Goal: Task Accomplishment & Management: Complete application form

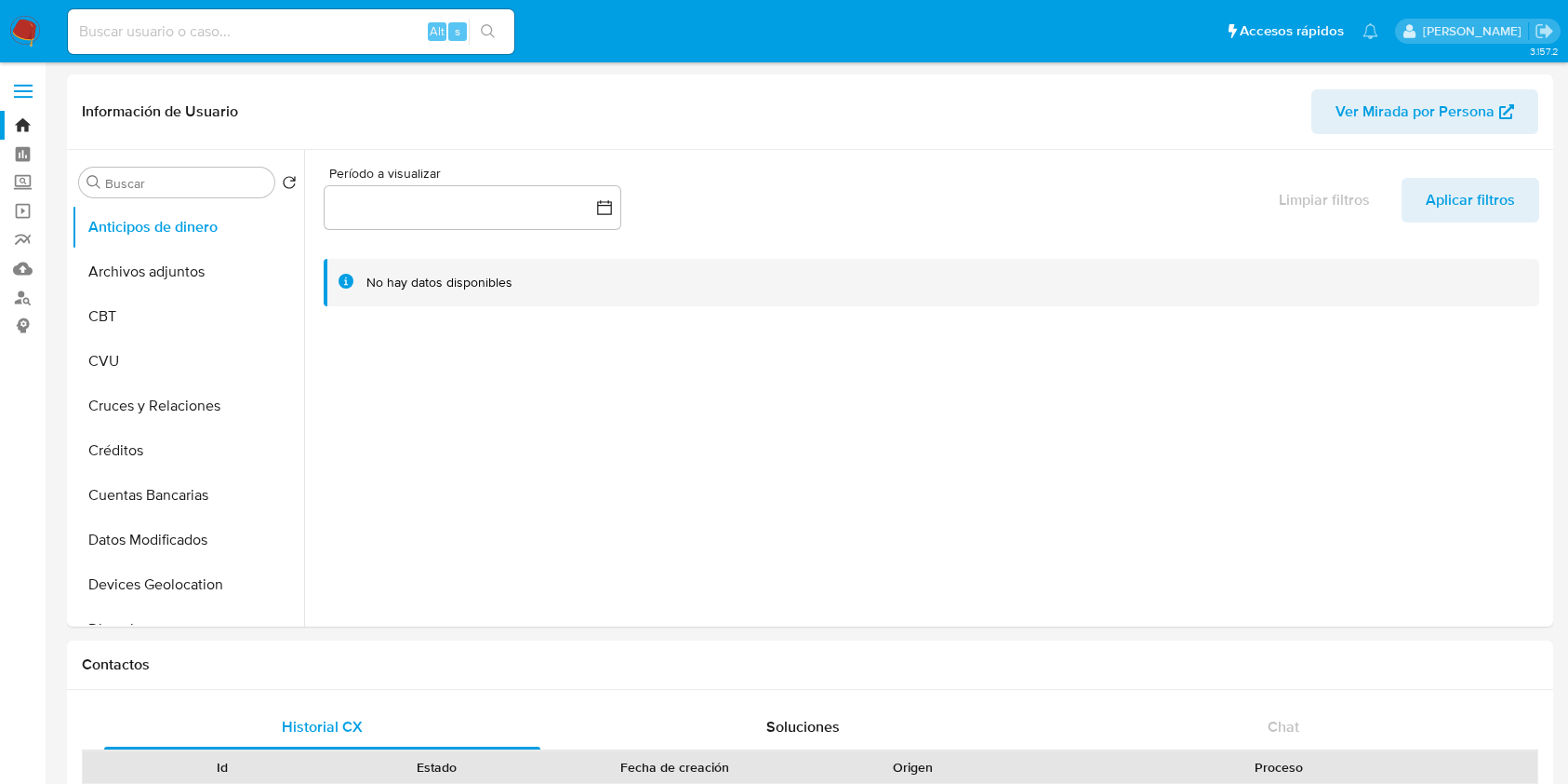
select select "10"
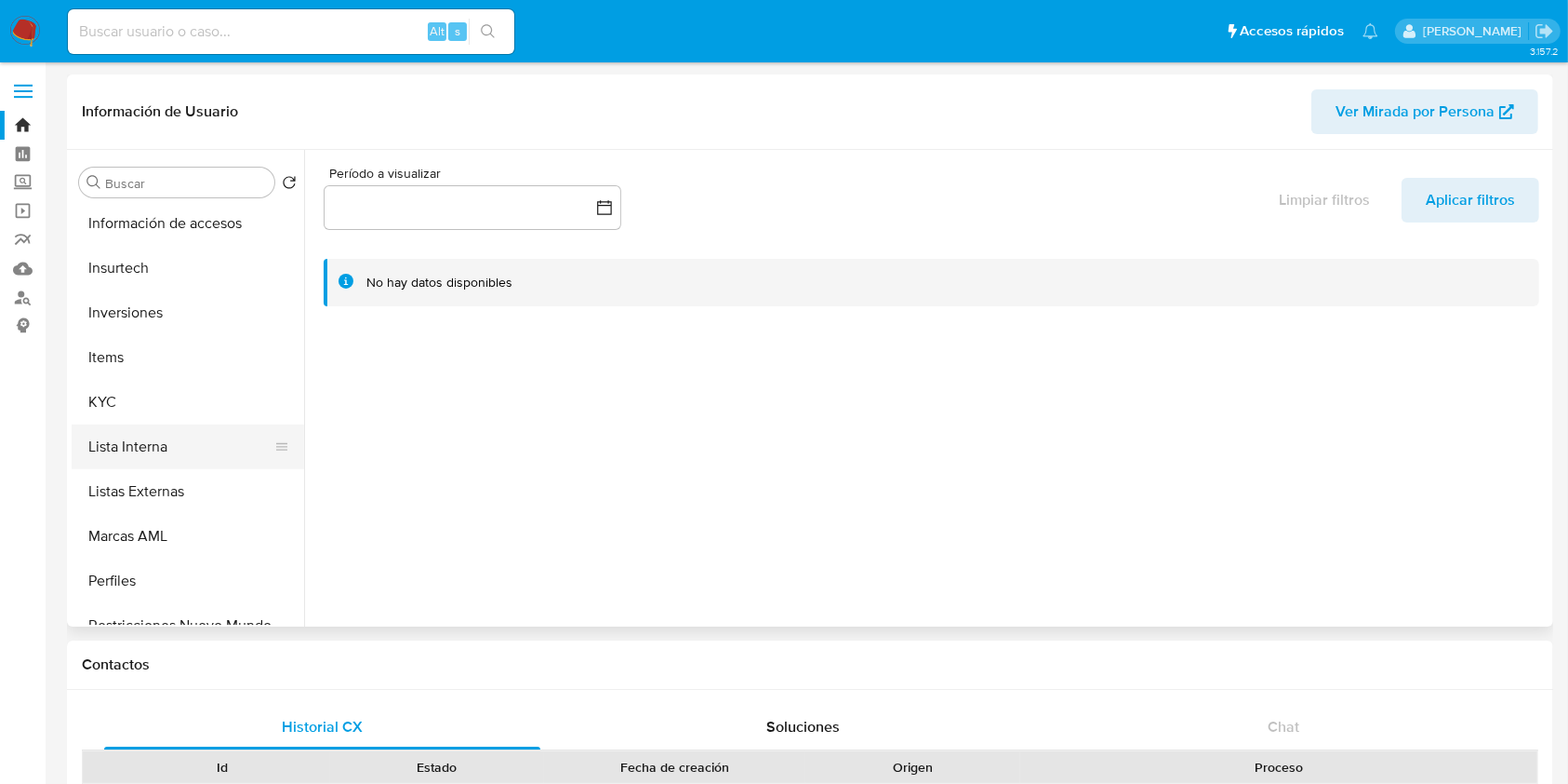
scroll to position [868, 0]
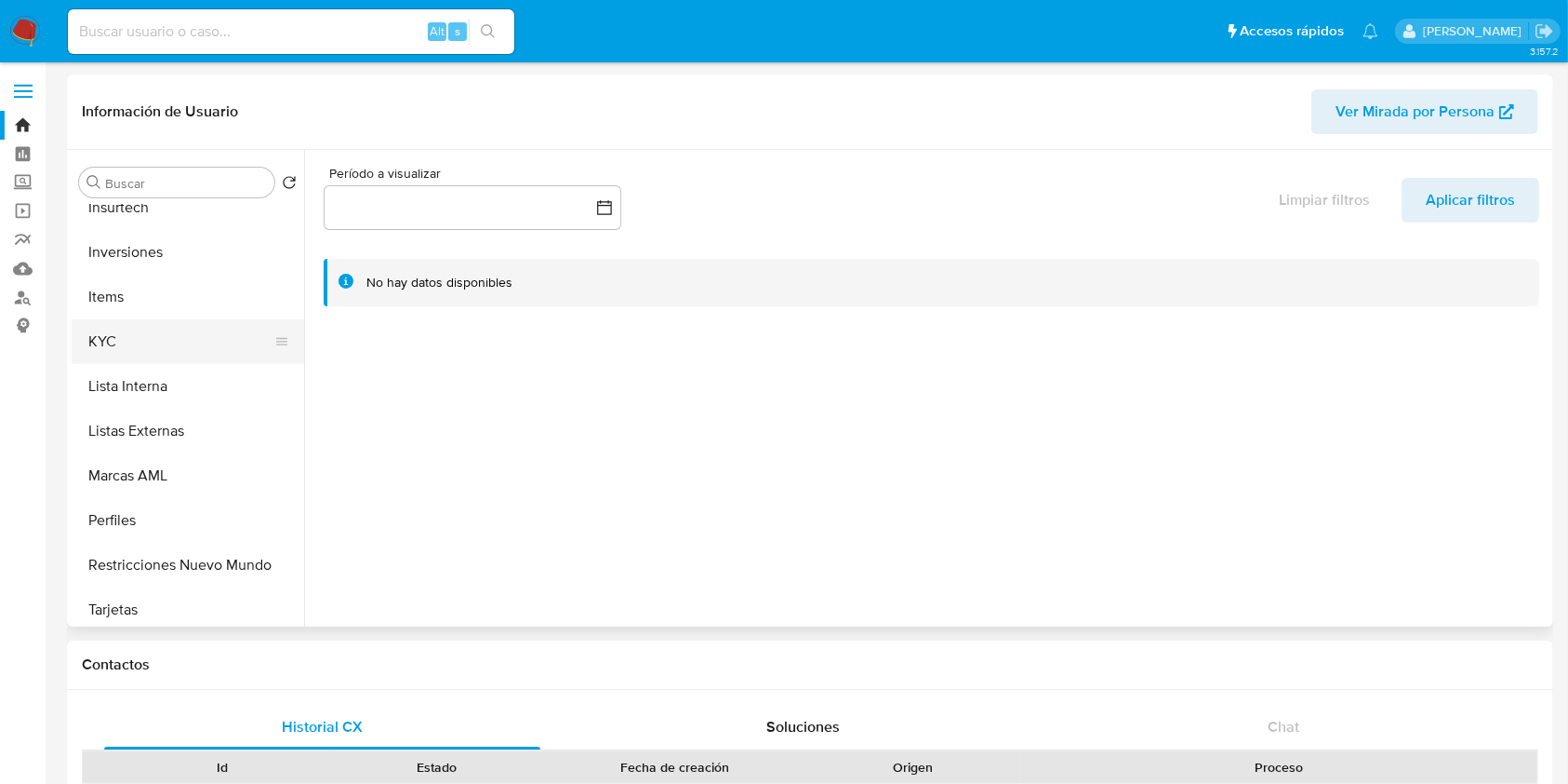
click at [149, 336] on button "KYC" at bounding box center [180, 341] width 217 height 45
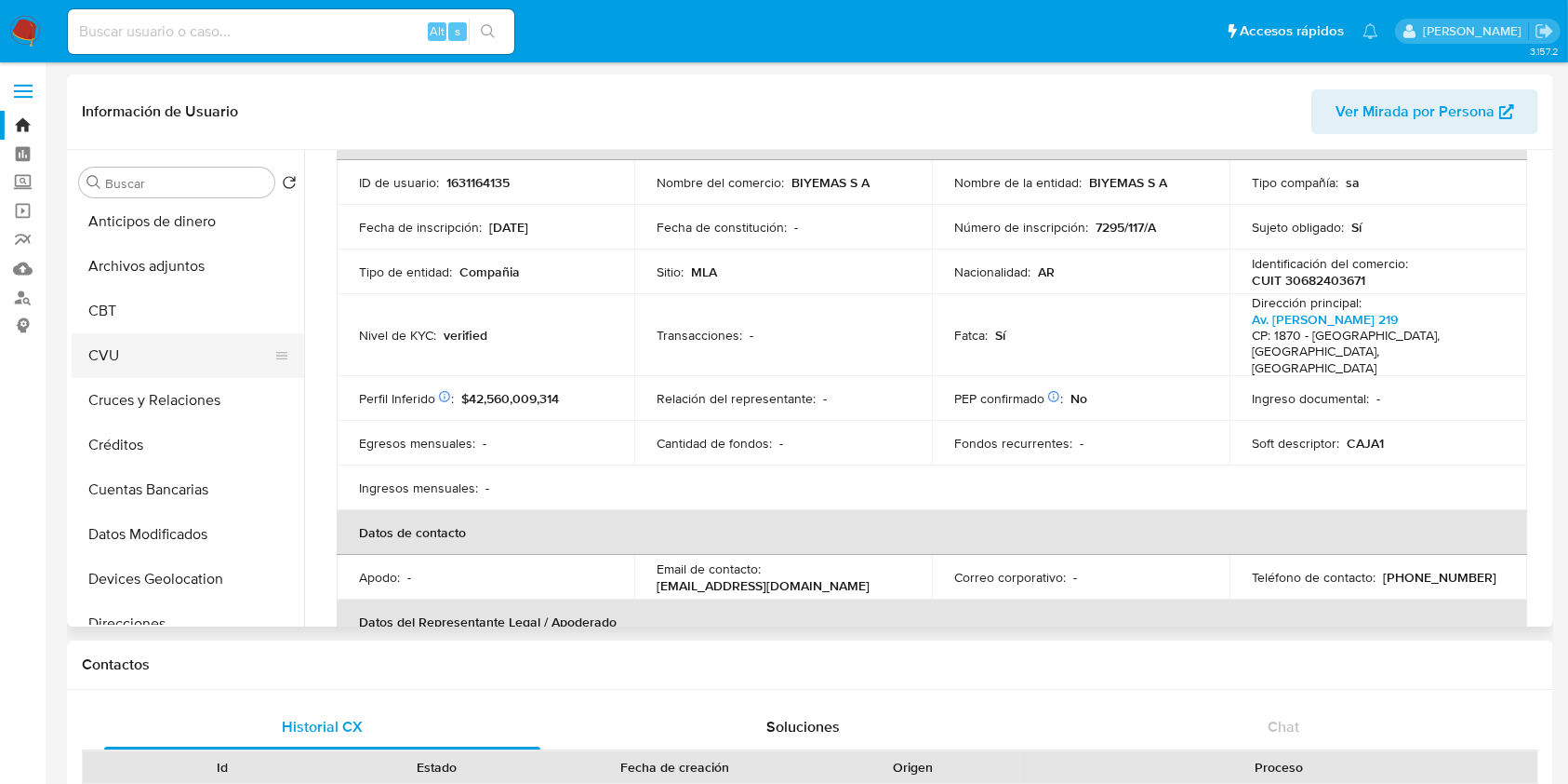
scroll to position [0, 0]
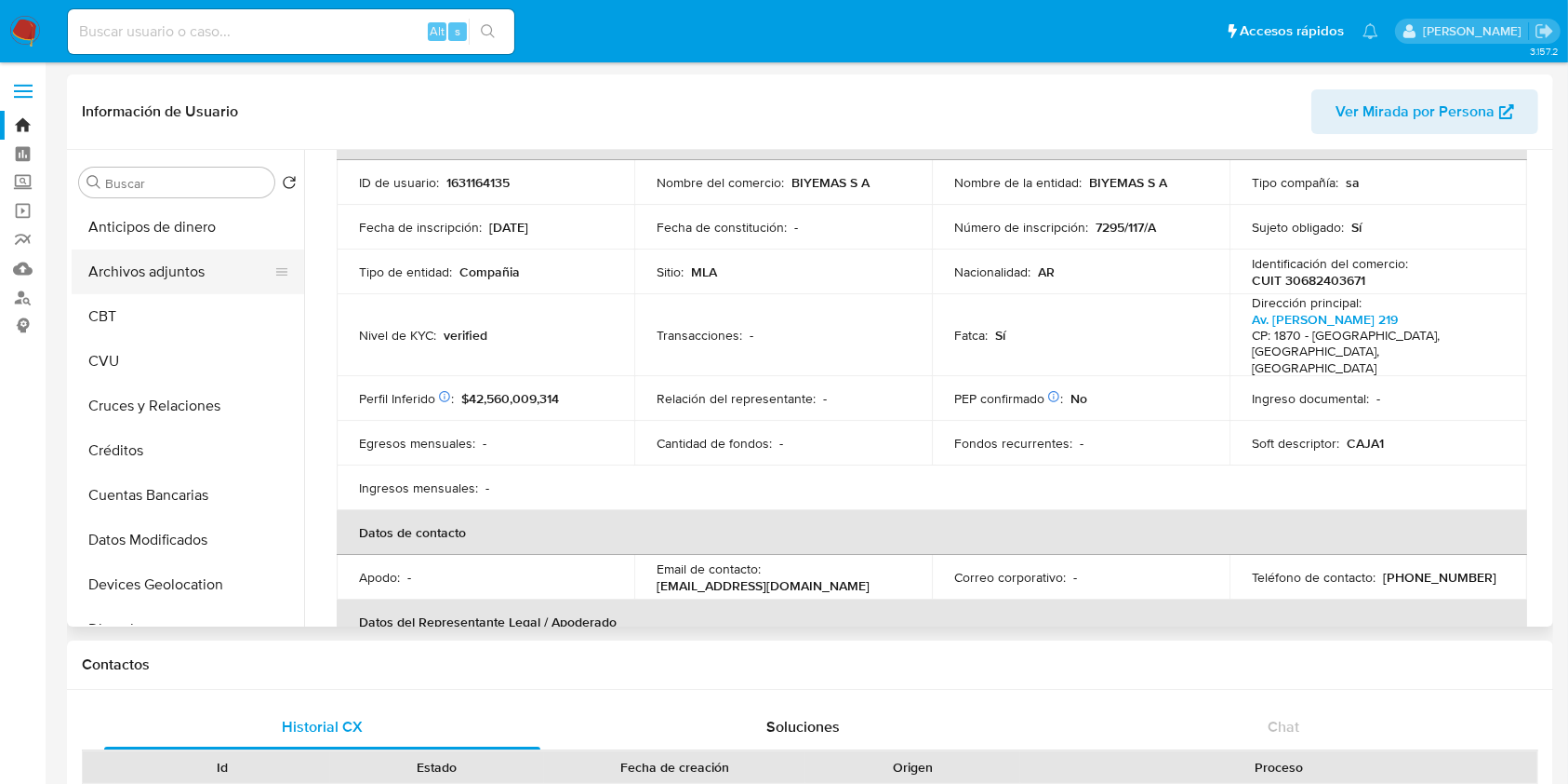
click at [168, 262] on button "Archivos adjuntos" at bounding box center [180, 271] width 217 height 45
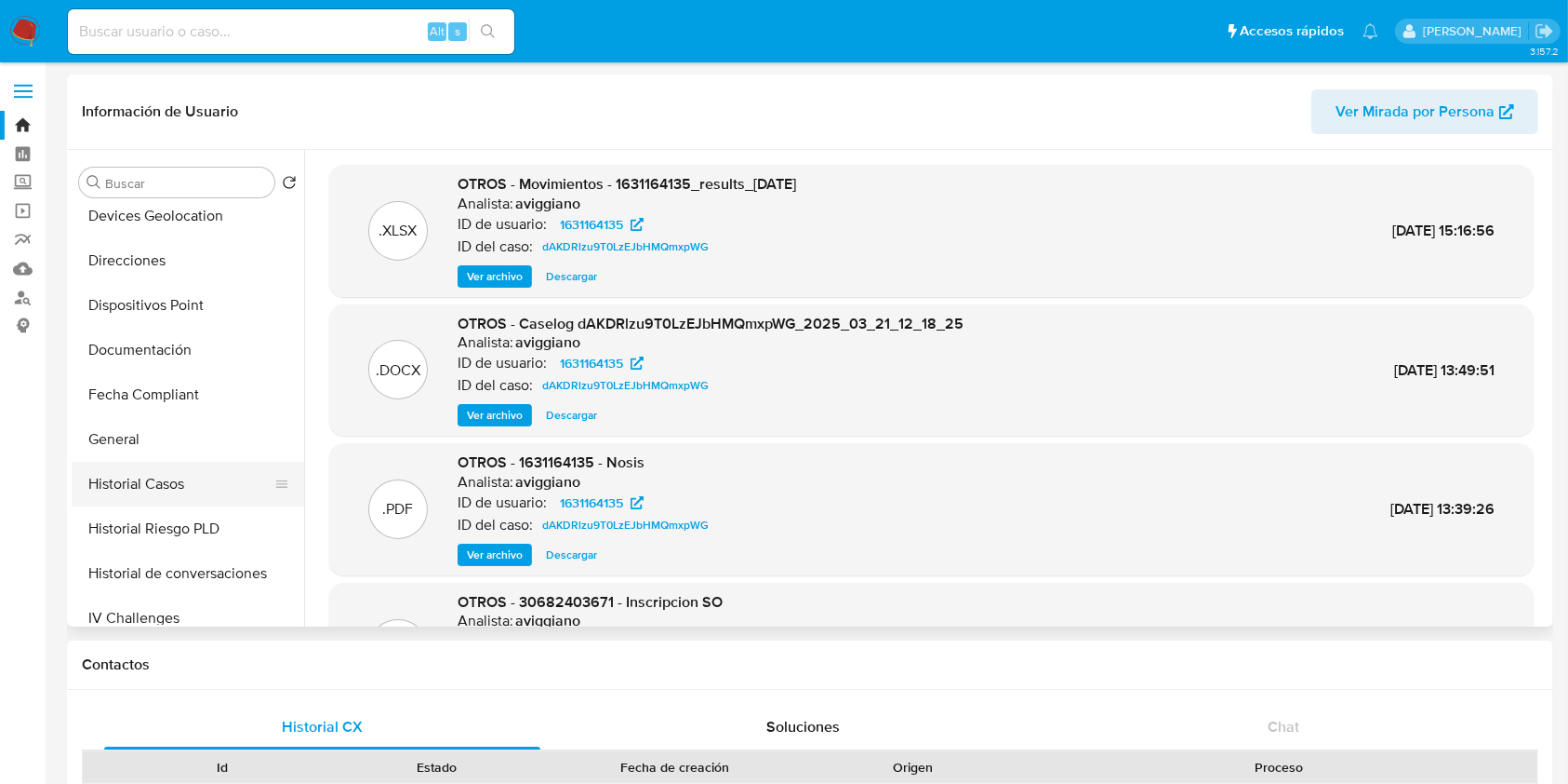
scroll to position [373, 0]
click at [156, 469] on button "Historial Casos" at bounding box center [180, 480] width 217 height 45
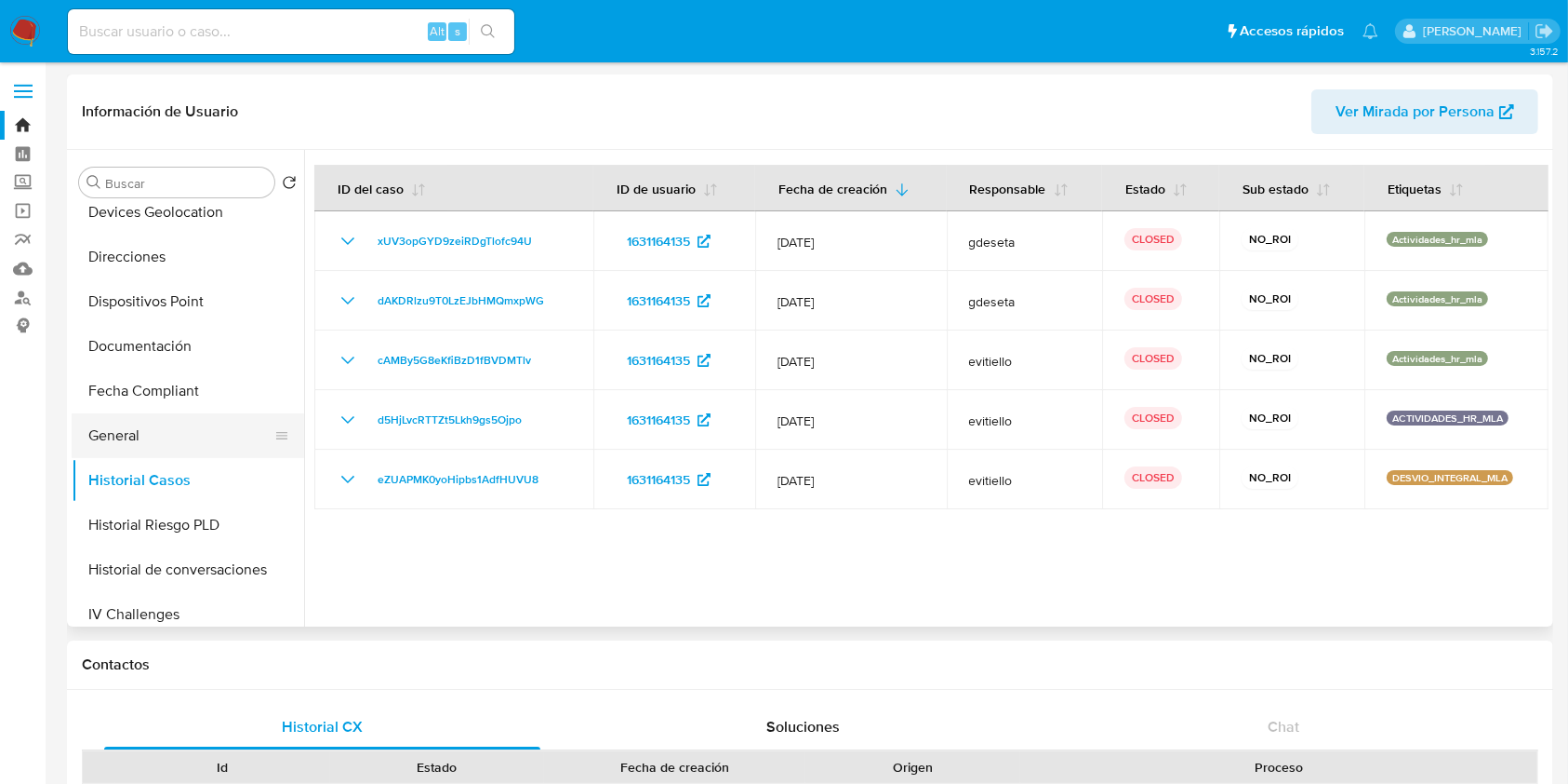
click at [146, 448] on button "General" at bounding box center [180, 435] width 217 height 45
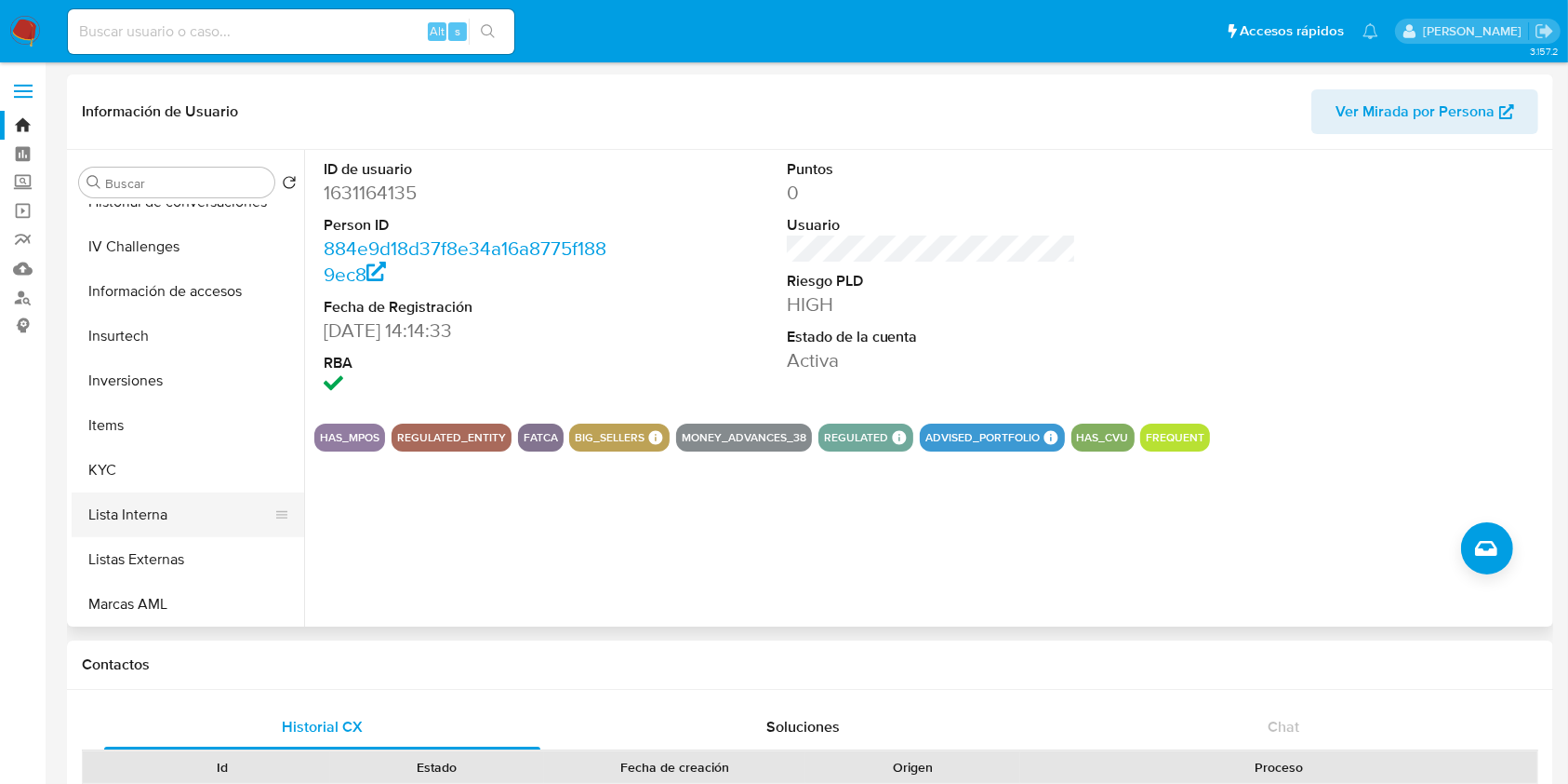
scroll to position [744, 0]
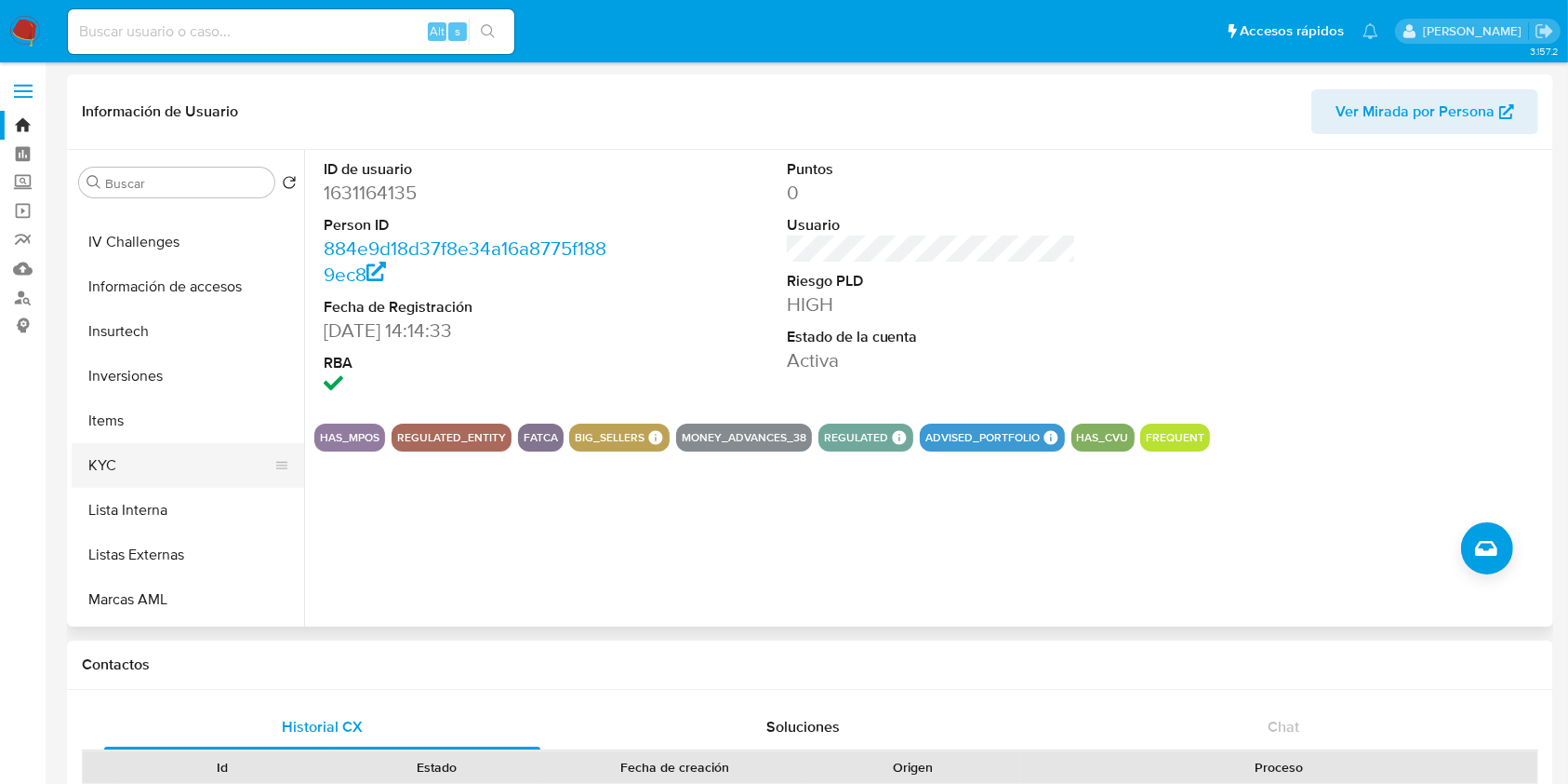
click at [147, 468] on button "KYC" at bounding box center [180, 465] width 217 height 45
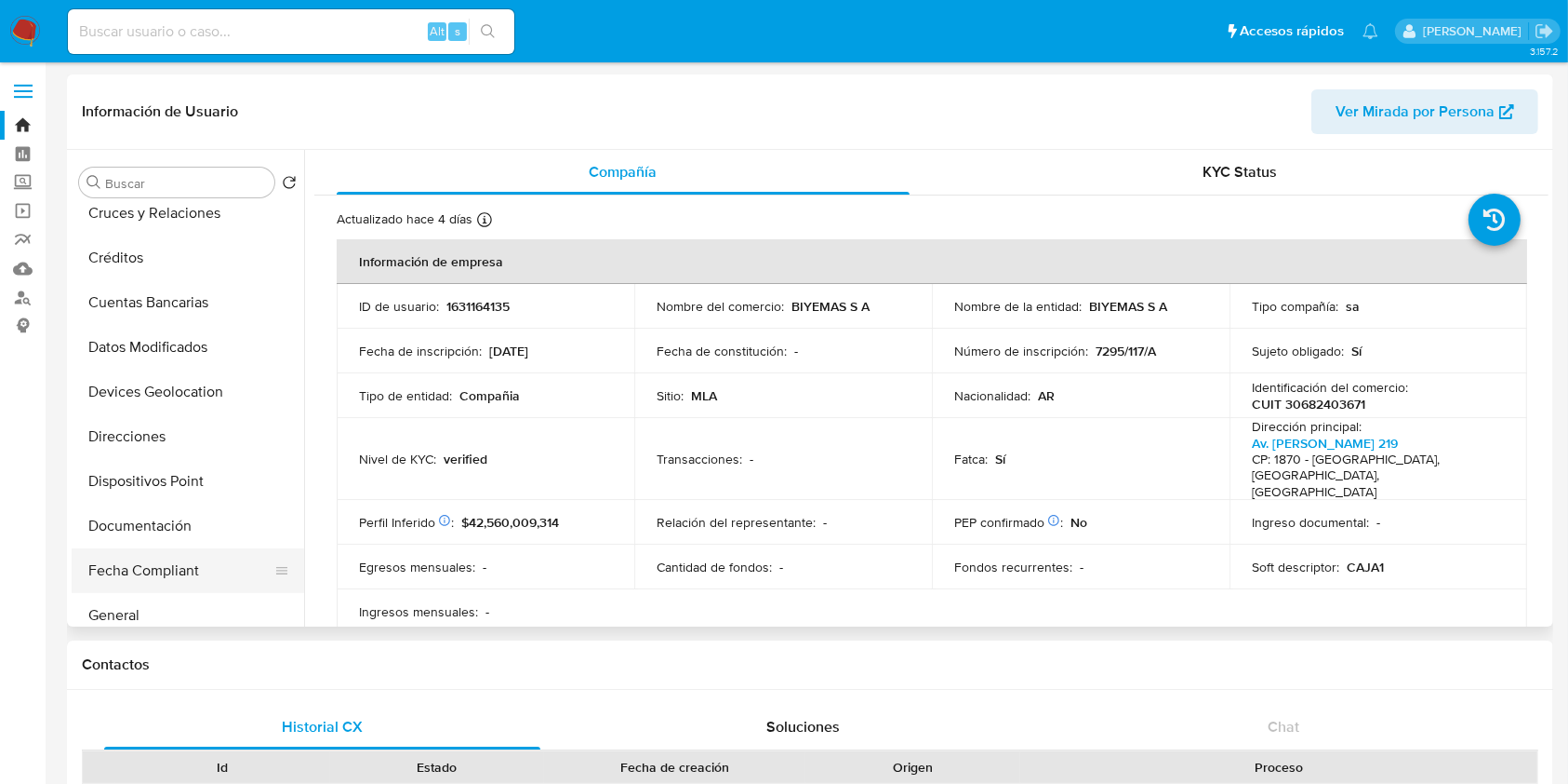
scroll to position [373, 0]
click at [159, 445] on button "General" at bounding box center [180, 435] width 217 height 45
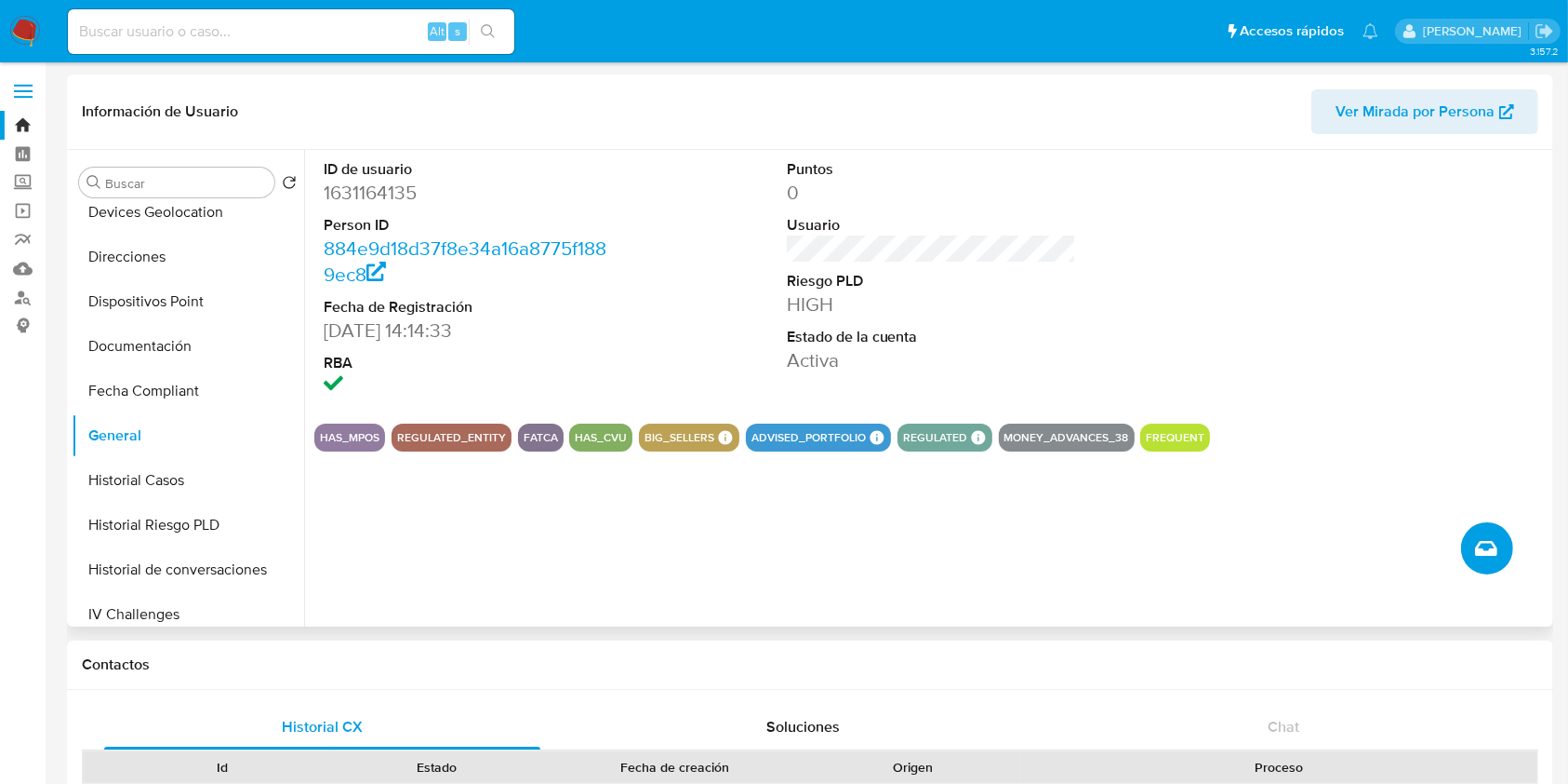
click at [1489, 562] on button "Crear caso manual" at bounding box center [1488, 549] width 52 height 52
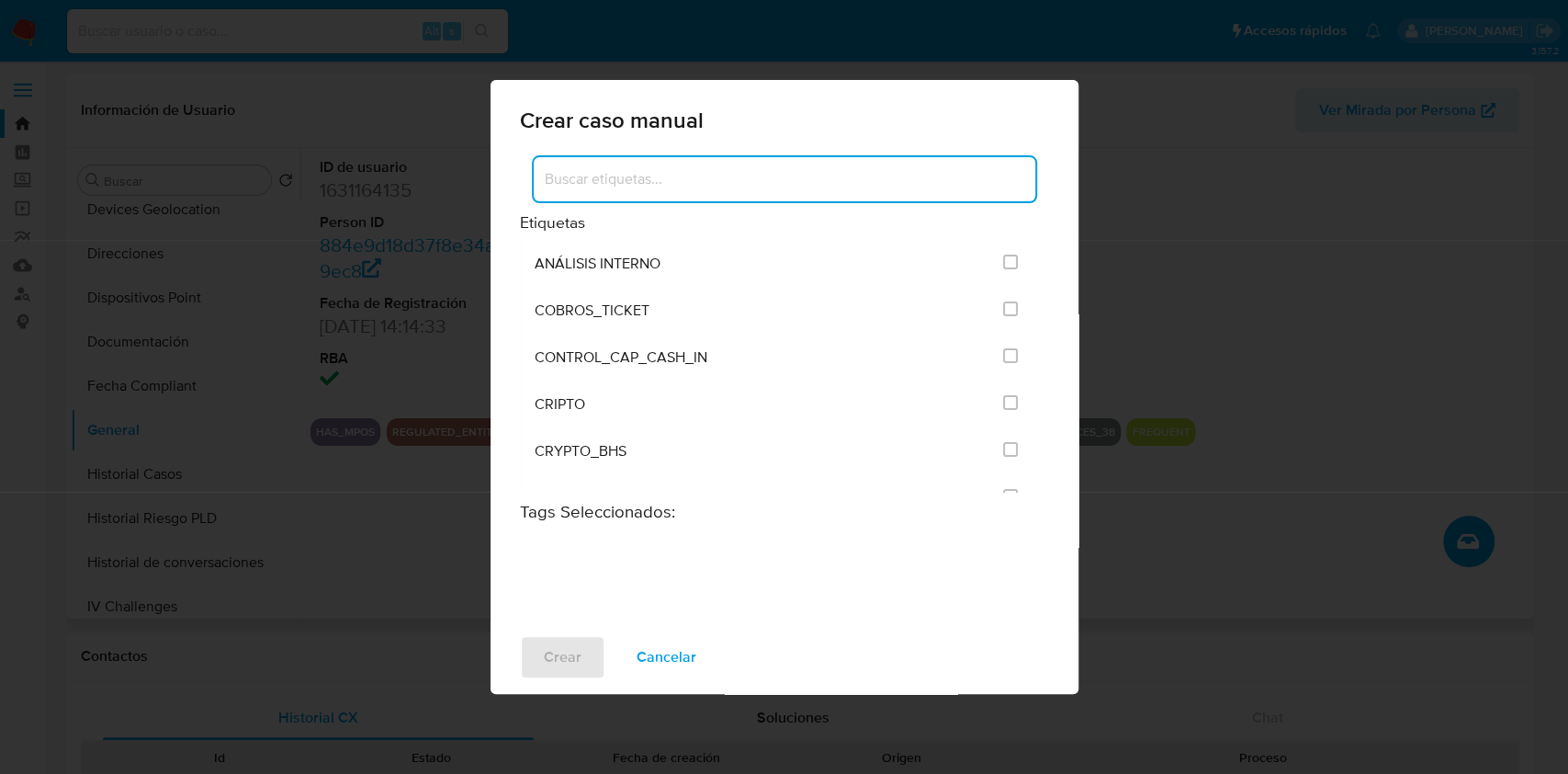
click at [740, 172] on input at bounding box center [784, 179] width 501 height 24
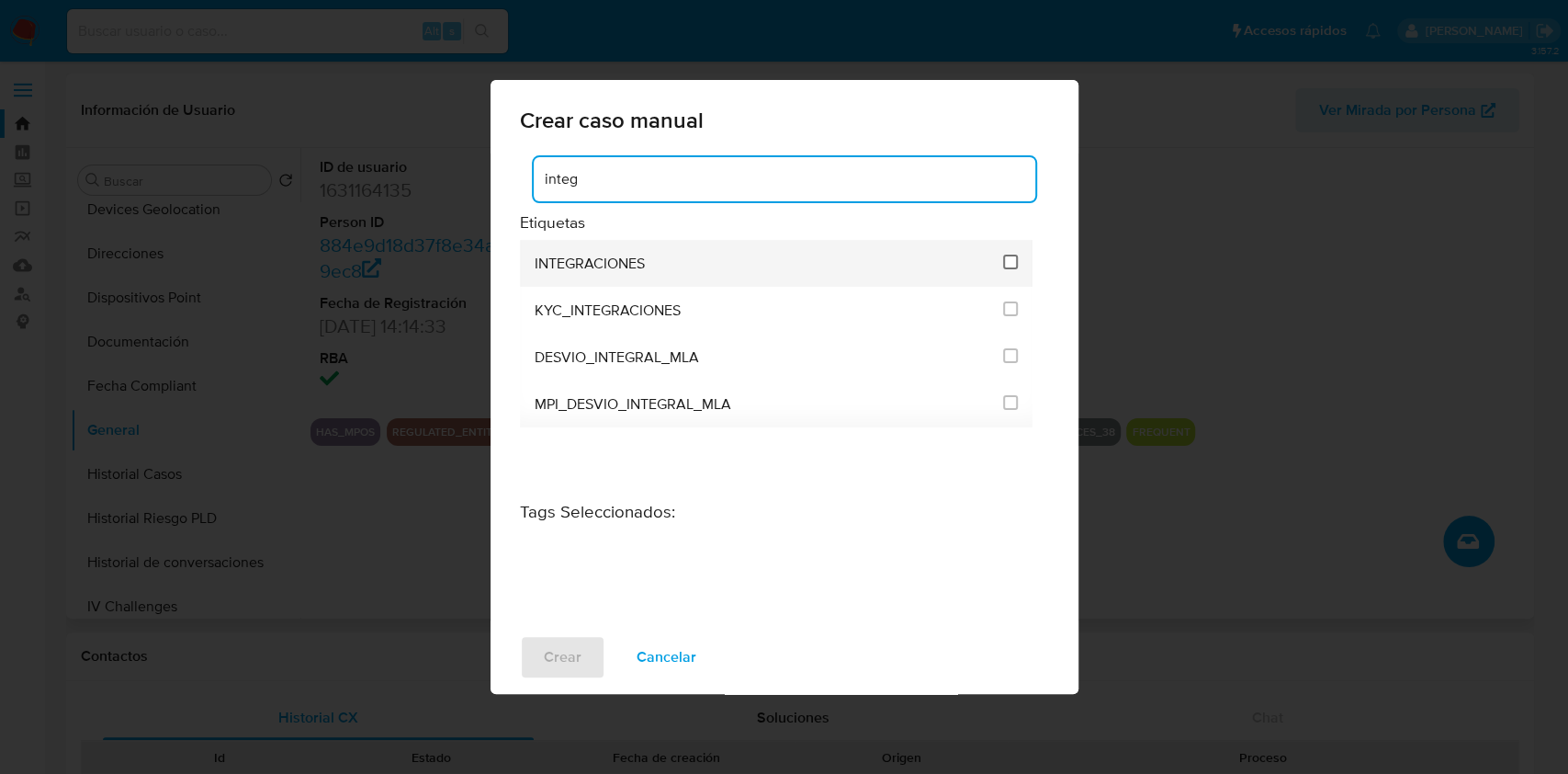
type input "integ"
click at [1009, 261] on input "2039" at bounding box center [1010, 261] width 15 height 15
checkbox input "true"
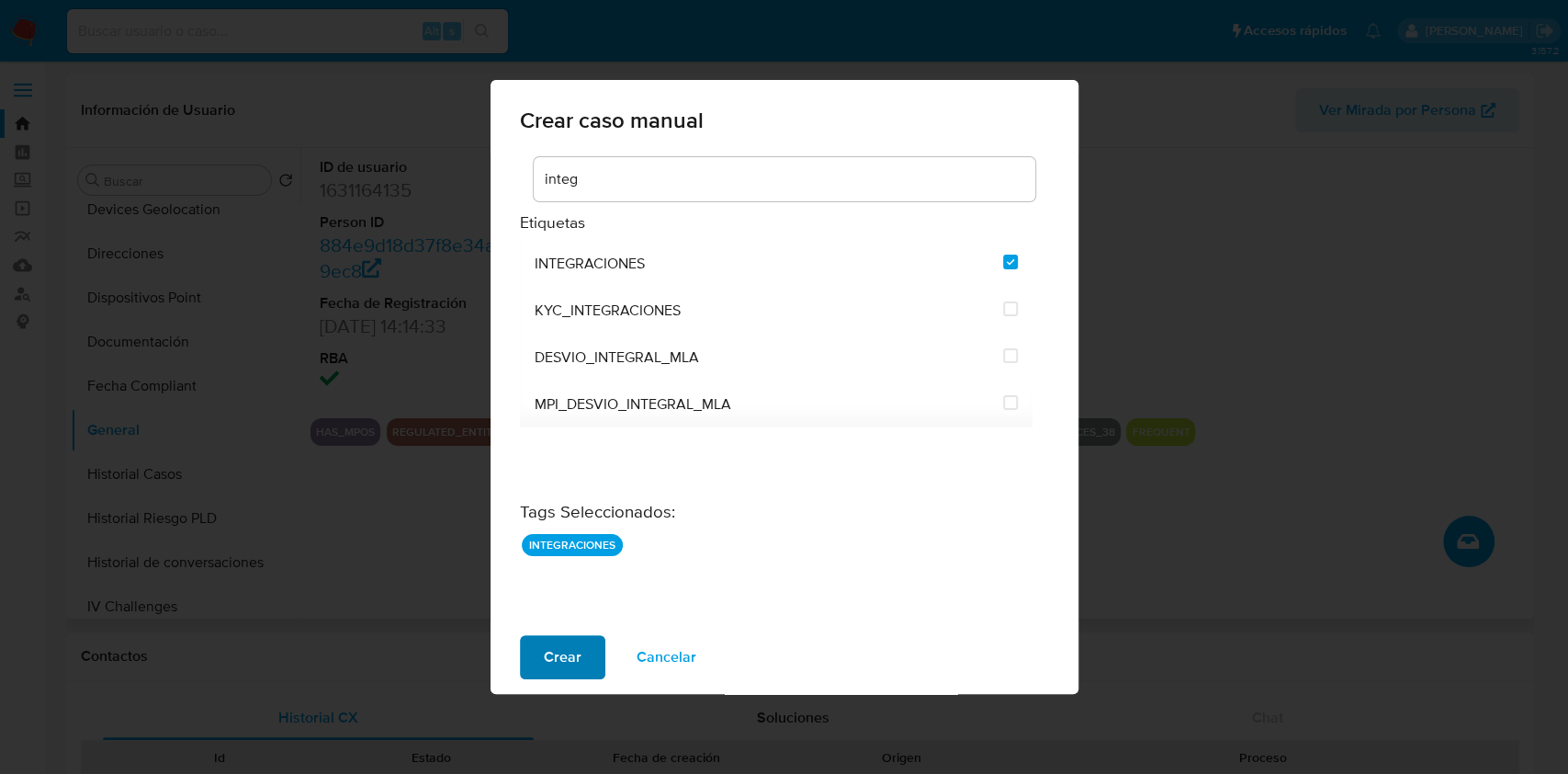
click at [535, 660] on button "Crear" at bounding box center [562, 656] width 85 height 44
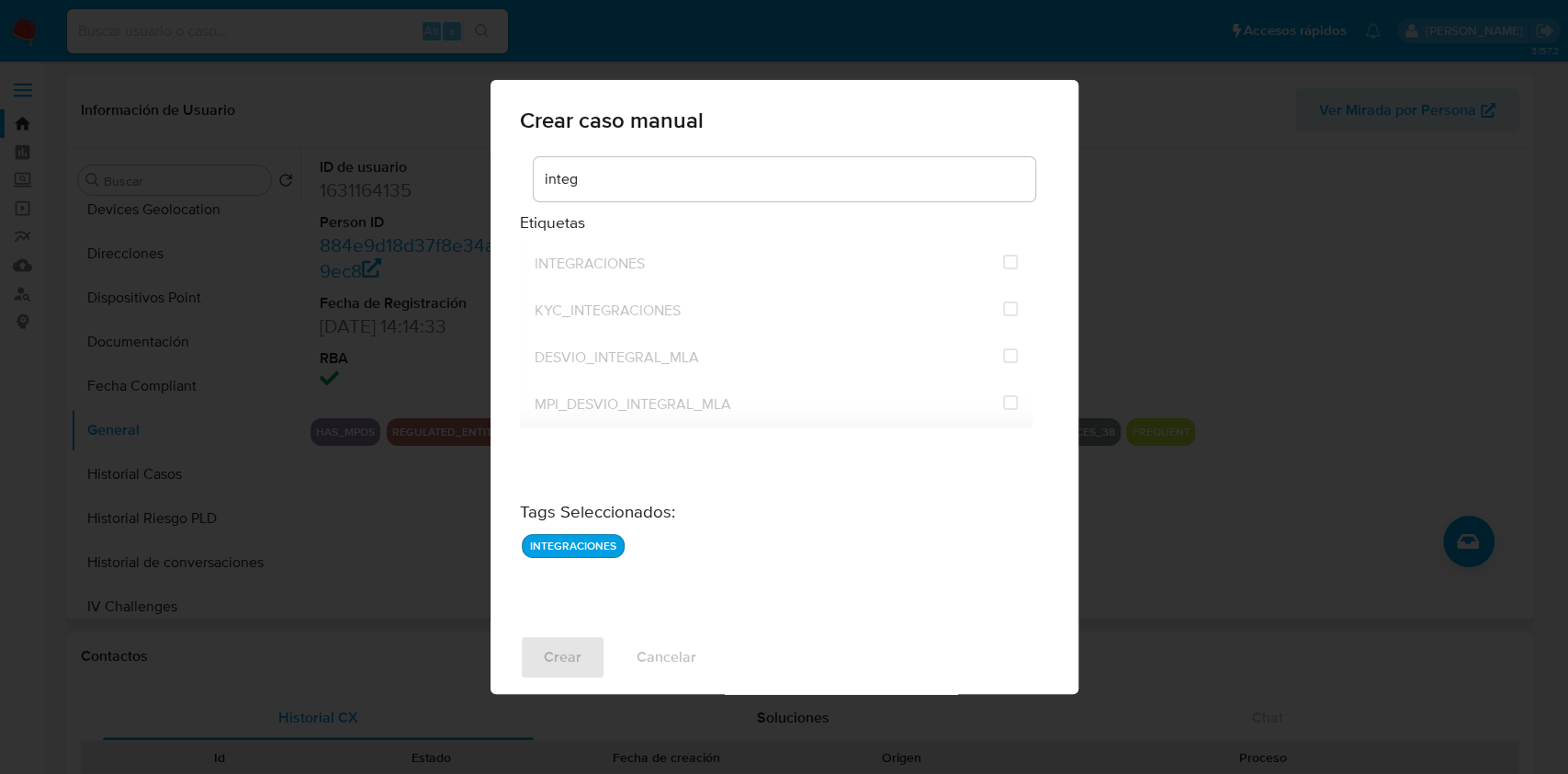
checkbox input "false"
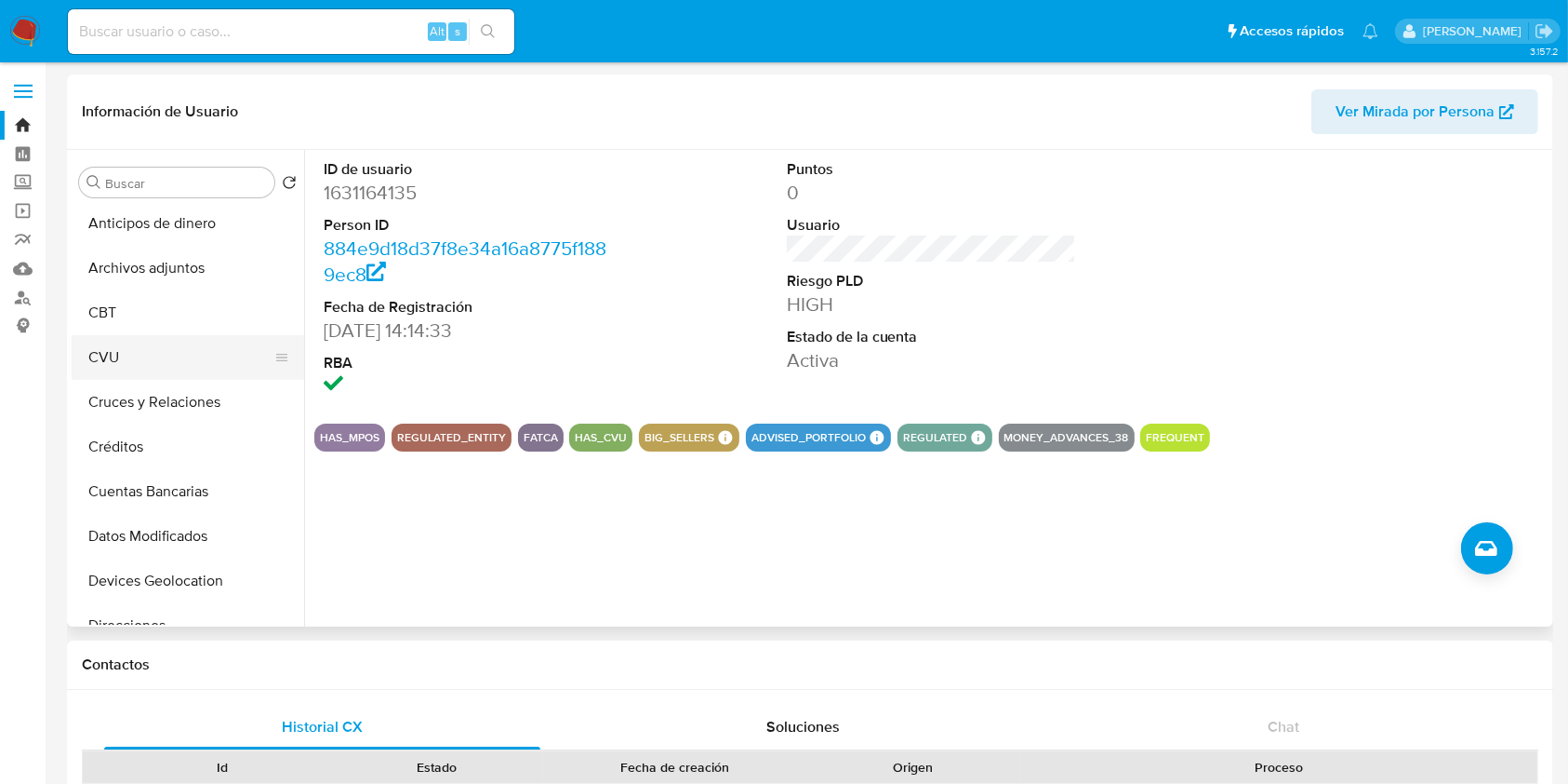
scroll to position [0, 0]
click at [170, 261] on button "Archivos adjuntos" at bounding box center [180, 271] width 217 height 45
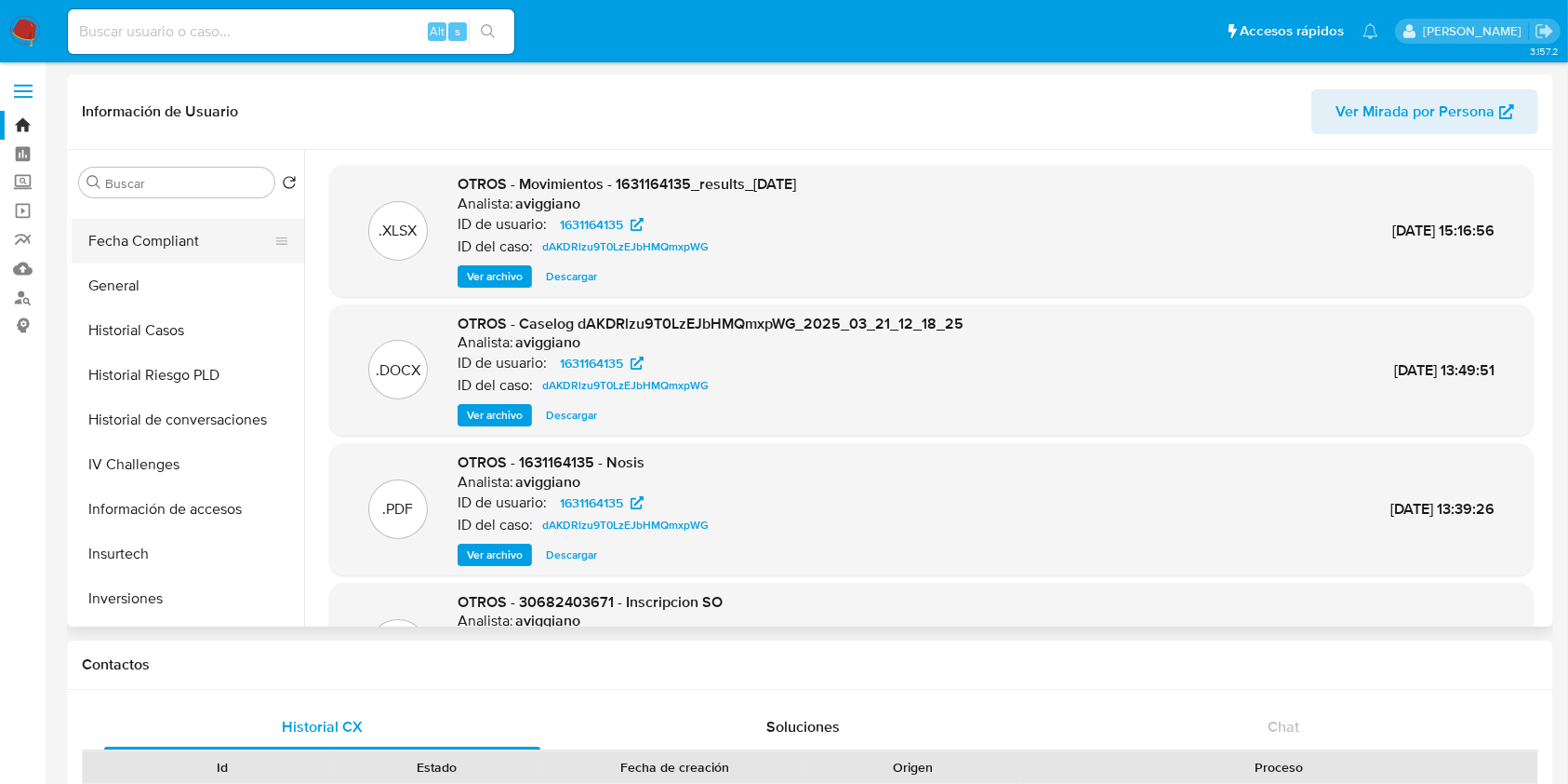
scroll to position [496, 0]
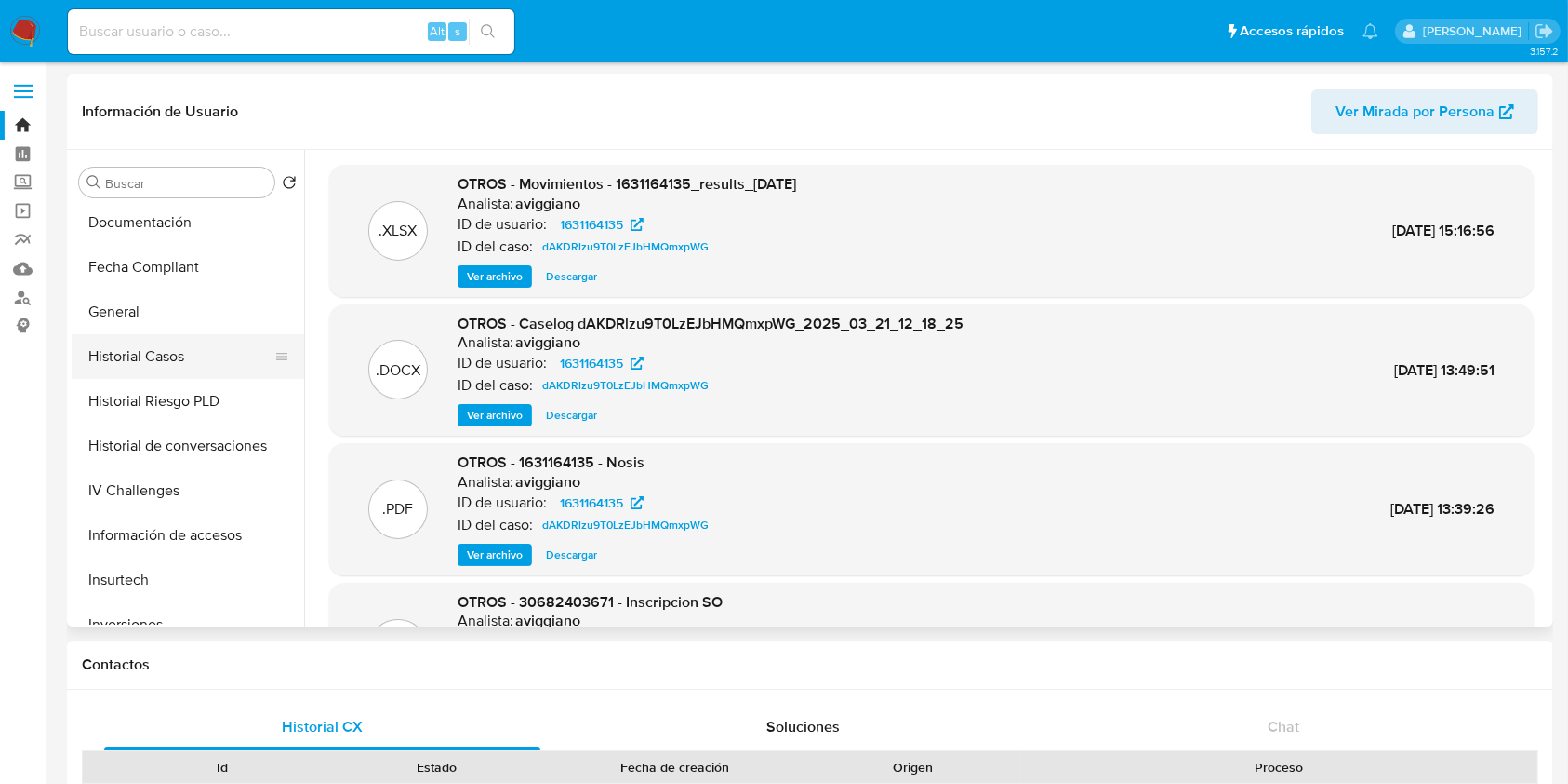
click at [148, 357] on button "Historial Casos" at bounding box center [180, 356] width 217 height 45
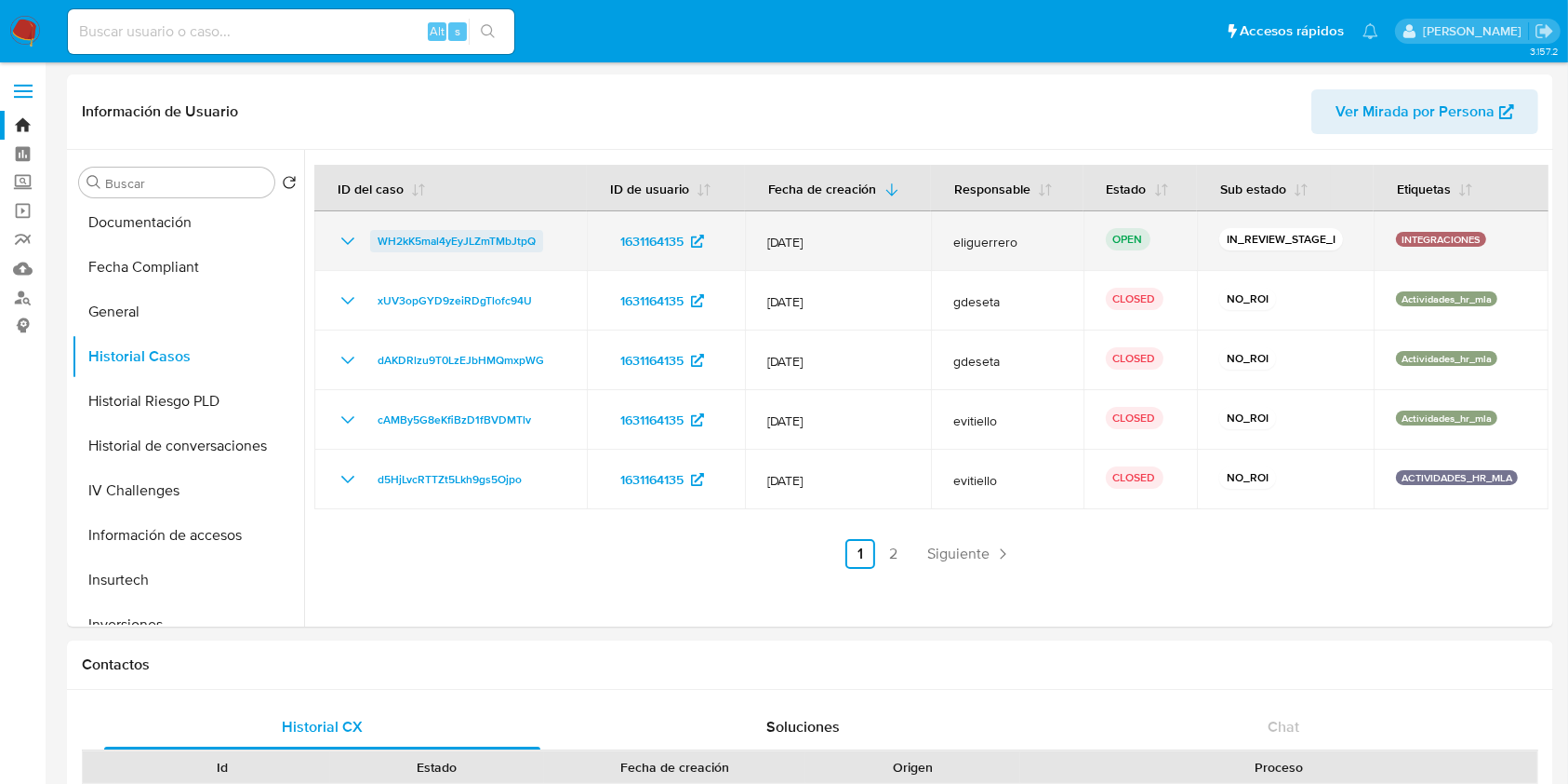
click at [439, 237] on span "WH2kK5mal4yEyJLZmTMbJtpQ" at bounding box center [456, 240] width 158 height 22
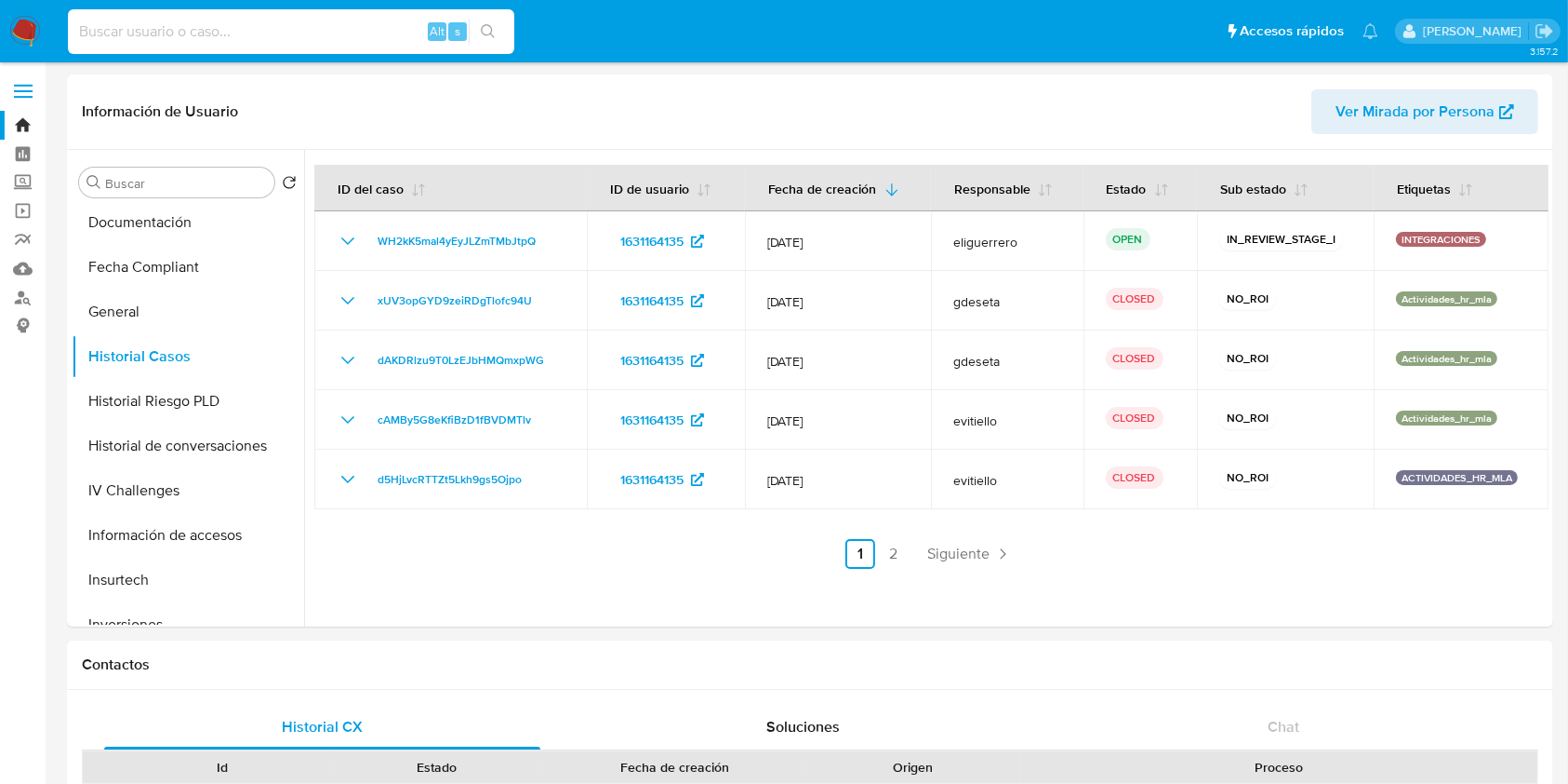
drag, startPoint x: 331, startPoint y: 33, endPoint x: 313, endPoint y: 37, distance: 18.4
click at [316, 37] on input at bounding box center [291, 32] width 447 height 24
paste input "1376979166"
type input "1376979166"
click at [481, 36] on icon "search-icon" at bounding box center [488, 31] width 15 height 15
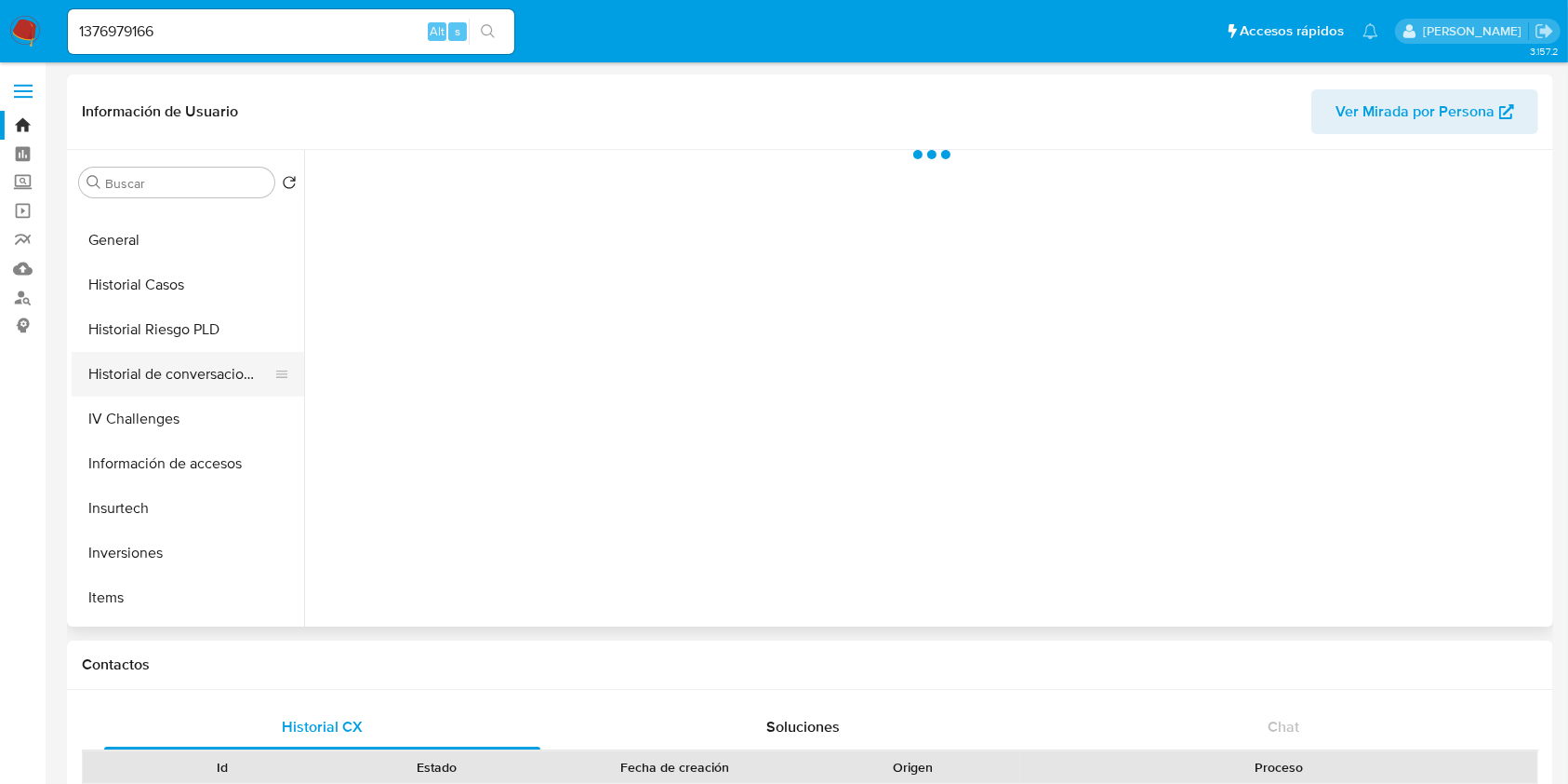
scroll to position [620, 0]
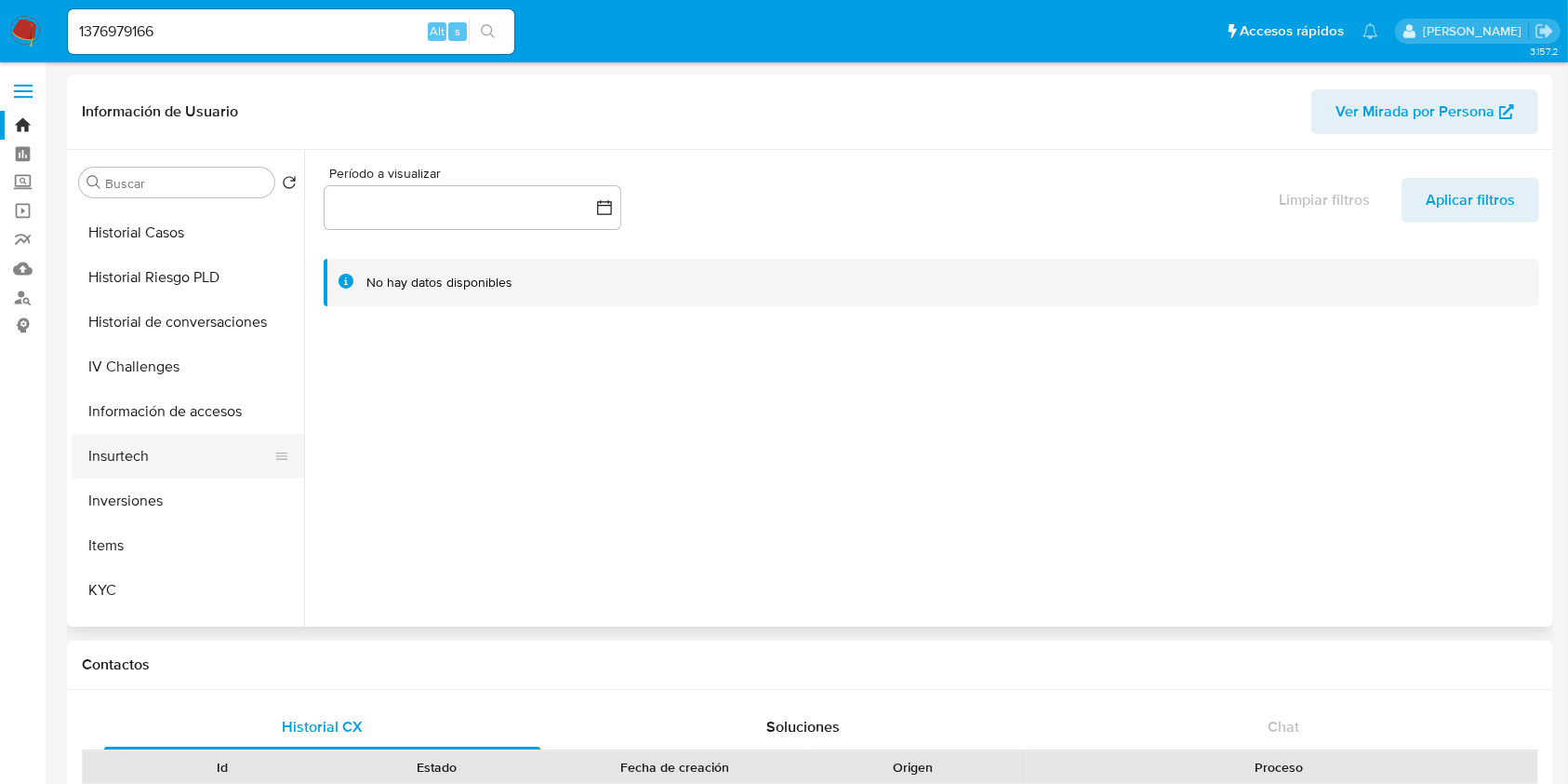
select select "10"
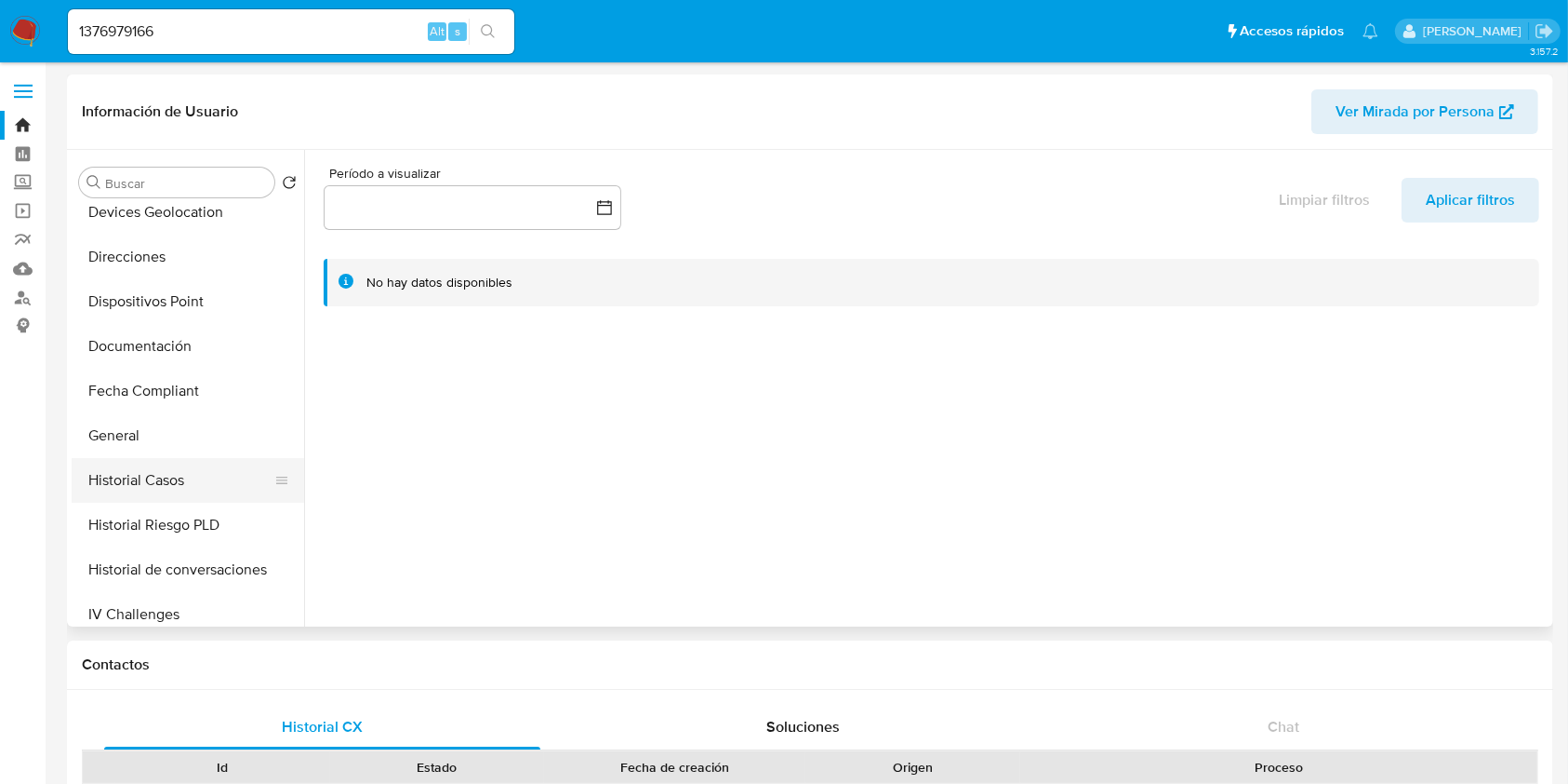
click at [179, 471] on button "Historial Casos" at bounding box center [180, 480] width 217 height 45
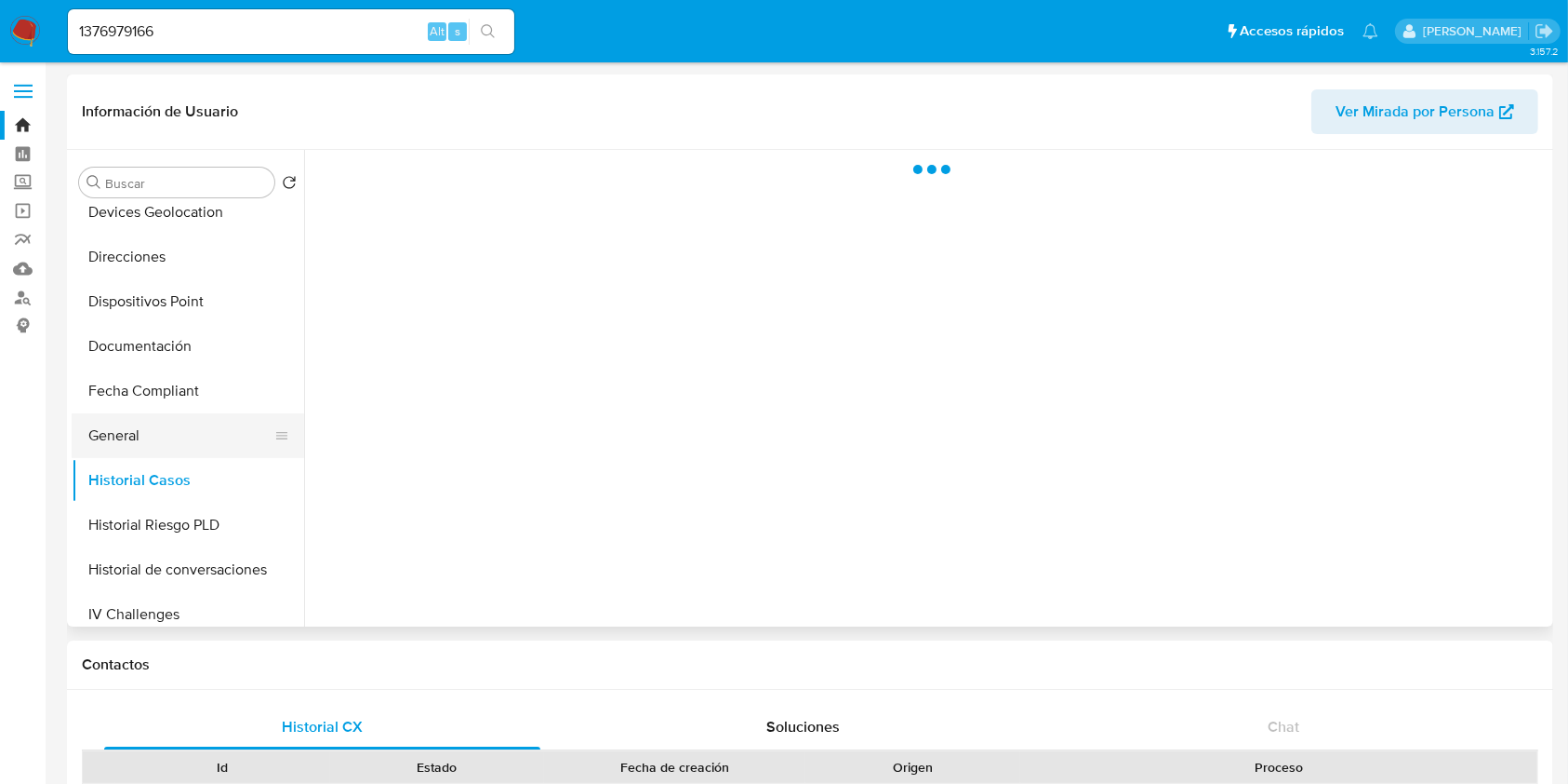
scroll to position [0, 0]
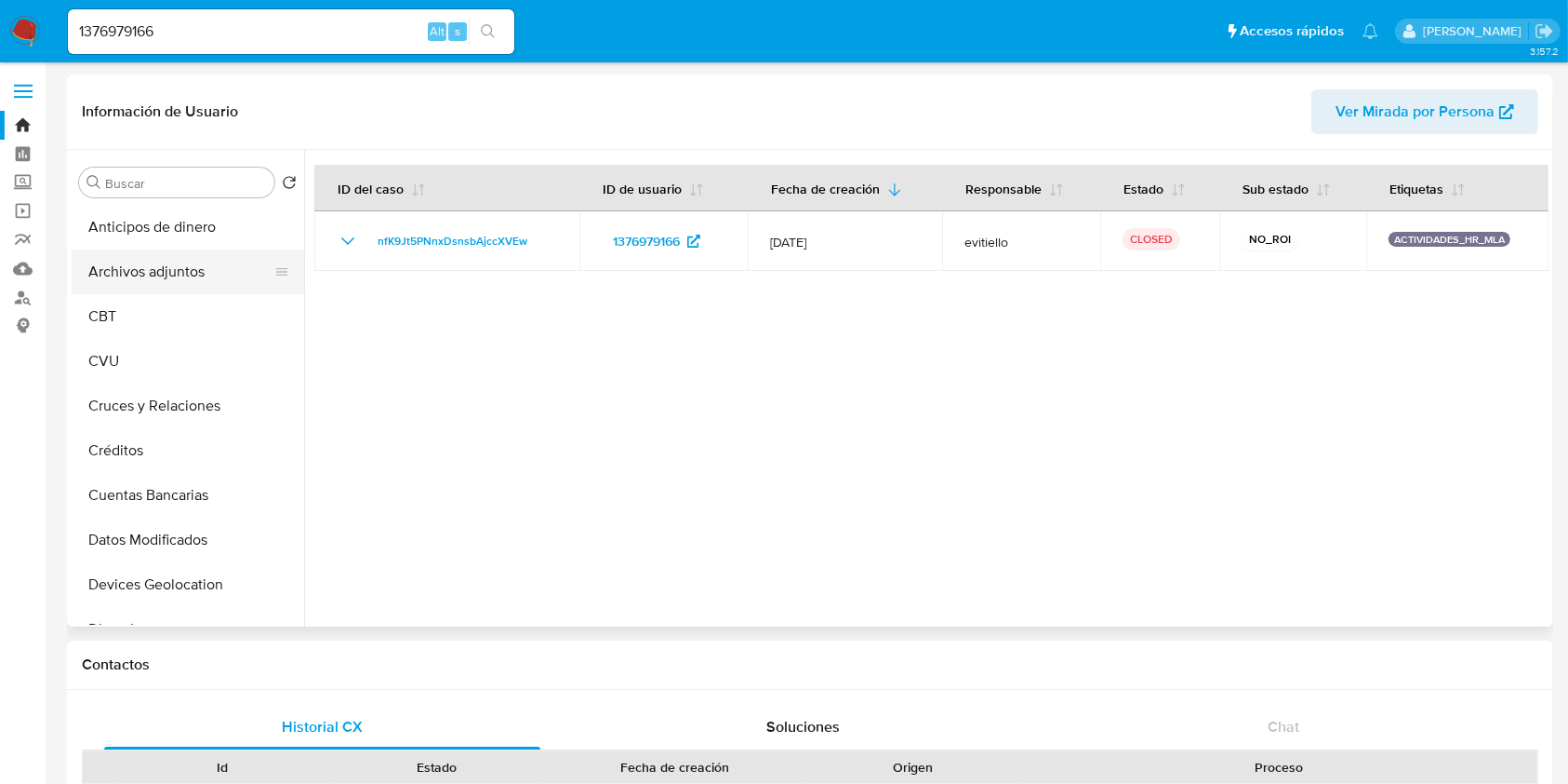
click at [164, 272] on button "Archivos adjuntos" at bounding box center [180, 271] width 217 height 45
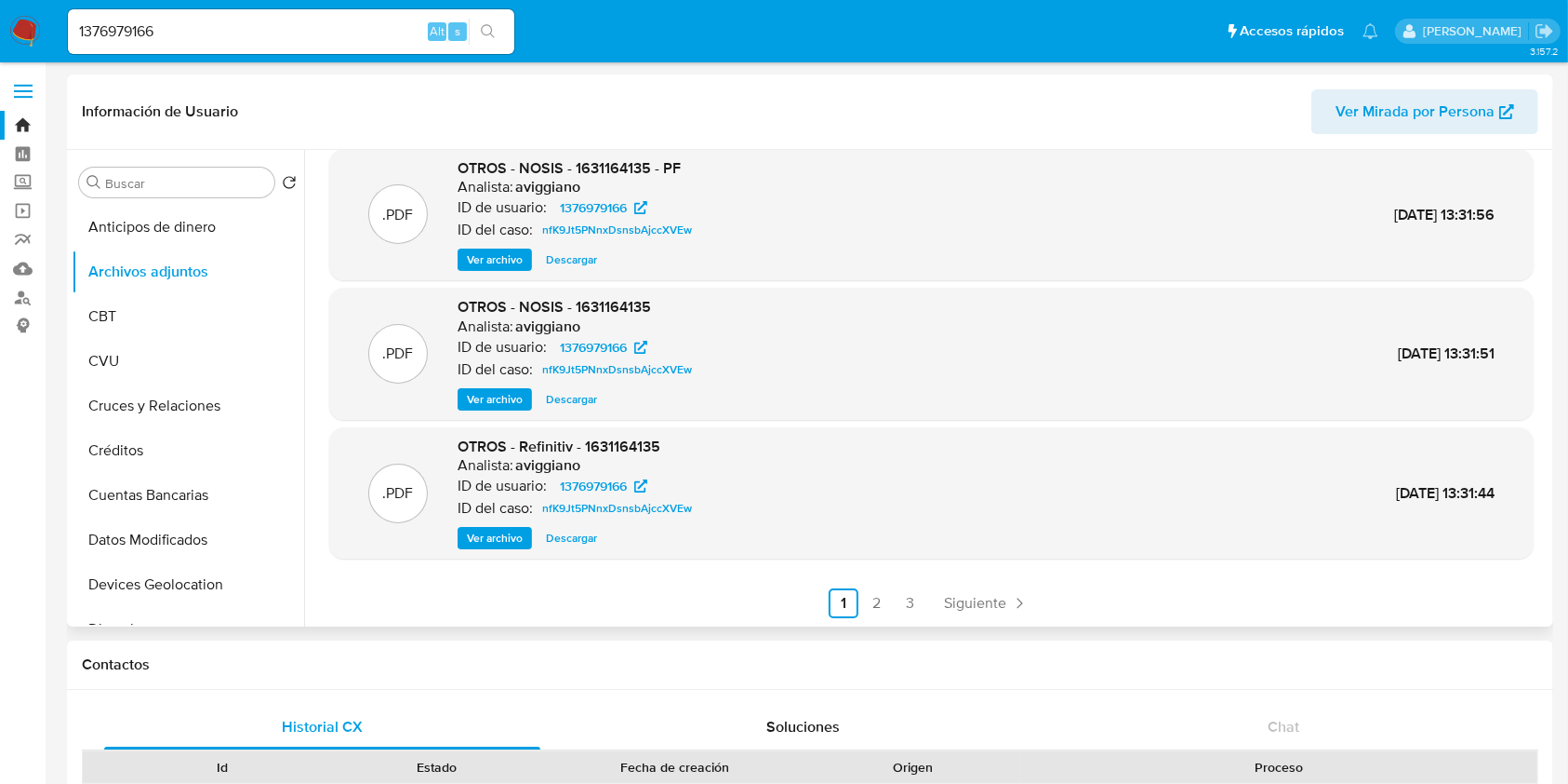
scroll to position [156, 0]
click at [881, 611] on link "2" at bounding box center [877, 602] width 30 height 30
click at [958, 602] on link "3" at bounding box center [961, 602] width 30 height 30
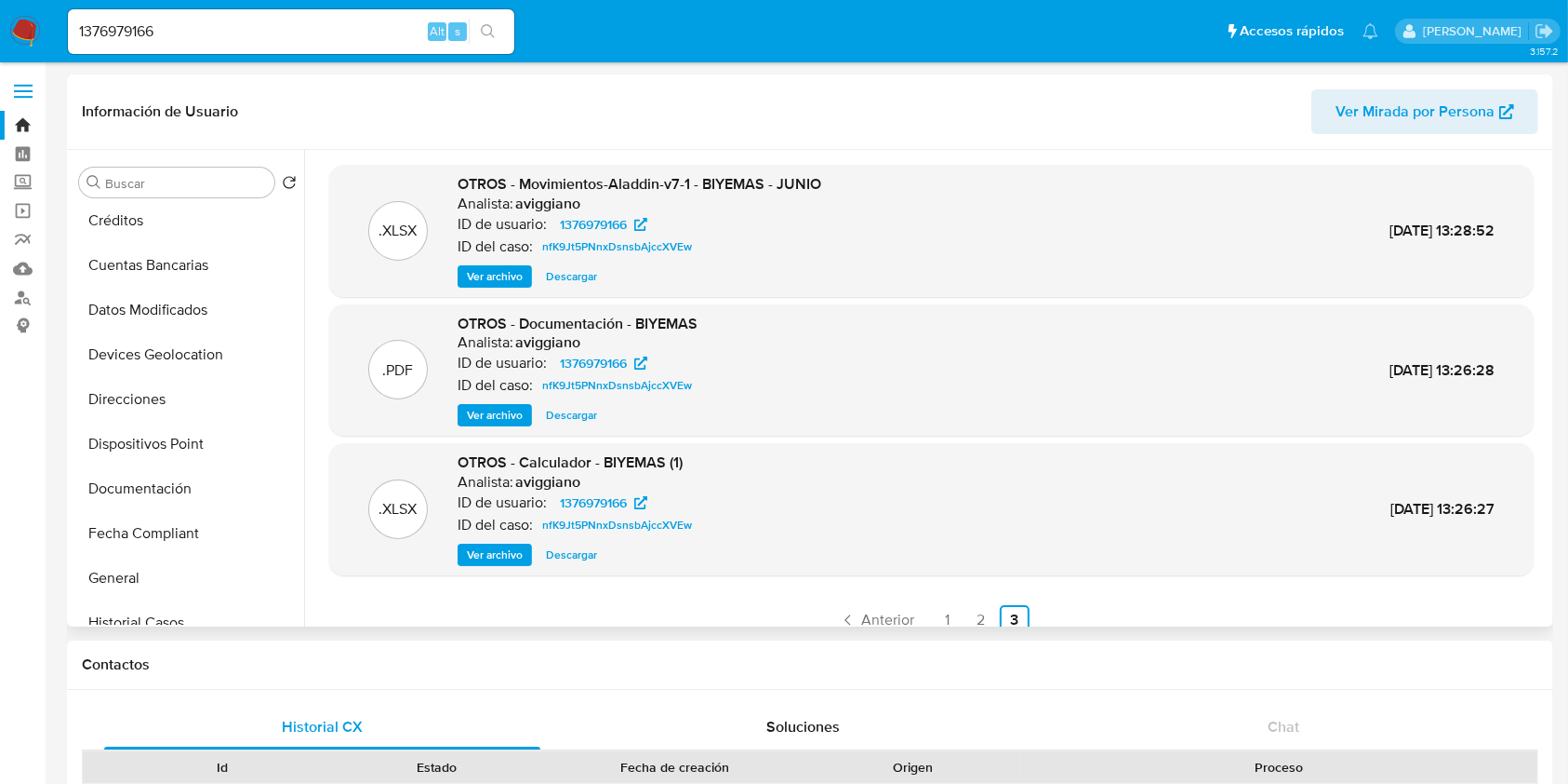
scroll to position [620, 0]
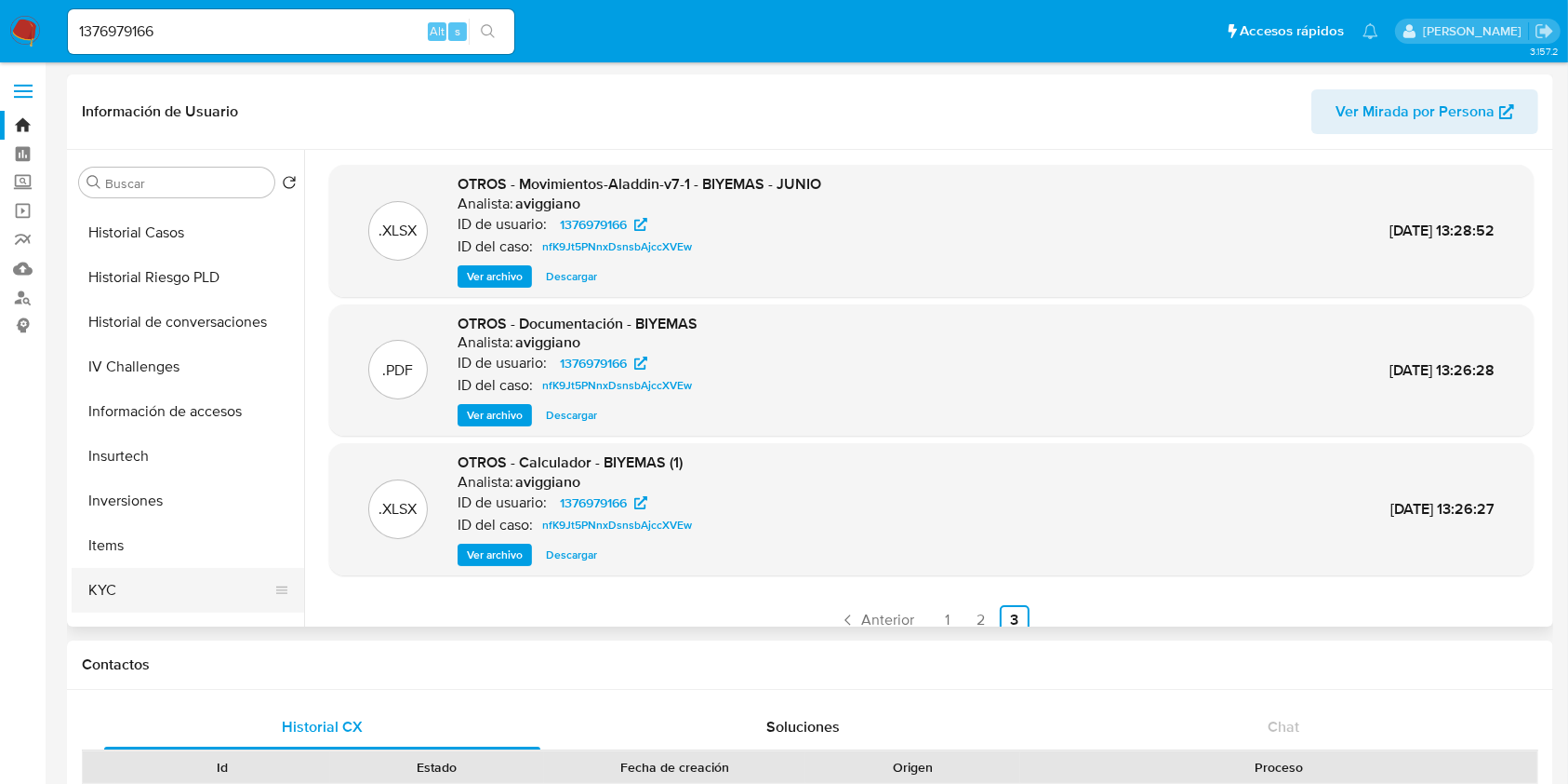
click at [136, 587] on button "KYC" at bounding box center [180, 589] width 217 height 45
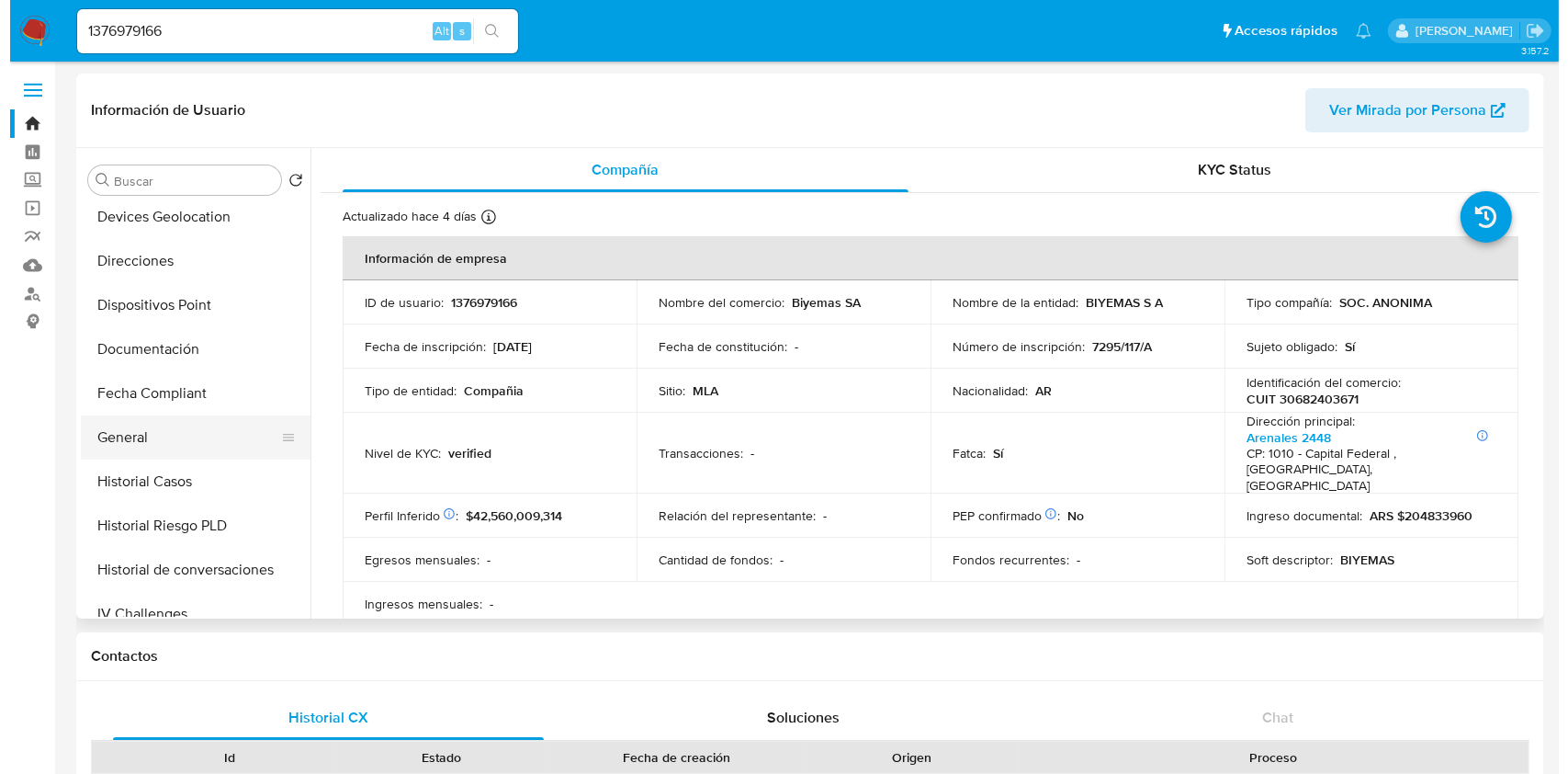
scroll to position [368, 0]
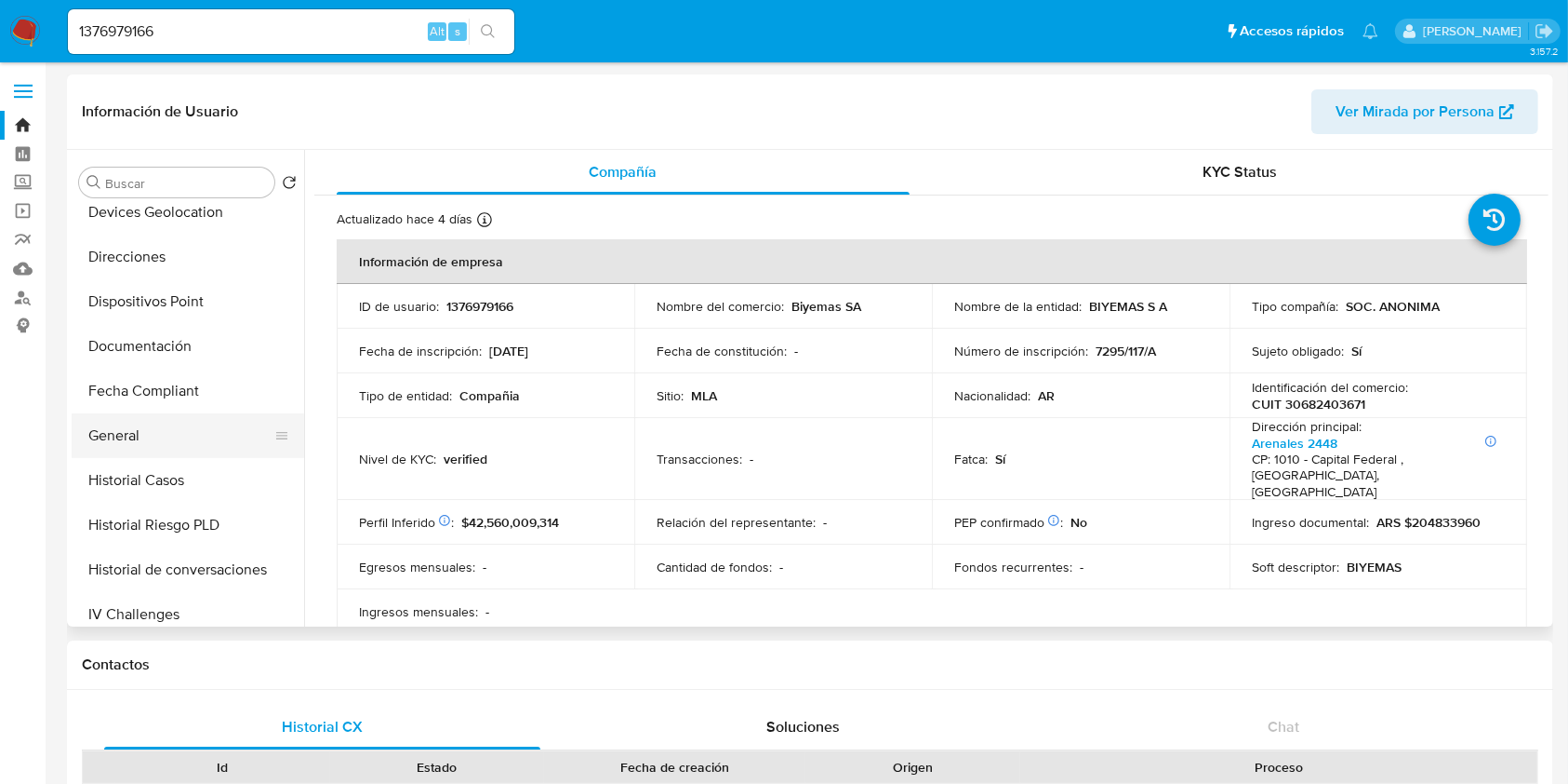
click at [154, 439] on button "General" at bounding box center [180, 435] width 217 height 45
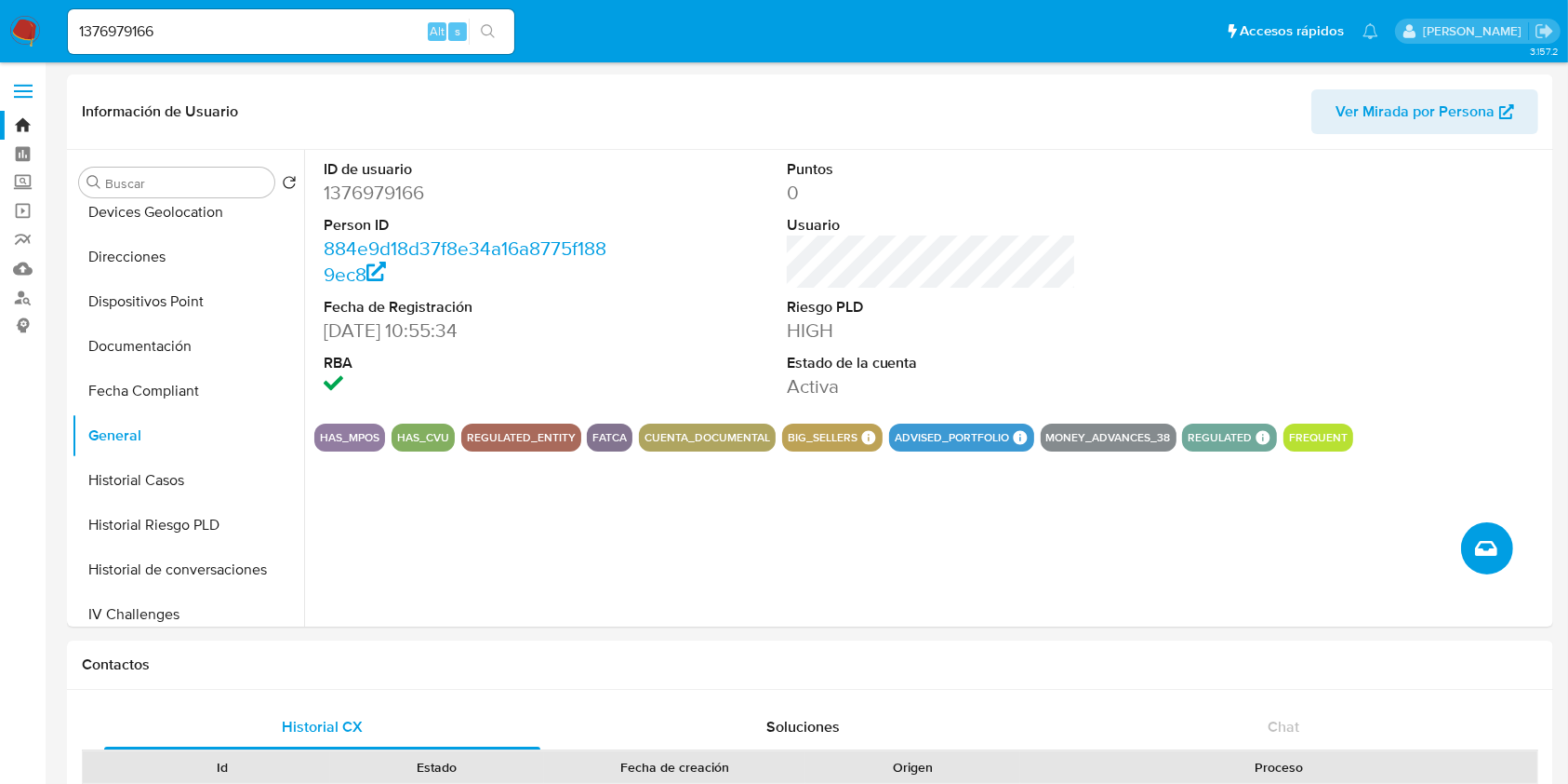
click at [1481, 542] on icon "Crear caso manual" at bounding box center [1487, 548] width 22 height 22
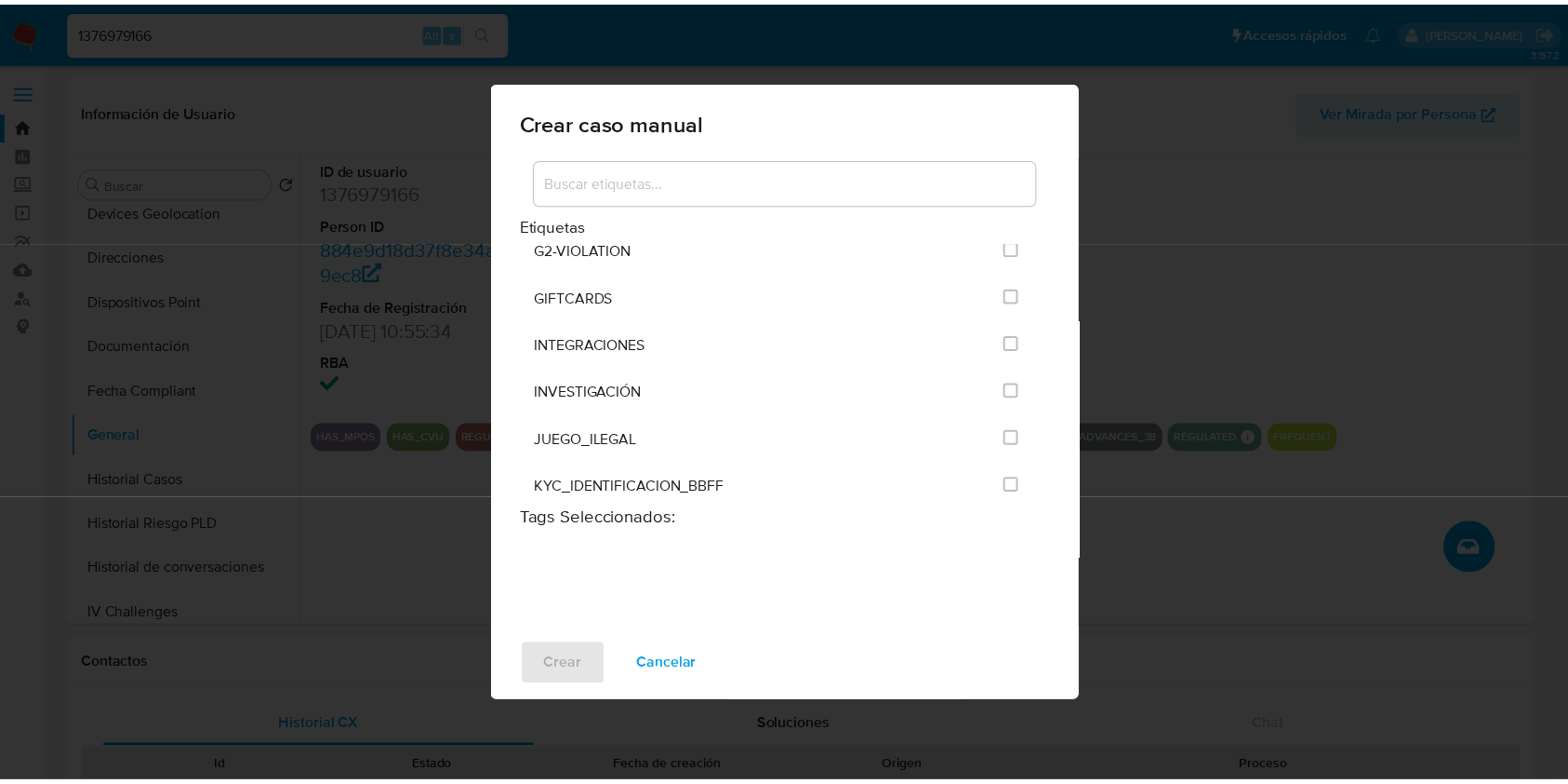
scroll to position [785, 0]
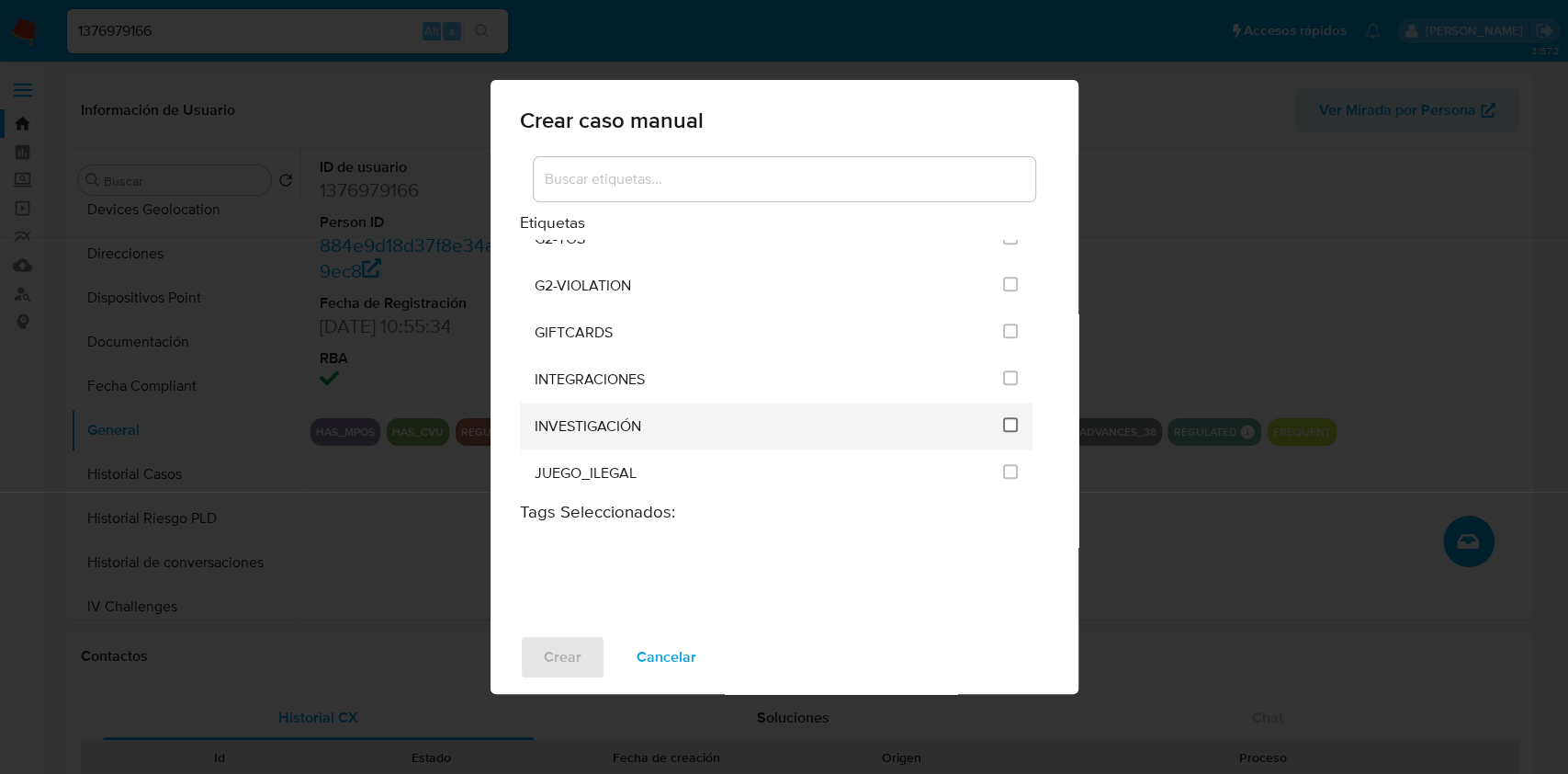
click at [1007, 422] on input "2066" at bounding box center [1010, 424] width 15 height 15
click at [1003, 419] on input "2066" at bounding box center [1010, 424] width 15 height 15
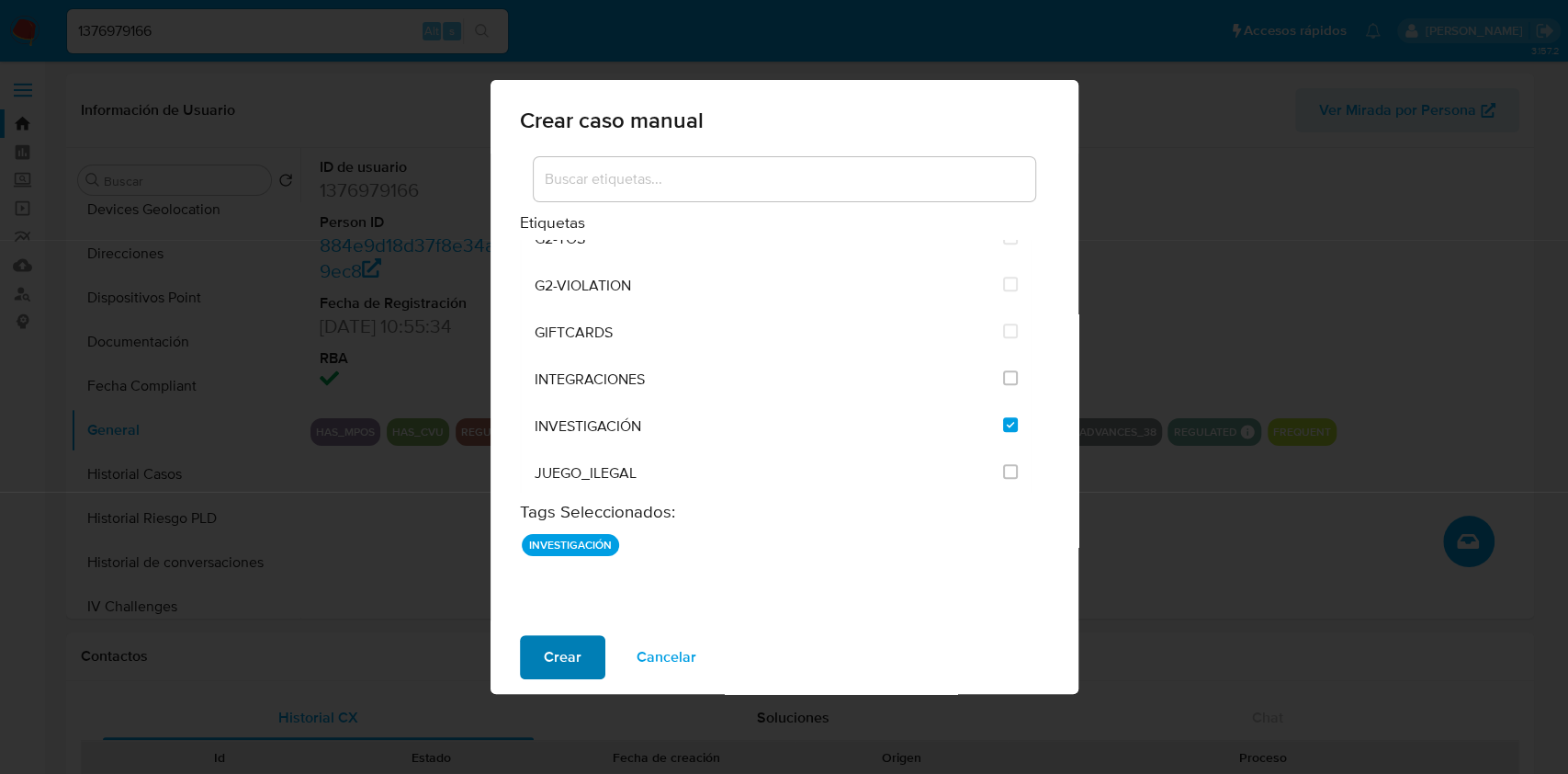
click at [562, 650] on span "Crear" at bounding box center [563, 656] width 37 height 40
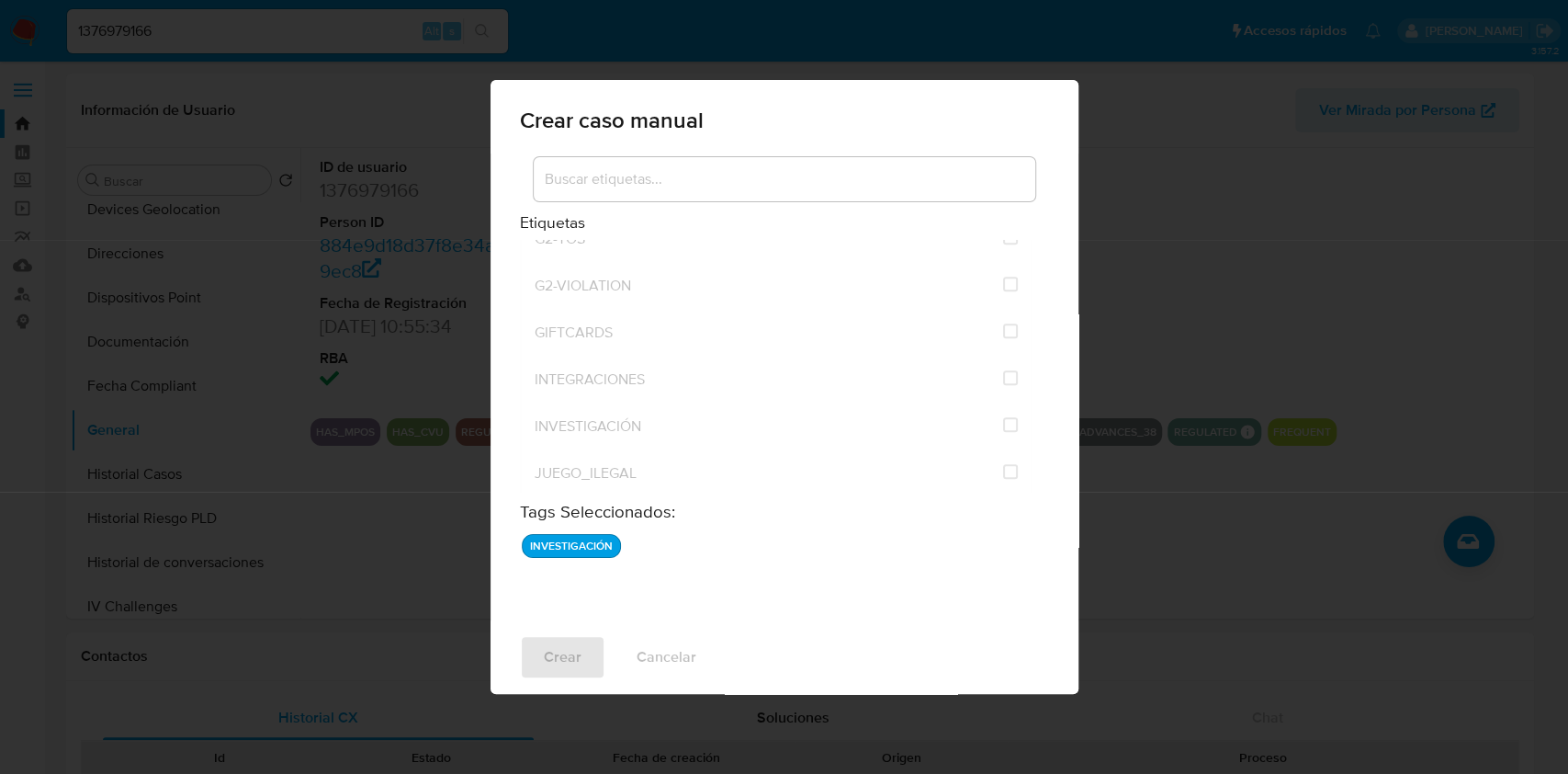
checkbox input "false"
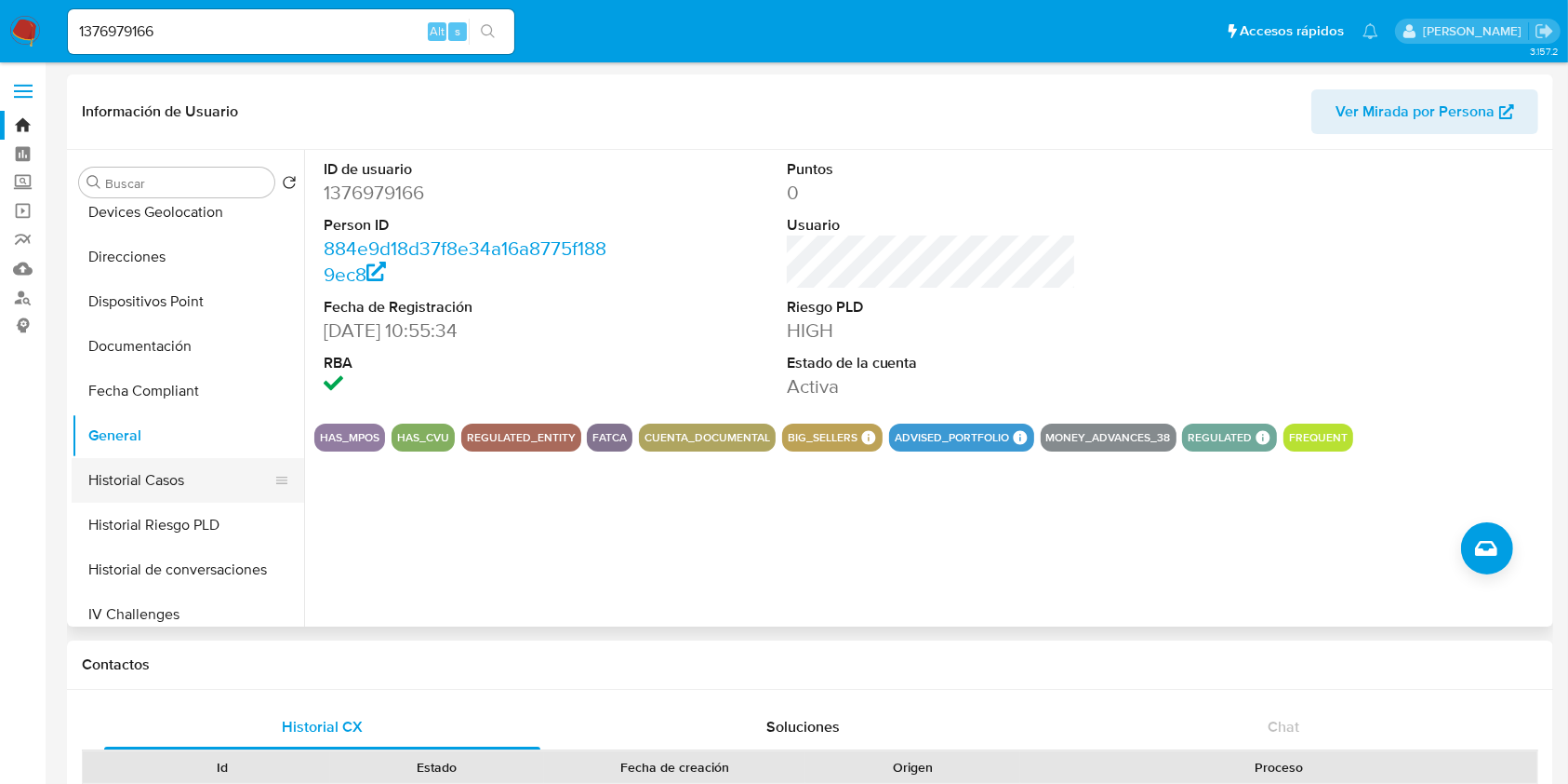
click at [187, 482] on button "Historial Casos" at bounding box center [180, 480] width 217 height 45
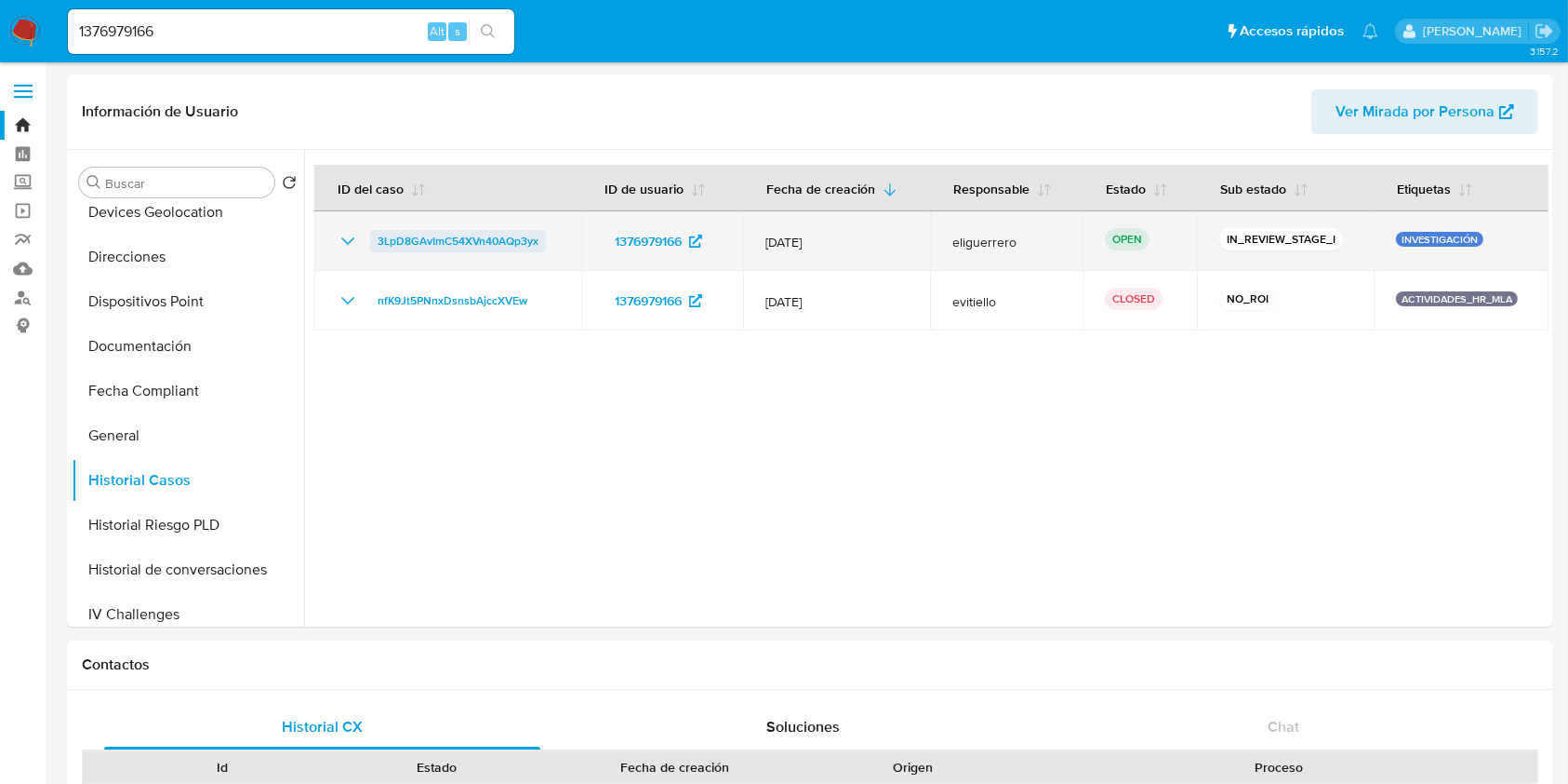
click at [545, 241] on link "3LpD8GAvImC54XVn40AQp3yx" at bounding box center [458, 240] width 176 height 22
click at [1455, 238] on p "INVESTIGACIÓN" at bounding box center [1440, 238] width 87 height 15
click at [1471, 236] on p "INVESTIGACIÓN" at bounding box center [1440, 238] width 87 height 15
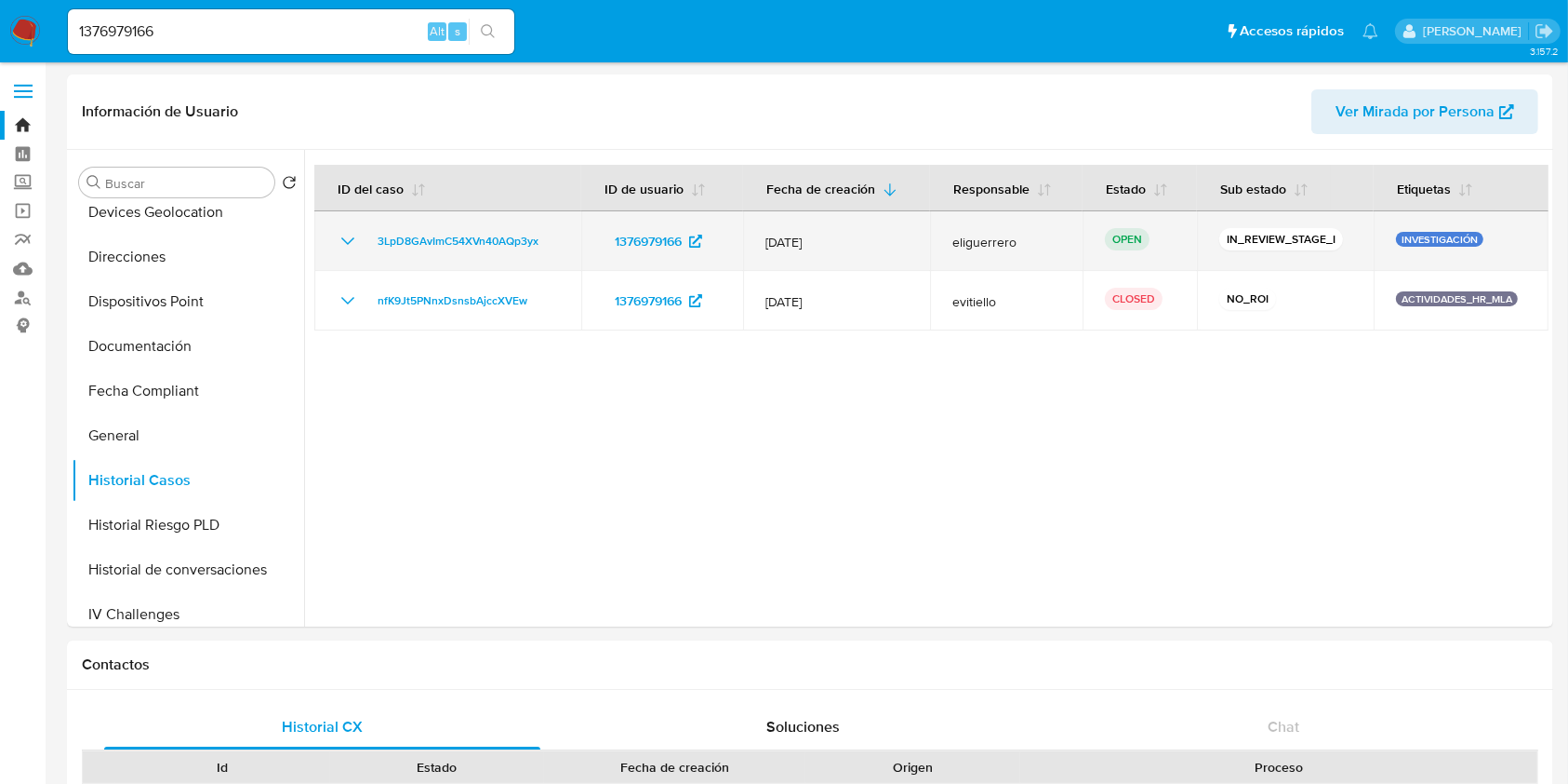
click at [1446, 242] on p "INVESTIGACIÓN" at bounding box center [1440, 238] width 87 height 15
click at [702, 238] on icon at bounding box center [695, 240] width 13 height 13
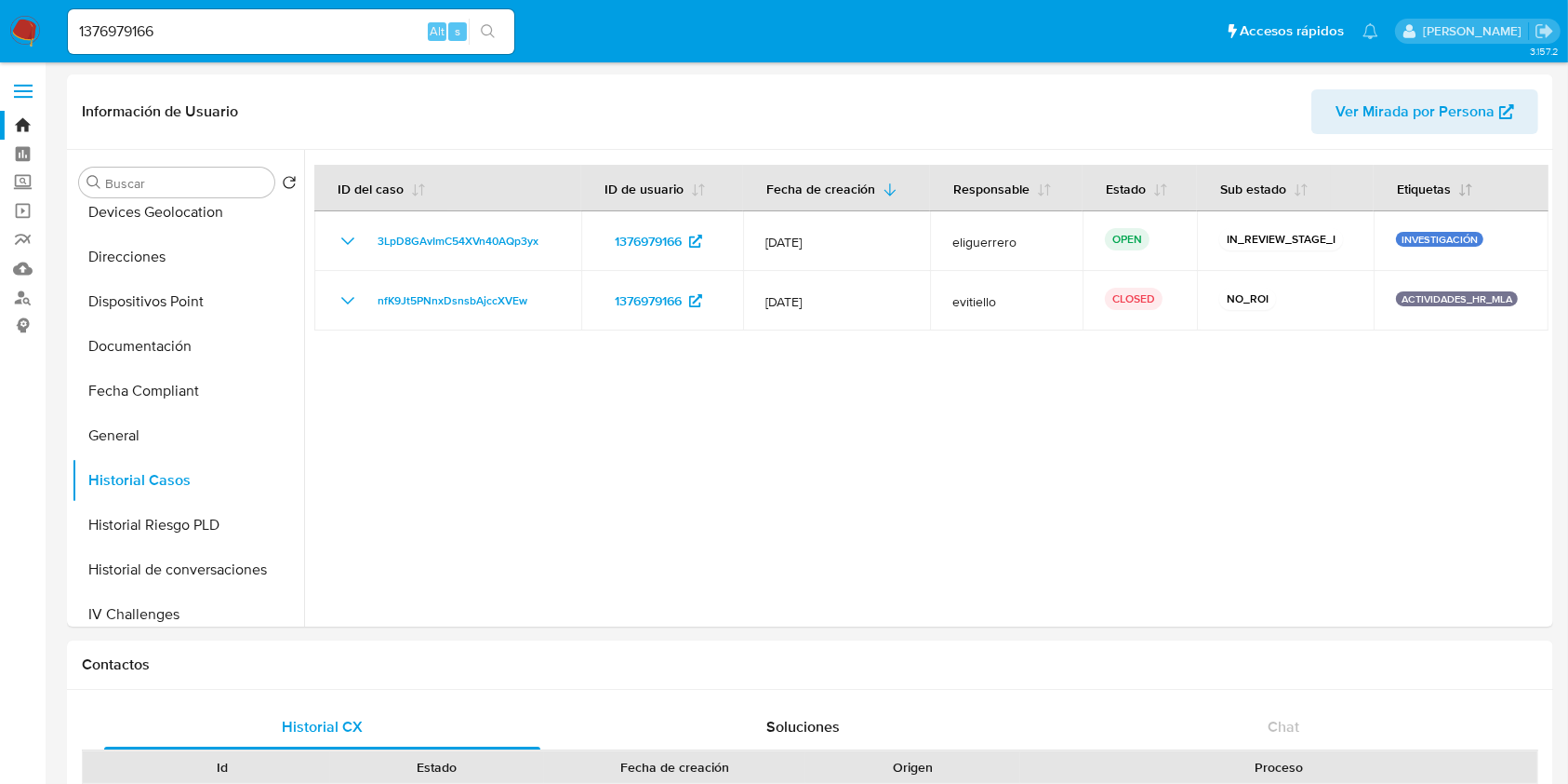
click at [1459, 183] on icon "button" at bounding box center [1466, 190] width 15 height 15
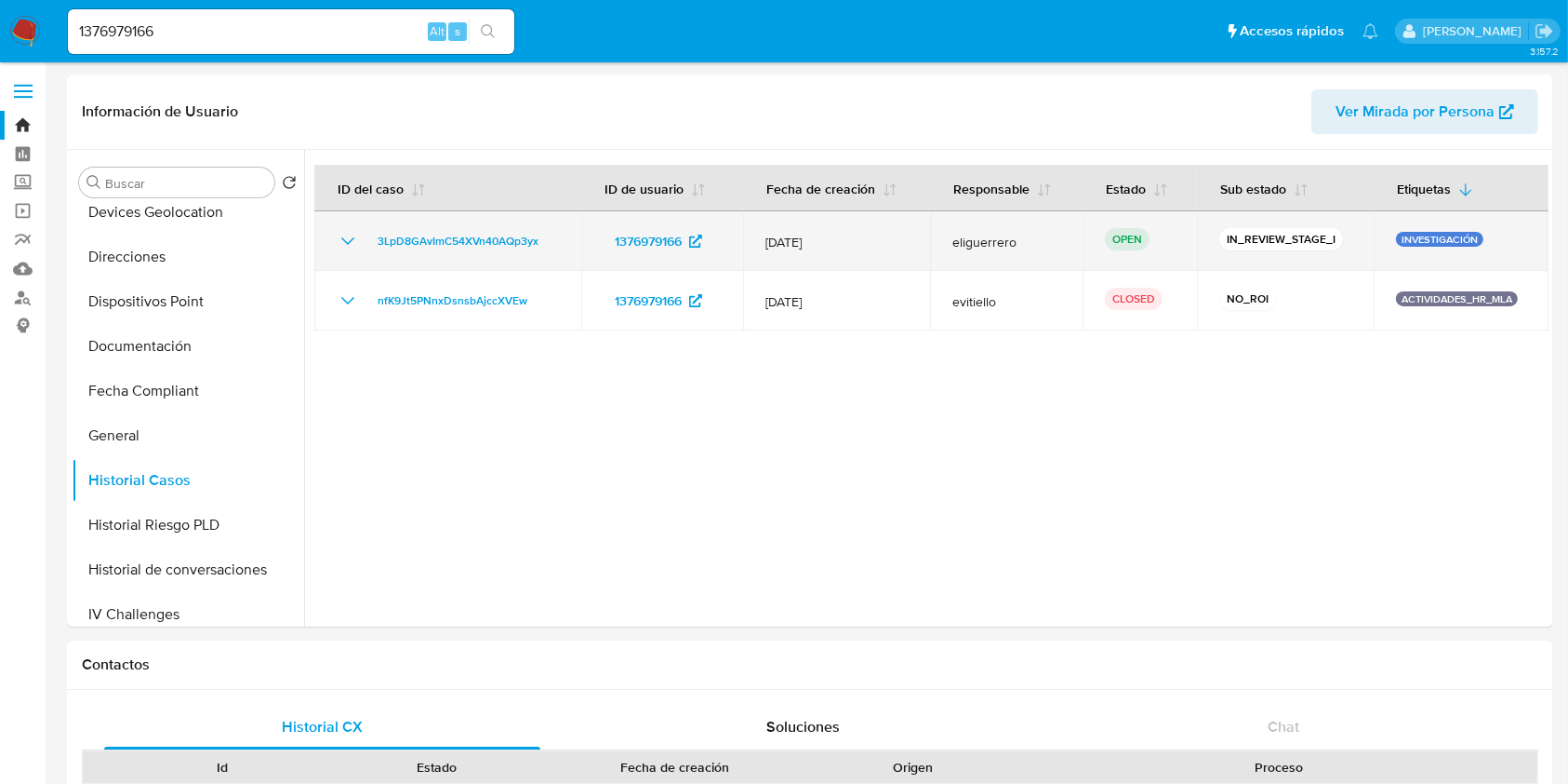
click at [1422, 235] on p "INVESTIGACIÓN" at bounding box center [1440, 238] width 87 height 15
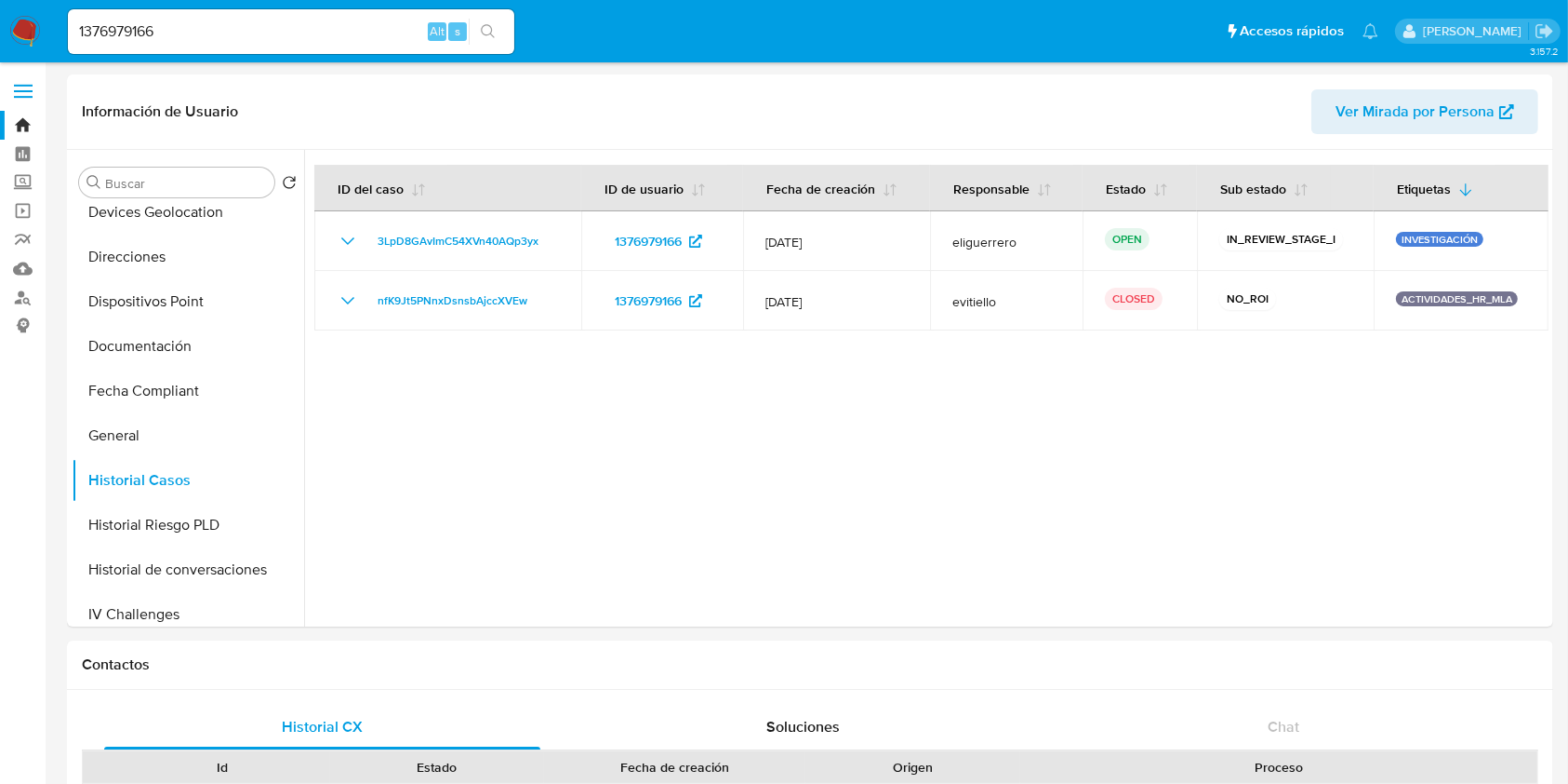
click at [966, 530] on div at bounding box center [926, 389] width 1244 height 477
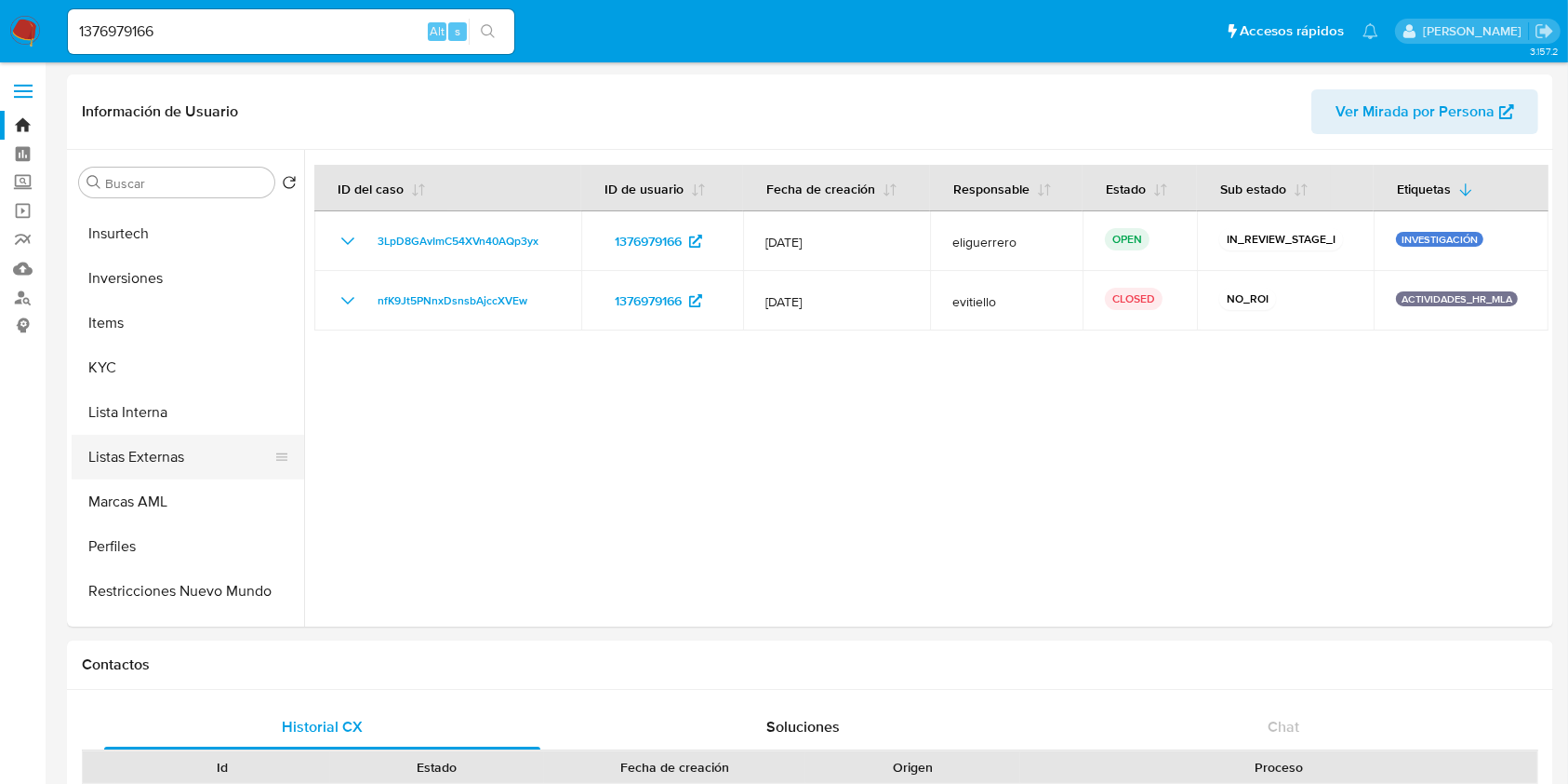
scroll to position [868, 0]
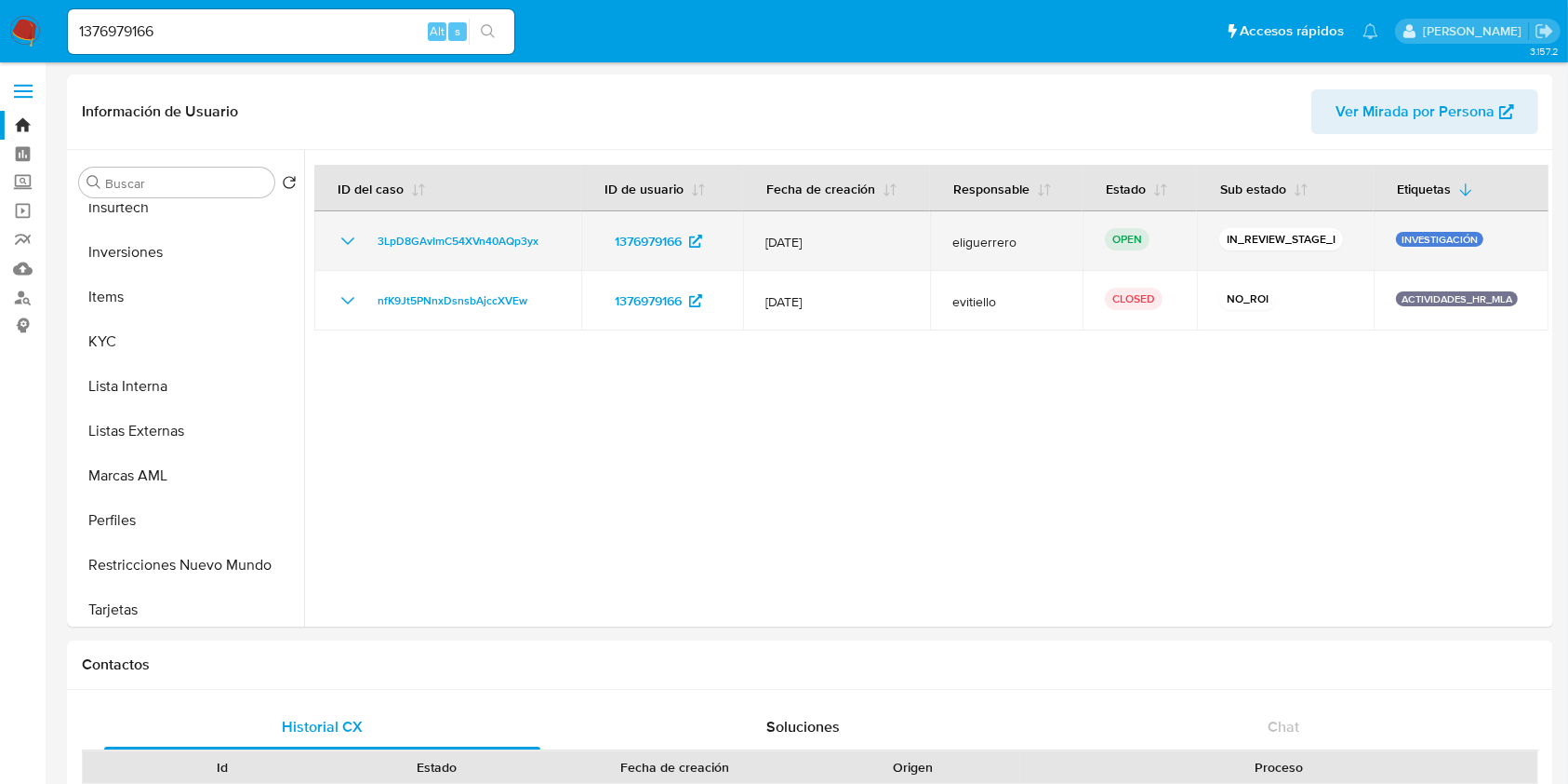
click at [350, 239] on icon "Mostrar/Ocultar" at bounding box center [348, 240] width 22 height 22
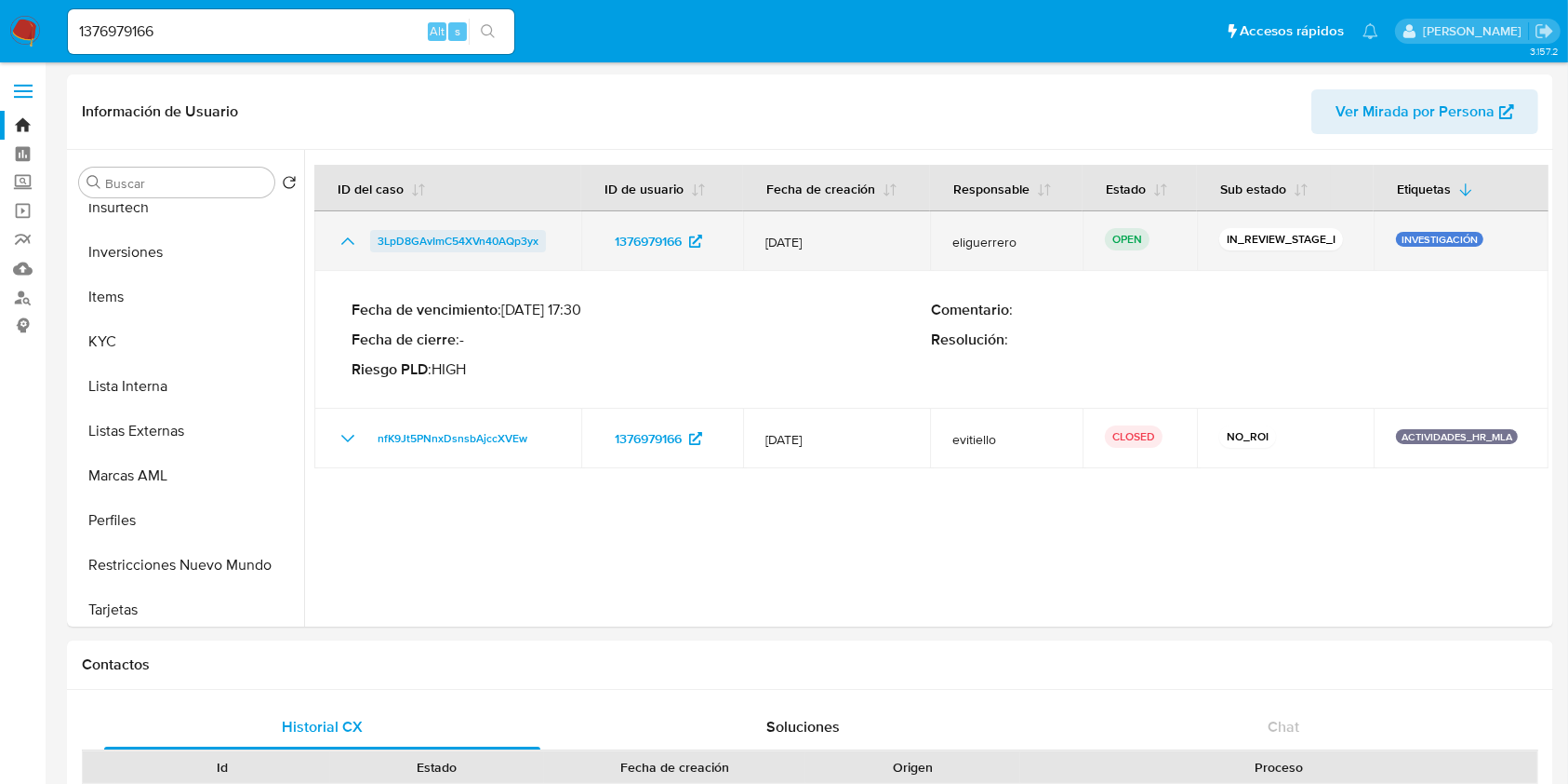
click at [421, 235] on span "3LpD8GAvImC54XVn40AQp3yx" at bounding box center [458, 240] width 161 height 22
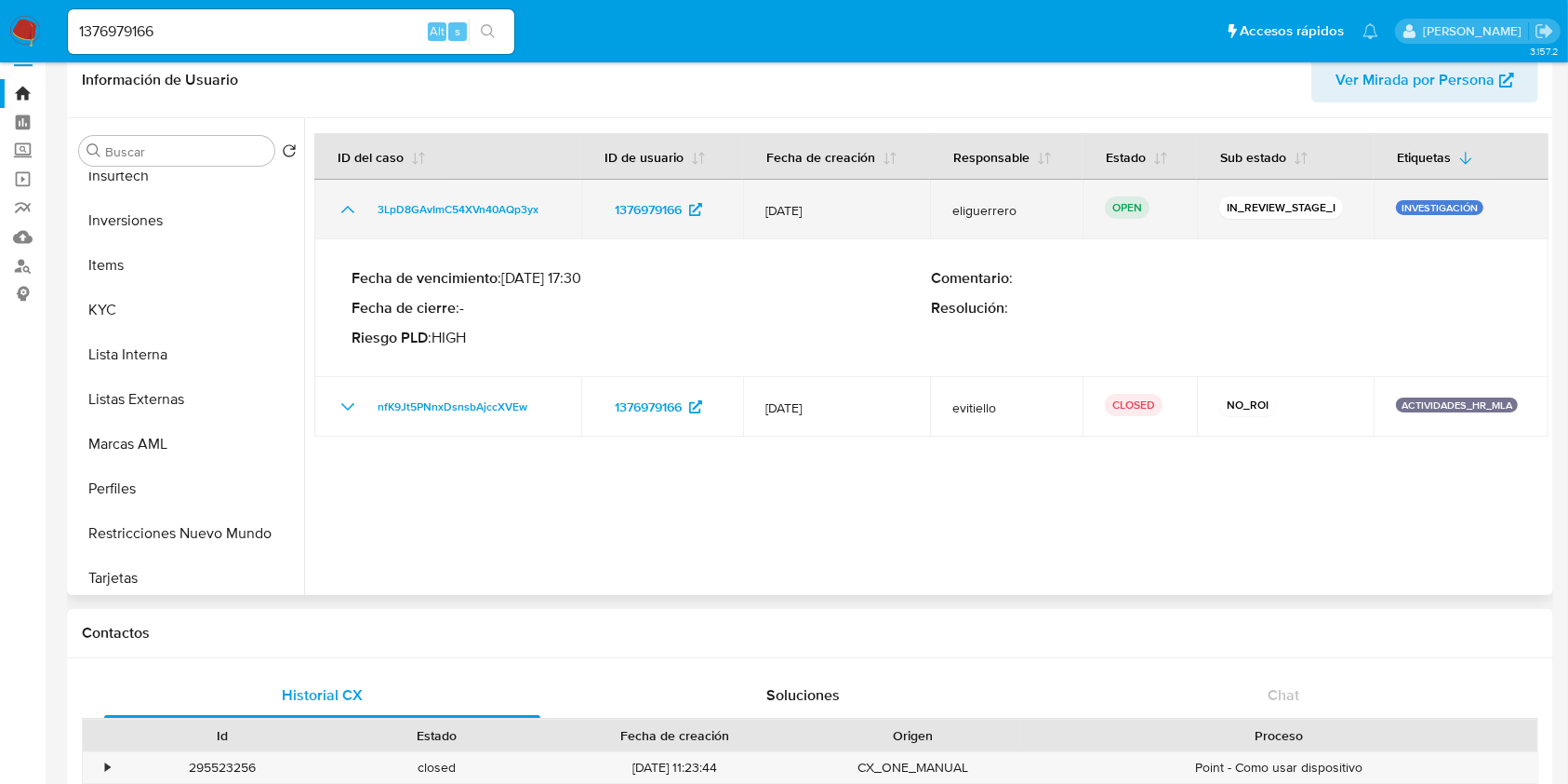
scroll to position [0, 0]
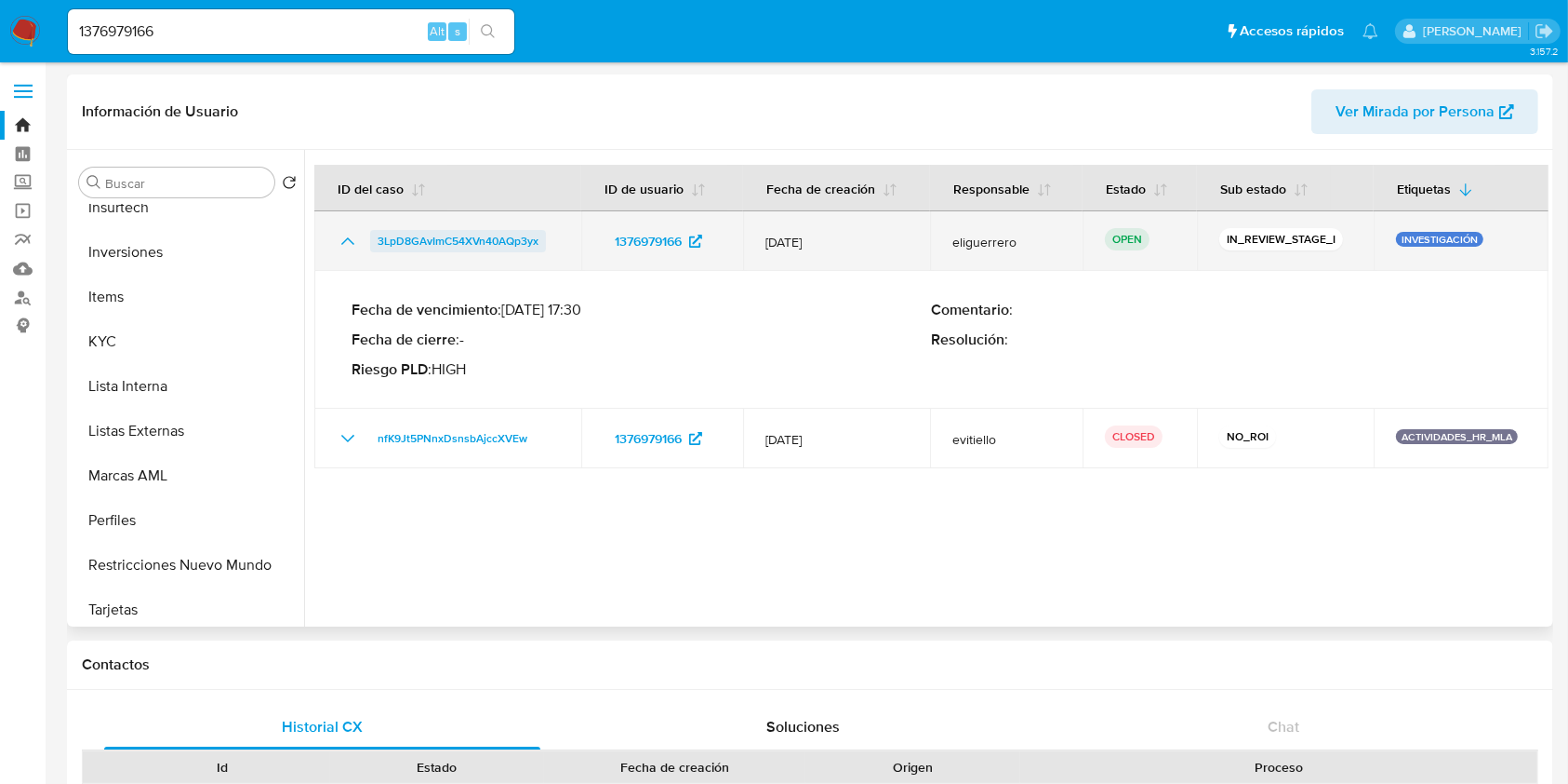
click at [481, 238] on span "3LpD8GAvImC54XVn40AQp3yx" at bounding box center [458, 240] width 161 height 22
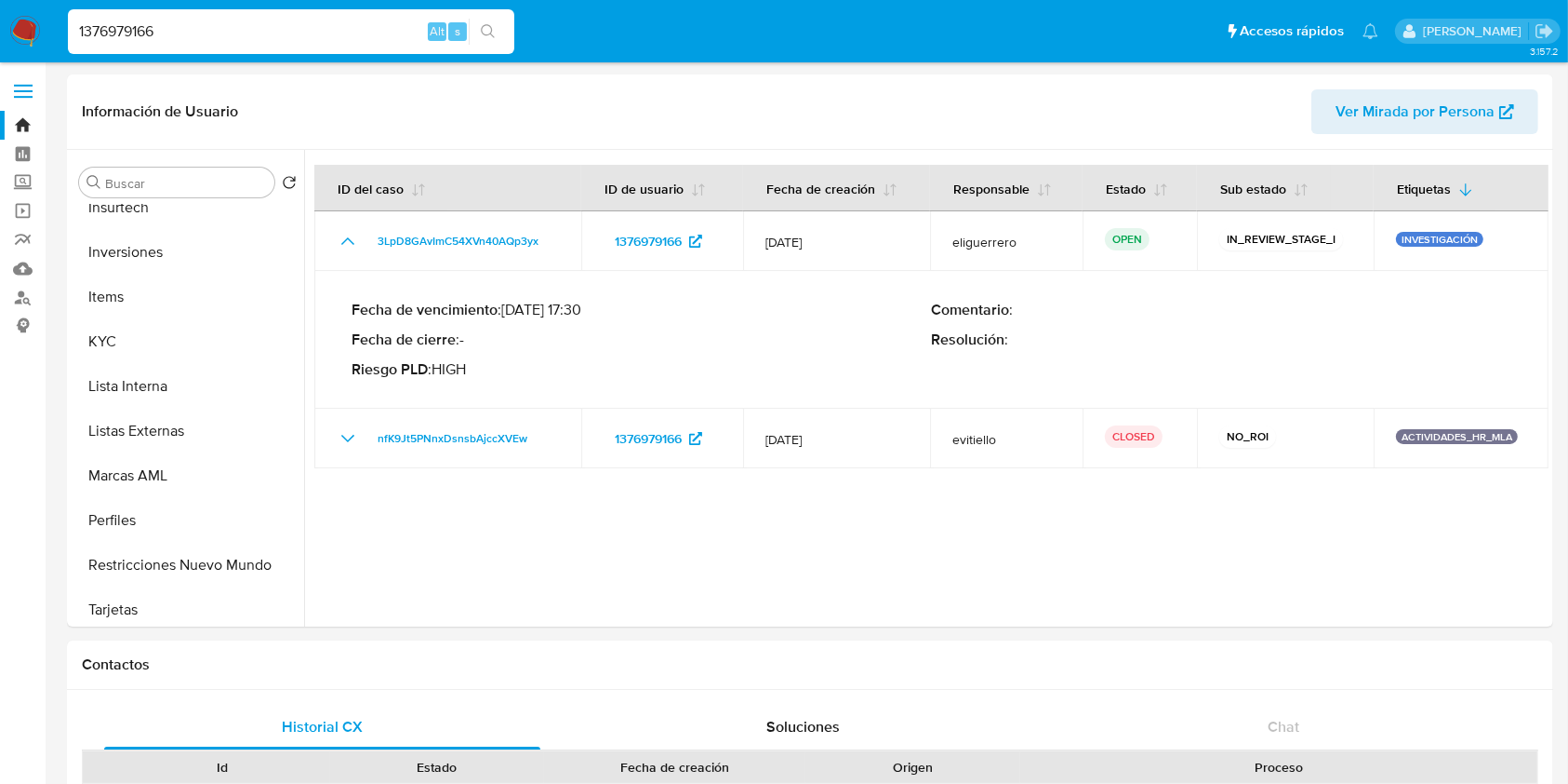
drag, startPoint x: 230, startPoint y: 37, endPoint x: 0, endPoint y: 26, distance: 230.3
click at [0, 26] on nav "Pausado Ver notificaciones 1376979166 Alt s Accesos rápidos Presiona las siguie…" at bounding box center [784, 31] width 1568 height 63
paste input "644082945"
type input "1644082945"
click at [499, 25] on button "search-icon" at bounding box center [488, 32] width 38 height 26
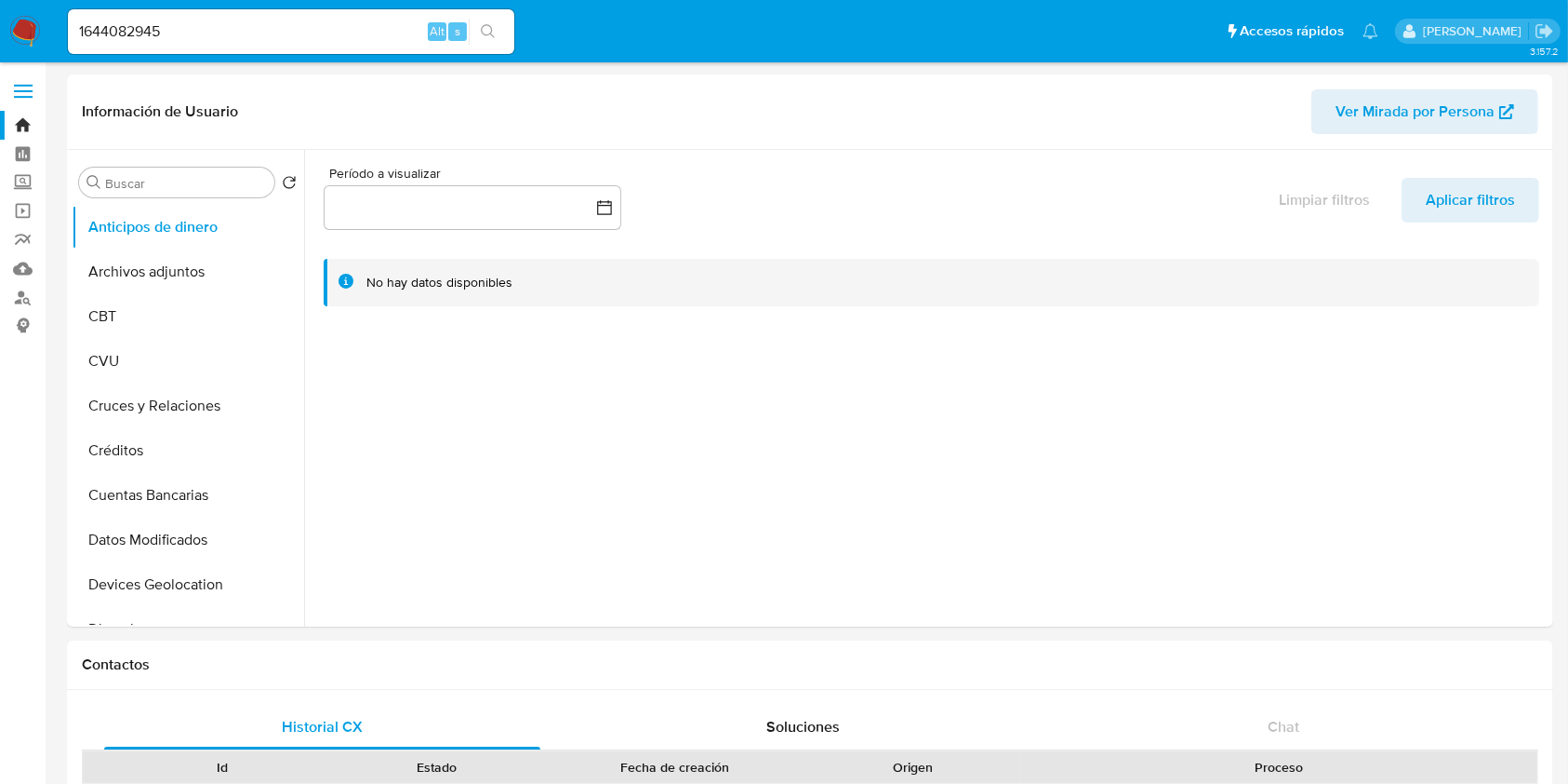
select select "10"
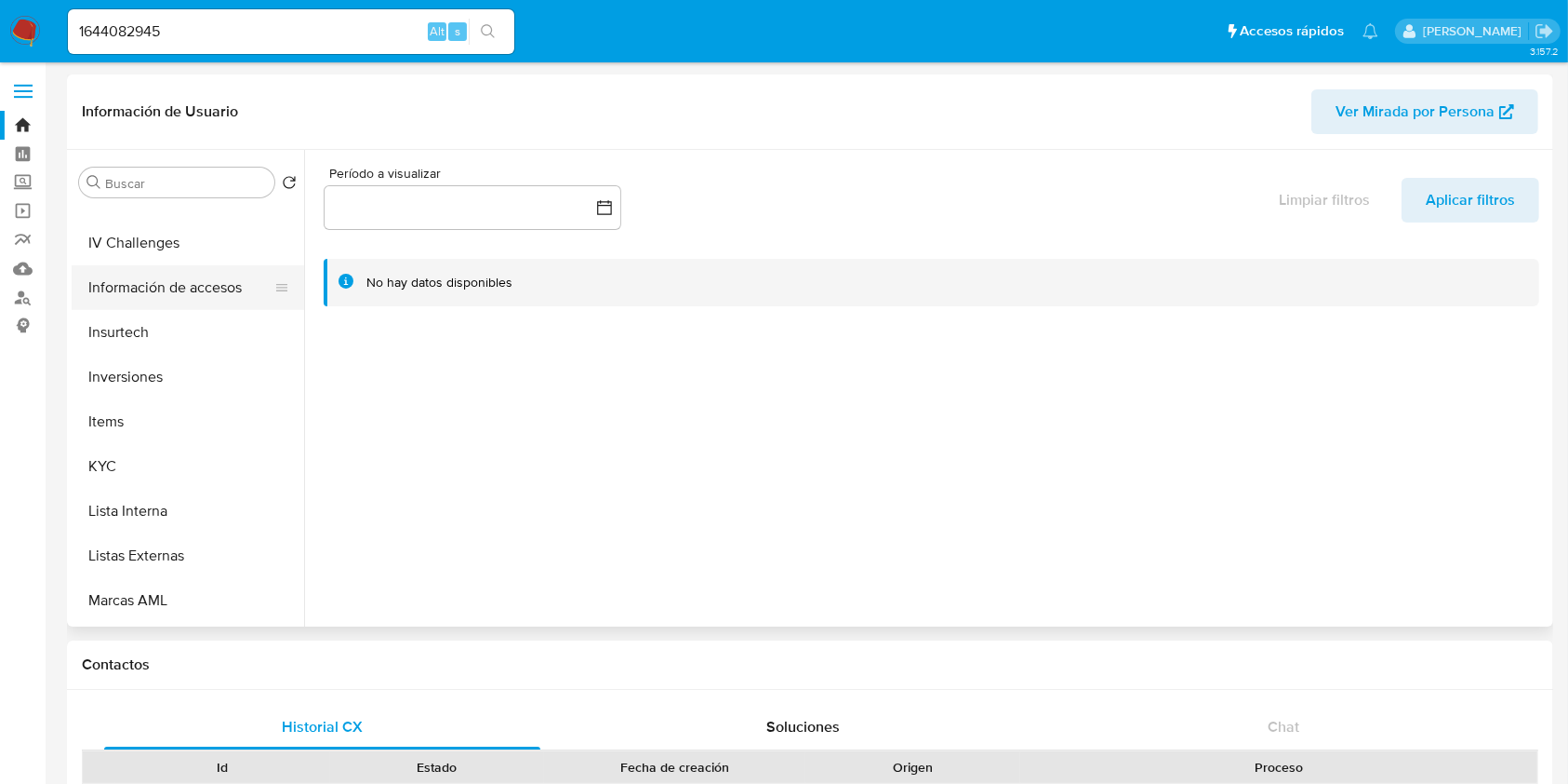
scroll to position [744, 0]
click at [140, 478] on button "KYC" at bounding box center [180, 465] width 217 height 45
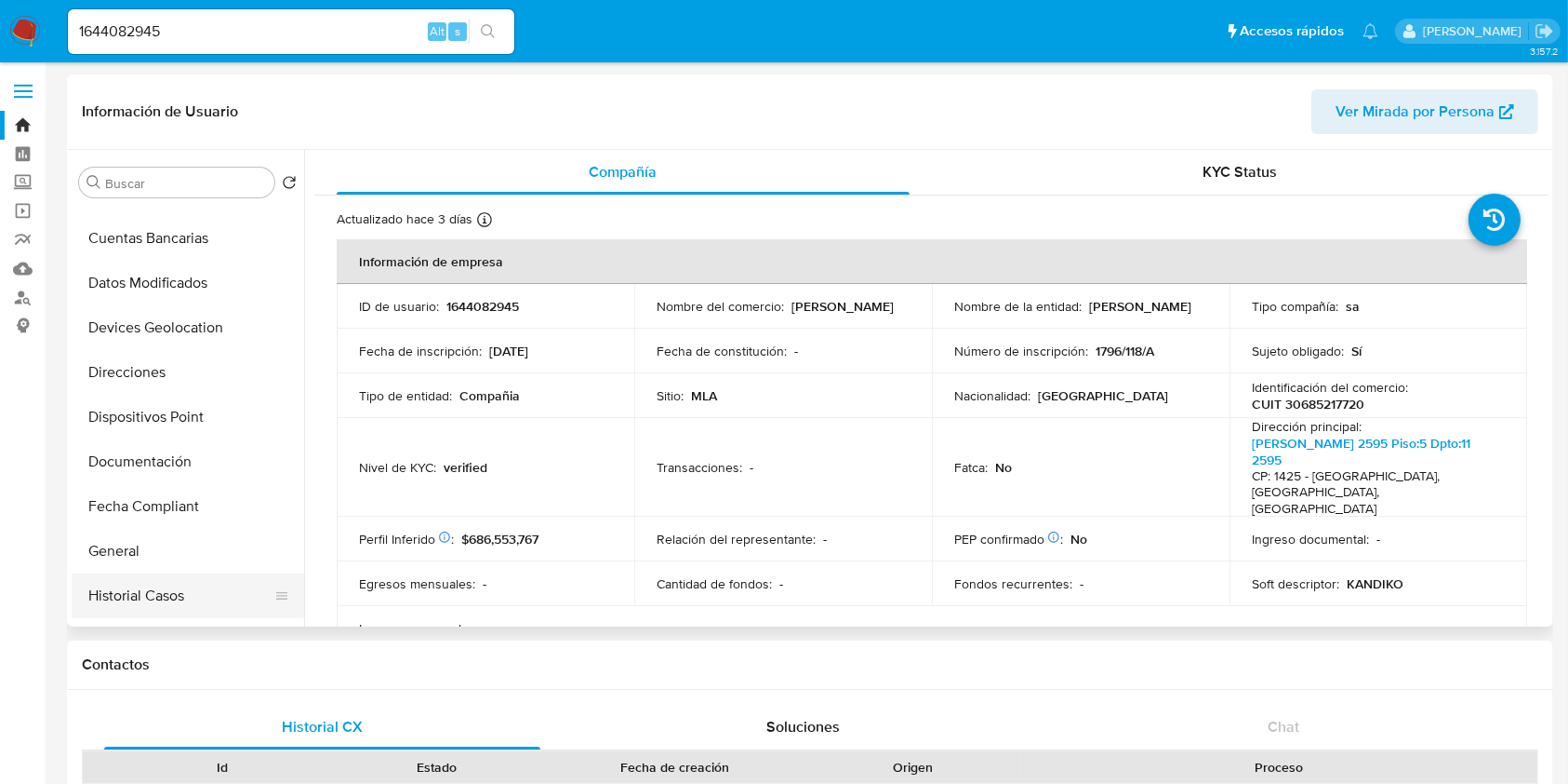
scroll to position [373, 0]
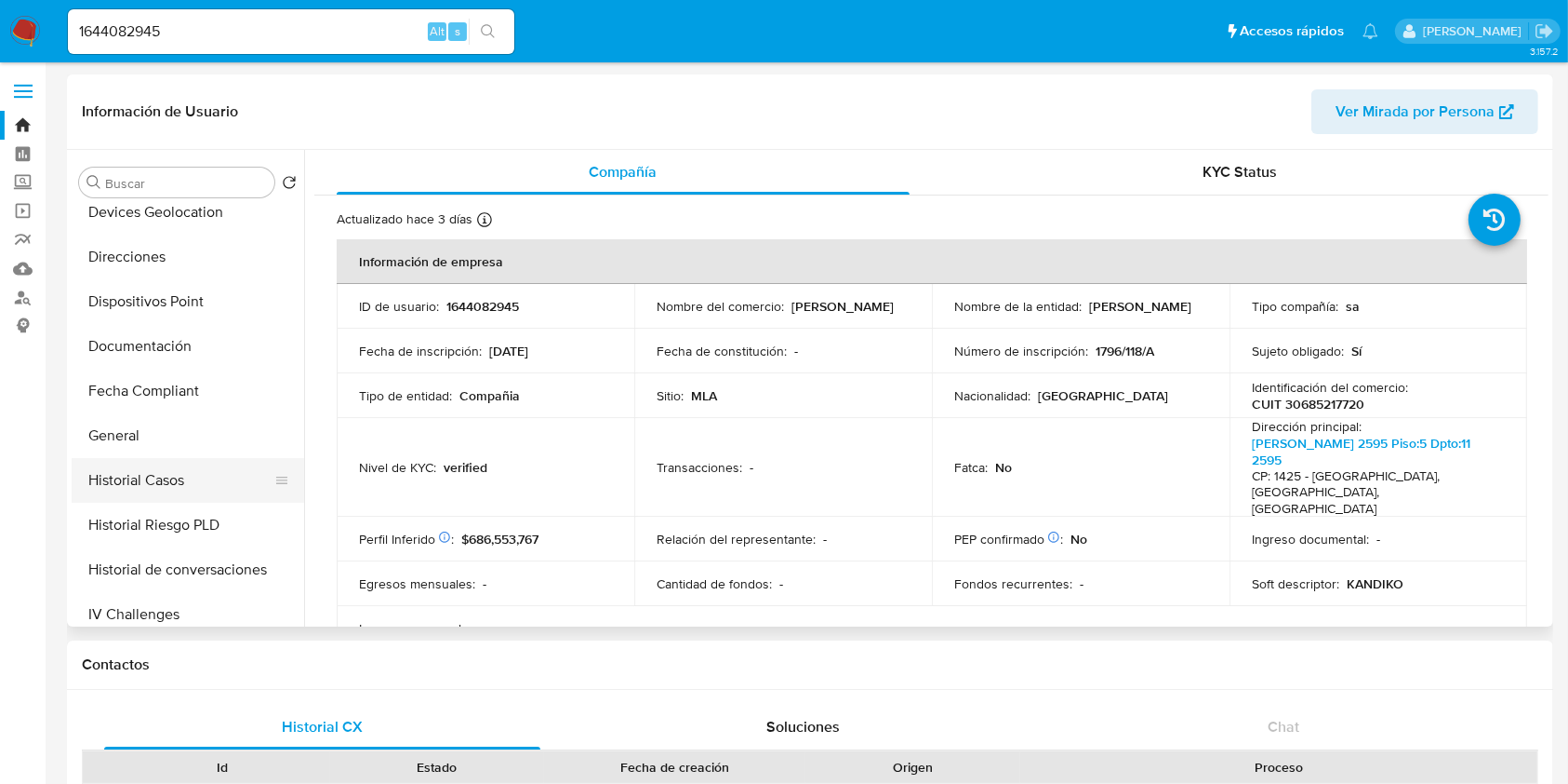
click at [158, 476] on button "Historial Casos" at bounding box center [180, 480] width 217 height 45
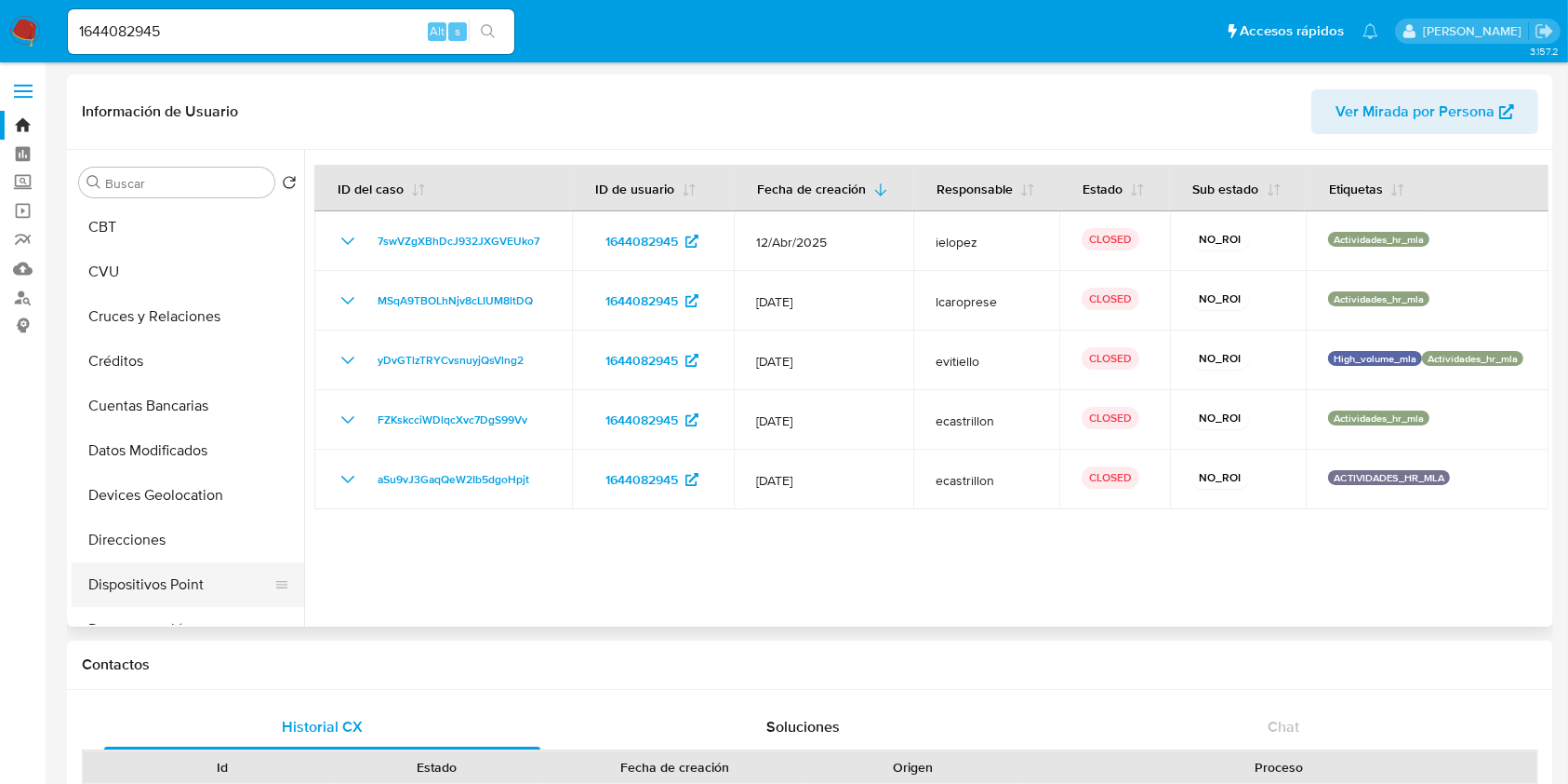
scroll to position [0, 0]
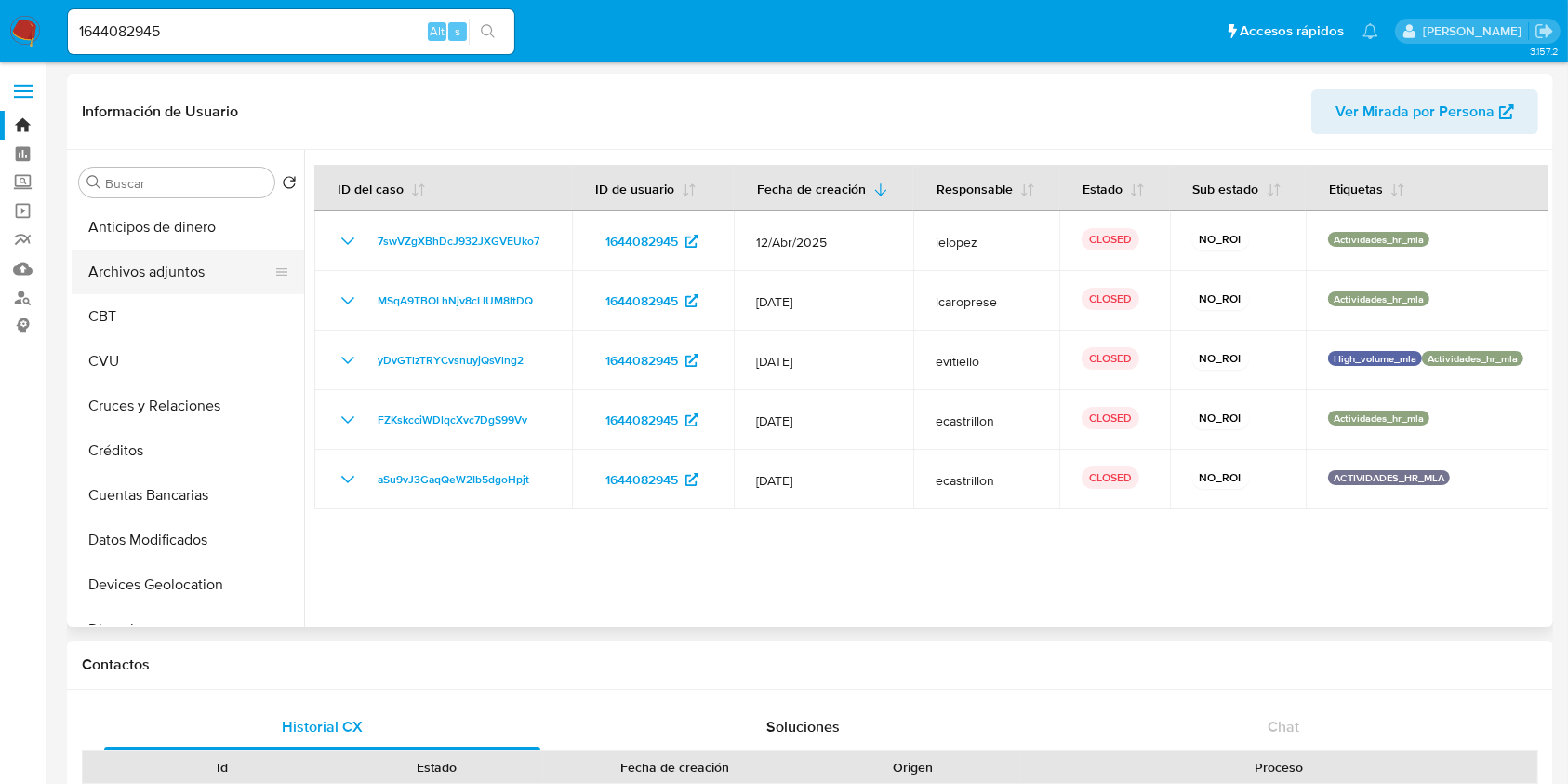
click at [169, 270] on button "Archivos adjuntos" at bounding box center [180, 271] width 217 height 45
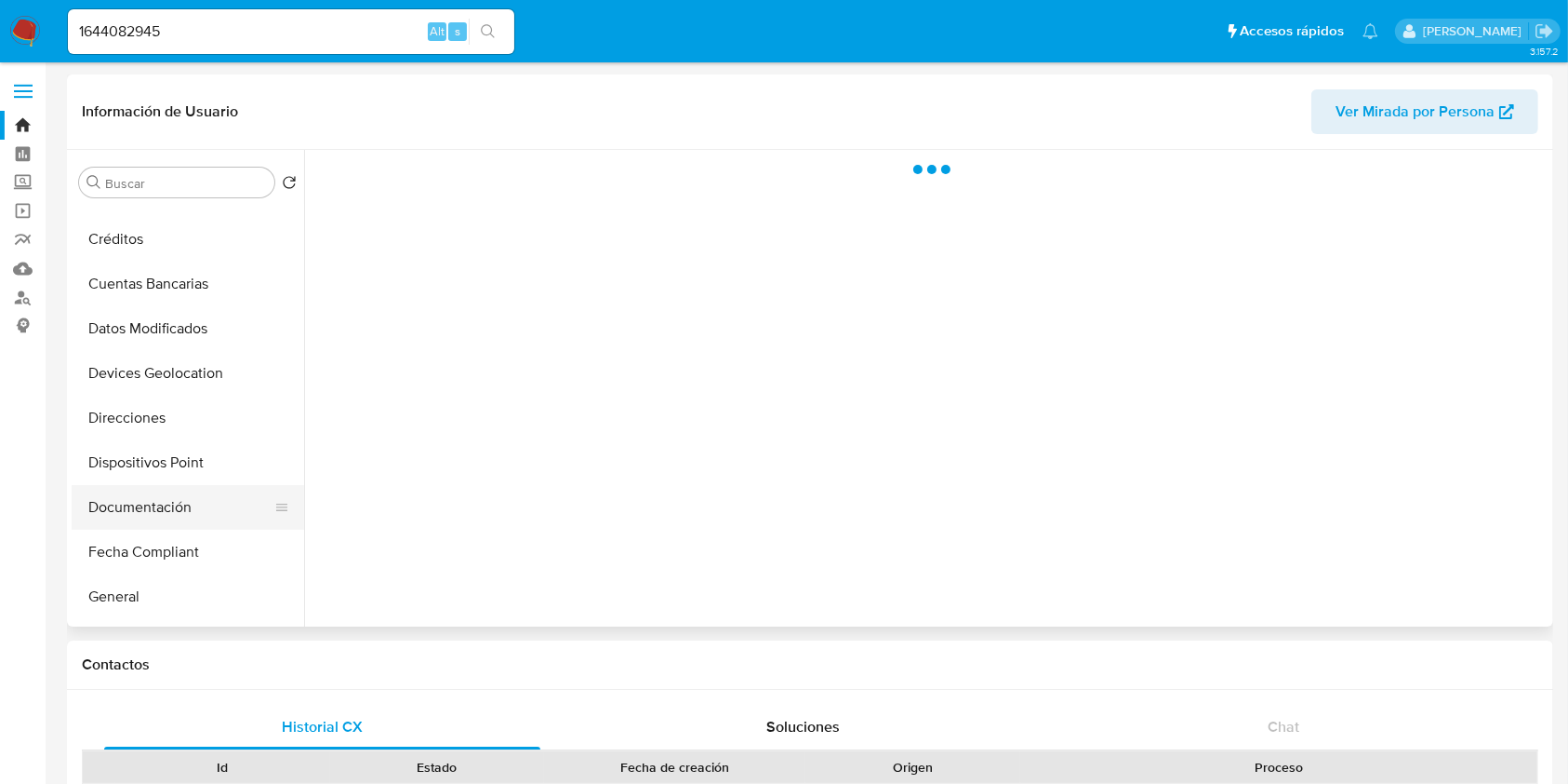
scroll to position [373, 0]
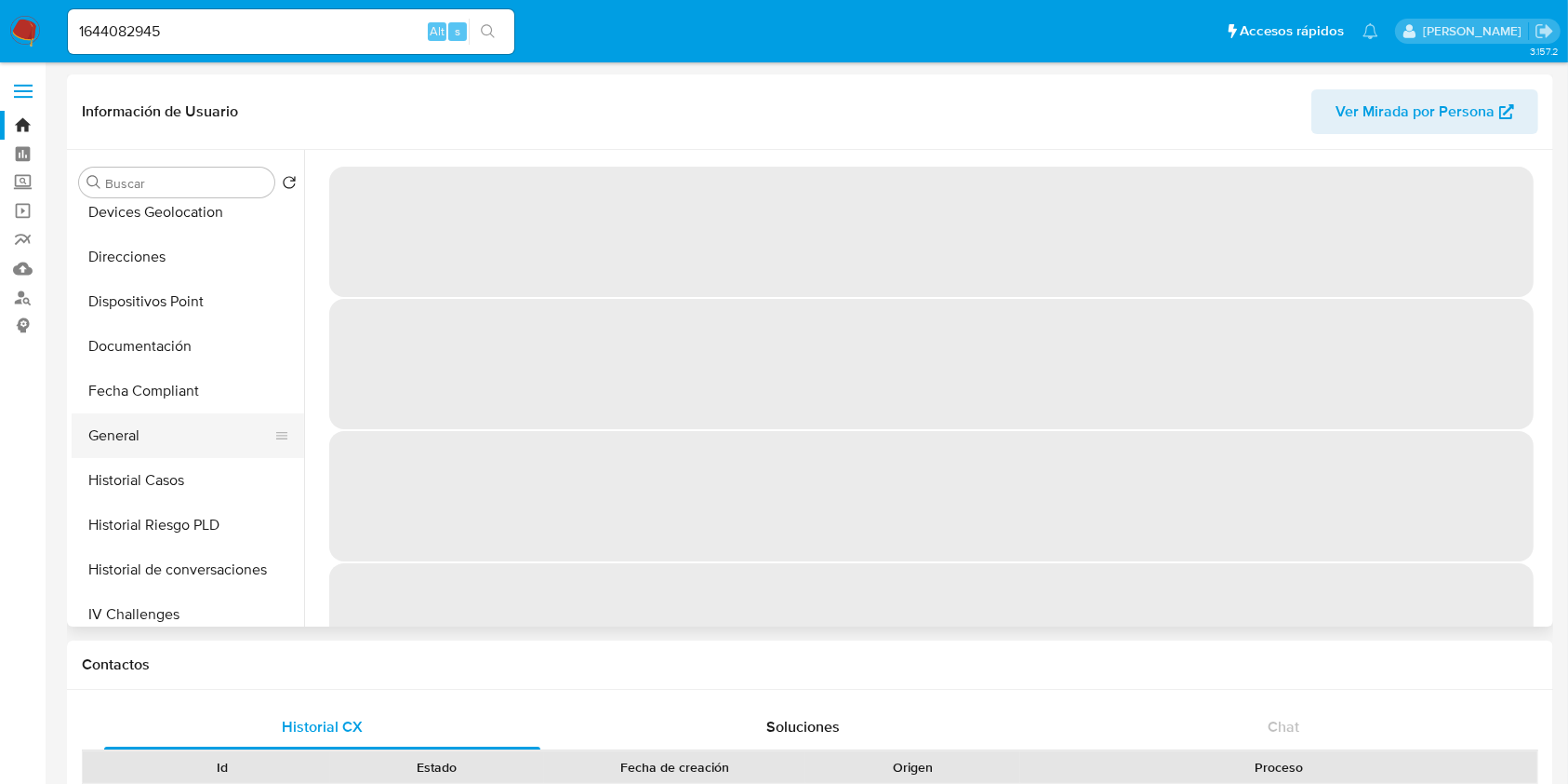
click at [134, 434] on button "General" at bounding box center [180, 435] width 217 height 45
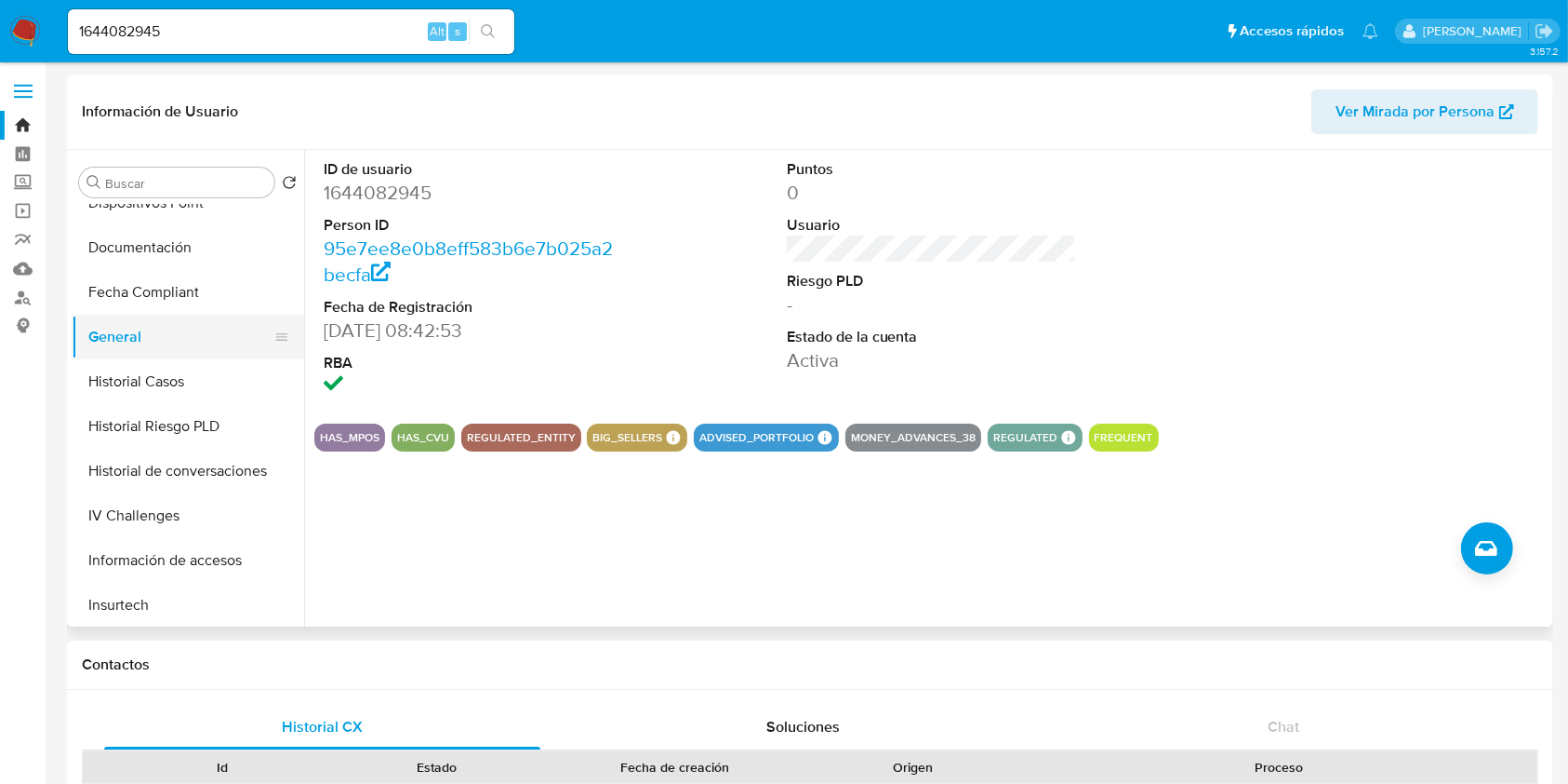
scroll to position [620, 0]
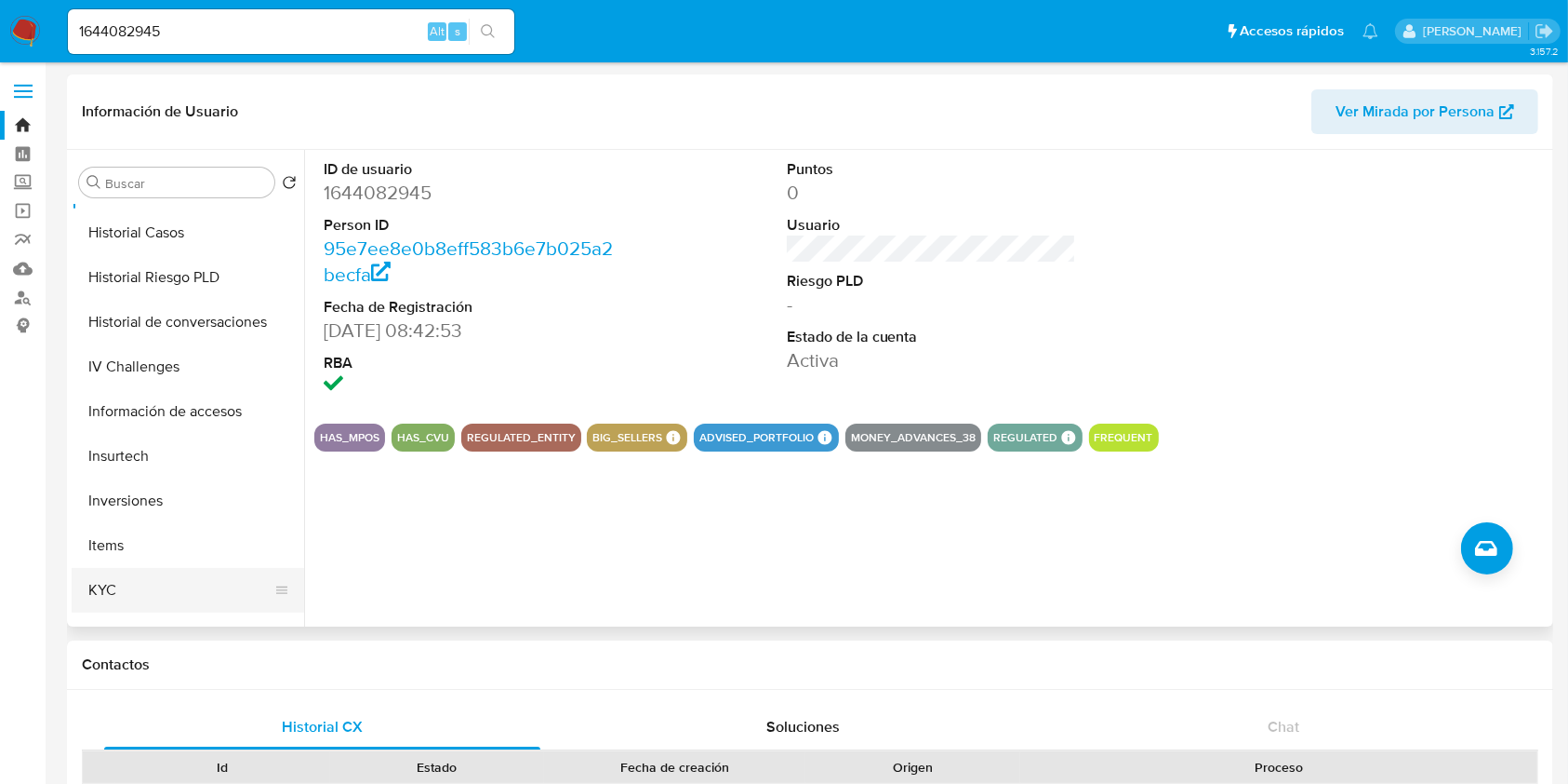
click at [144, 593] on button "KYC" at bounding box center [180, 589] width 217 height 45
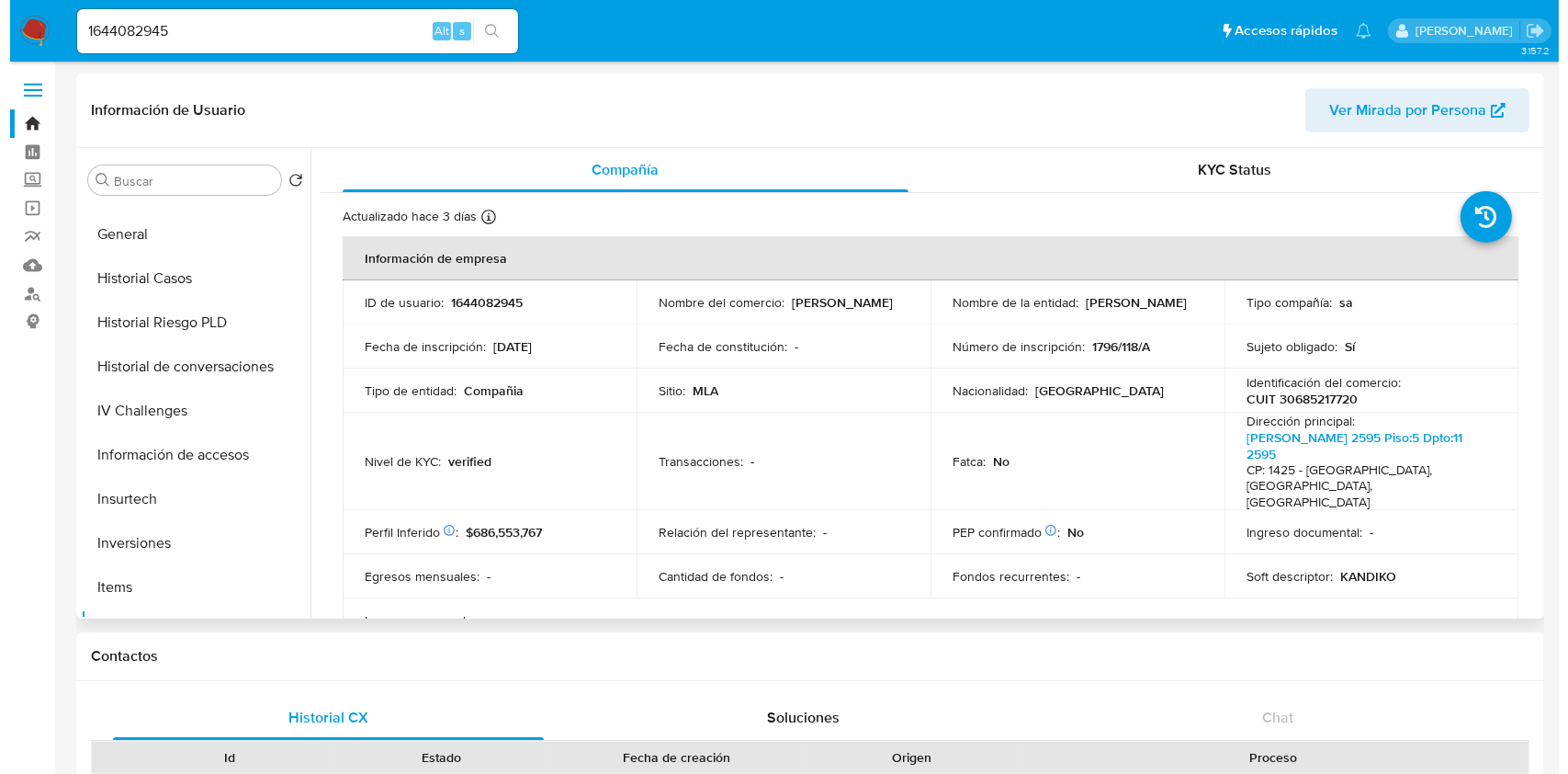
scroll to position [497, 0]
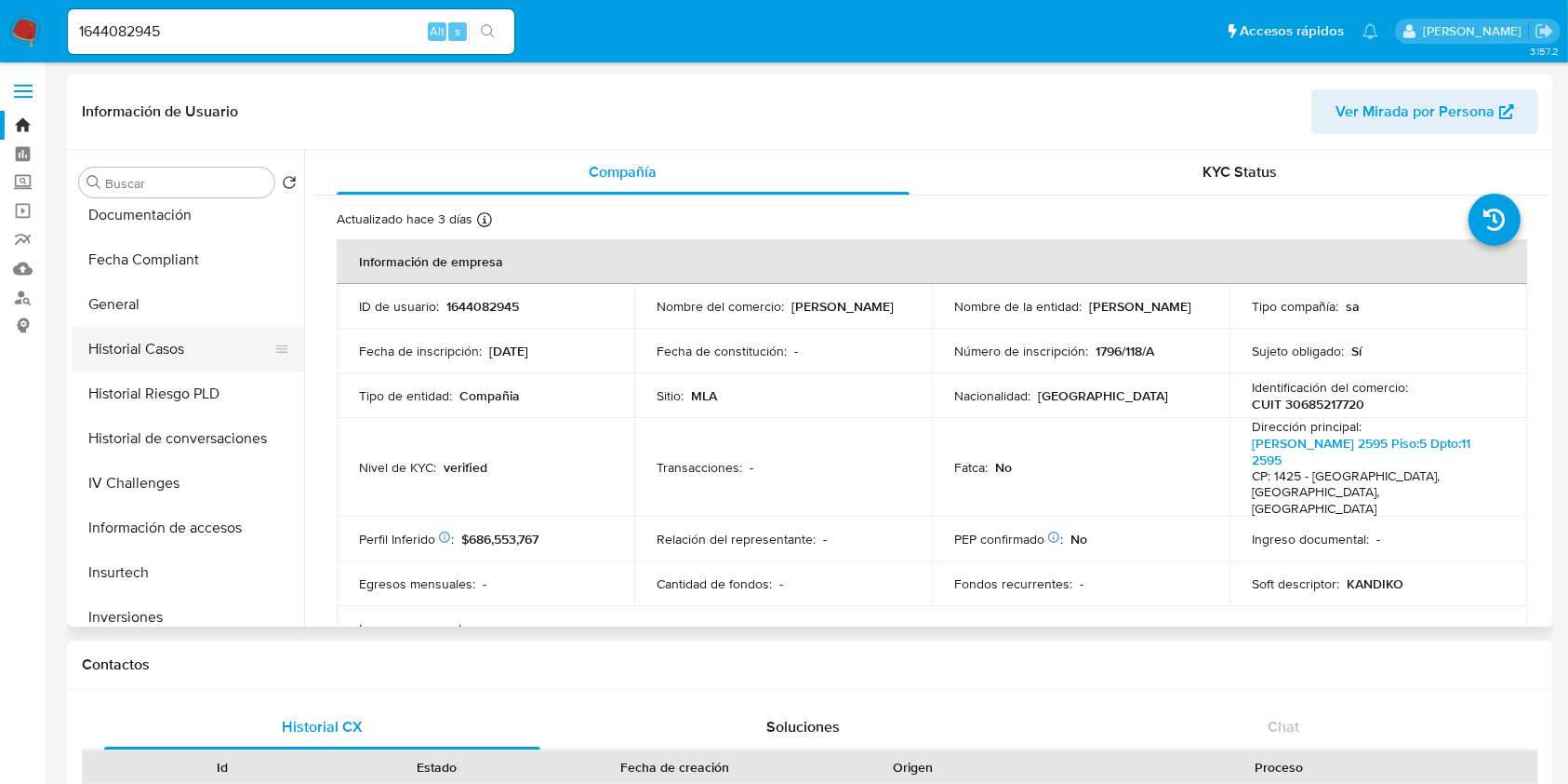
click at [154, 358] on button "Historial Casos" at bounding box center [180, 349] width 217 height 45
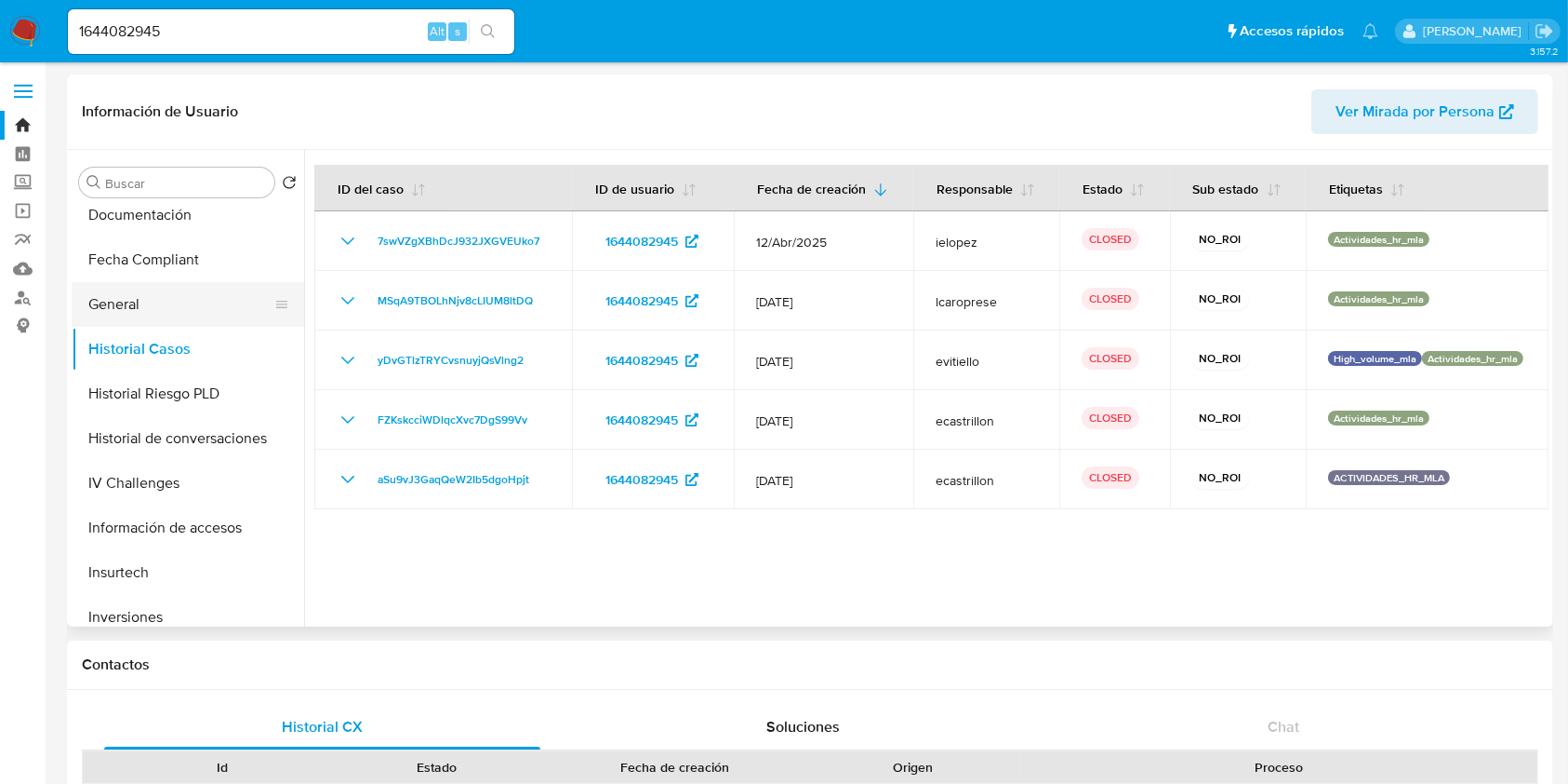
click at [120, 294] on button "General" at bounding box center [180, 304] width 217 height 45
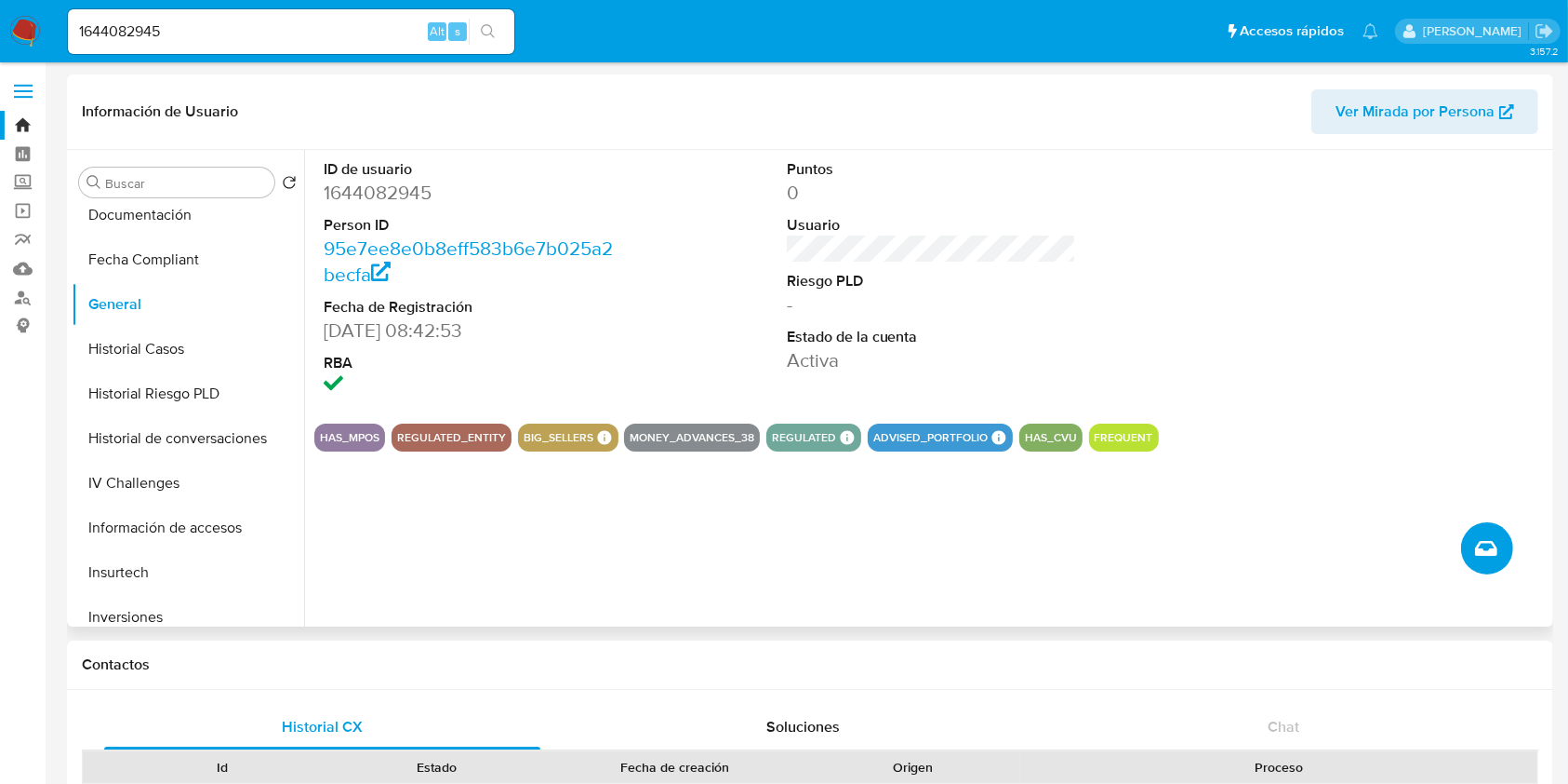
click at [1473, 556] on button "Crear caso manual" at bounding box center [1488, 549] width 52 height 52
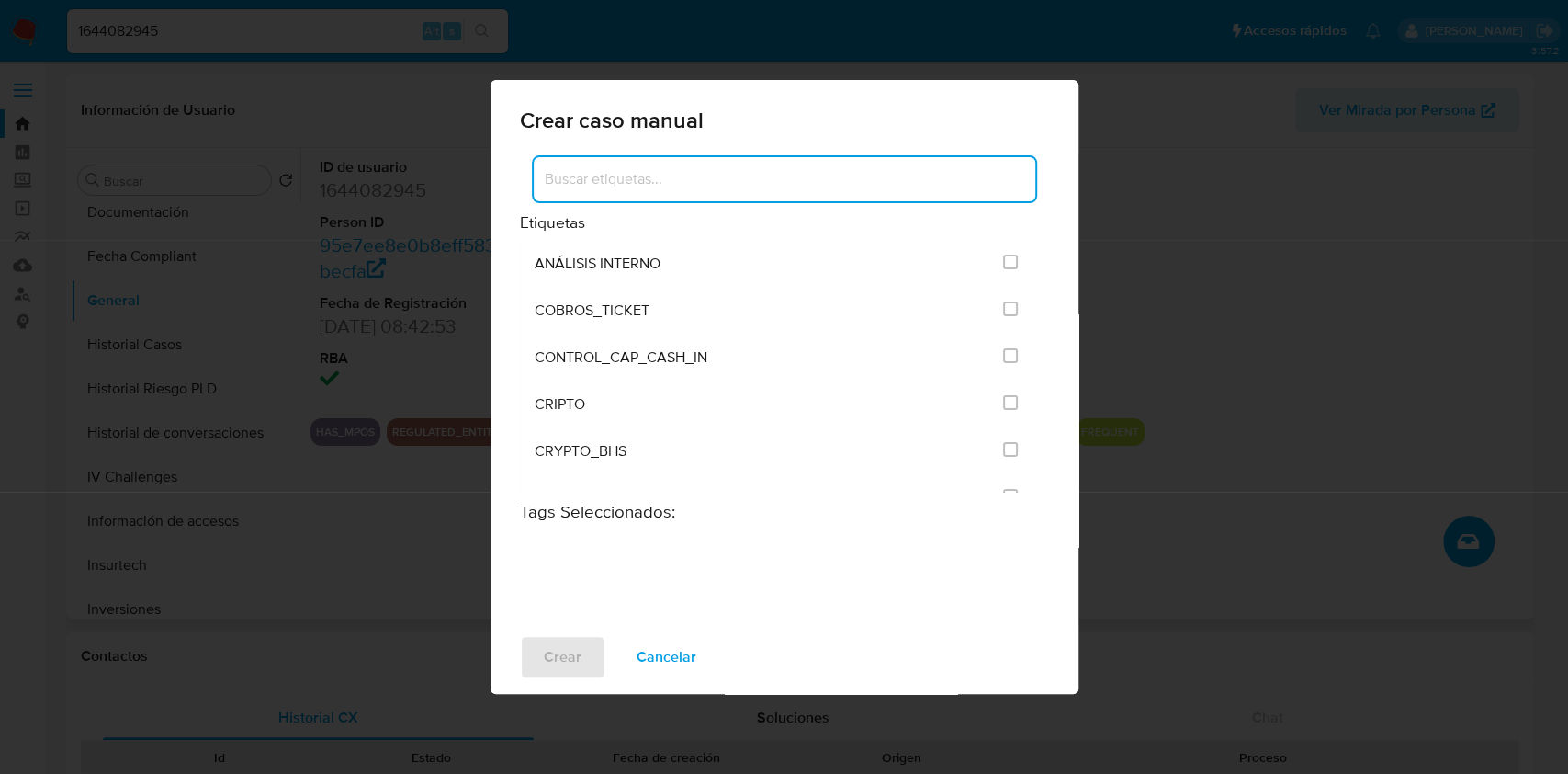
click at [756, 181] on input at bounding box center [784, 179] width 501 height 24
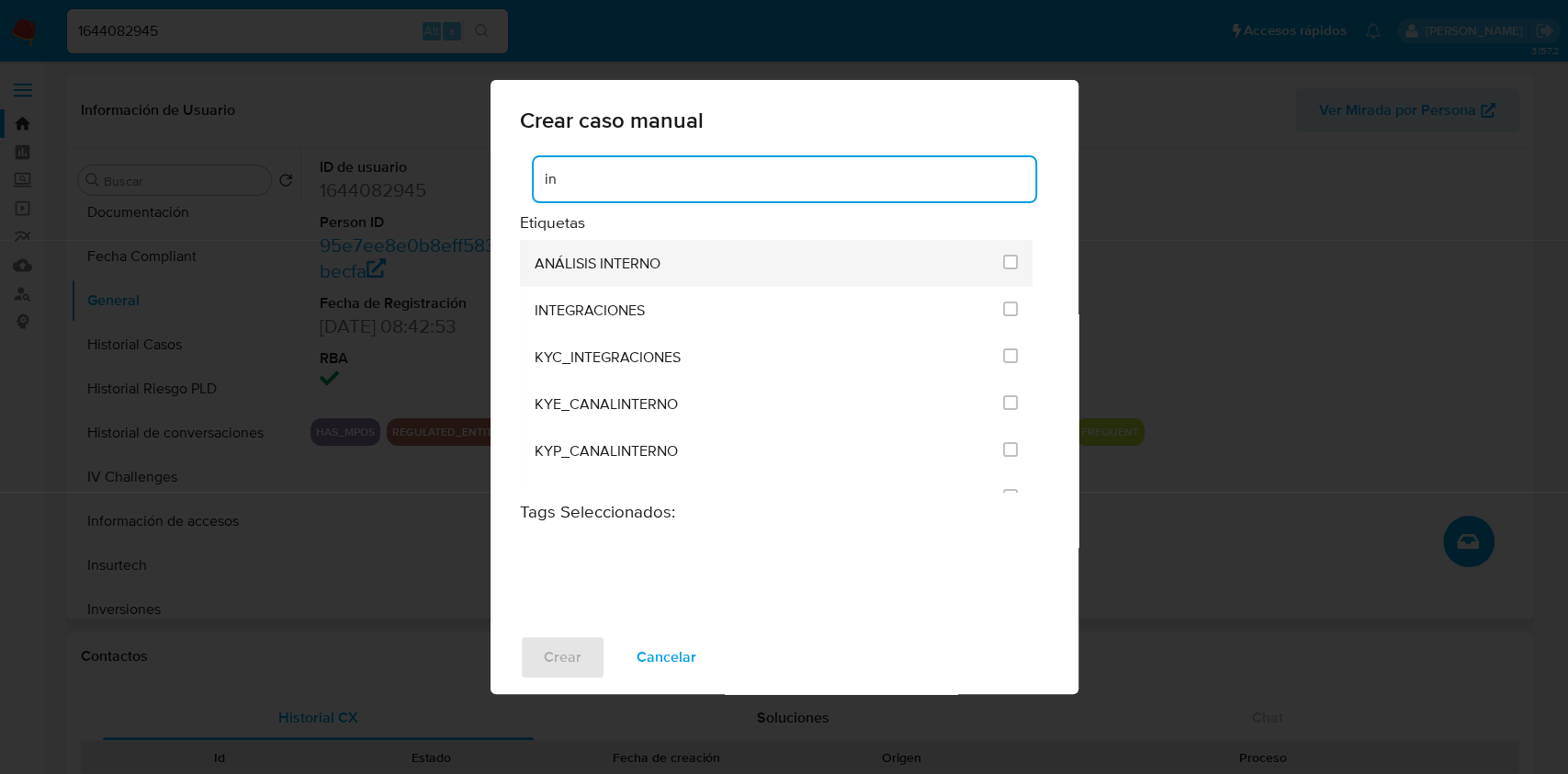
type input "i"
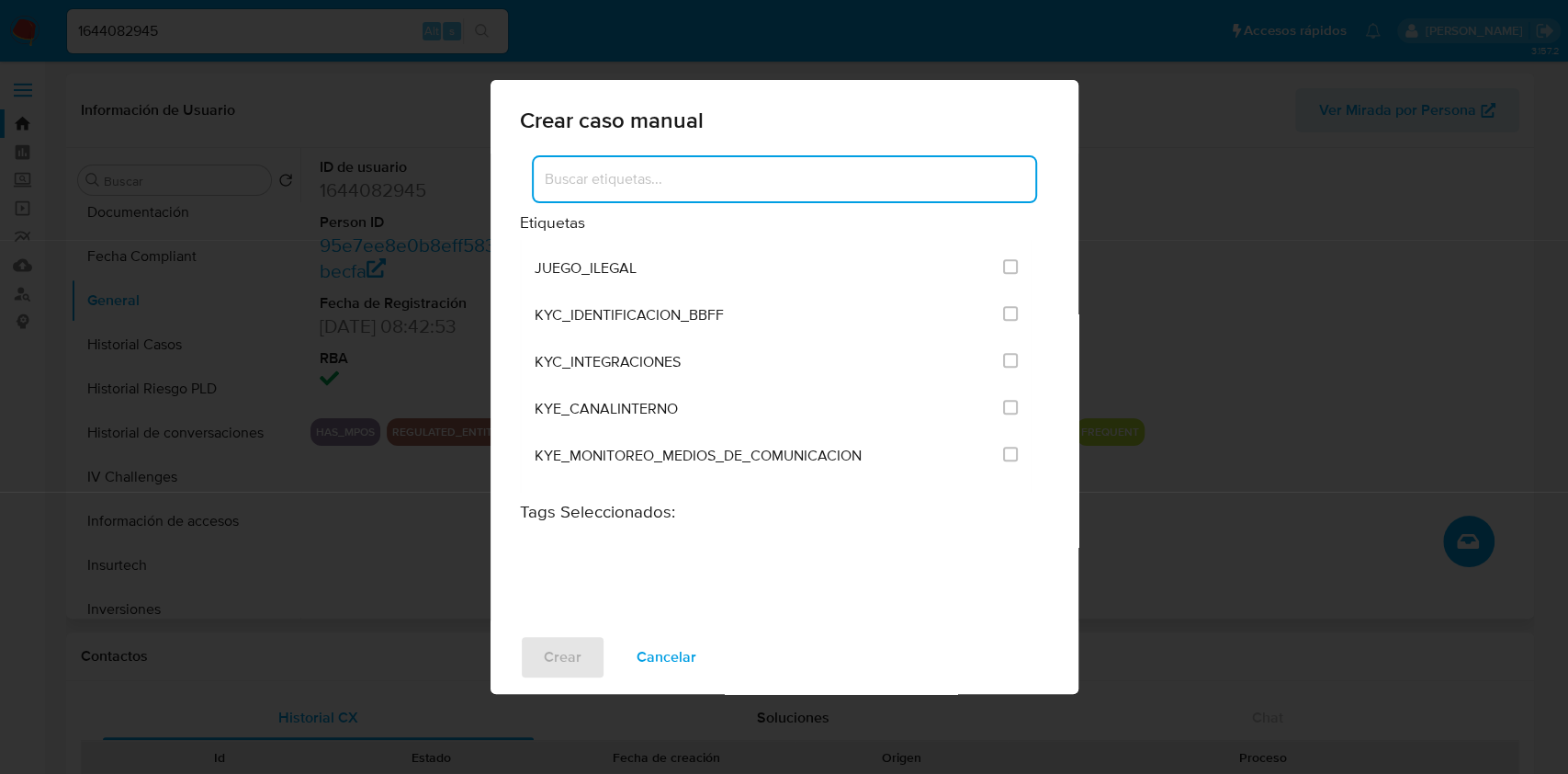
scroll to position [857, 0]
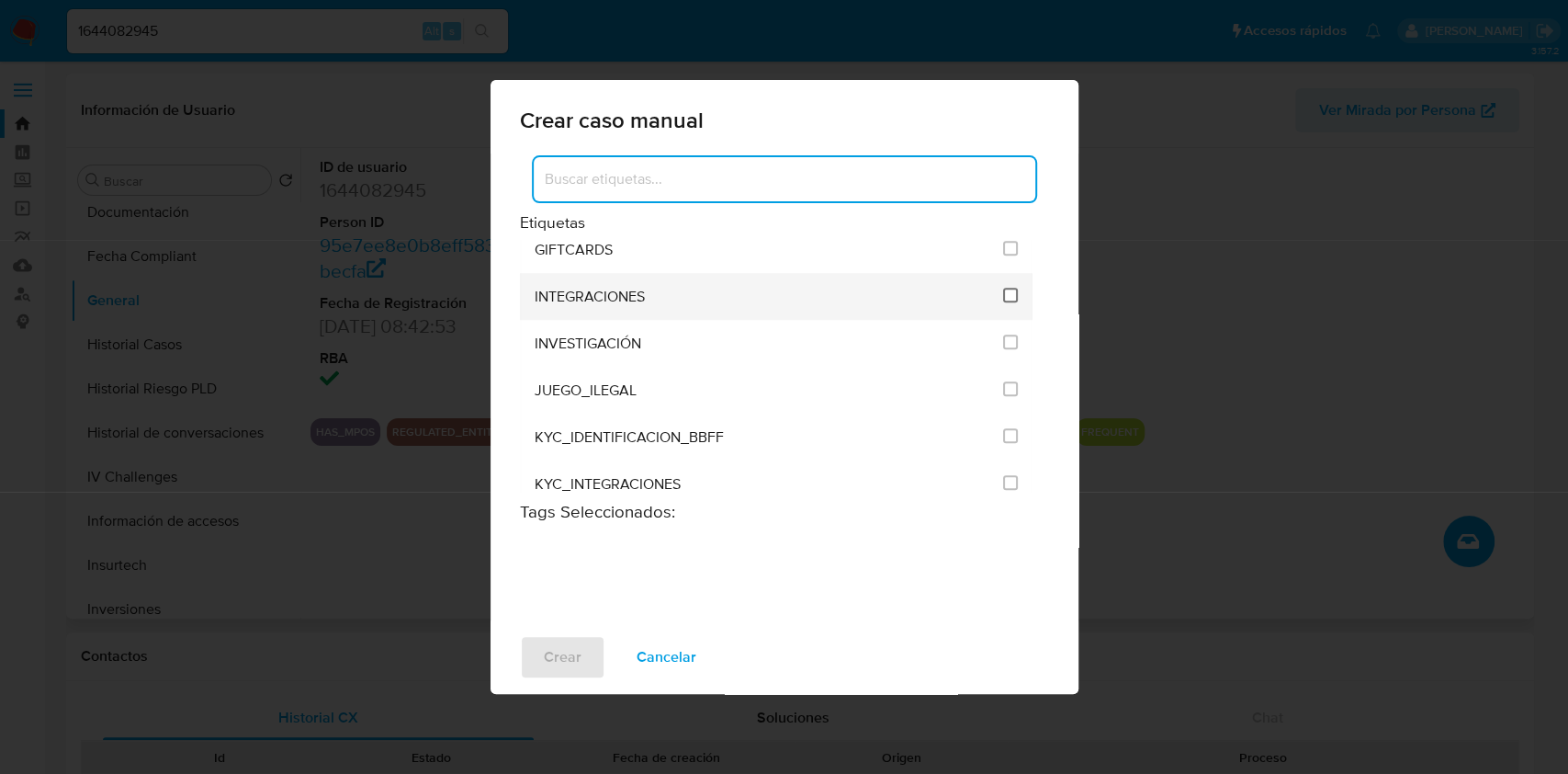
click at [1008, 295] on input "2039" at bounding box center [1010, 294] width 15 height 15
checkbox input "true"
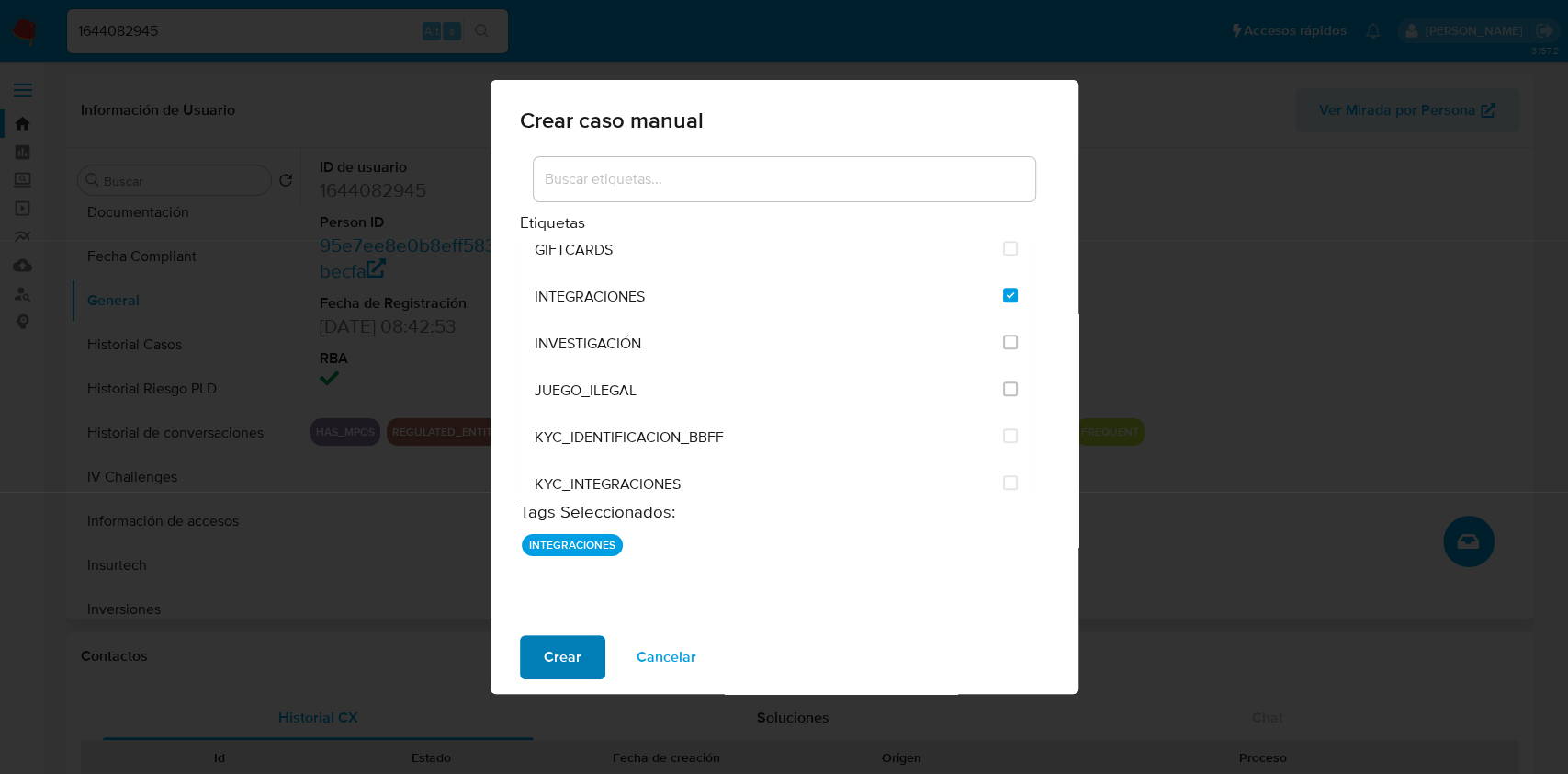
click at [554, 646] on span "Crear" at bounding box center [563, 656] width 37 height 40
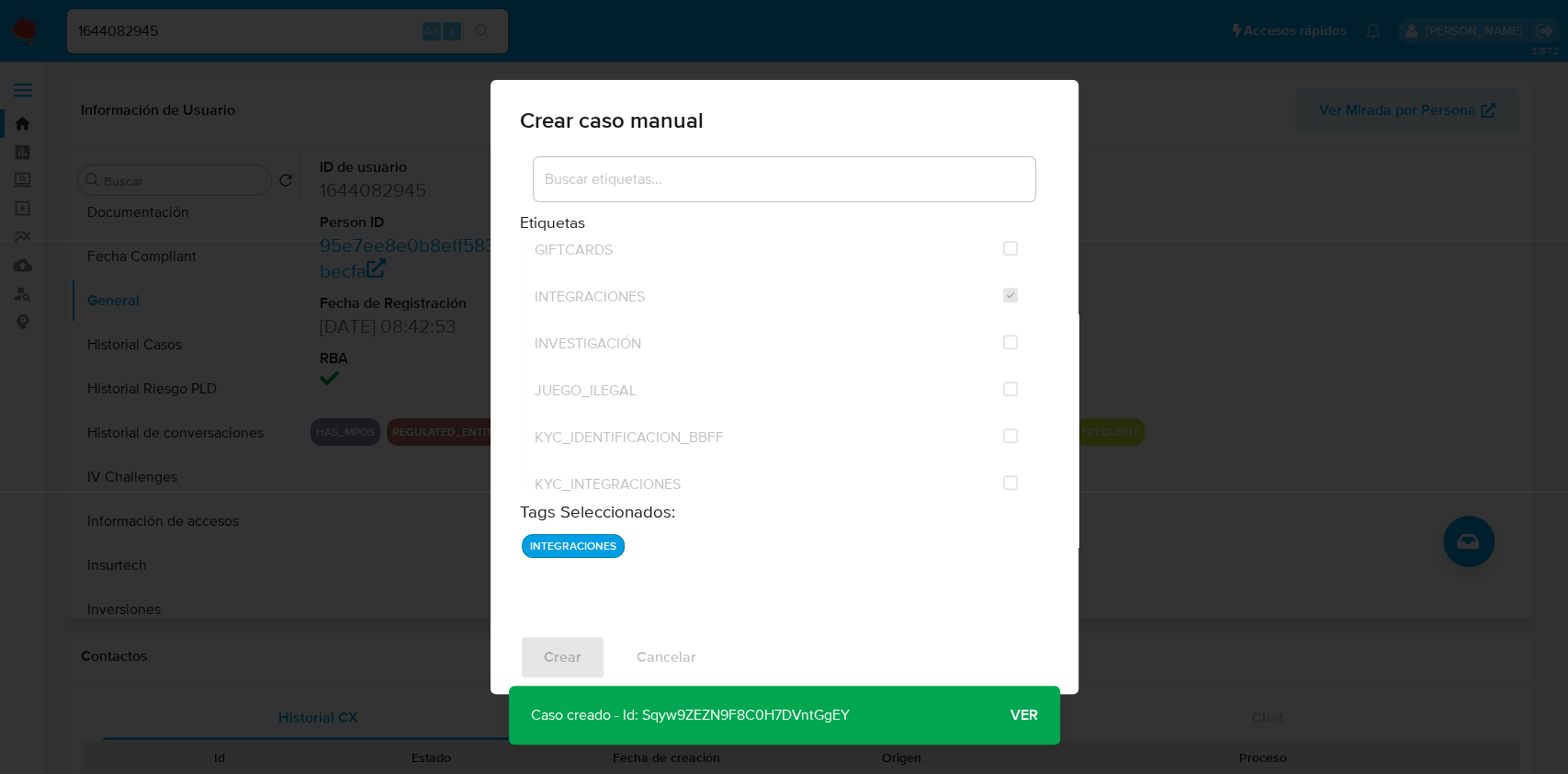
click at [1016, 715] on span "Ver" at bounding box center [1024, 715] width 27 height 0
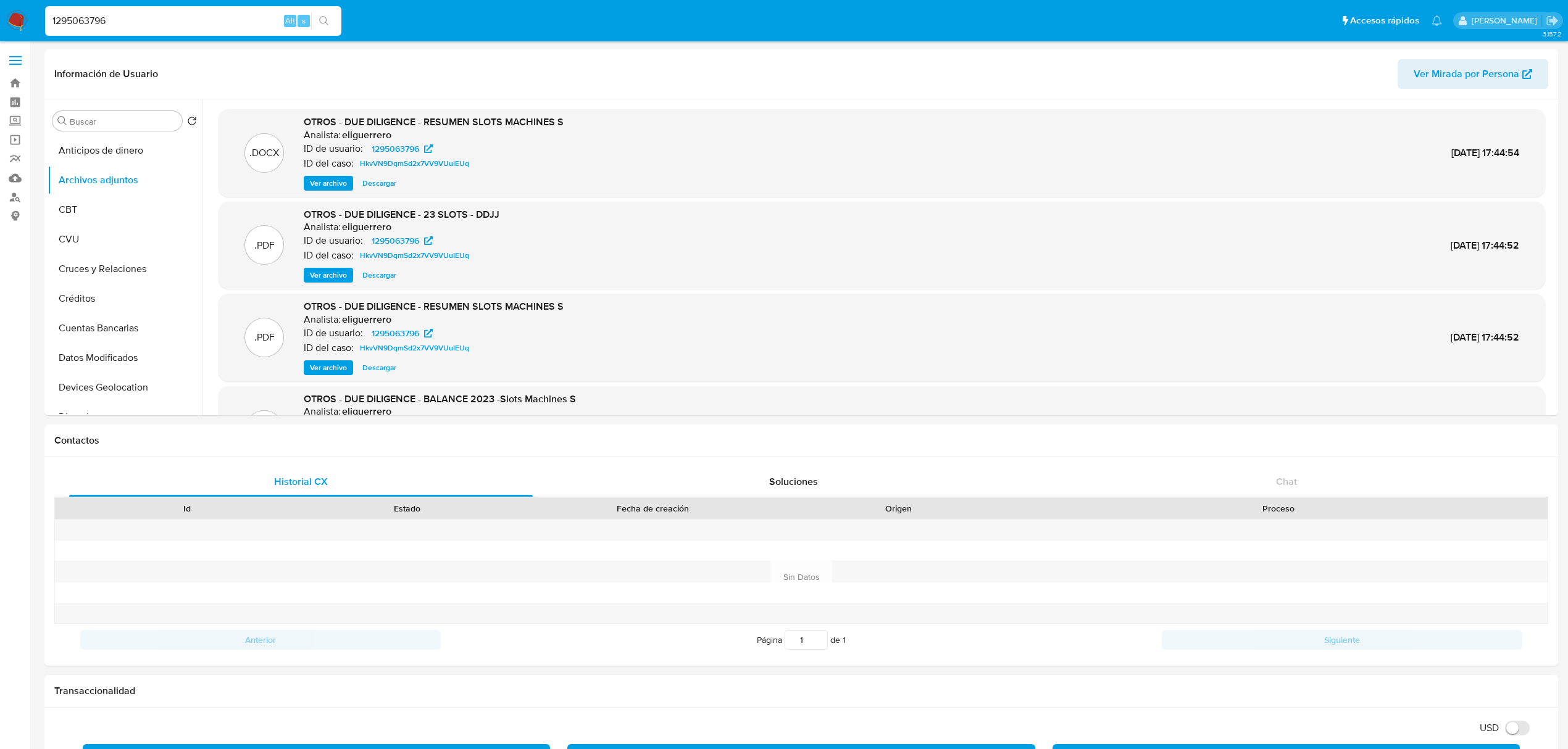
select select "10"
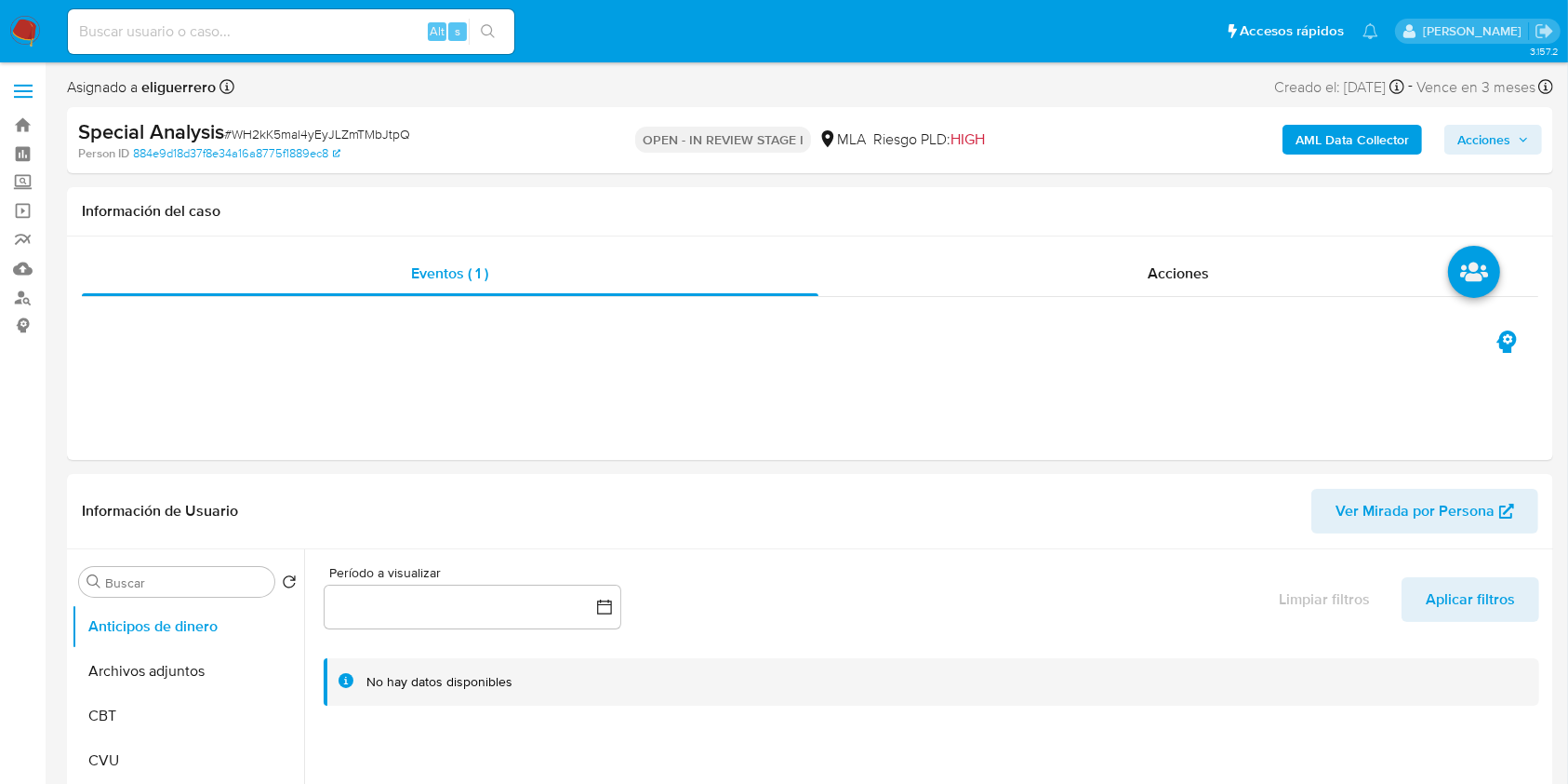
select select "10"
click at [174, 669] on button "Archivos adjuntos" at bounding box center [180, 671] width 217 height 45
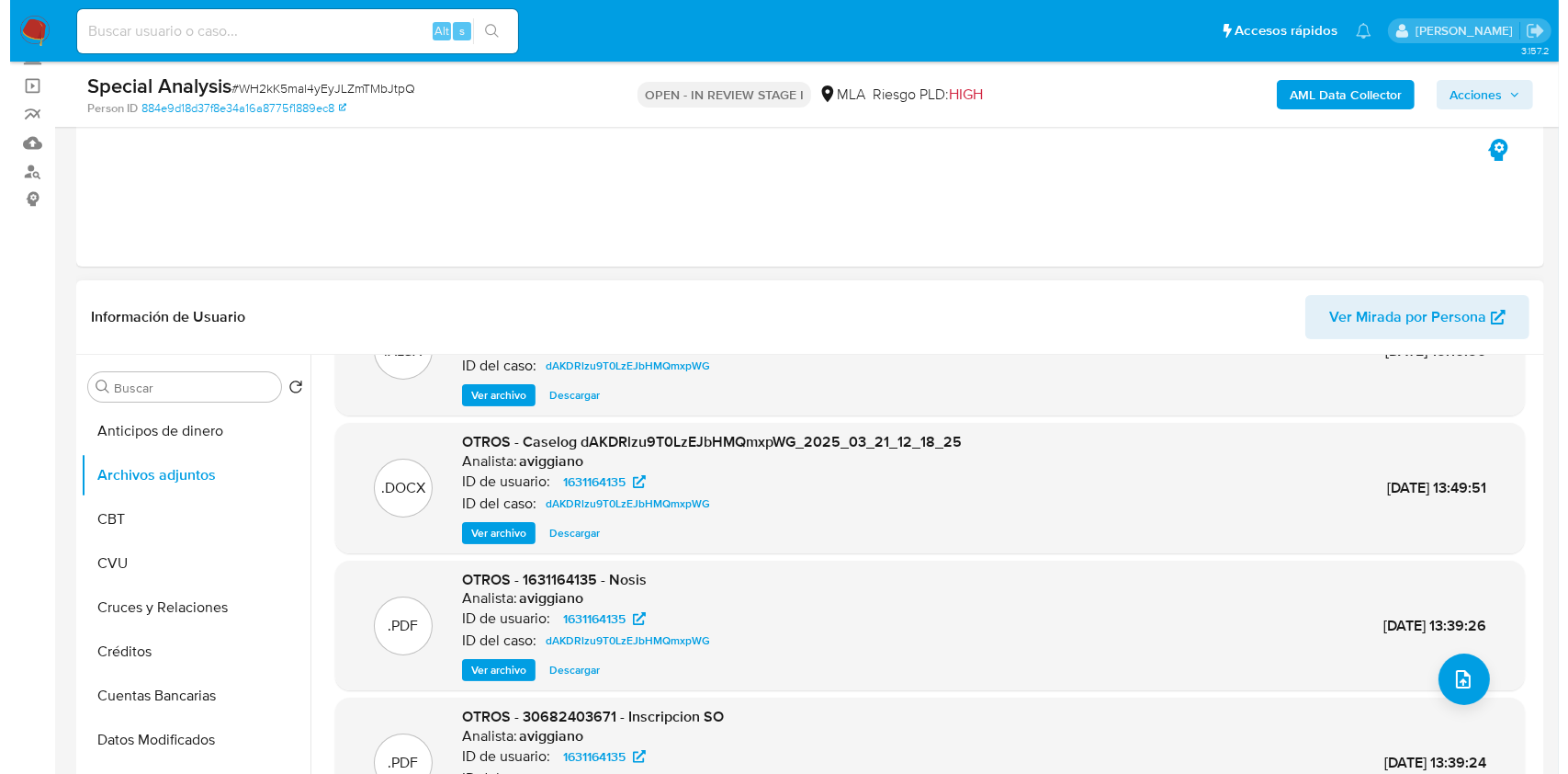
scroll to position [123, 0]
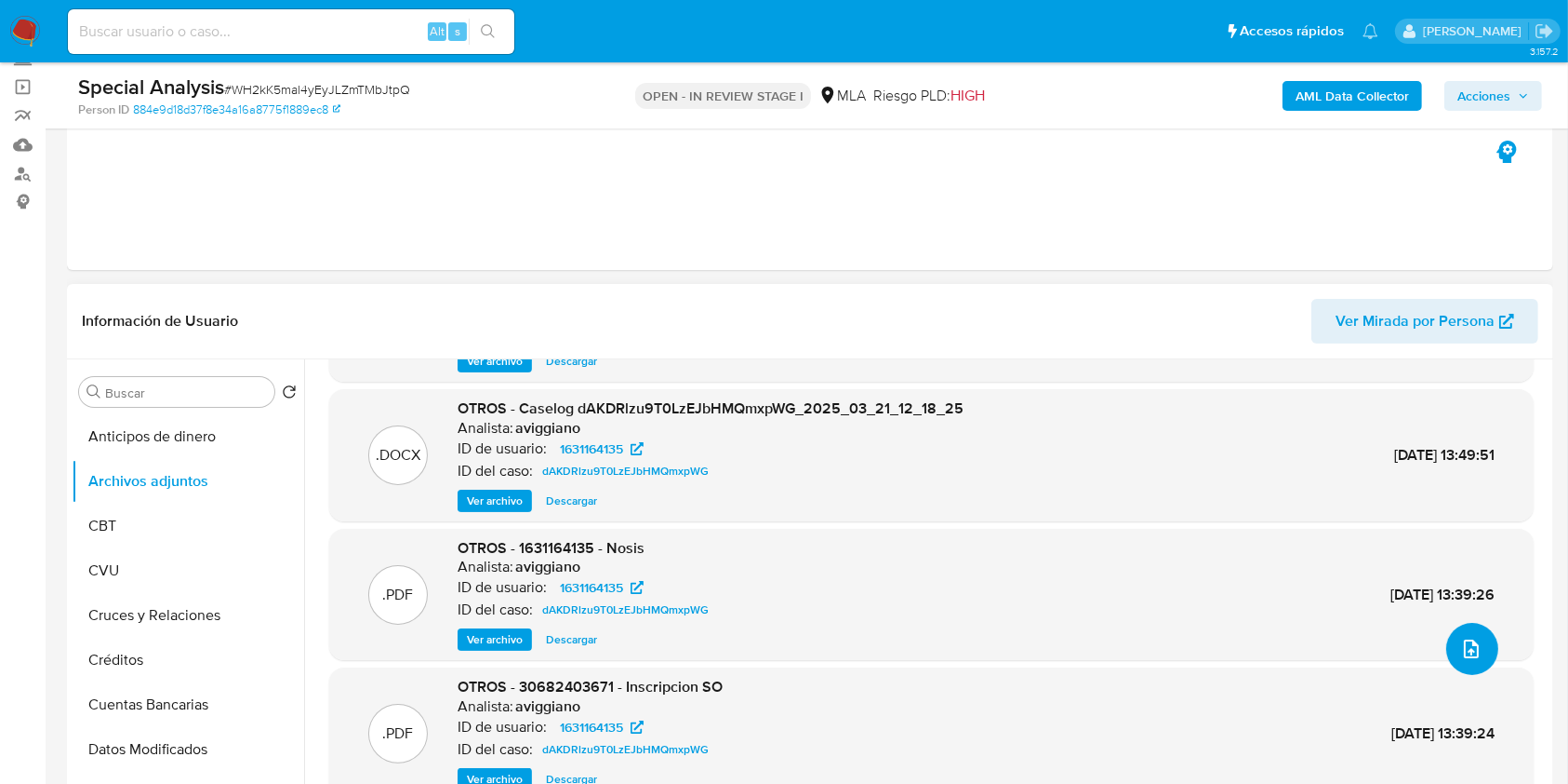
click at [1451, 666] on button "upload-file" at bounding box center [1473, 649] width 52 height 52
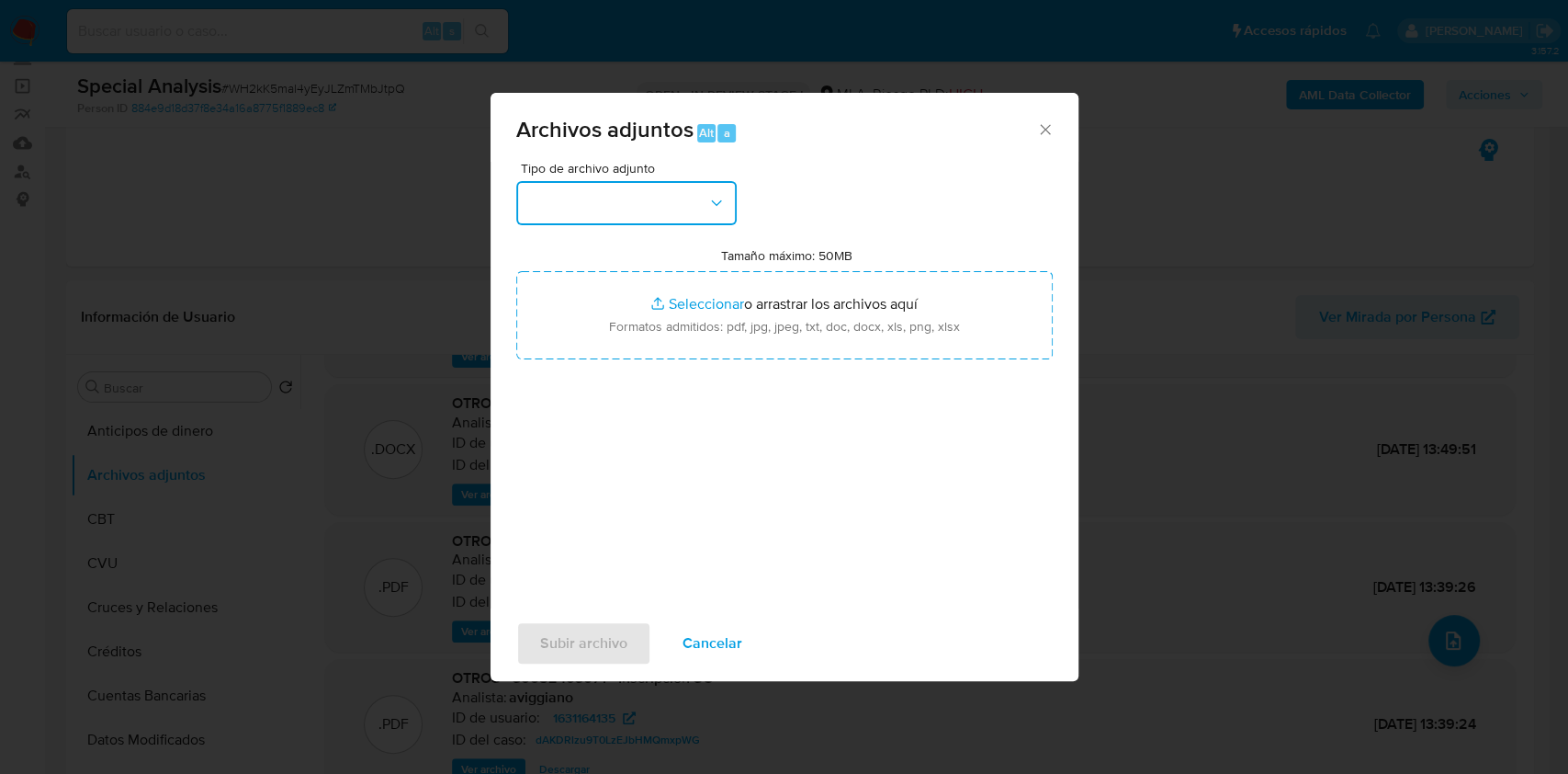
click at [632, 205] on button "button" at bounding box center [626, 203] width 221 height 44
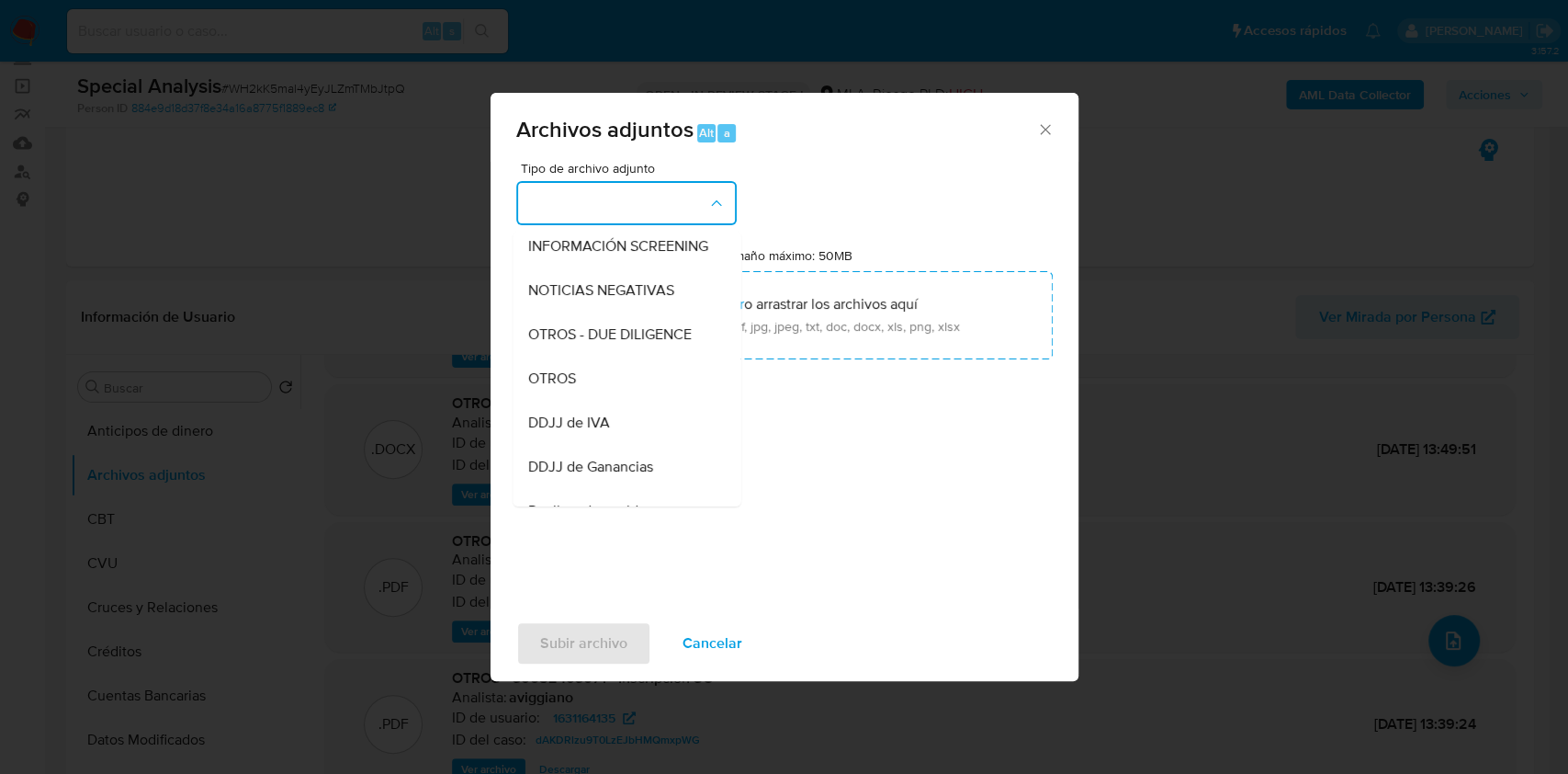
scroll to position [218, 0]
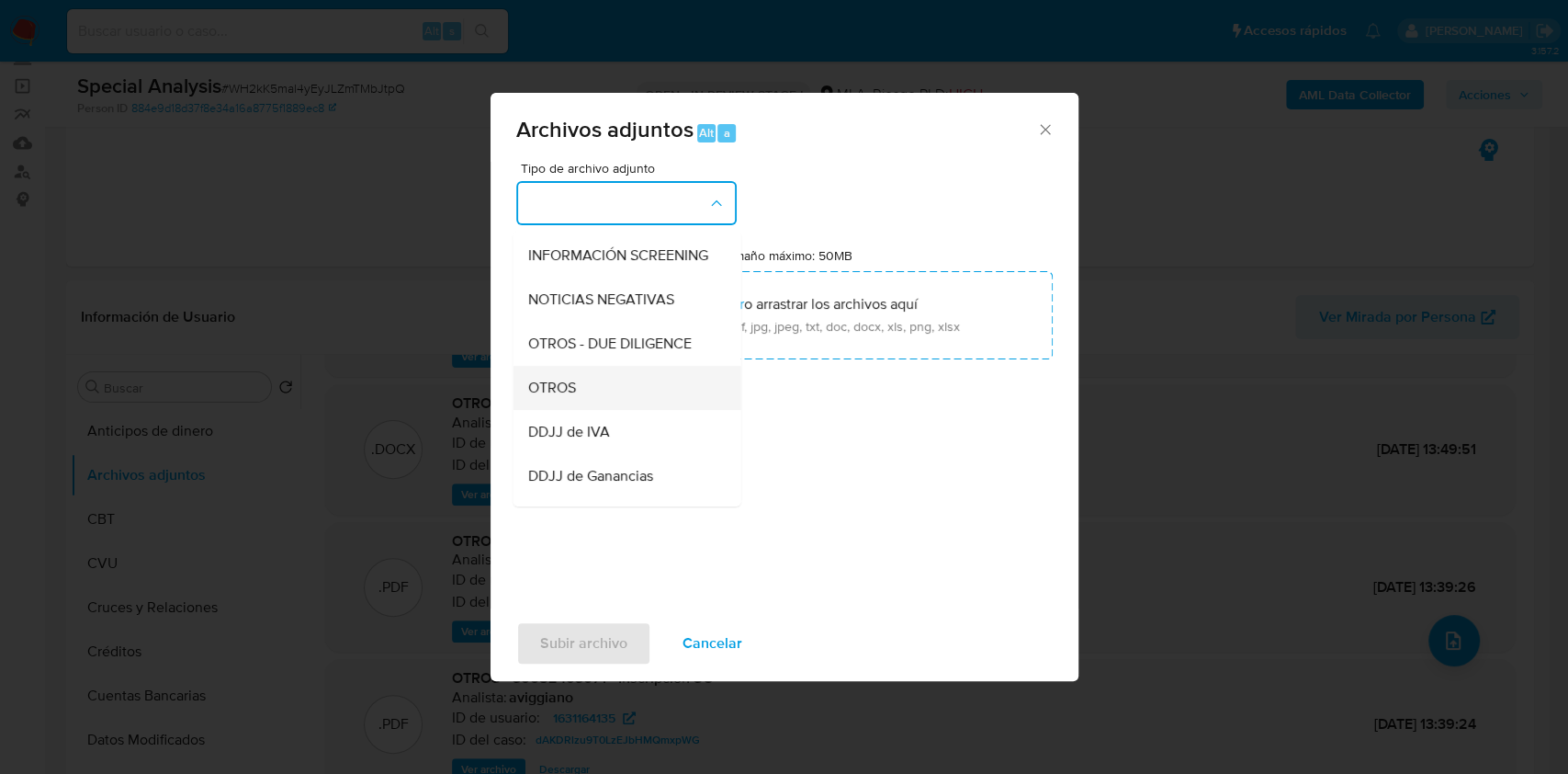
click at [599, 402] on div "OTROS" at bounding box center [621, 387] width 187 height 44
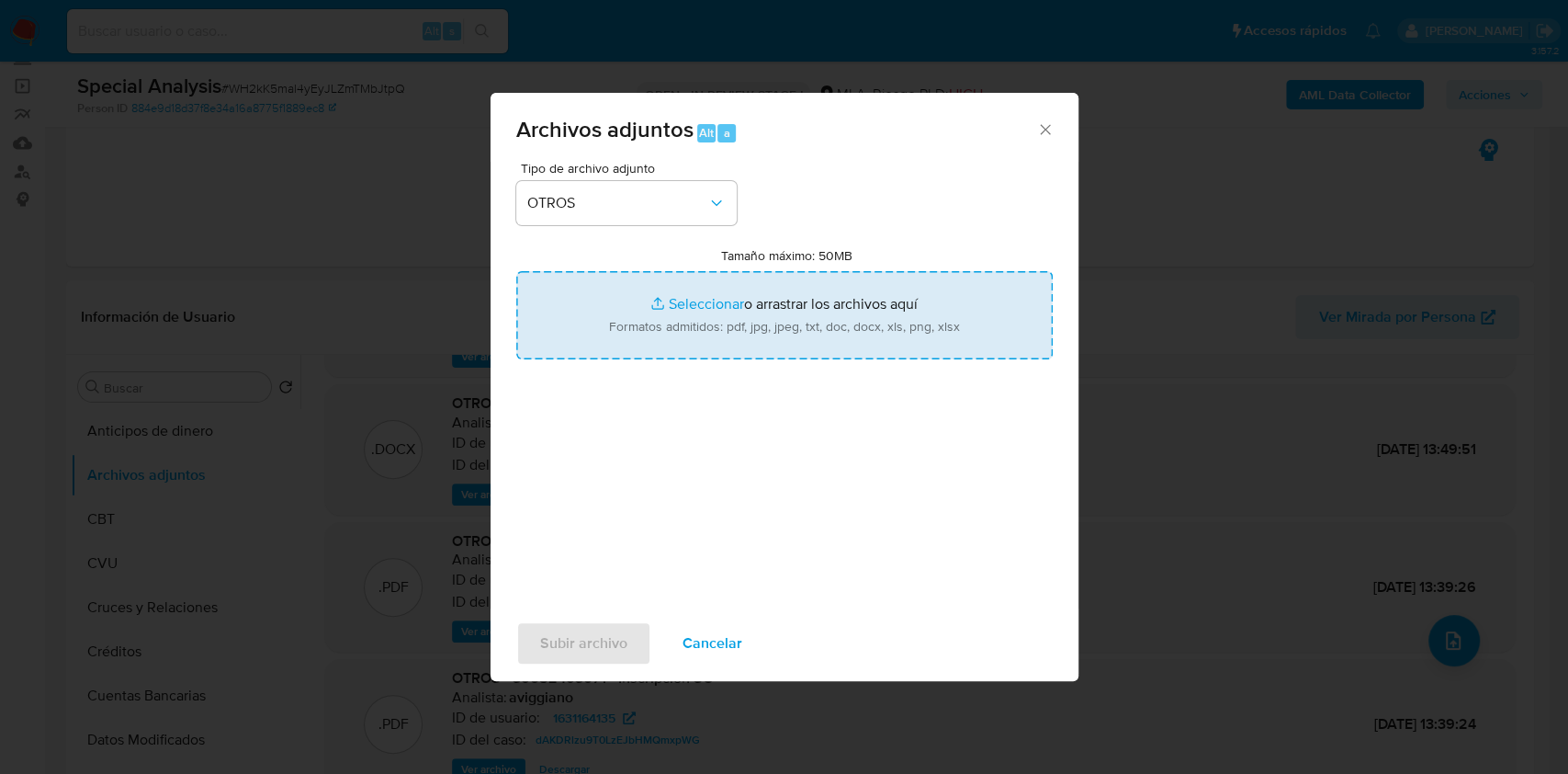
click at [695, 320] on input "Tamaño máximo: 50MB Seleccionar archivos" at bounding box center [784, 315] width 536 height 88
type input "C:\fakepath\1. BSA 2021 Legalizado y Firmado.pdf"
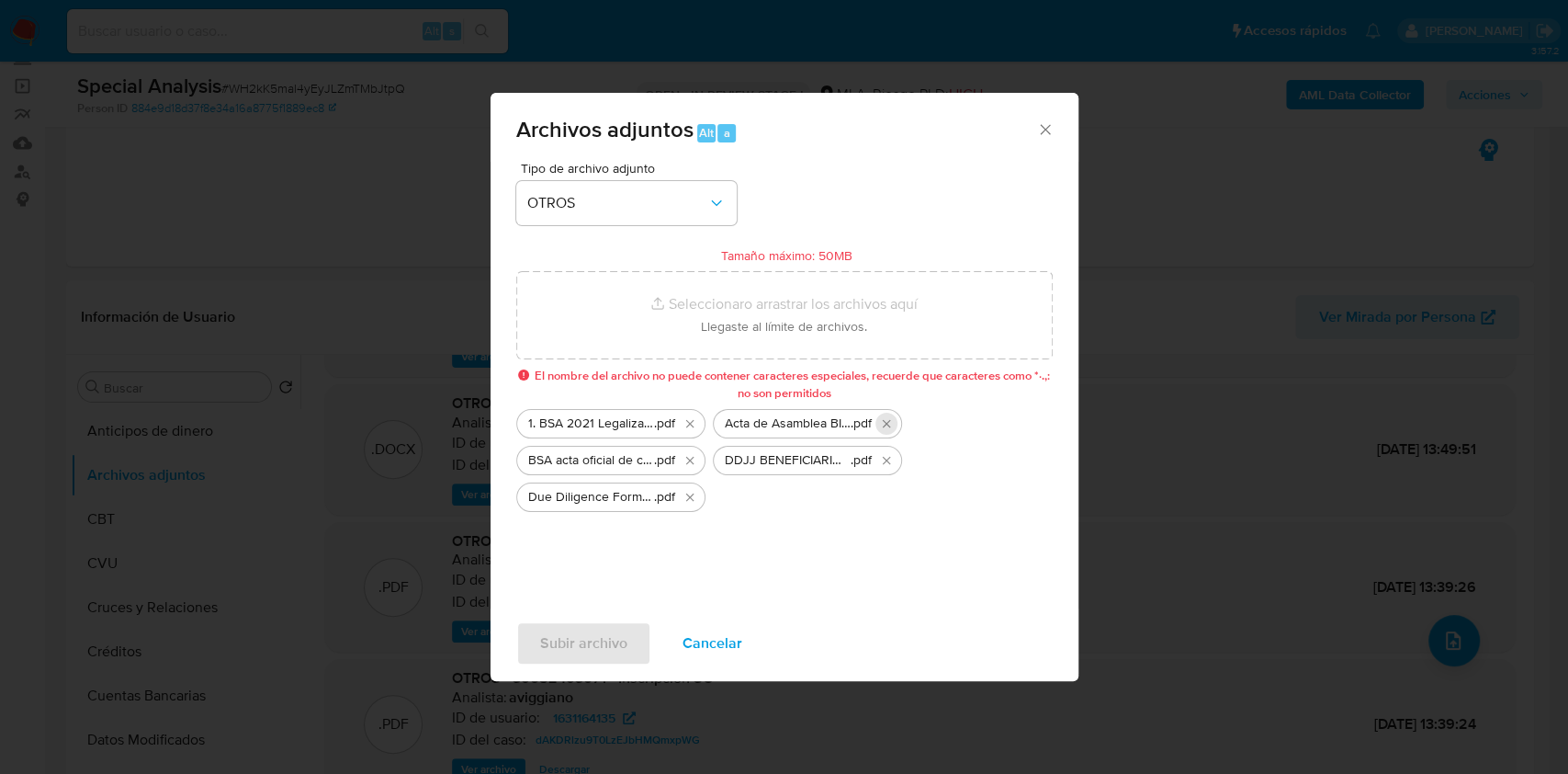
click at [884, 423] on icon "Eliminar Acta de Asamblea BIYEMAS (12-05-22) Autoridades + EECC.pdf" at bounding box center [885, 423] width 15 height 15
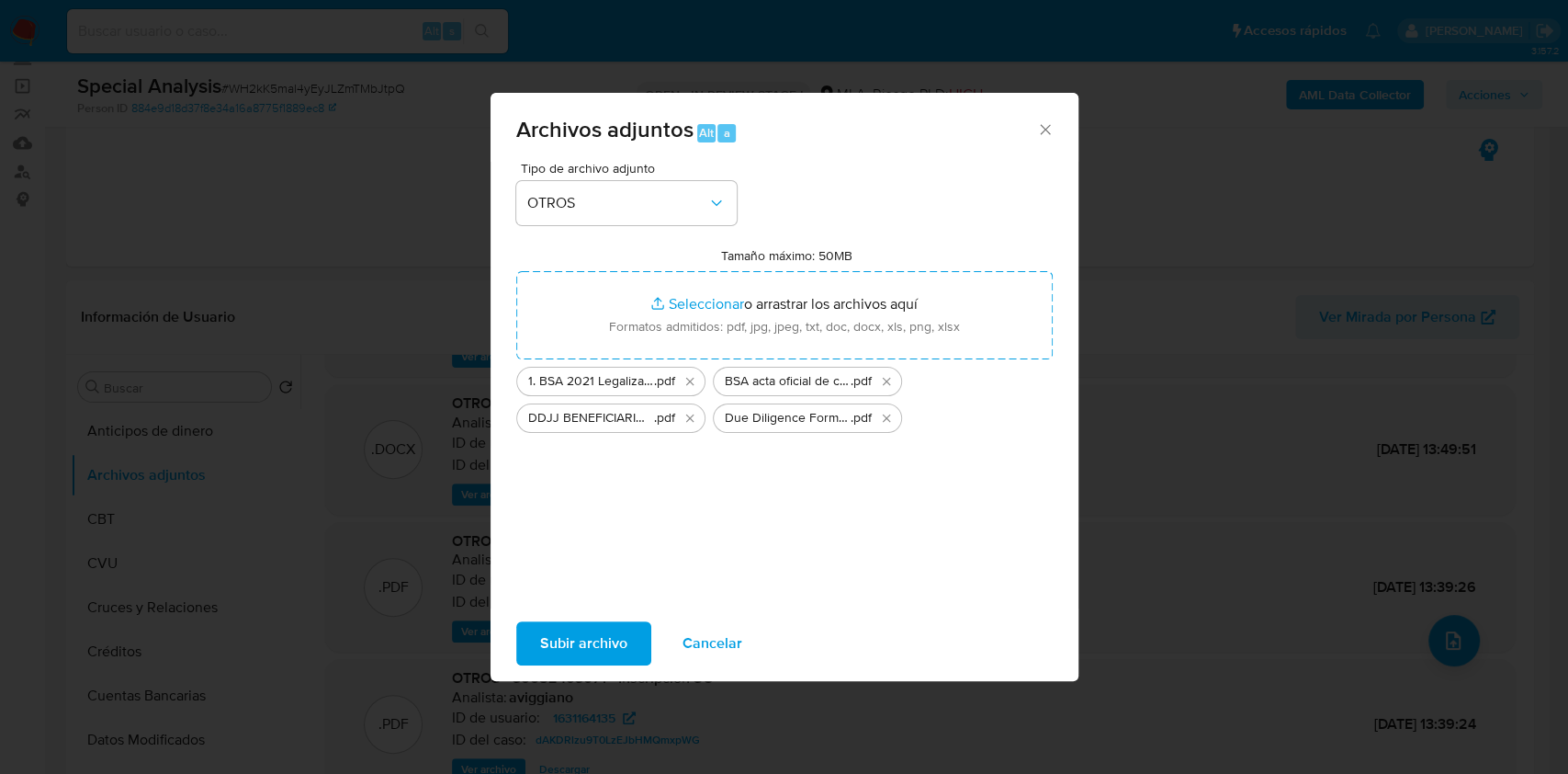
click at [884, 423] on icon "Eliminar Due Diligence Form MP Biyemas.xlsx - DD V1 Español.pdf" at bounding box center [885, 418] width 15 height 15
click at [884, 423] on ul "1. BSA 2021 Legalizado y Firmado .pdf BSA acta oficial de cumplimiento .pdf DDJ…" at bounding box center [784, 395] width 536 height 74
click at [885, 384] on icon "Eliminar BSA acta oficial de cumplimiento.pdf" at bounding box center [885, 381] width 15 height 15
click at [689, 379] on icon "Eliminar 1. BSA 2021 Legalizado y Firmado.pdf" at bounding box center [689, 381] width 15 height 15
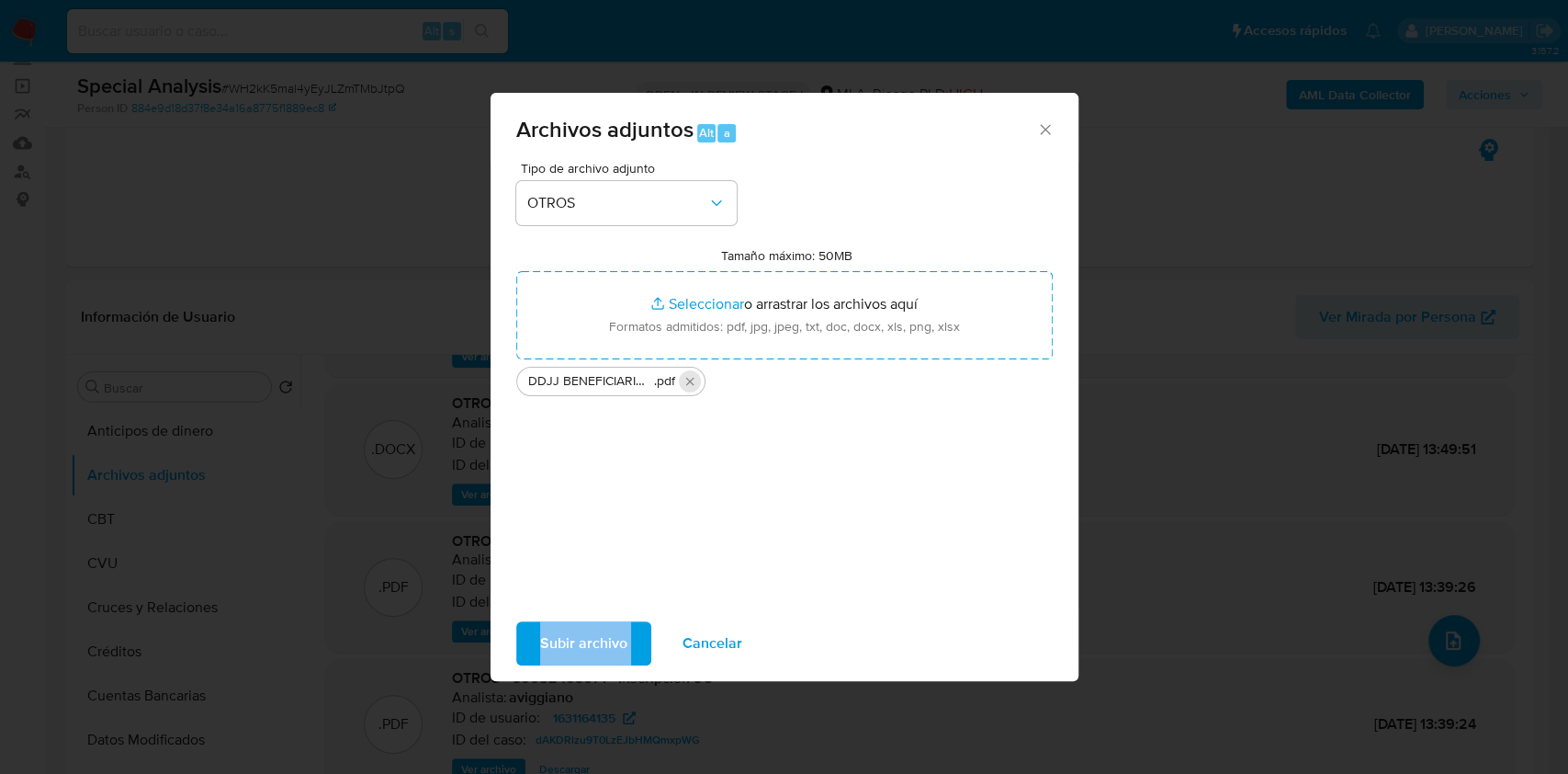
click at [688, 380] on icon "Eliminar DDJJ BENEFICIARIOS FINALES - Biyemas 12.12.23.pdf" at bounding box center [689, 381] width 8 height 8
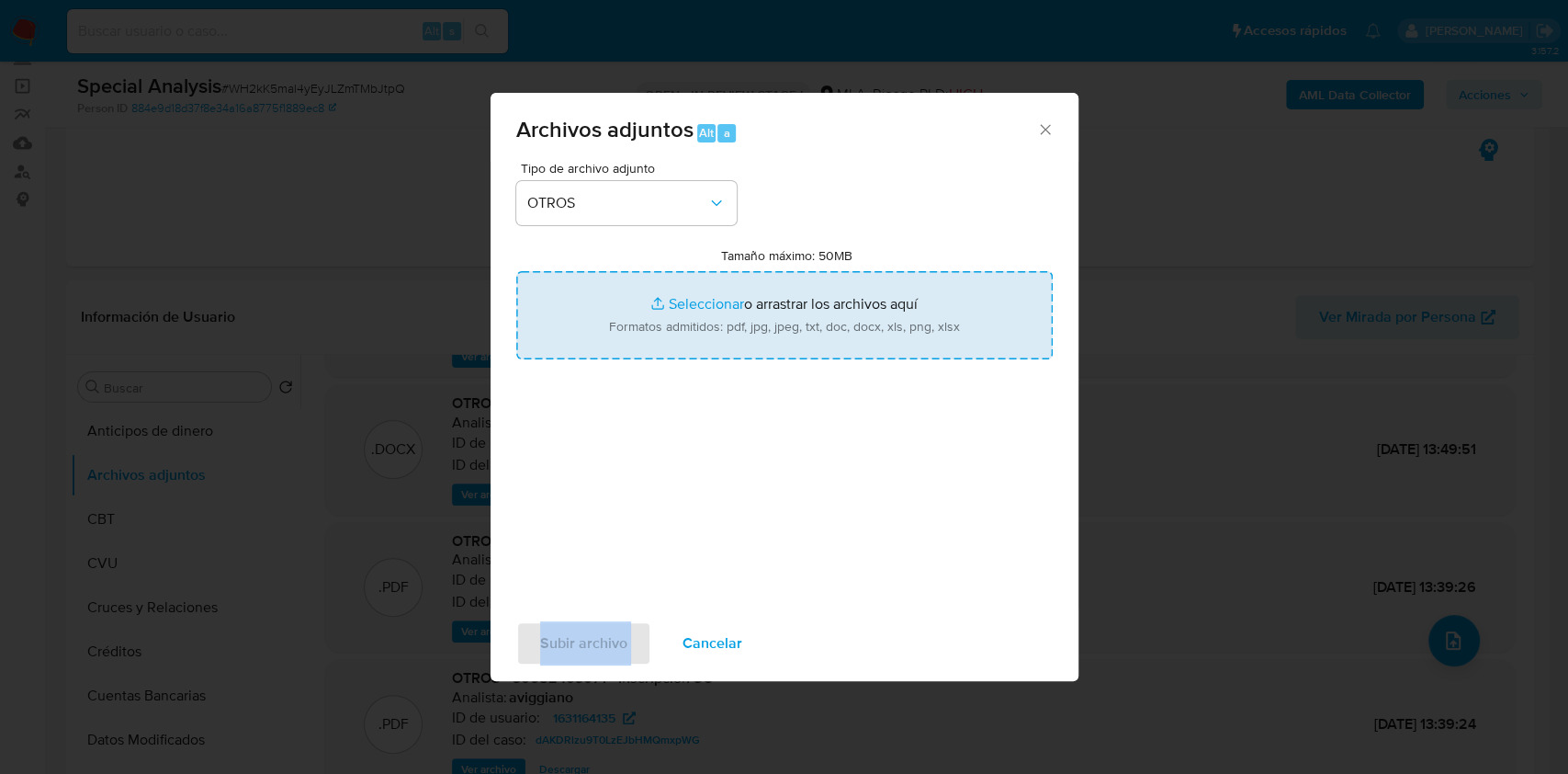
click at [713, 305] on input "Tamaño máximo: 50MB Seleccionar archivos" at bounding box center [784, 315] width 536 height 88
type input "C:\fakepath\Acta de Asamblea BIYEMAS 12-05-22 Autoridades - EECC.pdf"
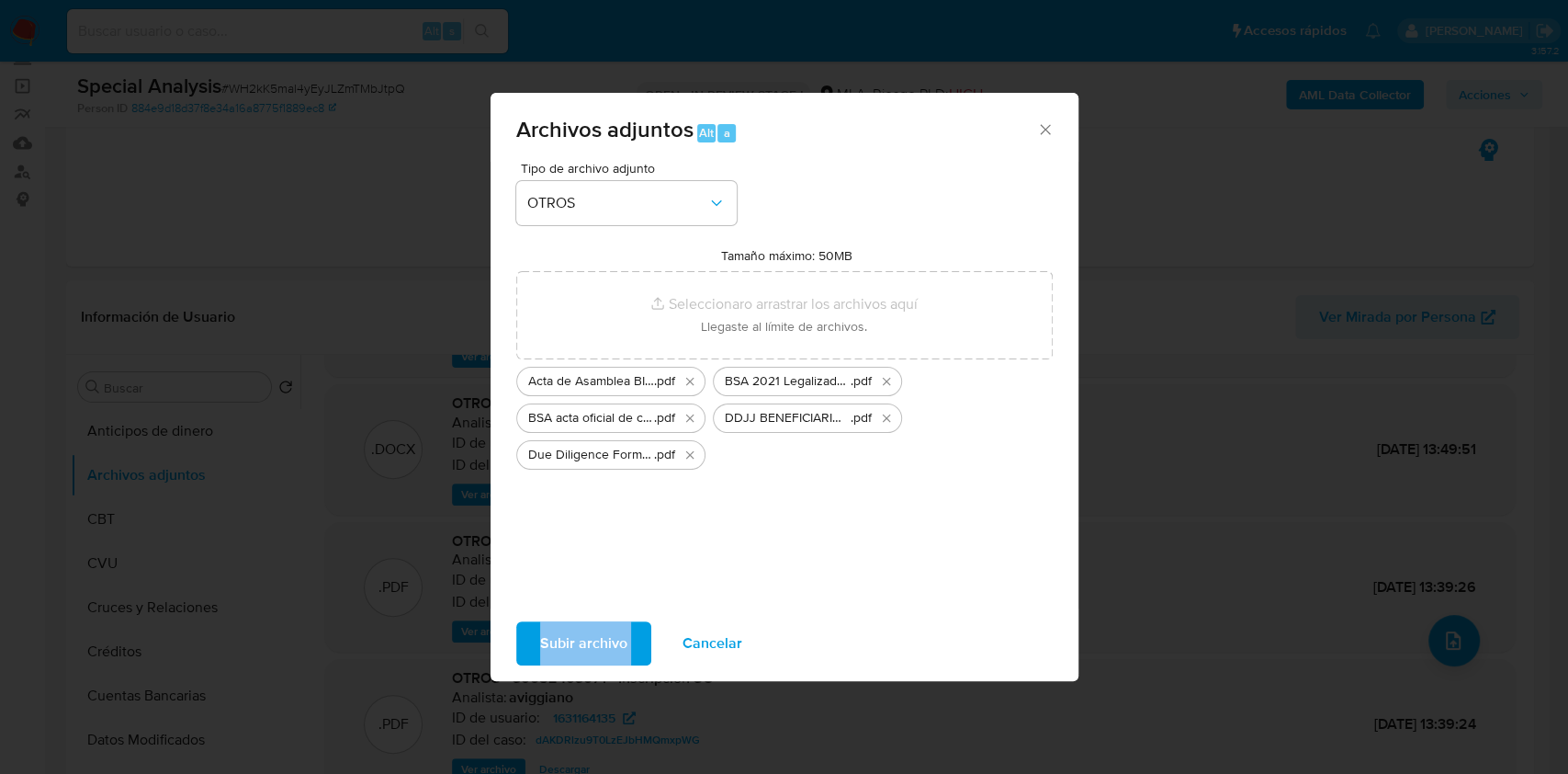
click at [583, 644] on span "Subir archivo" at bounding box center [583, 643] width 87 height 40
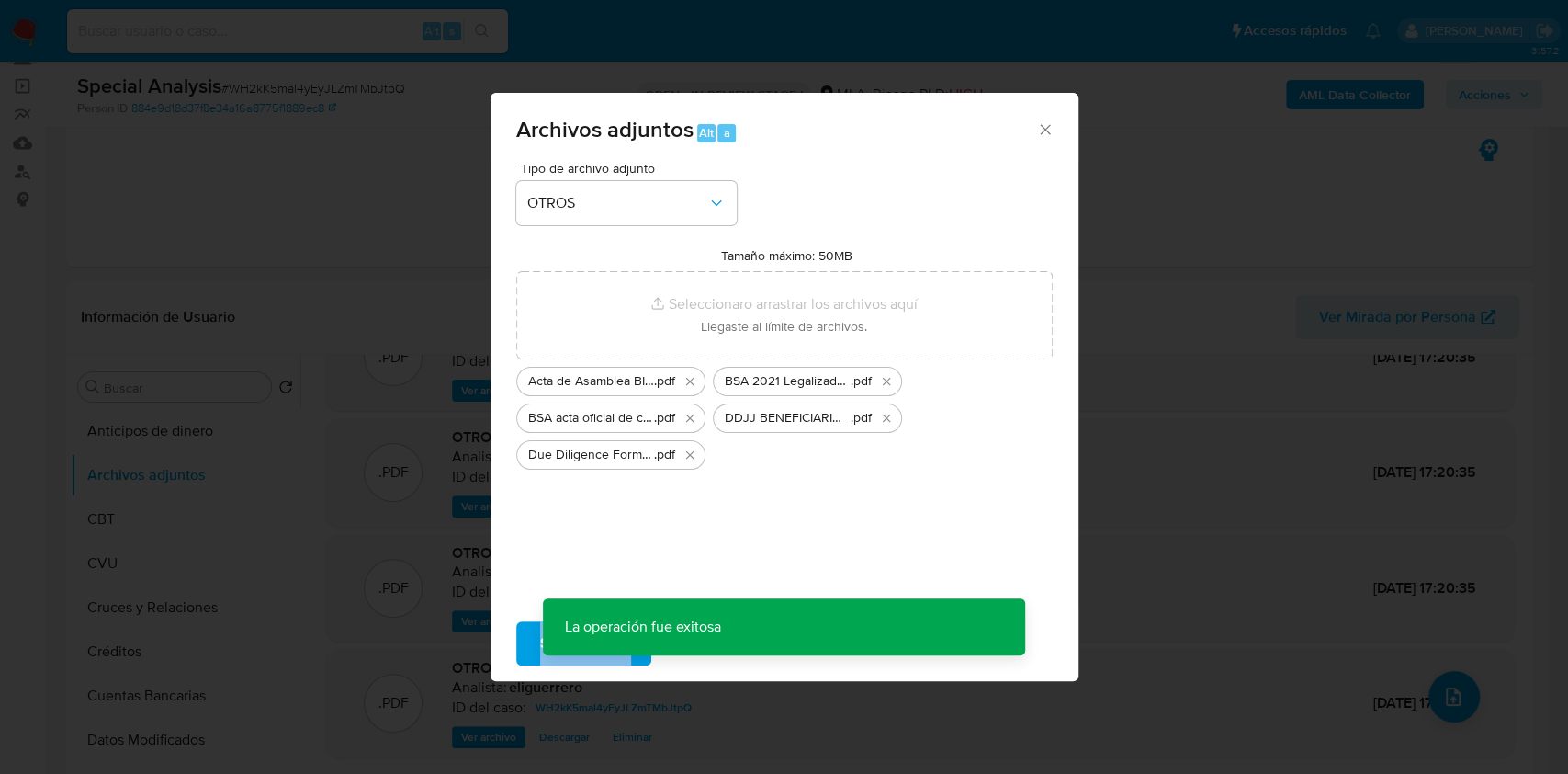
scroll to position [34, 0]
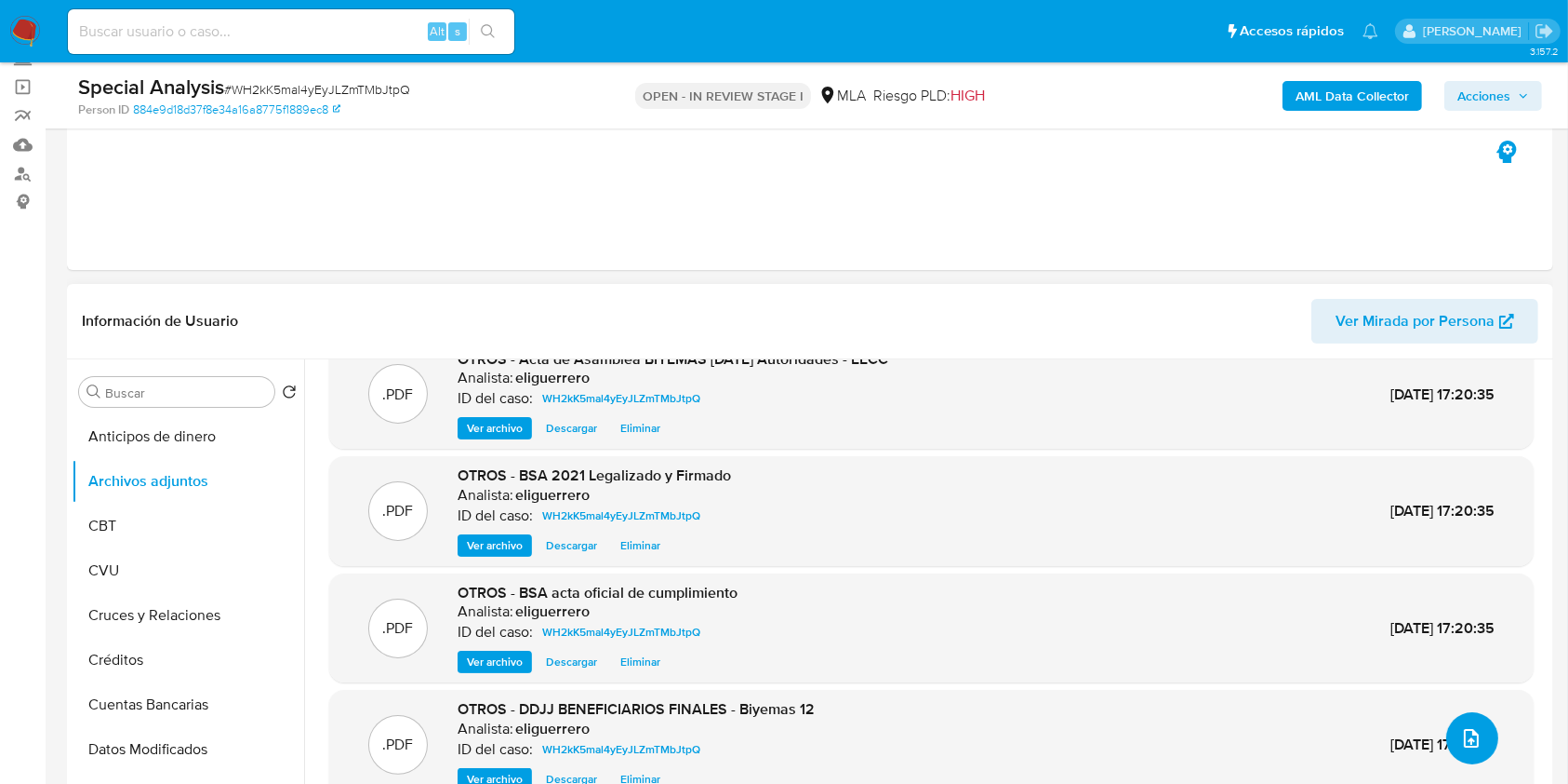
click at [1466, 746] on icon "upload-file" at bounding box center [1471, 737] width 15 height 19
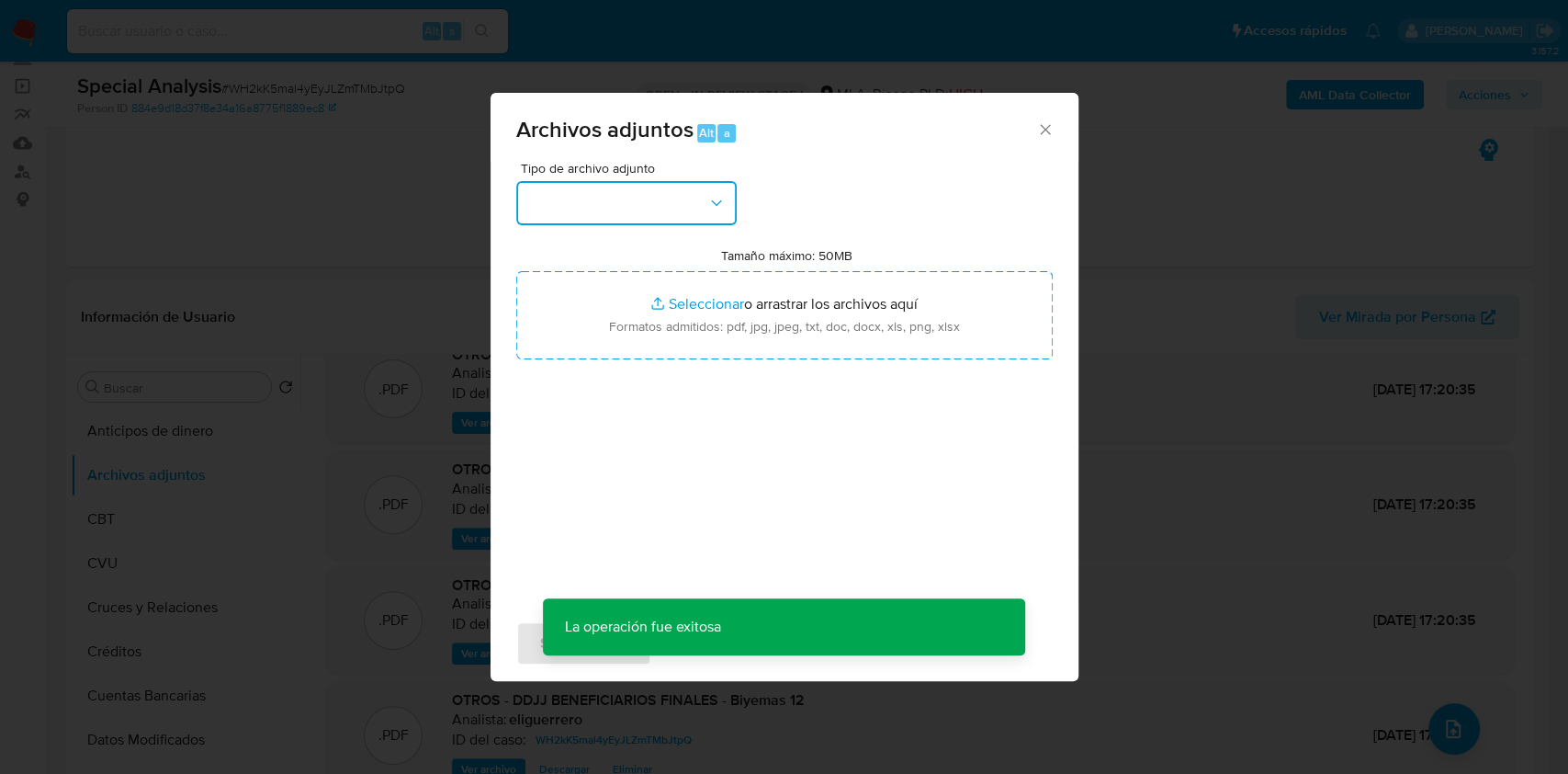
click at [651, 210] on button "button" at bounding box center [626, 203] width 221 height 44
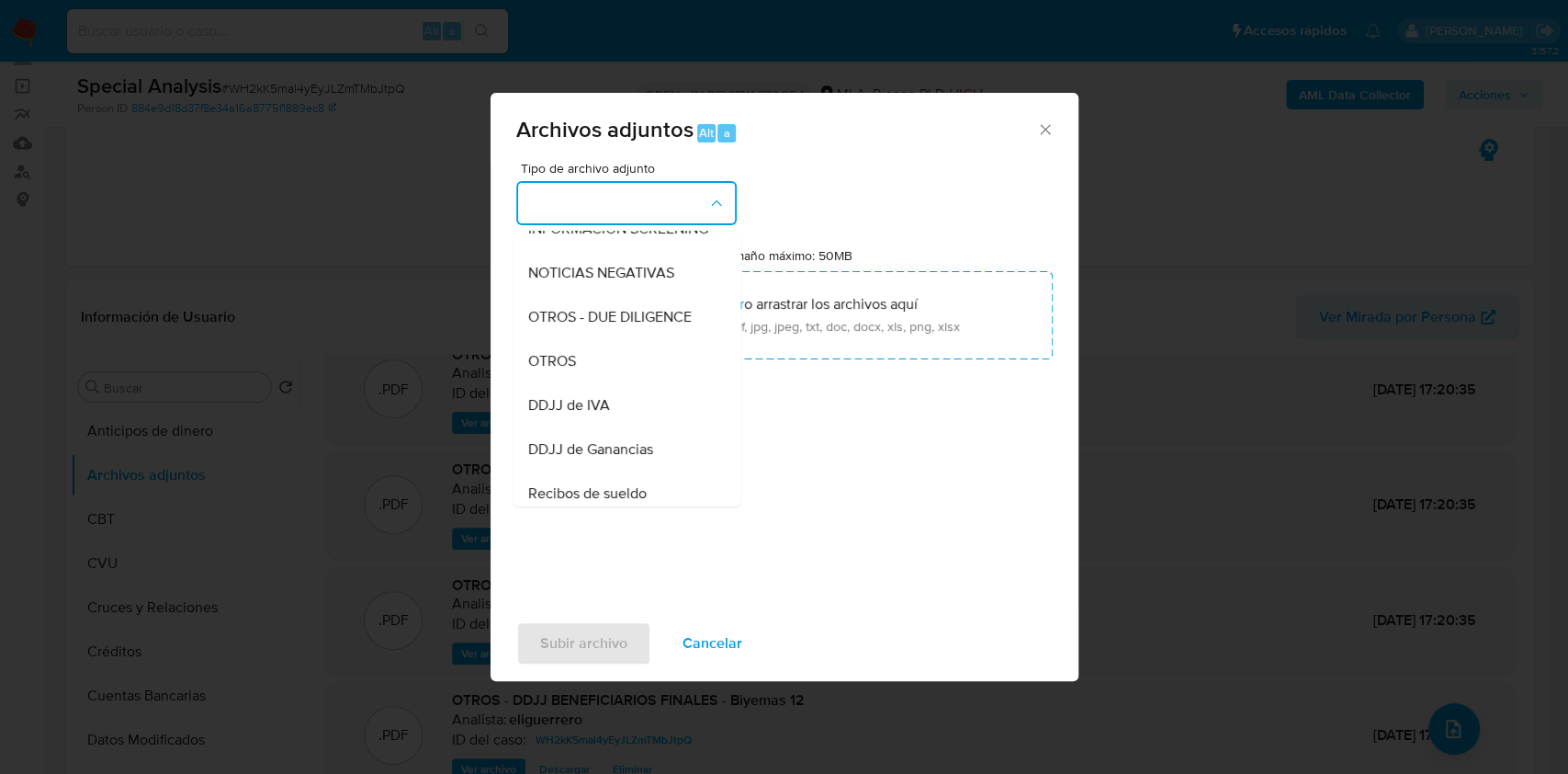
scroll to position [252, 0]
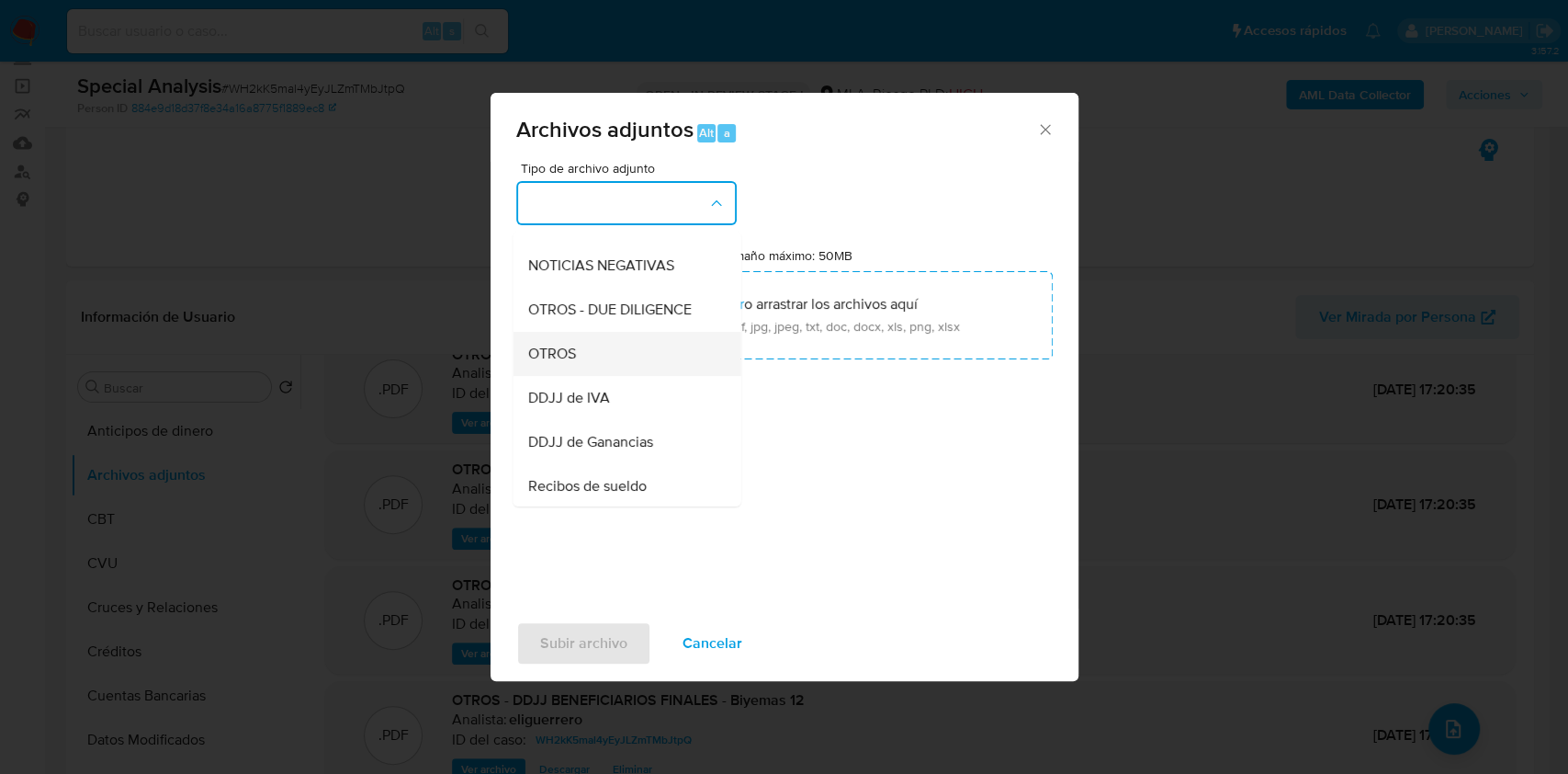
click at [599, 371] on div "OTROS" at bounding box center [621, 353] width 187 height 44
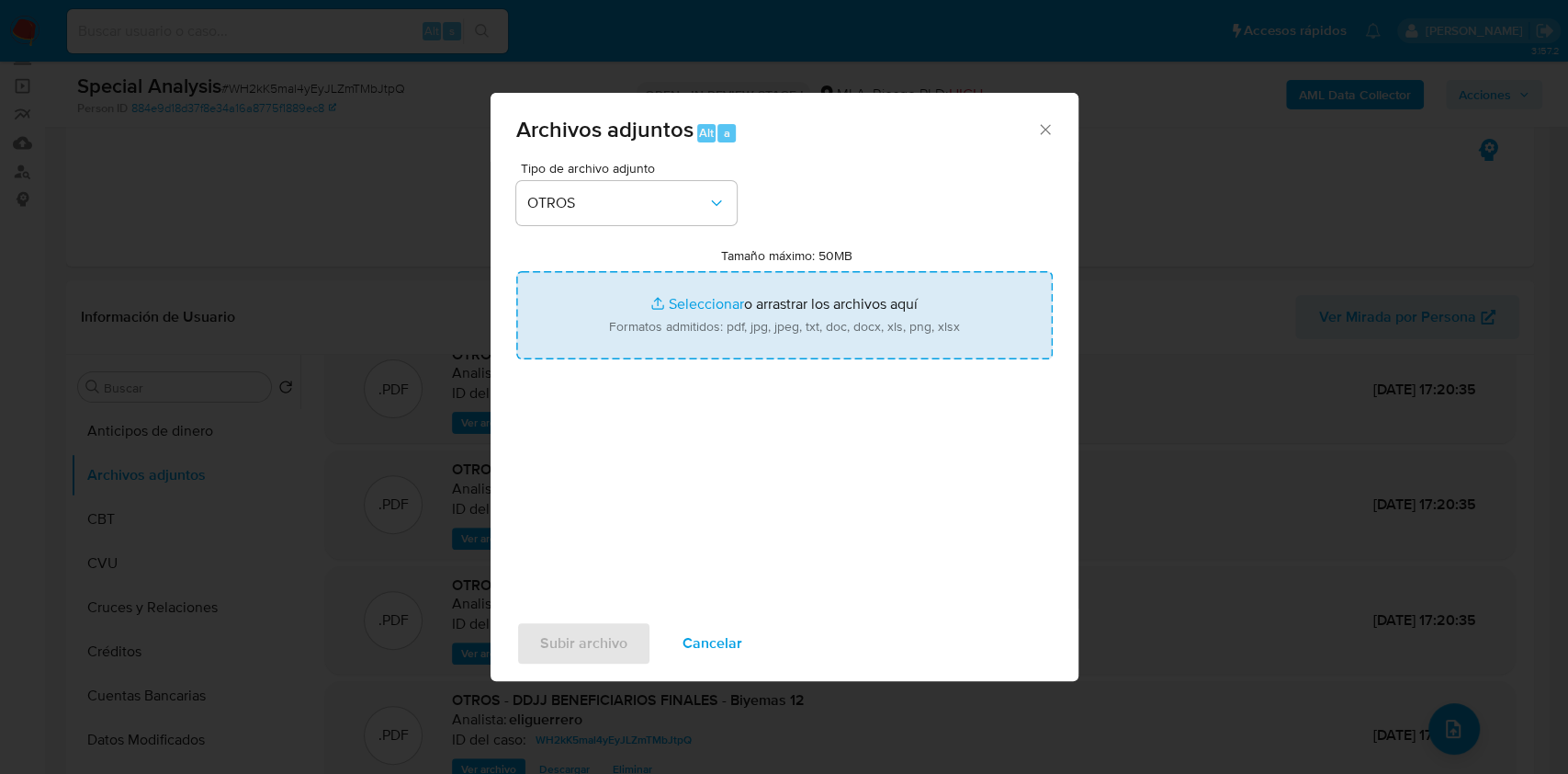
click at [702, 306] on input "Tamaño máximo: 50MB Seleccionar archivos" at bounding box center [784, 315] width 536 height 88
type input "C:\fakepath\Estatuto 1 (creación).pdf"
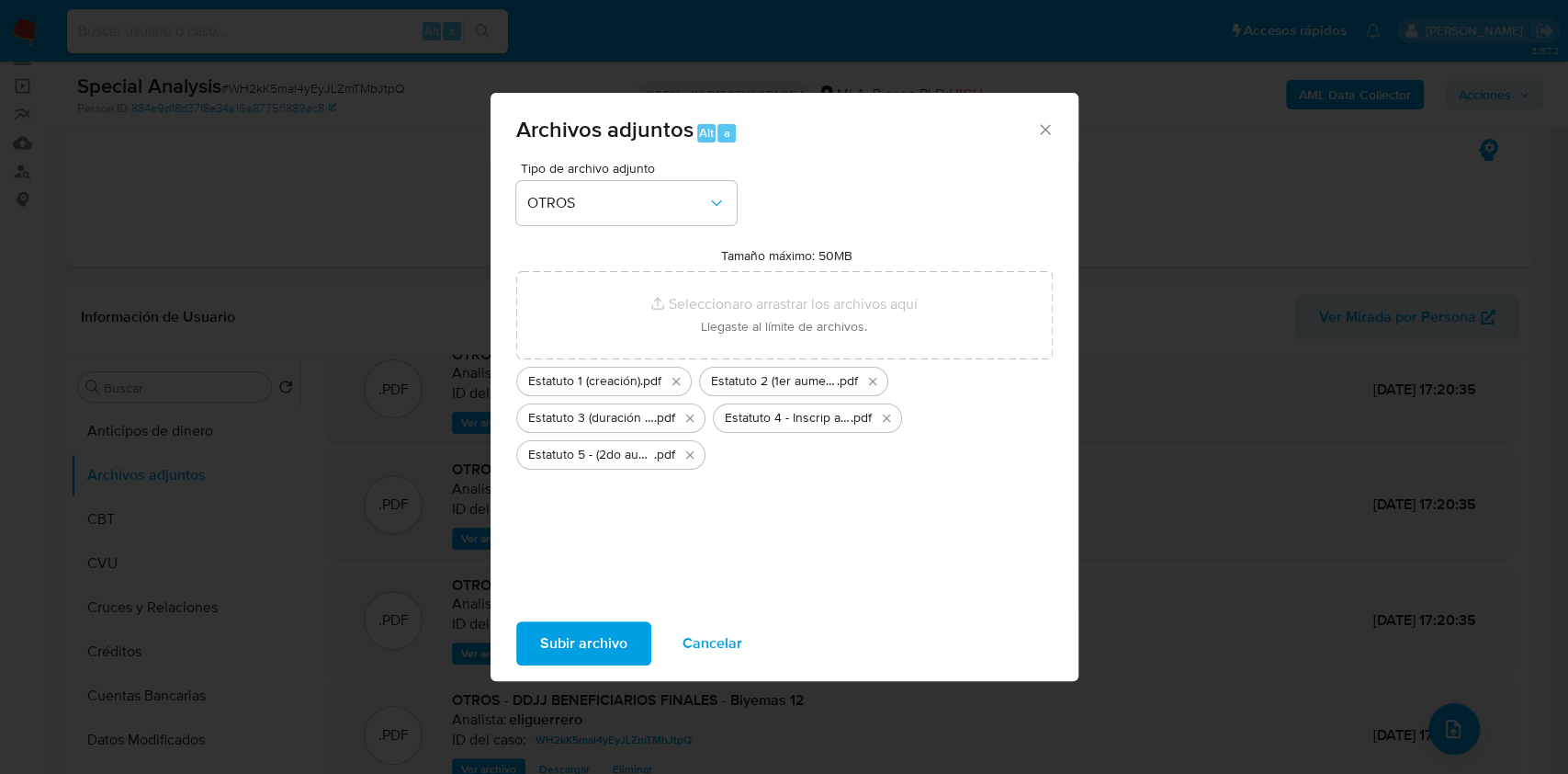
click at [589, 645] on span "Subir archivo" at bounding box center [583, 643] width 87 height 40
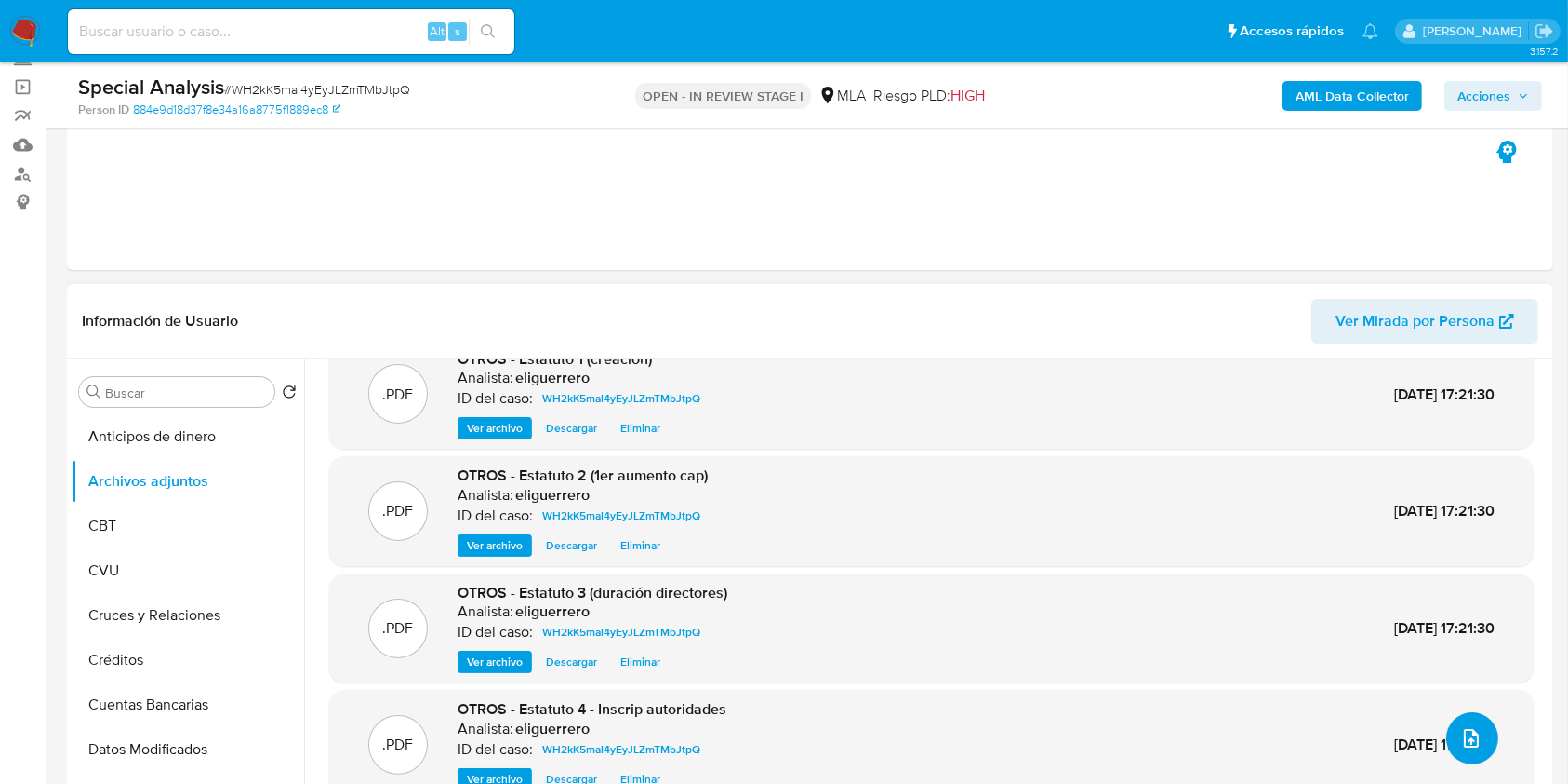
click at [1461, 728] on icon "upload-file" at bounding box center [1472, 738] width 22 height 22
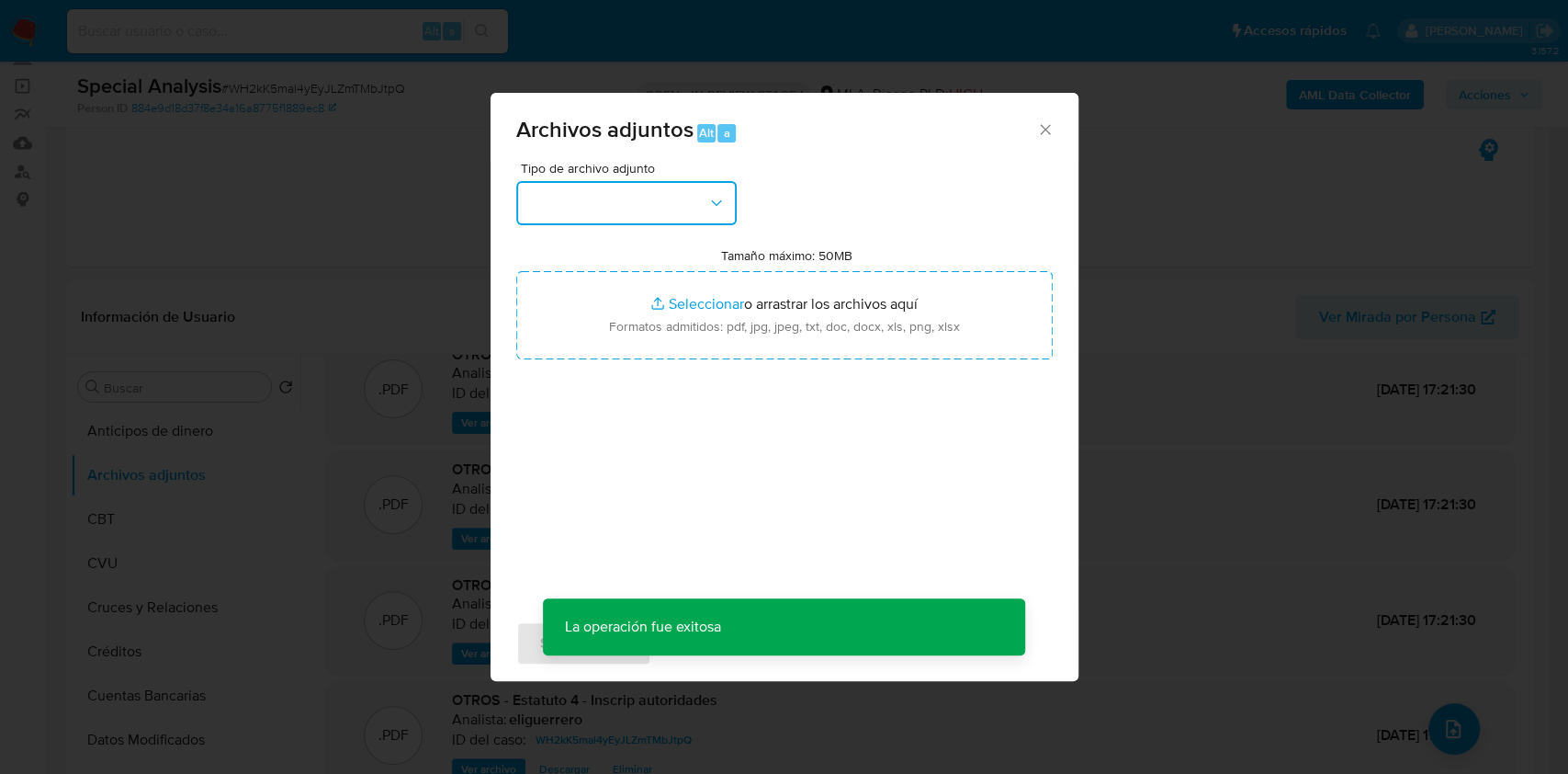
click at [629, 210] on button "button" at bounding box center [626, 203] width 221 height 44
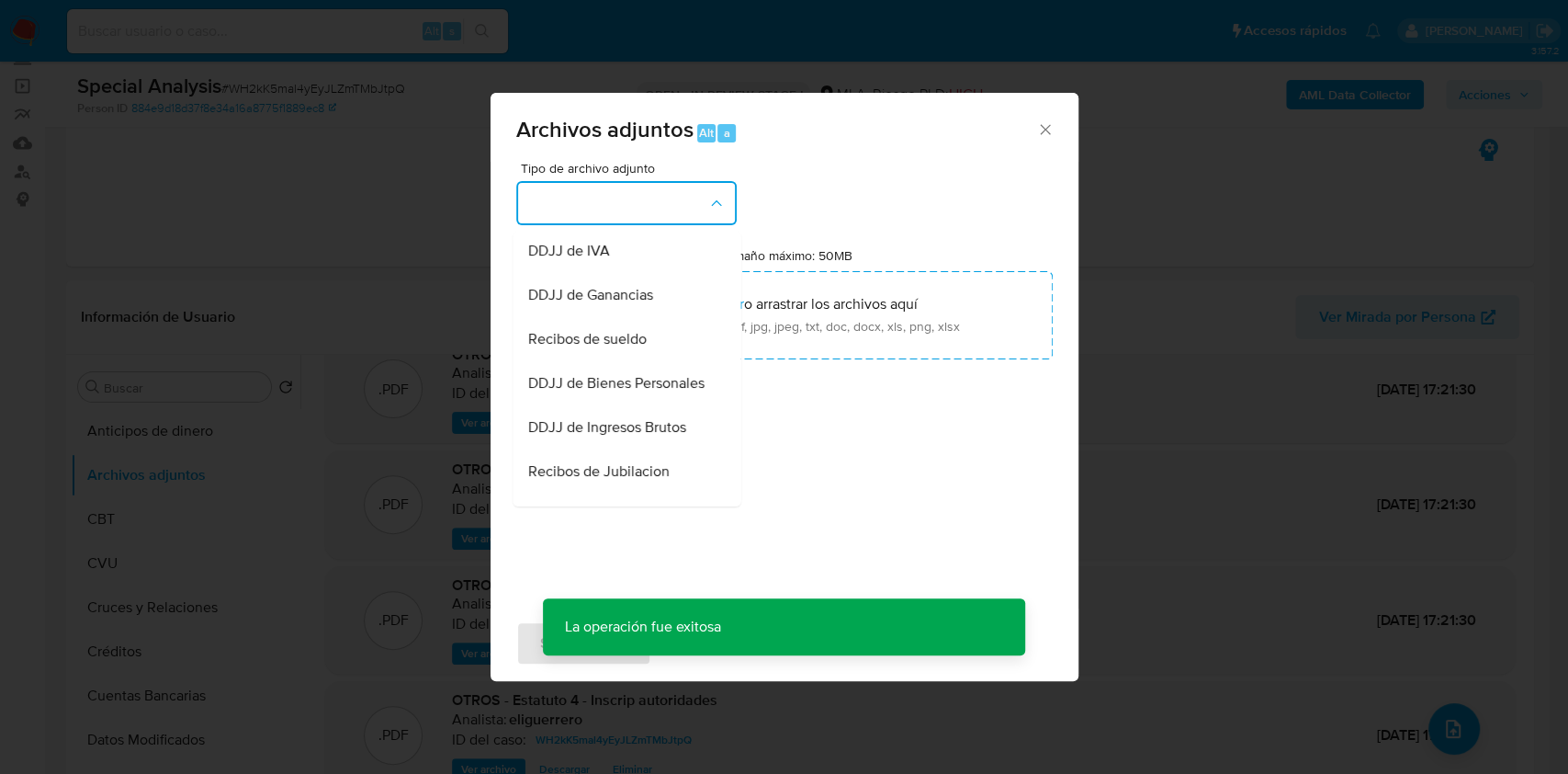
scroll to position [368, 0]
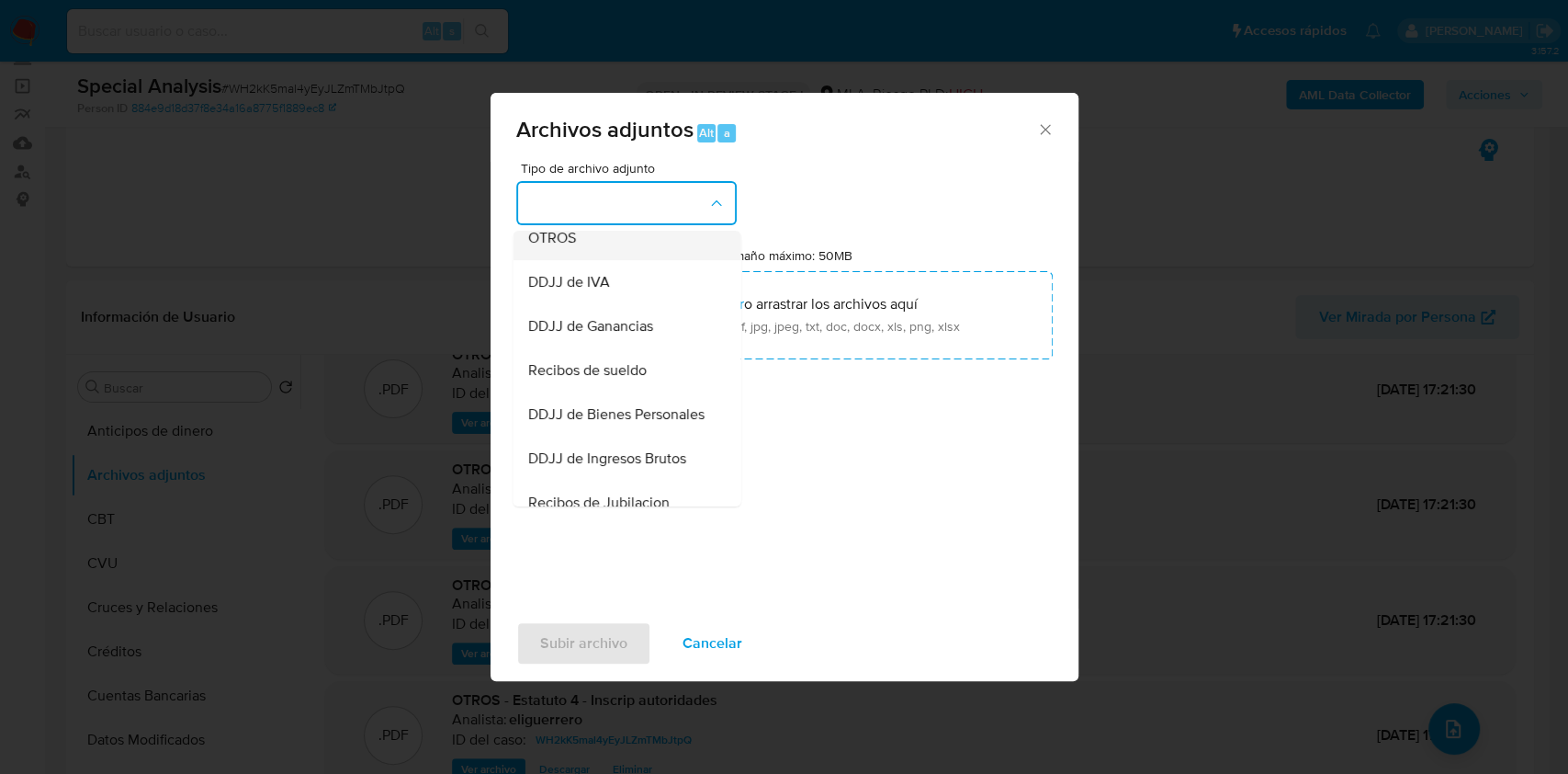
click at [561, 247] on span "OTROS" at bounding box center [551, 237] width 48 height 19
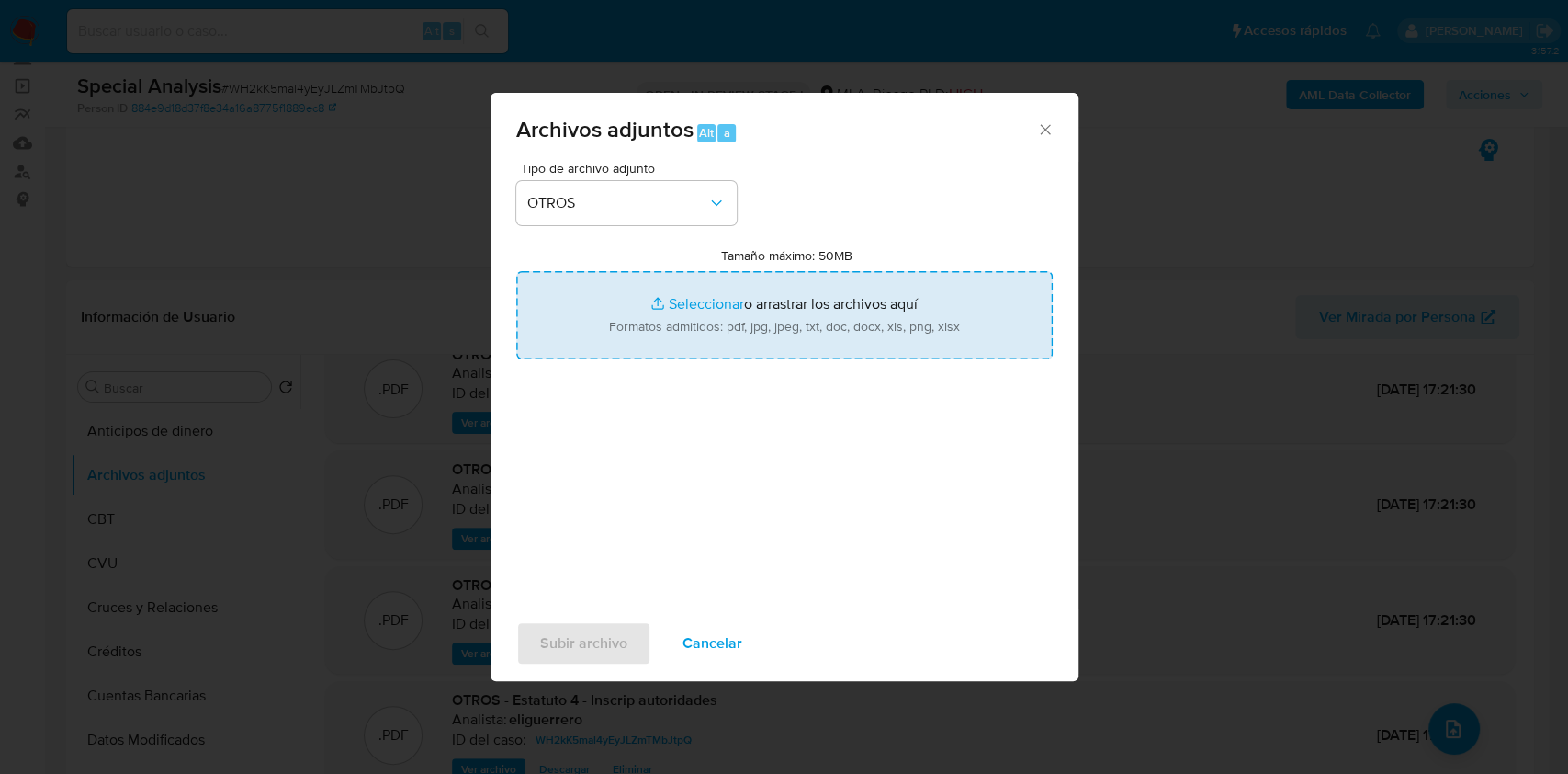
click at [662, 320] on input "Tamaño máximo: 50MB Seleccionar archivos" at bounding box center [784, 315] width 536 height 88
type input "C:\fakepath\Estatuto 6 - Cambio de Jurisdiccion.pdf"
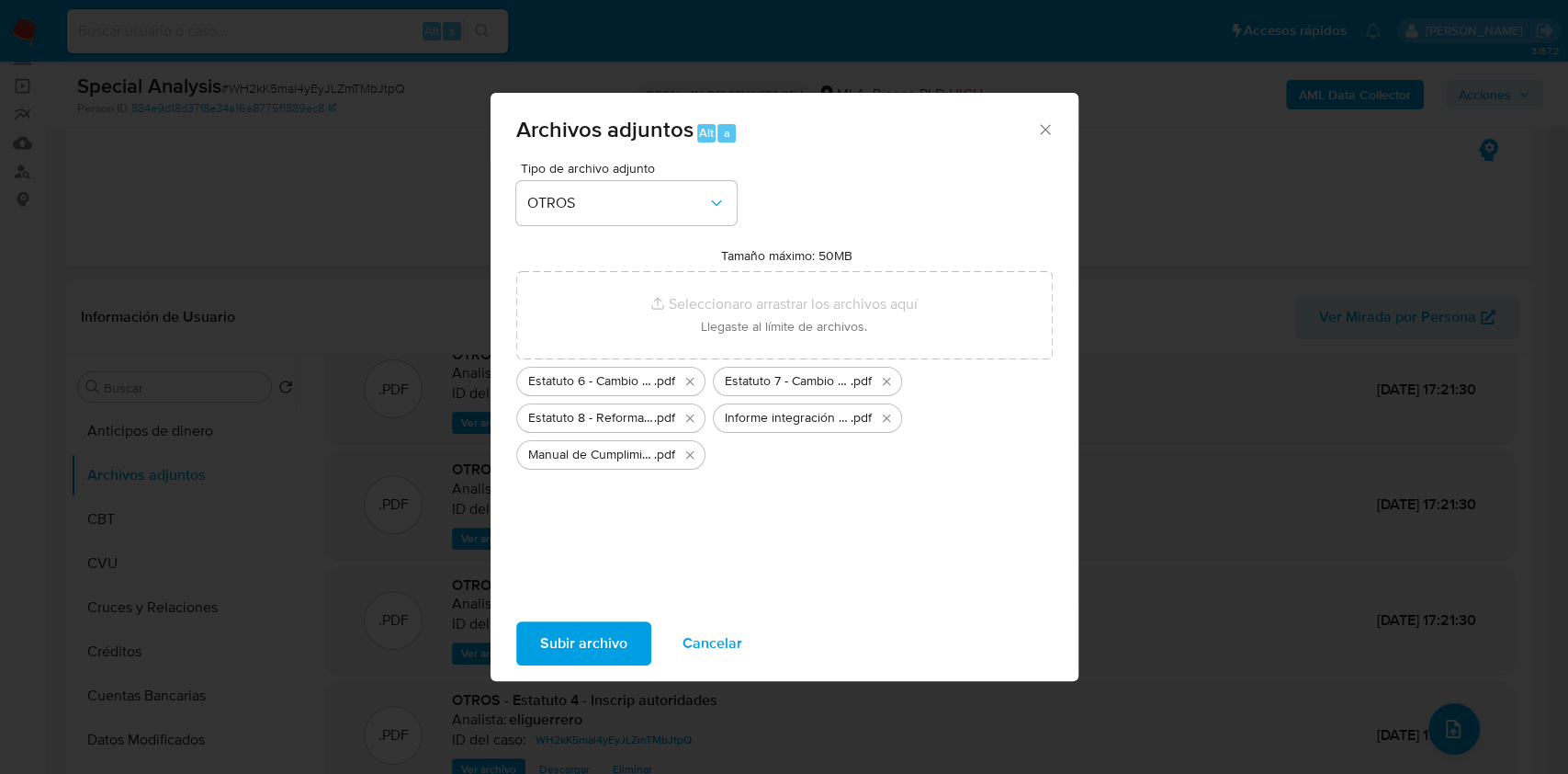
click at [594, 636] on span "Subir archivo" at bounding box center [583, 643] width 87 height 40
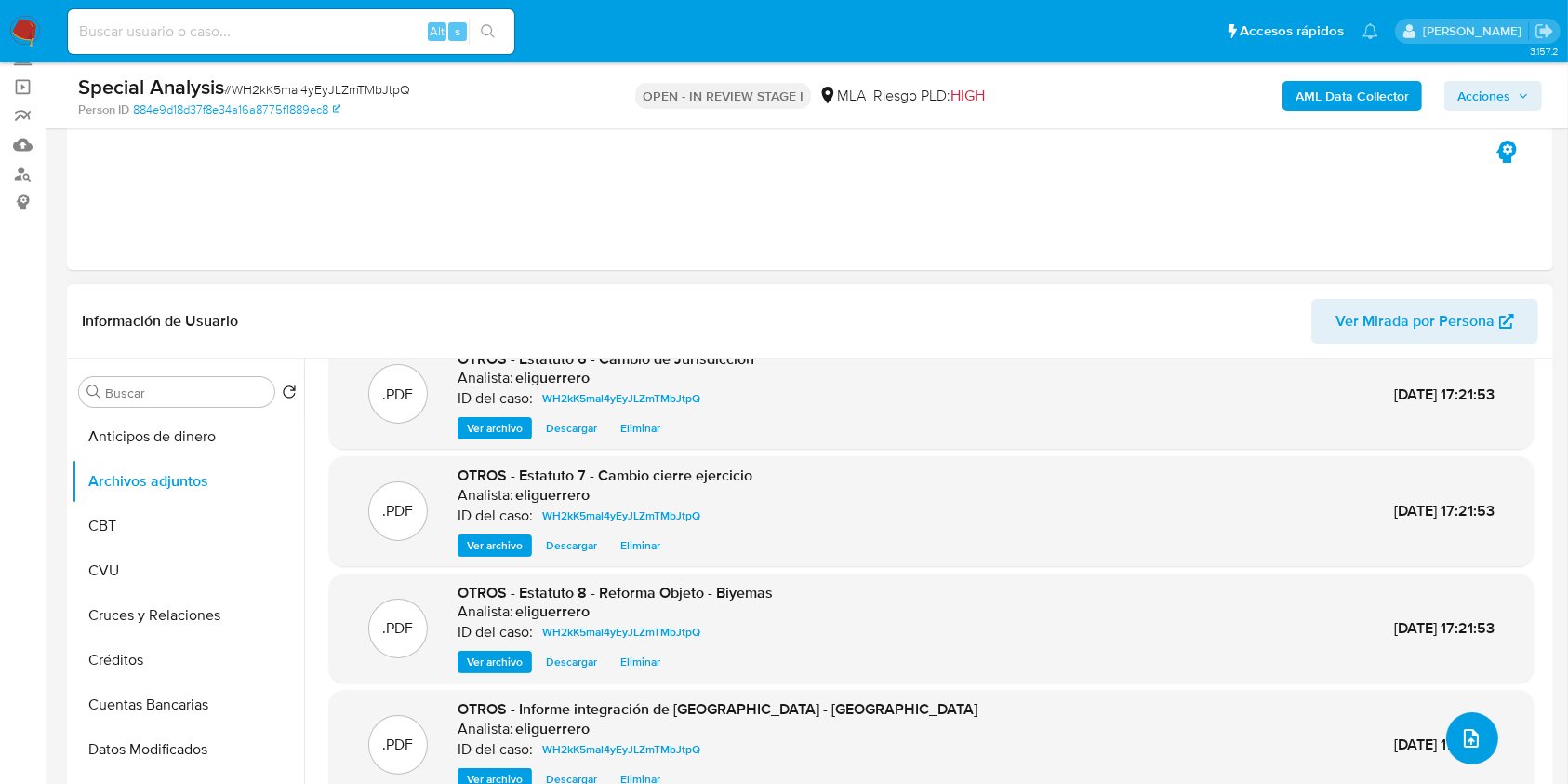
click at [1461, 741] on icon "upload-file" at bounding box center [1472, 738] width 22 height 22
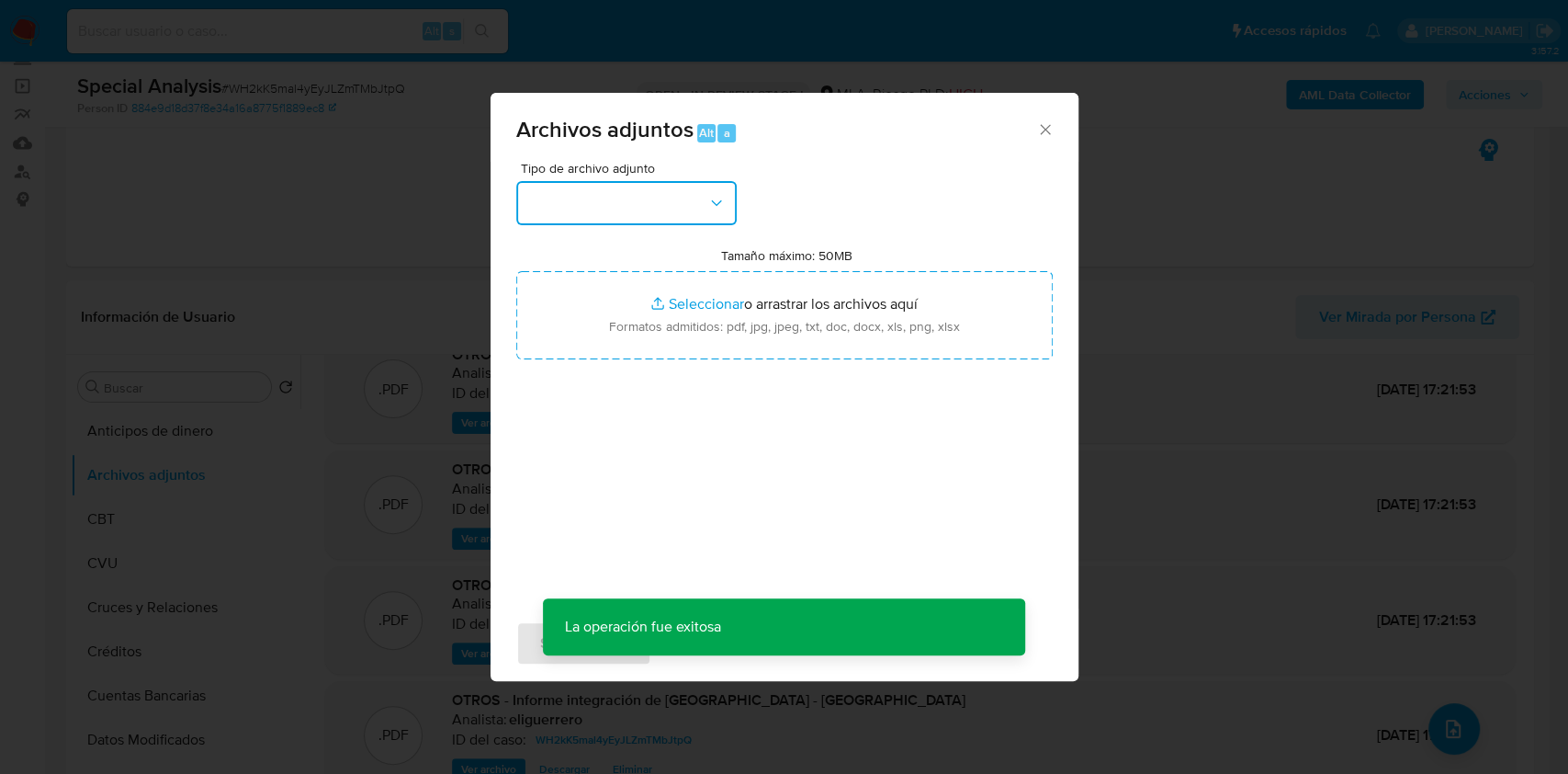
click at [645, 194] on button "button" at bounding box center [626, 203] width 221 height 44
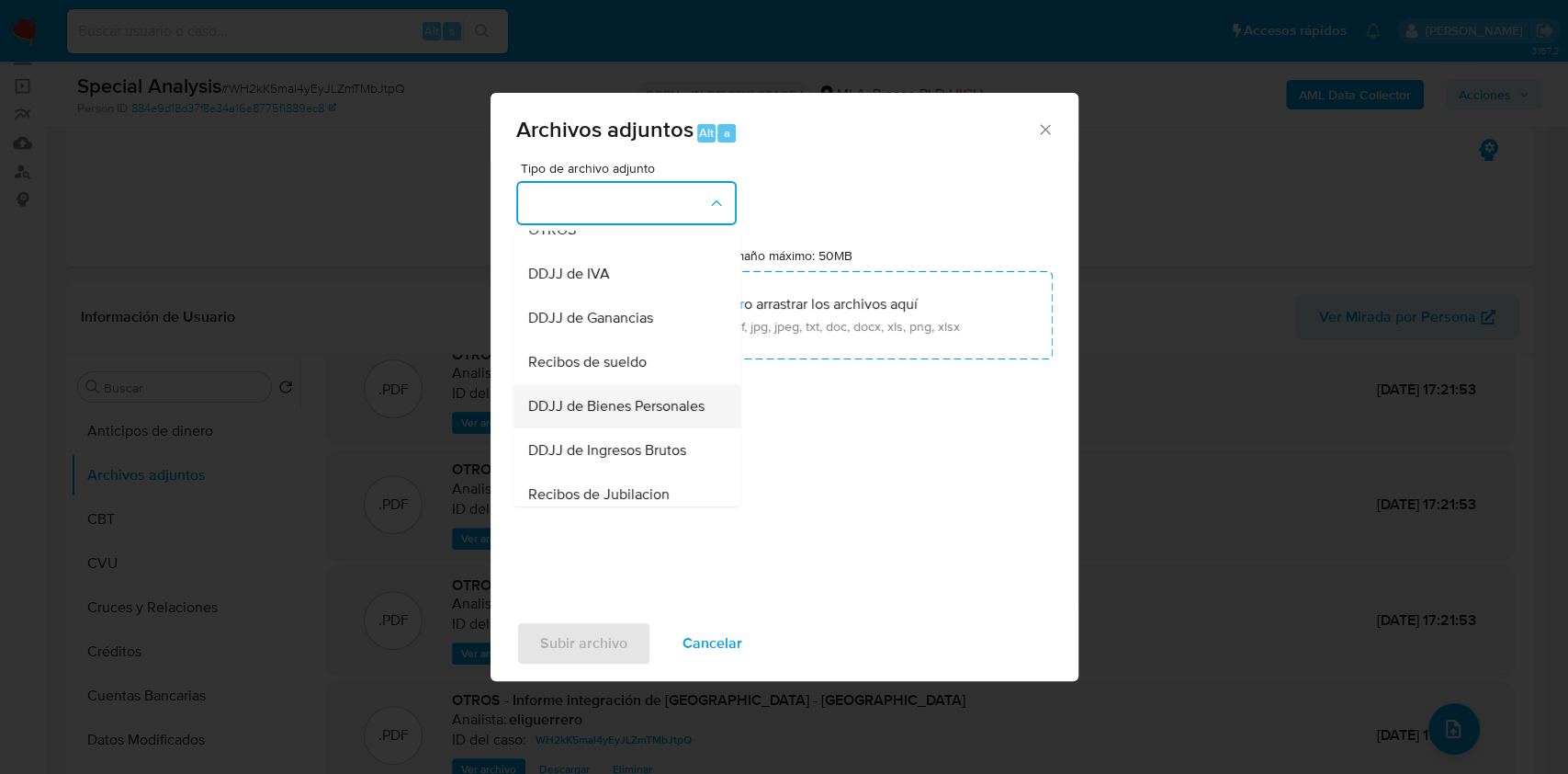
scroll to position [340, 0]
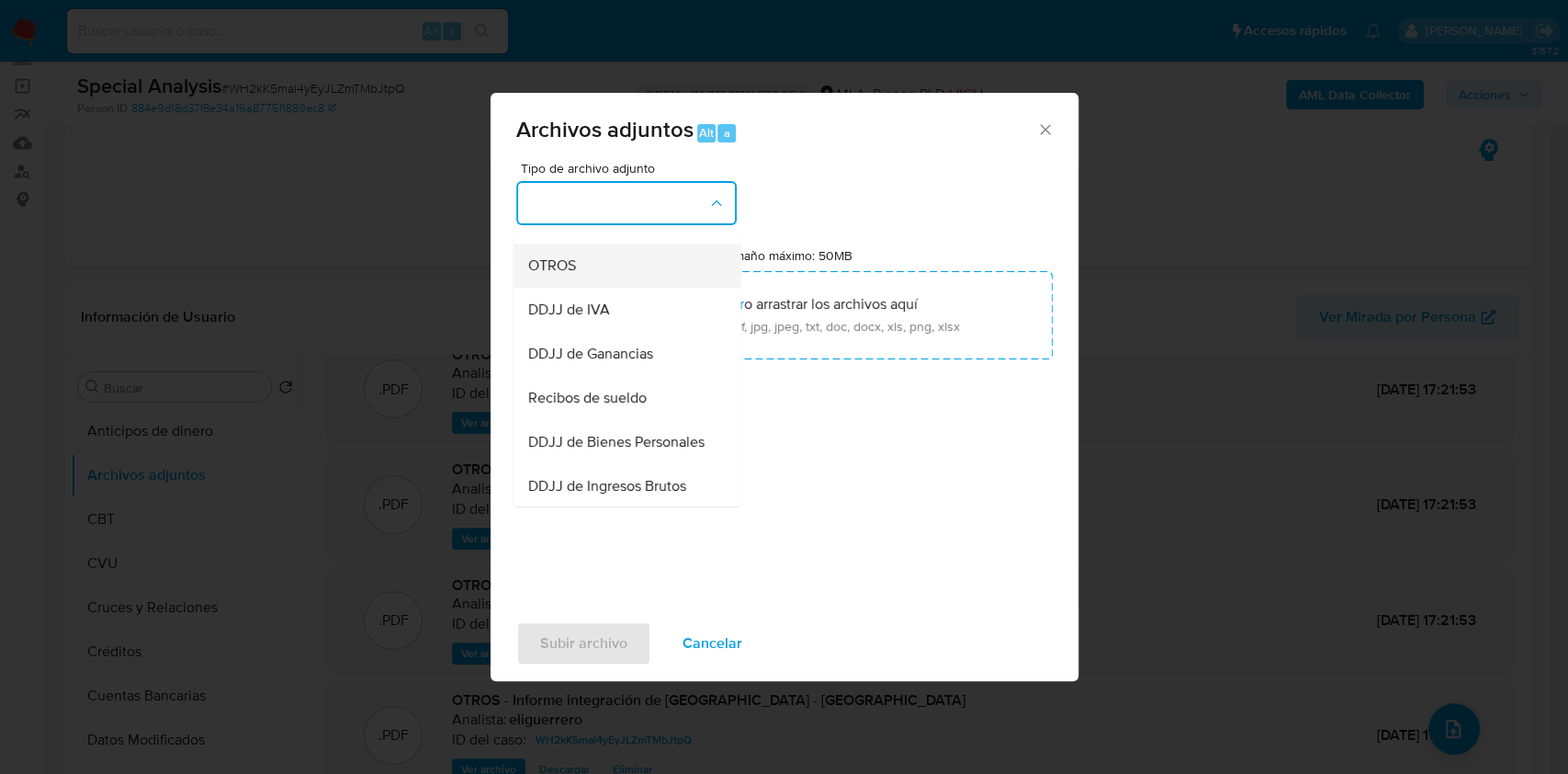
click at [568, 275] on span "OTROS" at bounding box center [551, 265] width 48 height 19
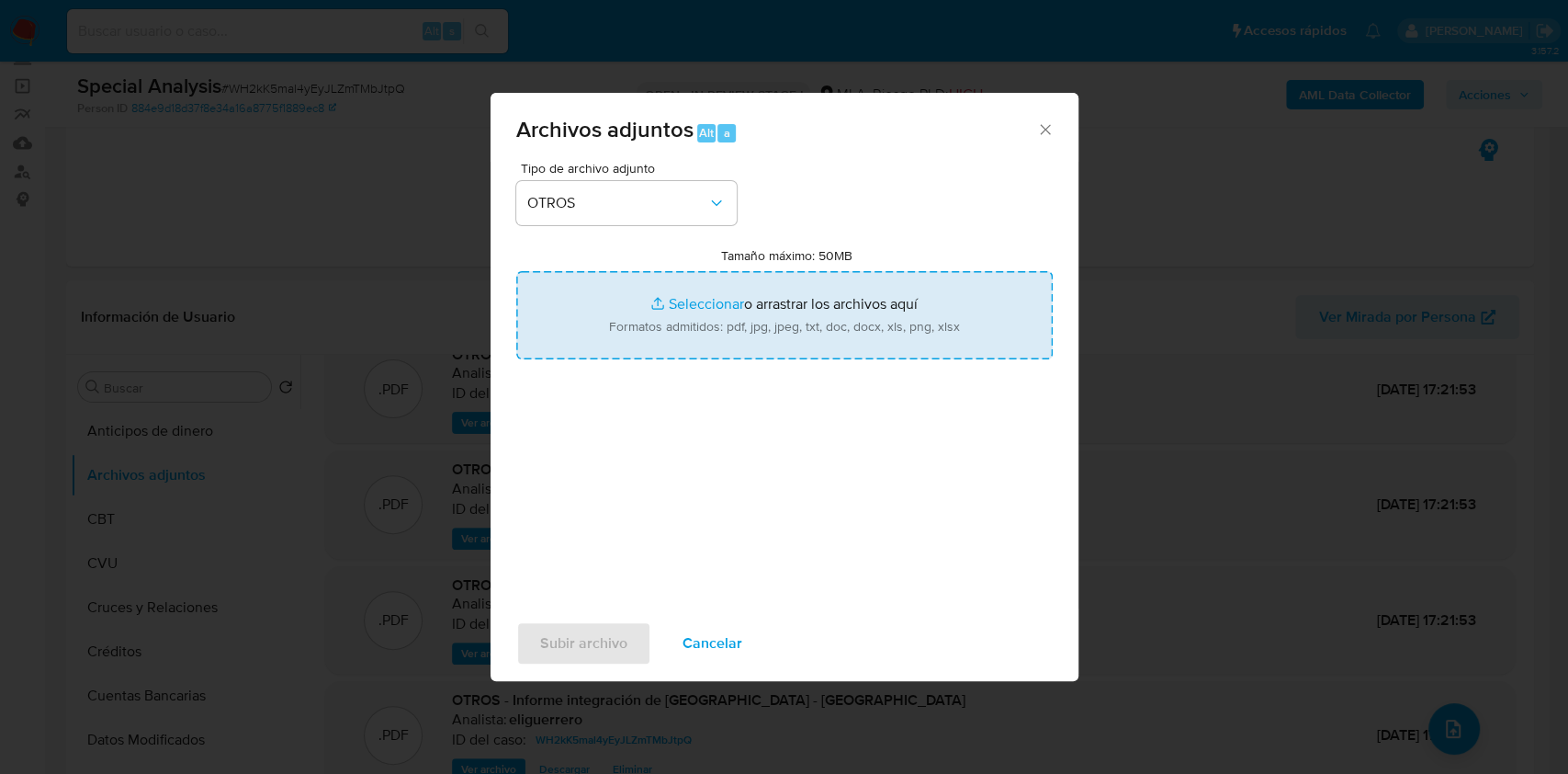
click at [708, 294] on input "Tamaño máximo: 50MB Seleccionar archivos" at bounding box center [784, 315] width 536 height 88
type input "C:\fakepath\Otorgamiento licencia Biyemas 2022.pdf"
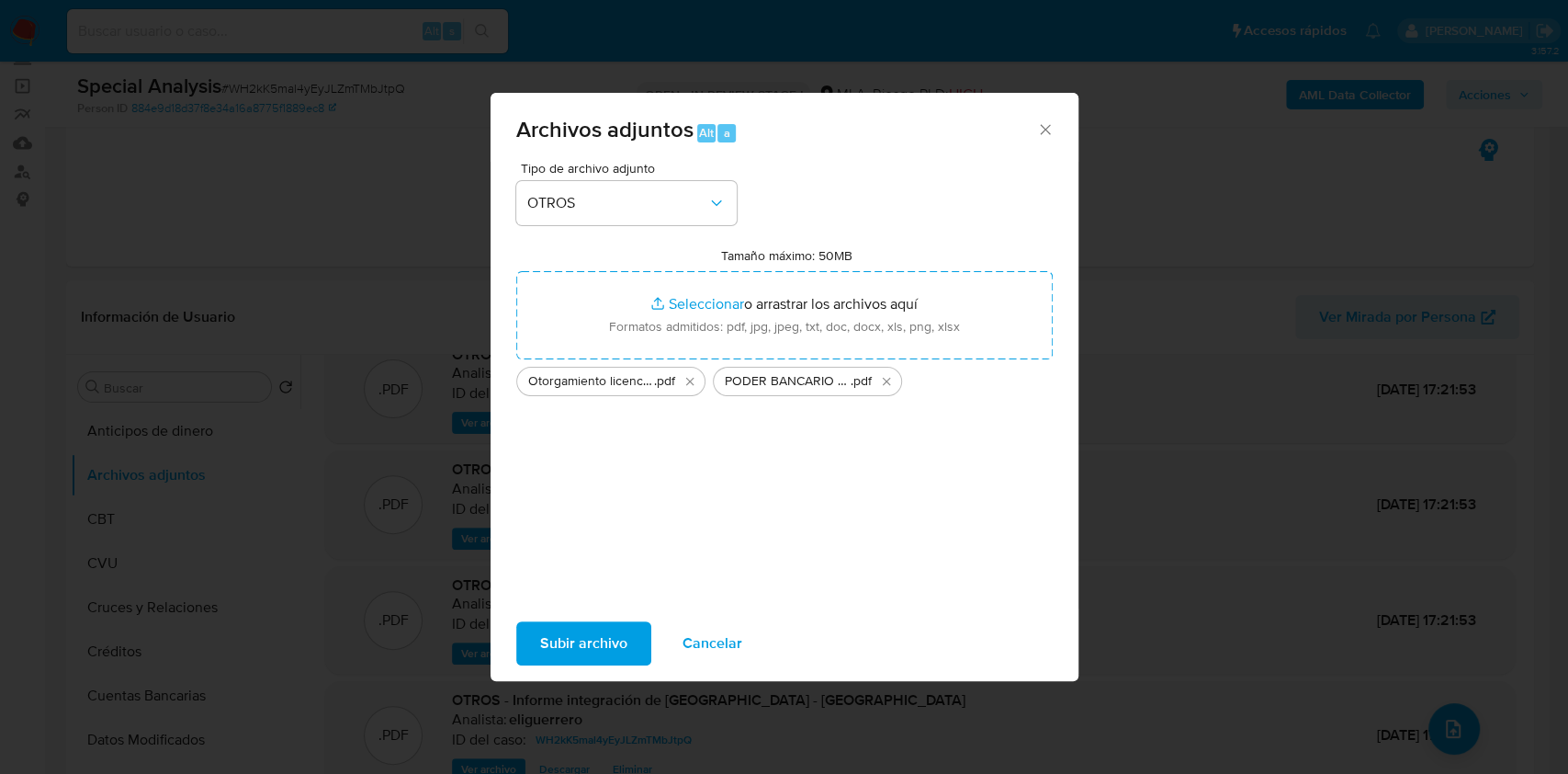
drag, startPoint x: 707, startPoint y: 294, endPoint x: 590, endPoint y: 637, distance: 362.4
click at [590, 637] on span "Subir archivo" at bounding box center [583, 643] width 87 height 40
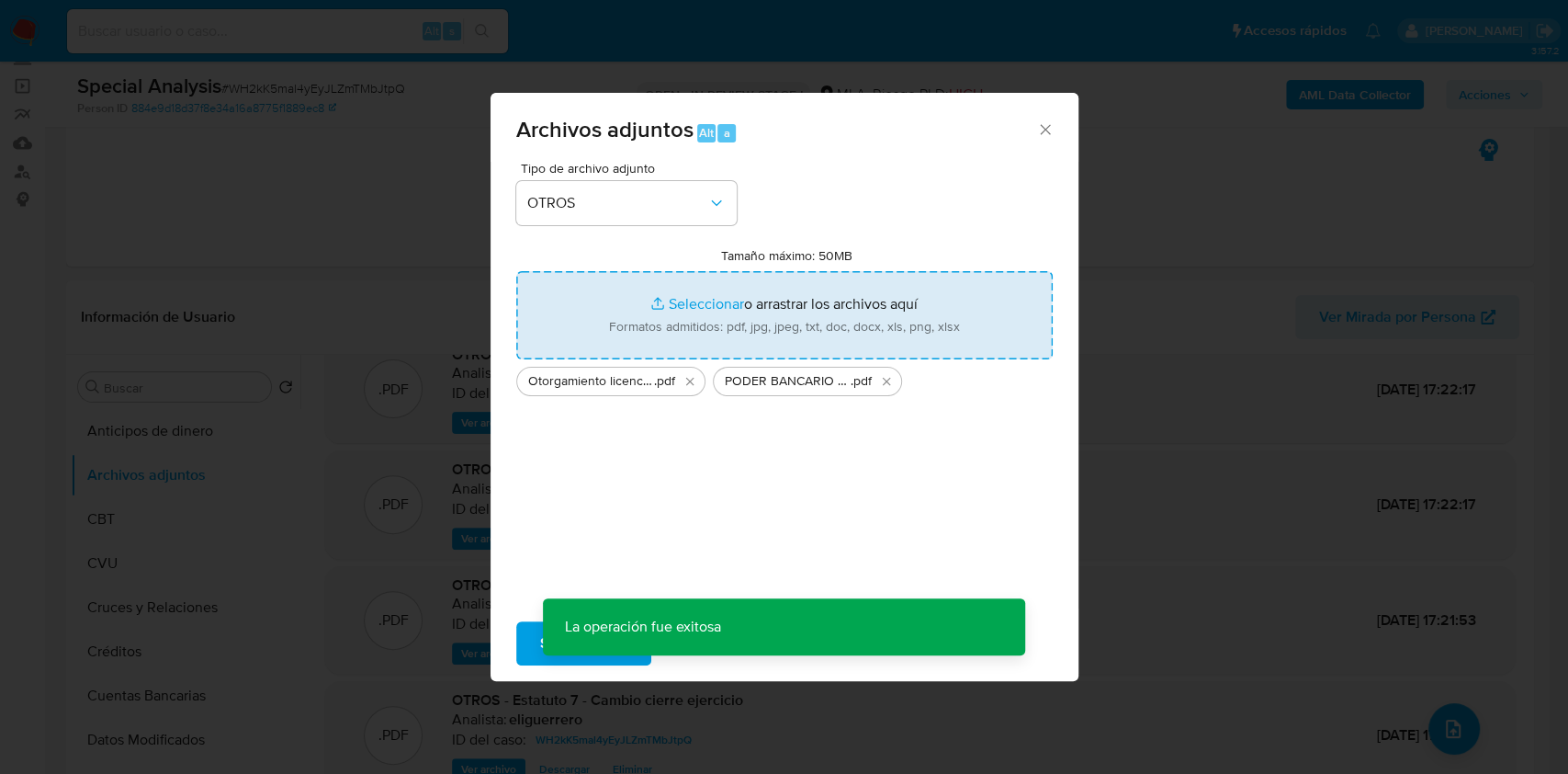
scroll to position [66, 0]
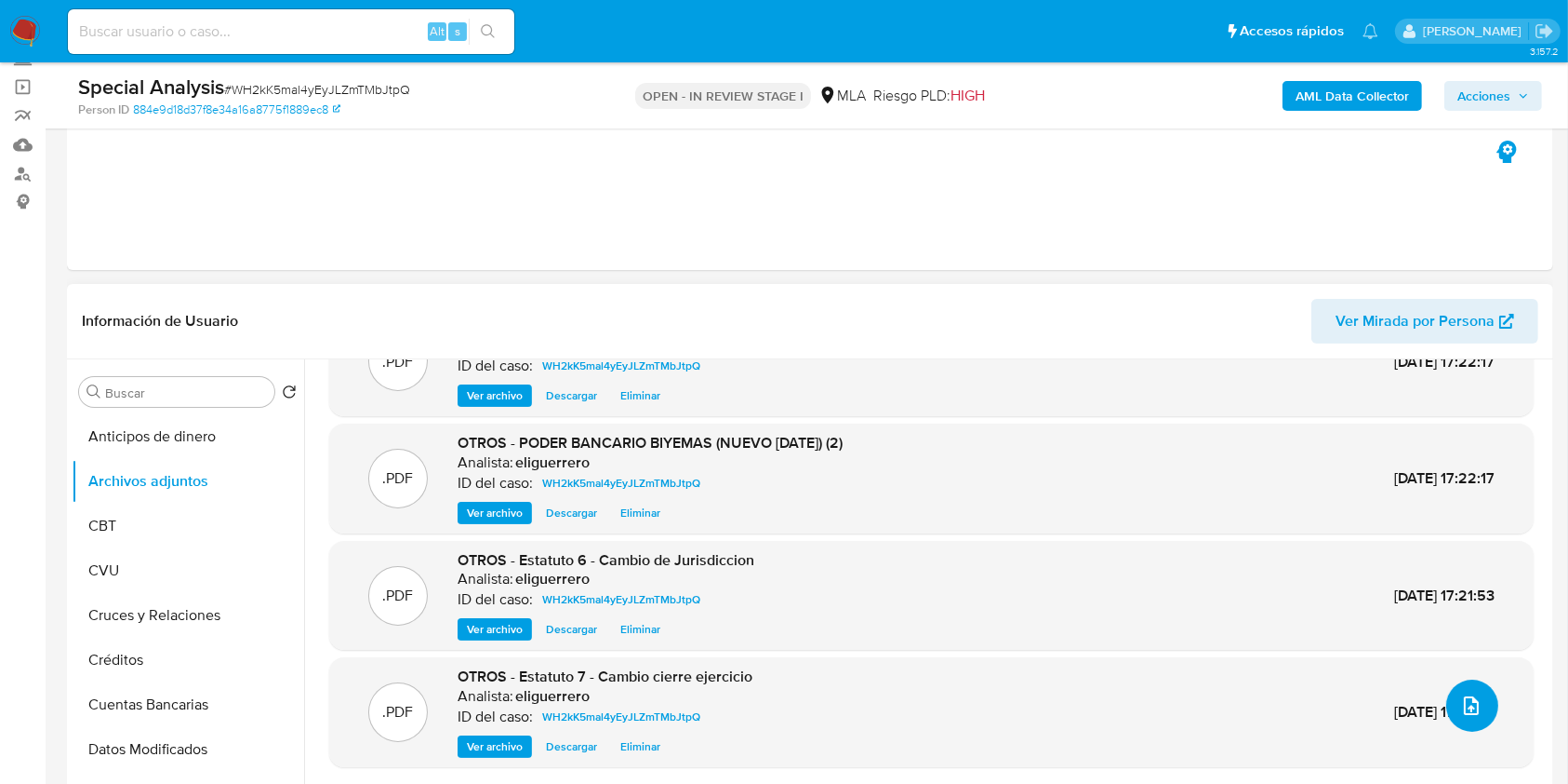
click at [1461, 697] on icon "upload-file" at bounding box center [1472, 706] width 22 height 22
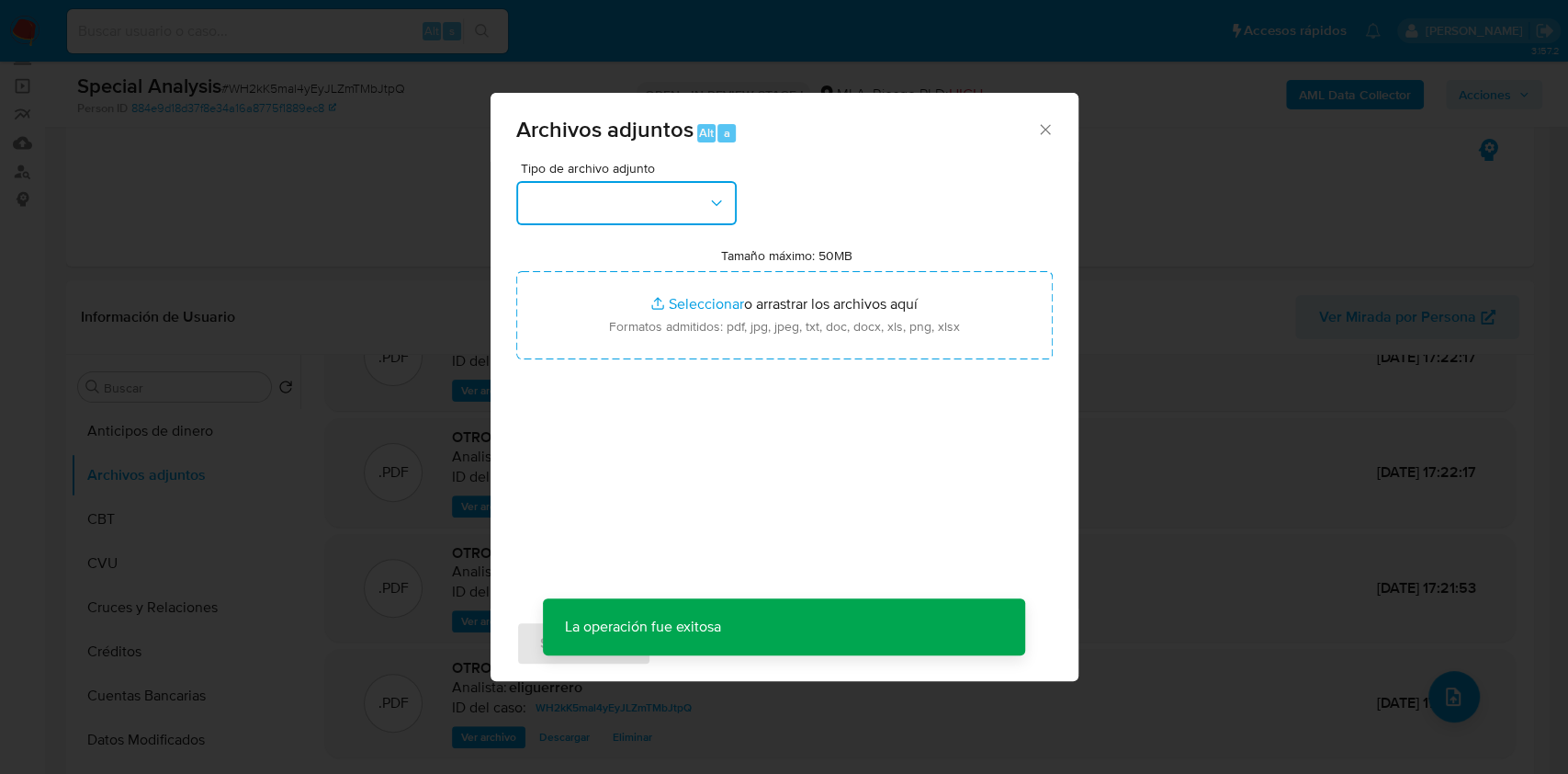
click at [669, 185] on button "button" at bounding box center [626, 203] width 221 height 44
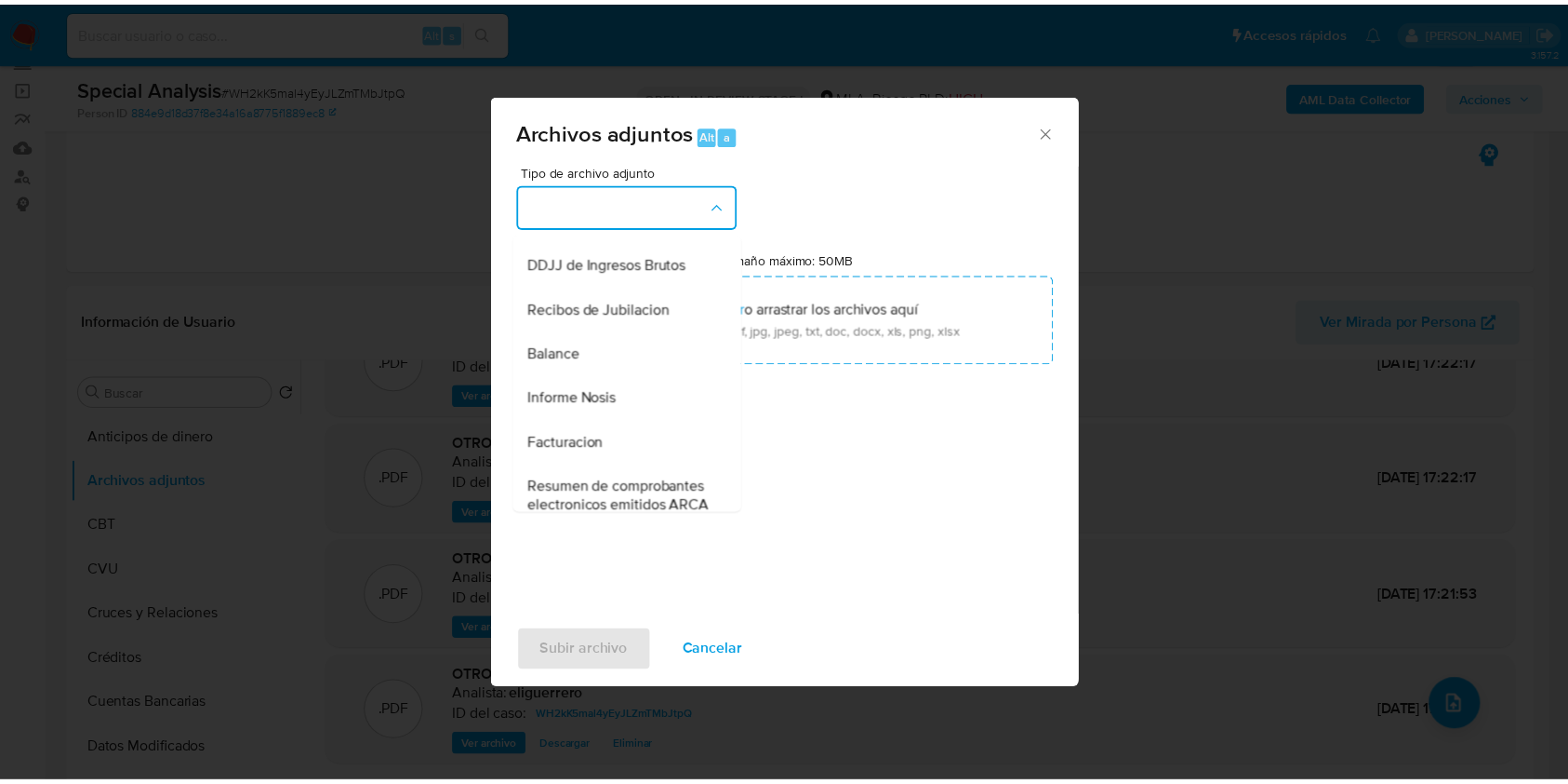
scroll to position [620, 0]
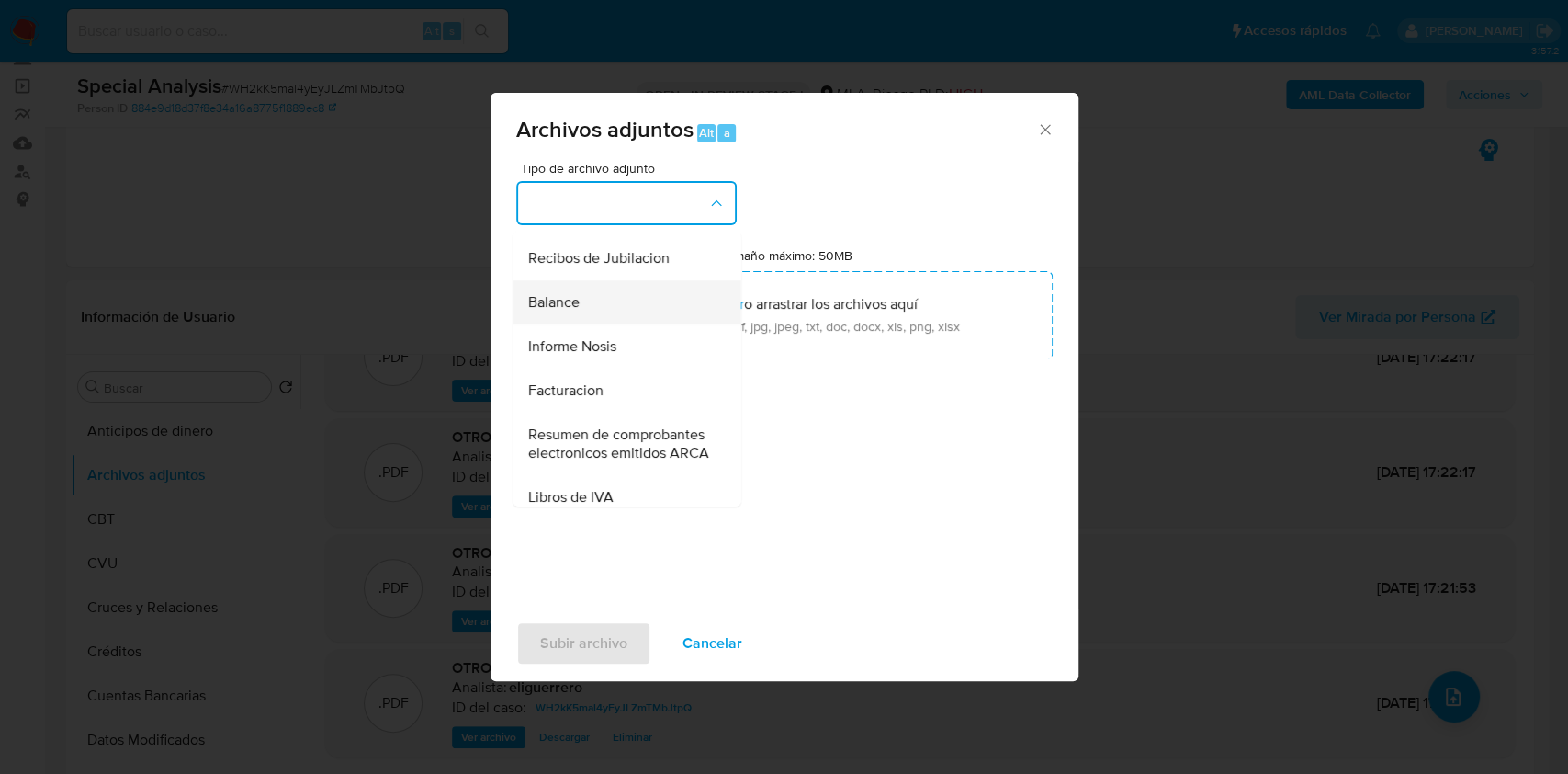
click at [575, 320] on div "Balance" at bounding box center [621, 302] width 187 height 44
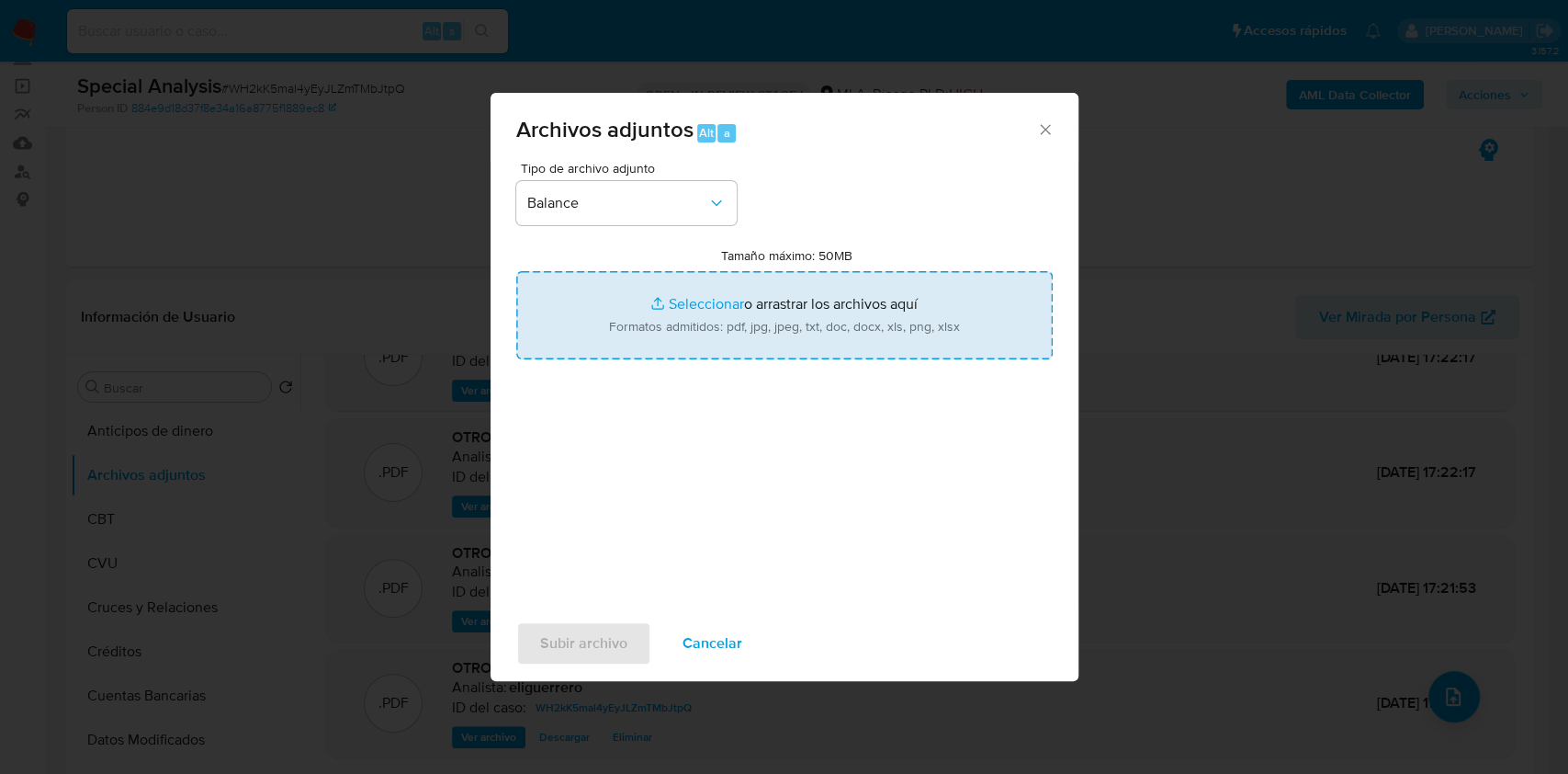
click at [725, 297] on input "Tamaño máximo: 50MB Seleccionar archivos" at bounding box center [784, 315] width 536 height 88
type input "C:\fakepath\EECC BSA al 31.12.2022.pdf"
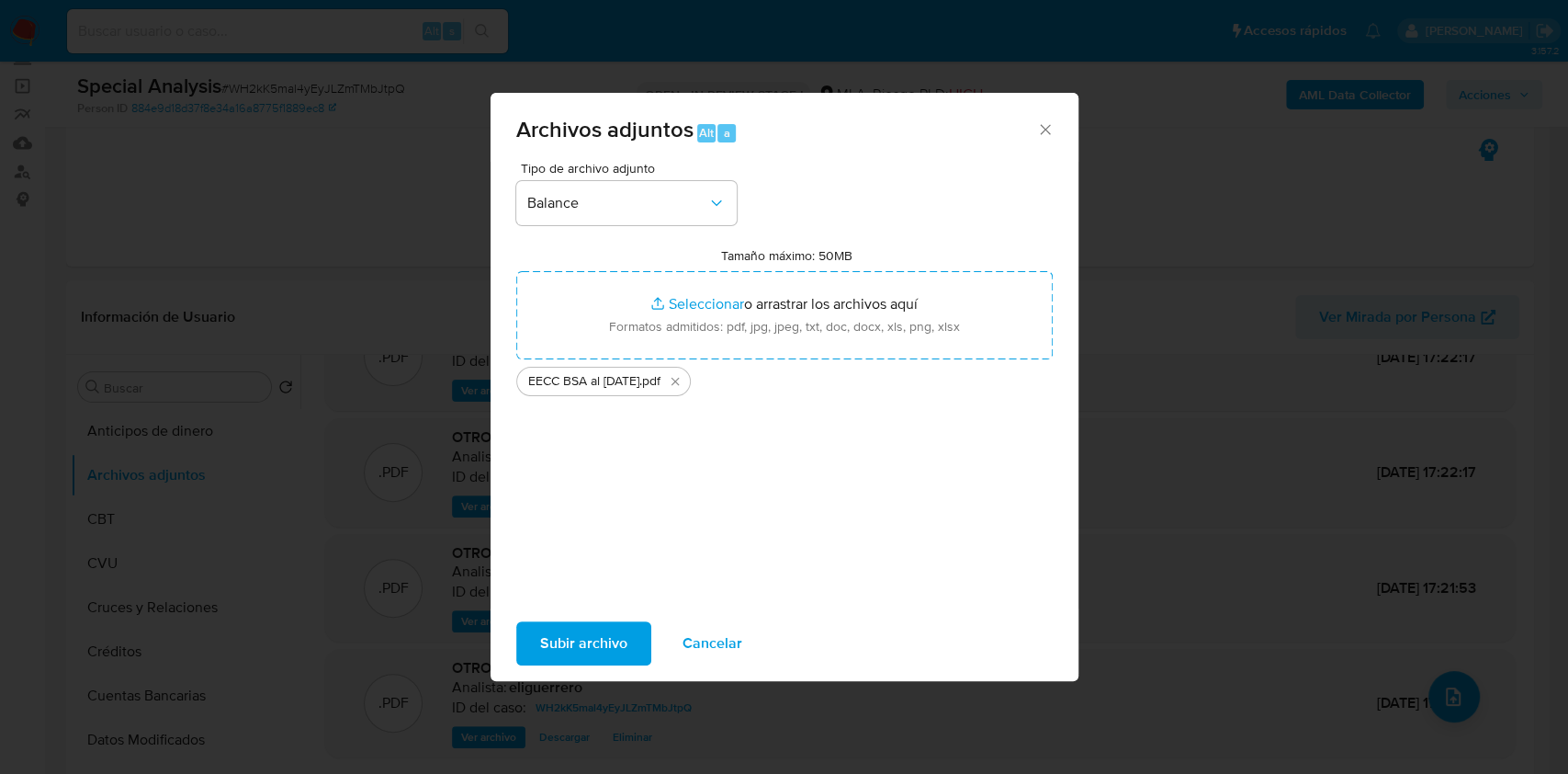
drag, startPoint x: 725, startPoint y: 297, endPoint x: 573, endPoint y: 649, distance: 383.4
click at [573, 649] on span "Subir archivo" at bounding box center [583, 643] width 87 height 40
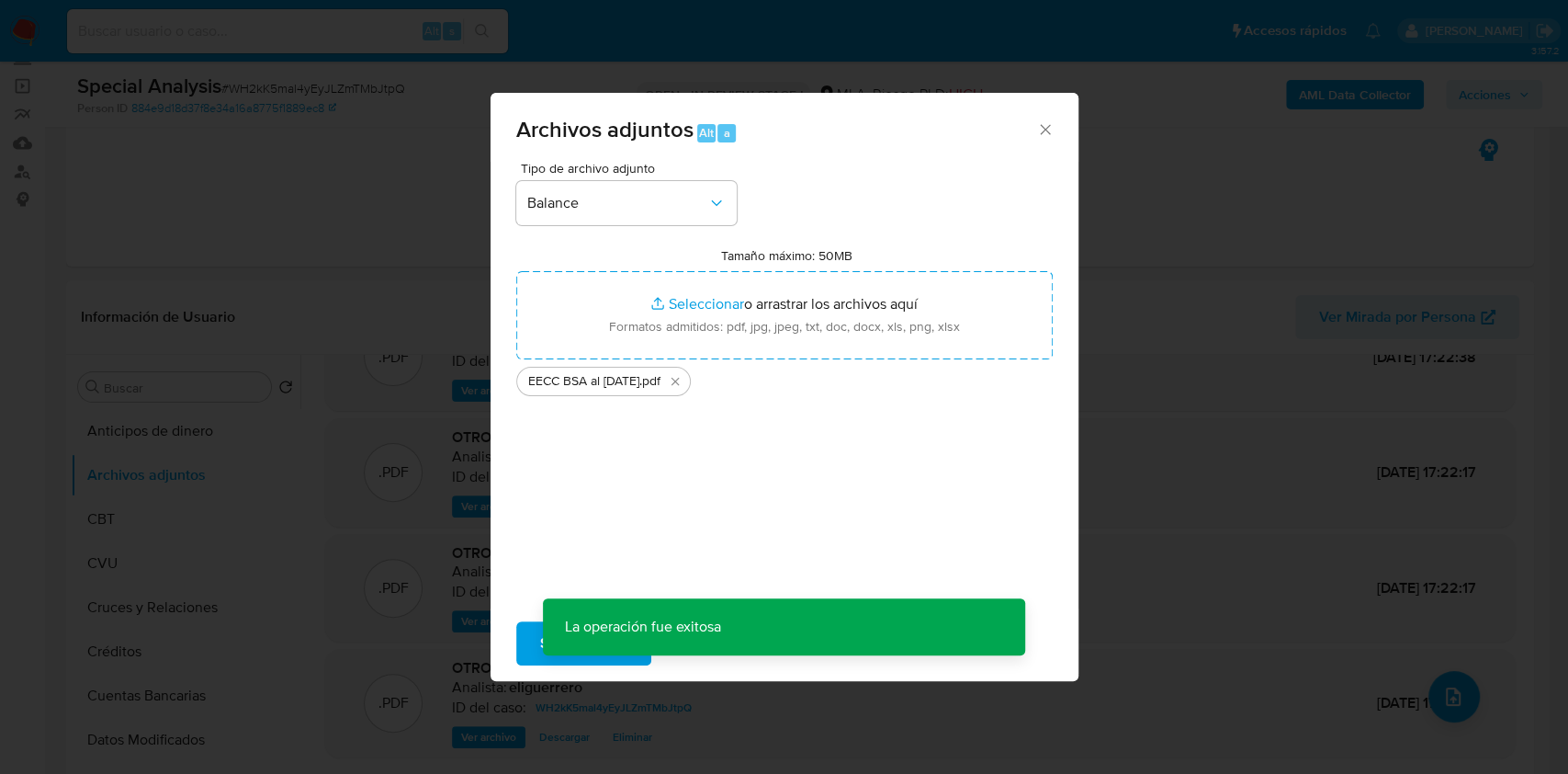
click at [1498, 96] on div "Archivos adjuntos Alt a Tipo de archivo adjunto Balance Tamaño máximo: 50MB Sel…" at bounding box center [784, 387] width 1568 height 774
click at [1490, 96] on div "Archivos adjuntos Alt a Tipo de archivo adjunto Tamaño máximo: 50MB Seleccionar…" at bounding box center [784, 387] width 1568 height 774
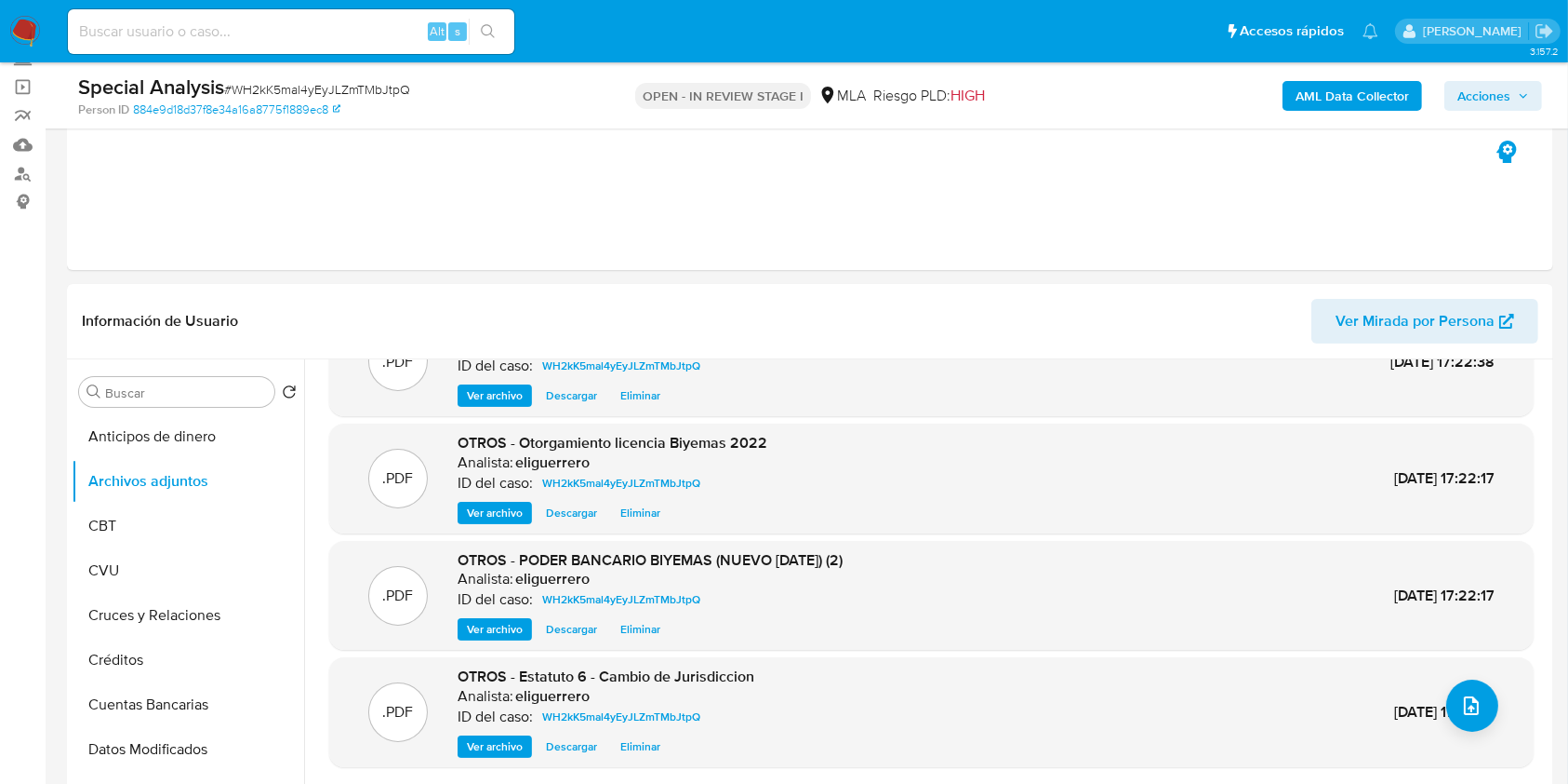
click at [1491, 78] on div "AML Data Collector Acciones" at bounding box center [1301, 95] width 483 height 44
click at [1497, 81] on span "Acciones" at bounding box center [1484, 95] width 53 height 30
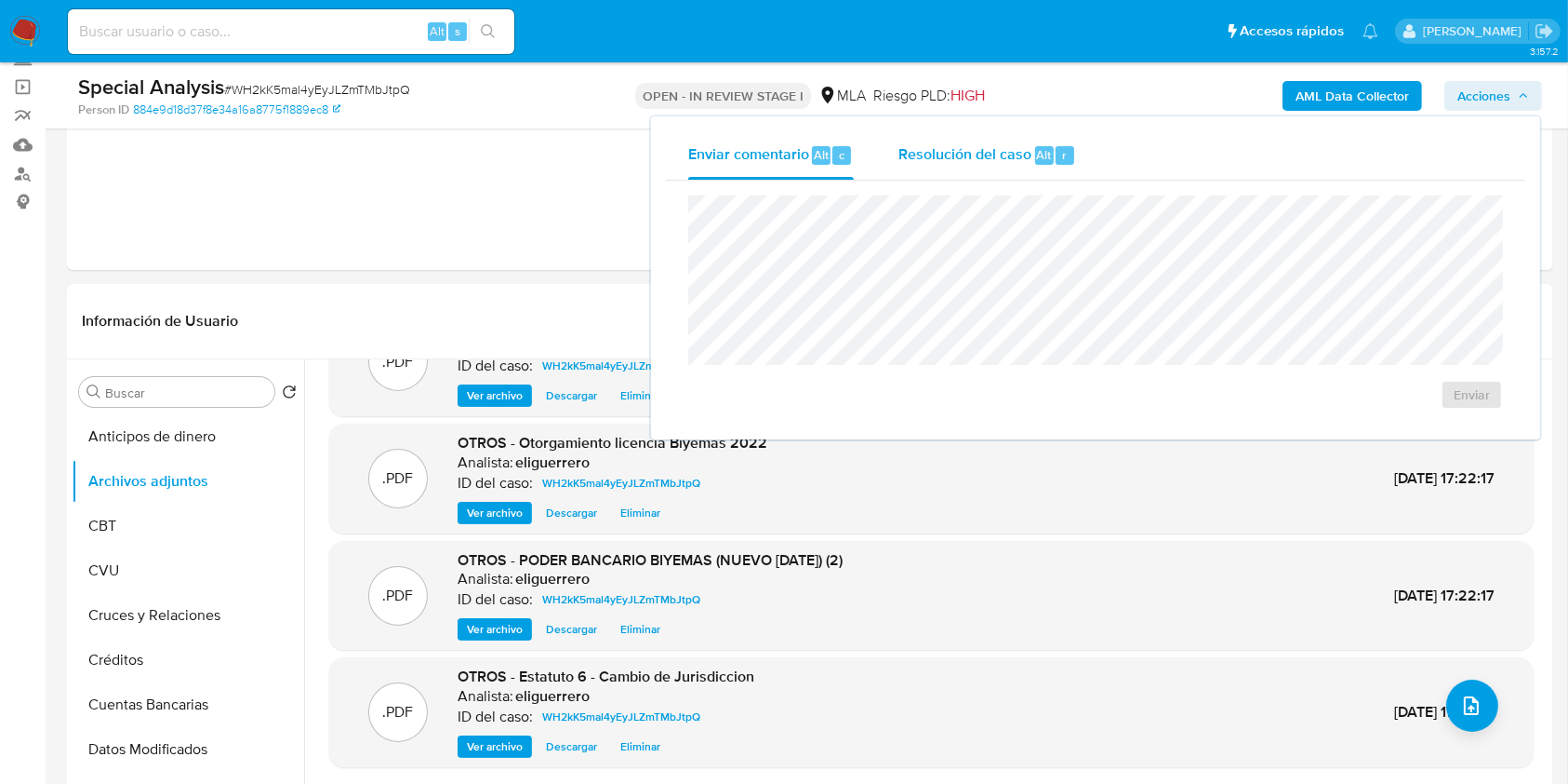
click at [968, 159] on span "Resolución del caso" at bounding box center [965, 154] width 133 height 22
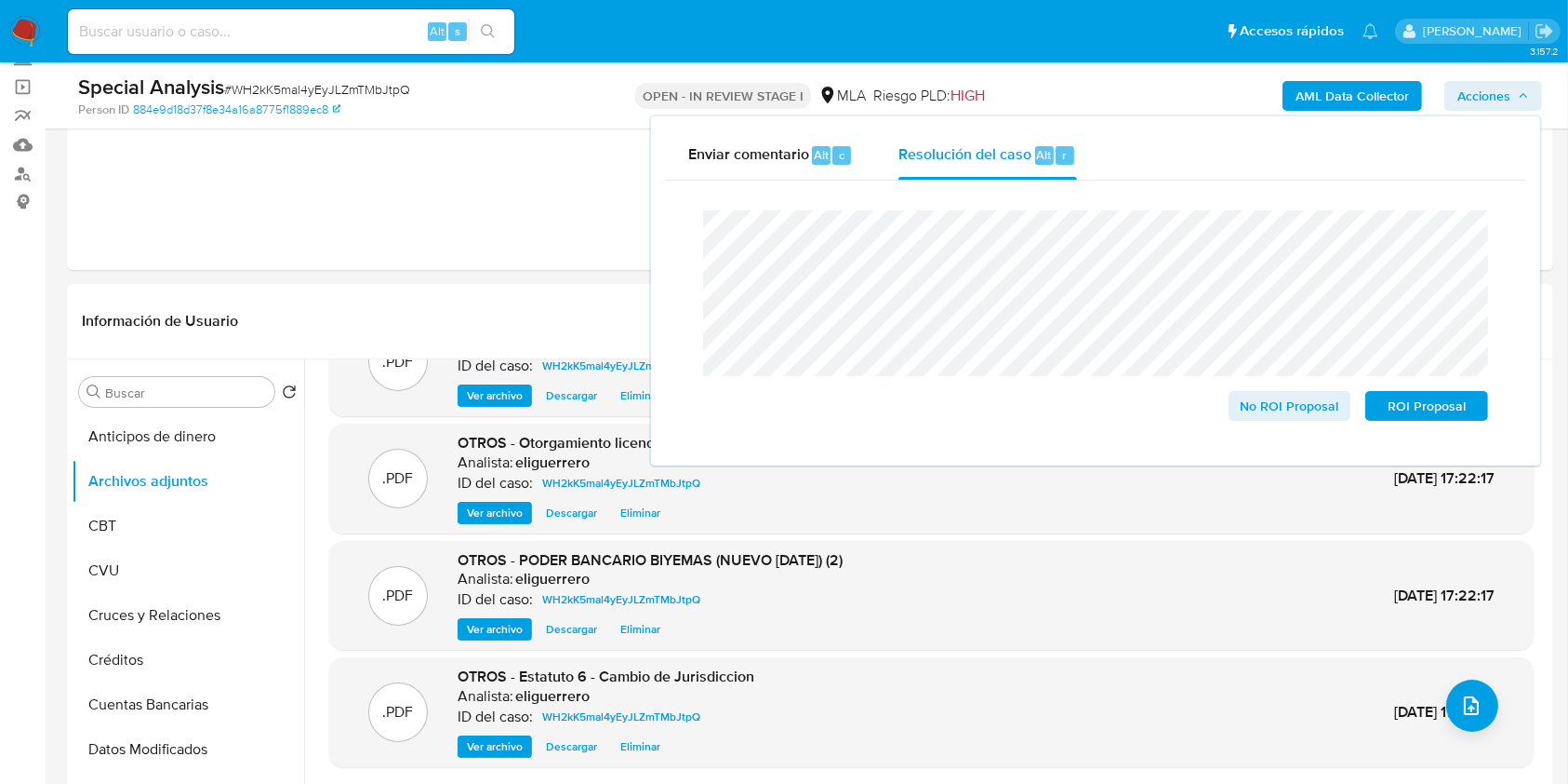
click at [0, 0] on lt-span "del estatuto" at bounding box center [0, 0] width 0 height 0
click at [0, 0] on lt-span "In te gración" at bounding box center [0, 0] width 0 height 0
click at [0, 0] on lt-span "designación ," at bounding box center [0, 0] width 0 height 0
click at [0, 0] on lt-span "des i gnación" at bounding box center [0, 0] width 0 height 0
click at [1295, 414] on span "No ROI Proposal" at bounding box center [1290, 405] width 96 height 26
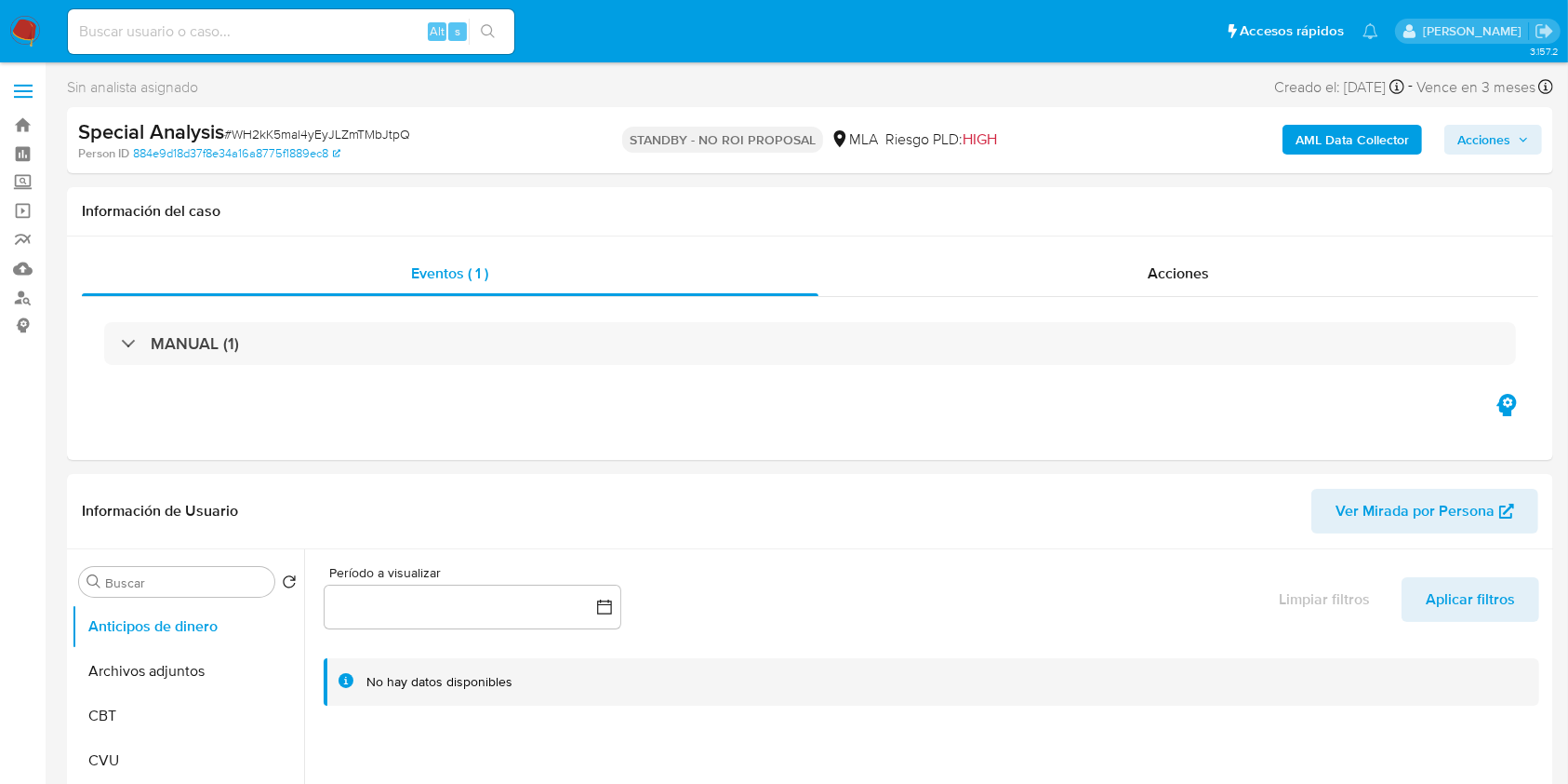
select select "10"
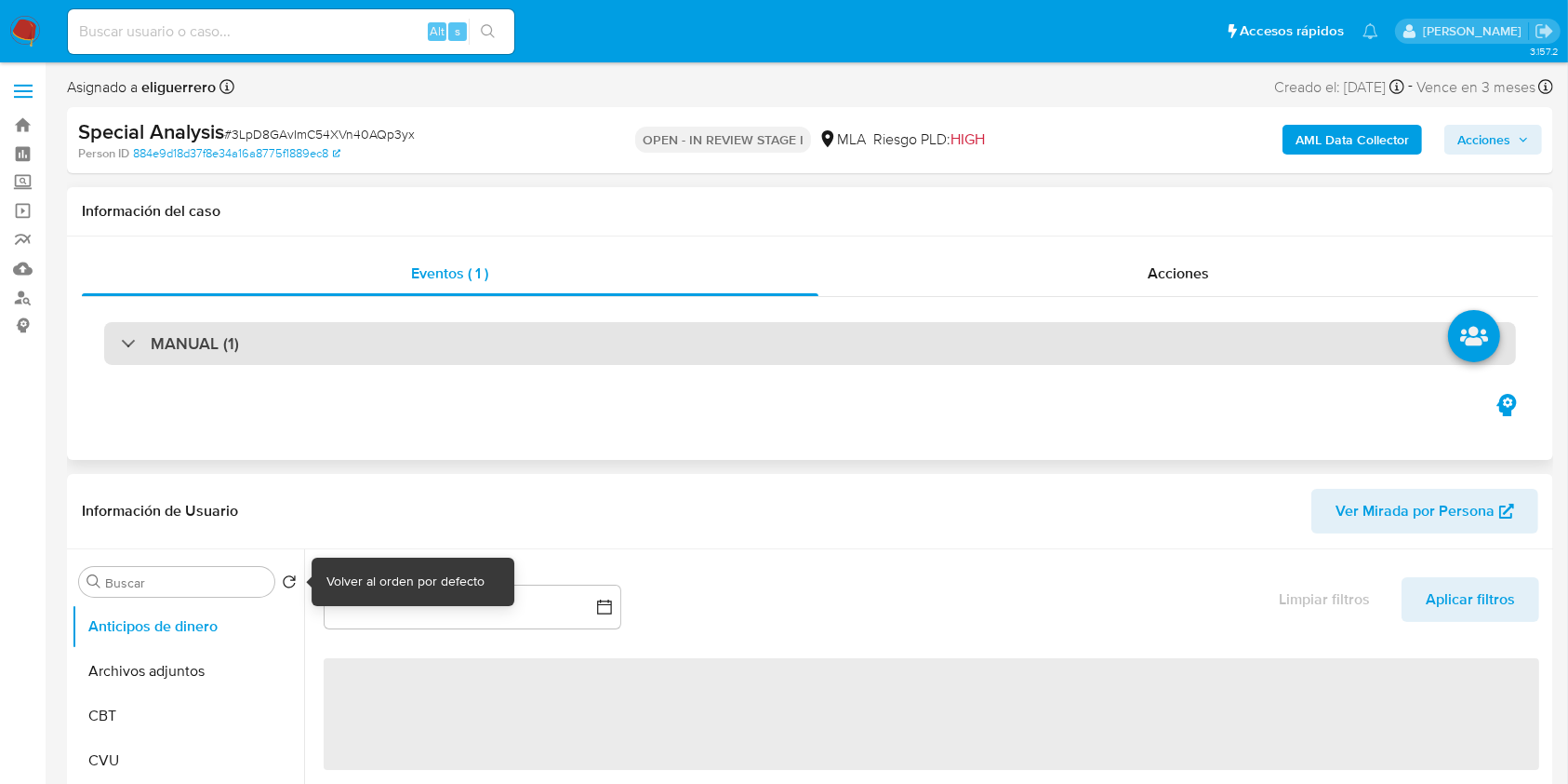
select select "10"
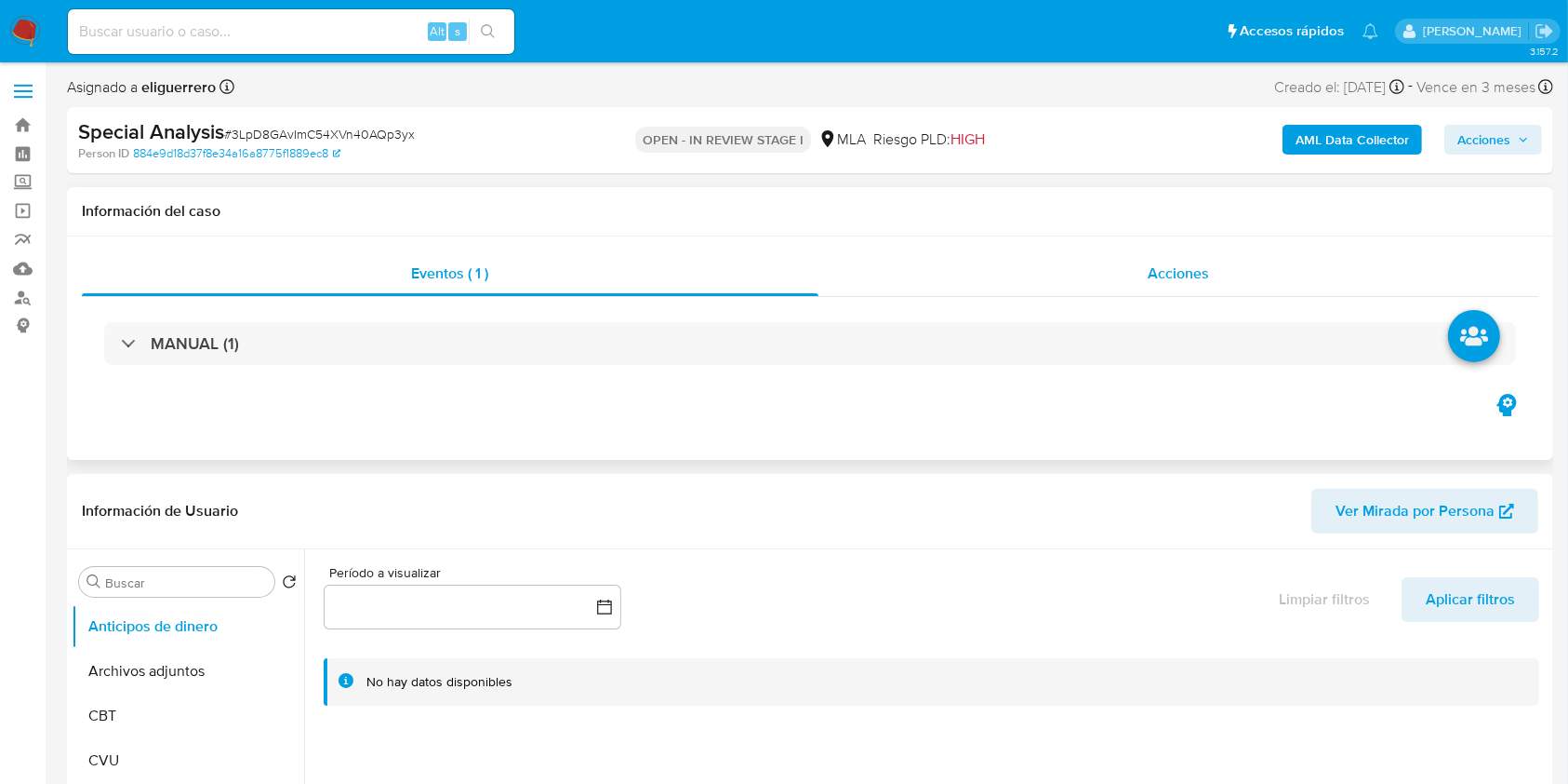
click at [1202, 275] on span "Acciones" at bounding box center [1179, 273] width 62 height 22
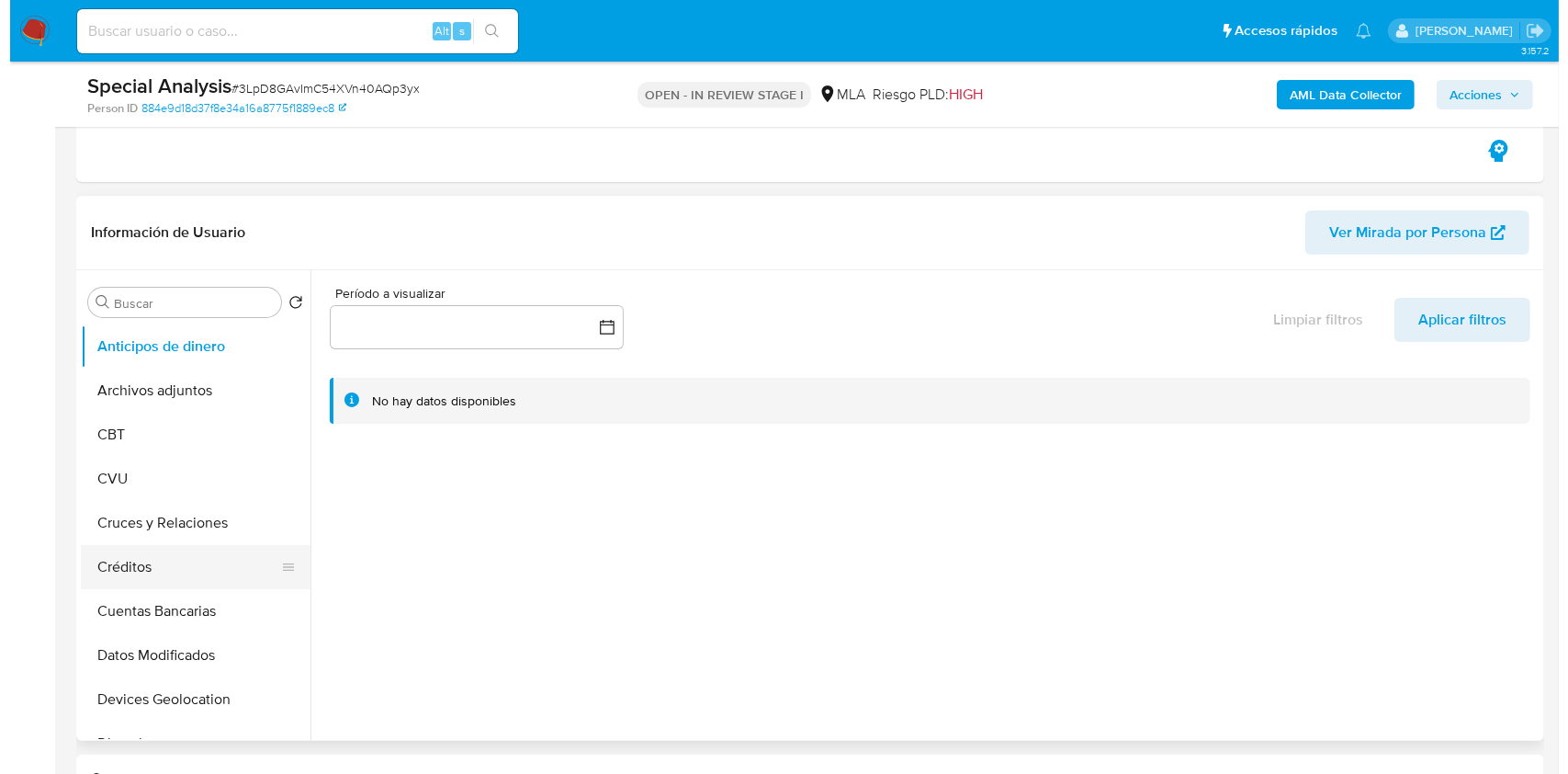
scroll to position [368, 0]
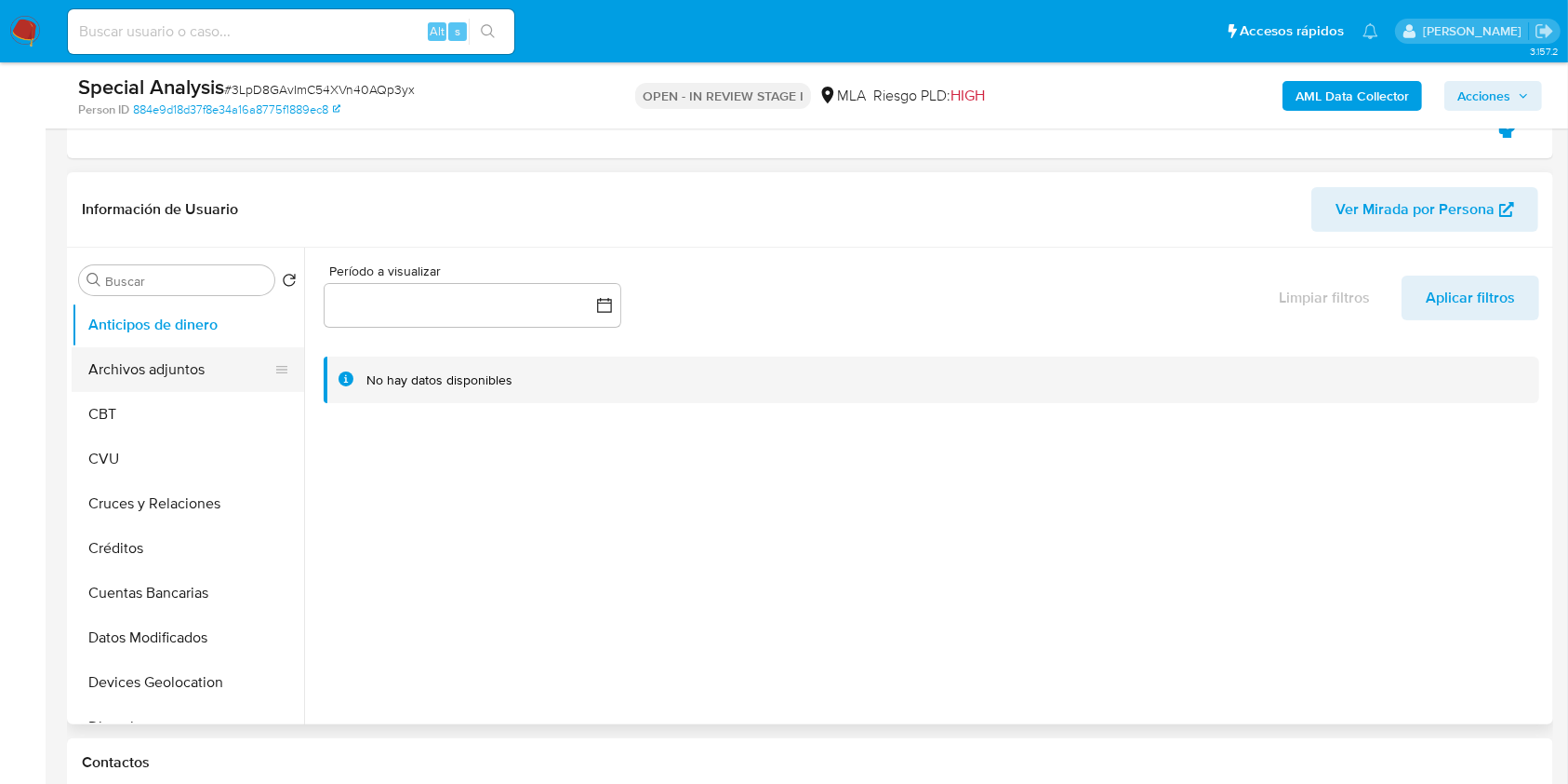
click at [156, 376] on button "Archivos adjuntos" at bounding box center [180, 369] width 217 height 45
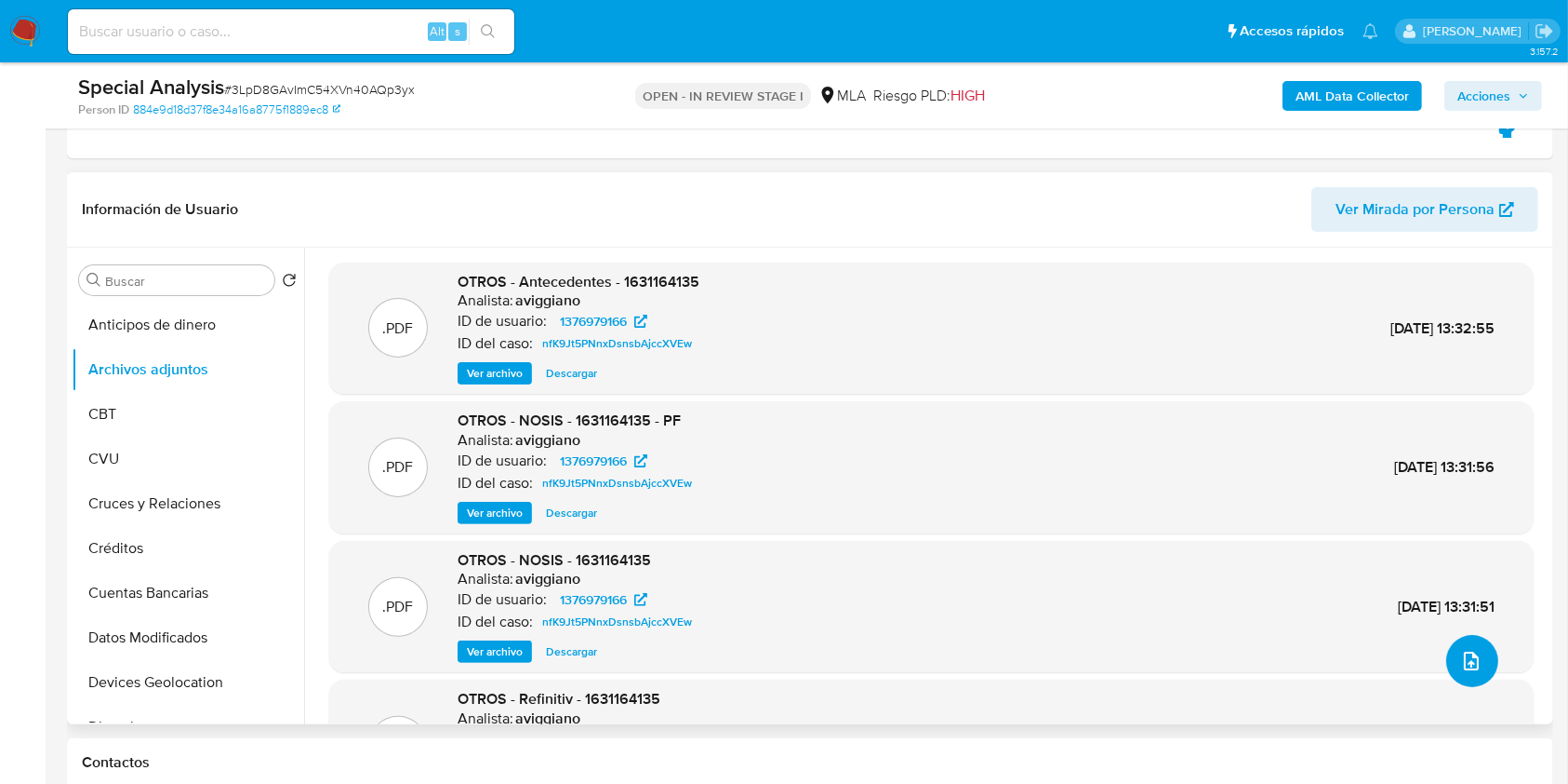
click at [1461, 661] on icon "upload-file" at bounding box center [1472, 661] width 22 height 22
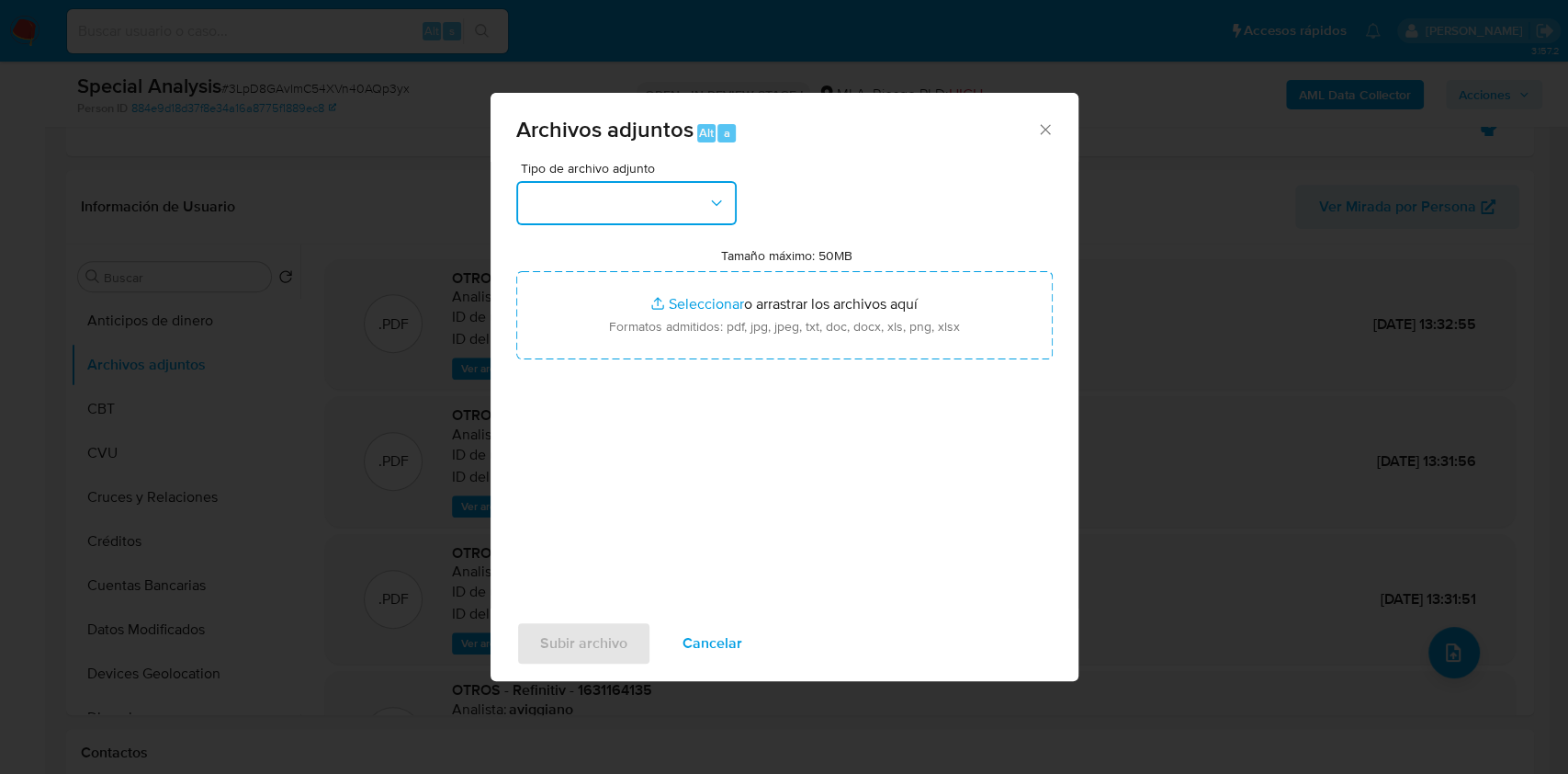
click at [679, 198] on button "button" at bounding box center [626, 203] width 221 height 44
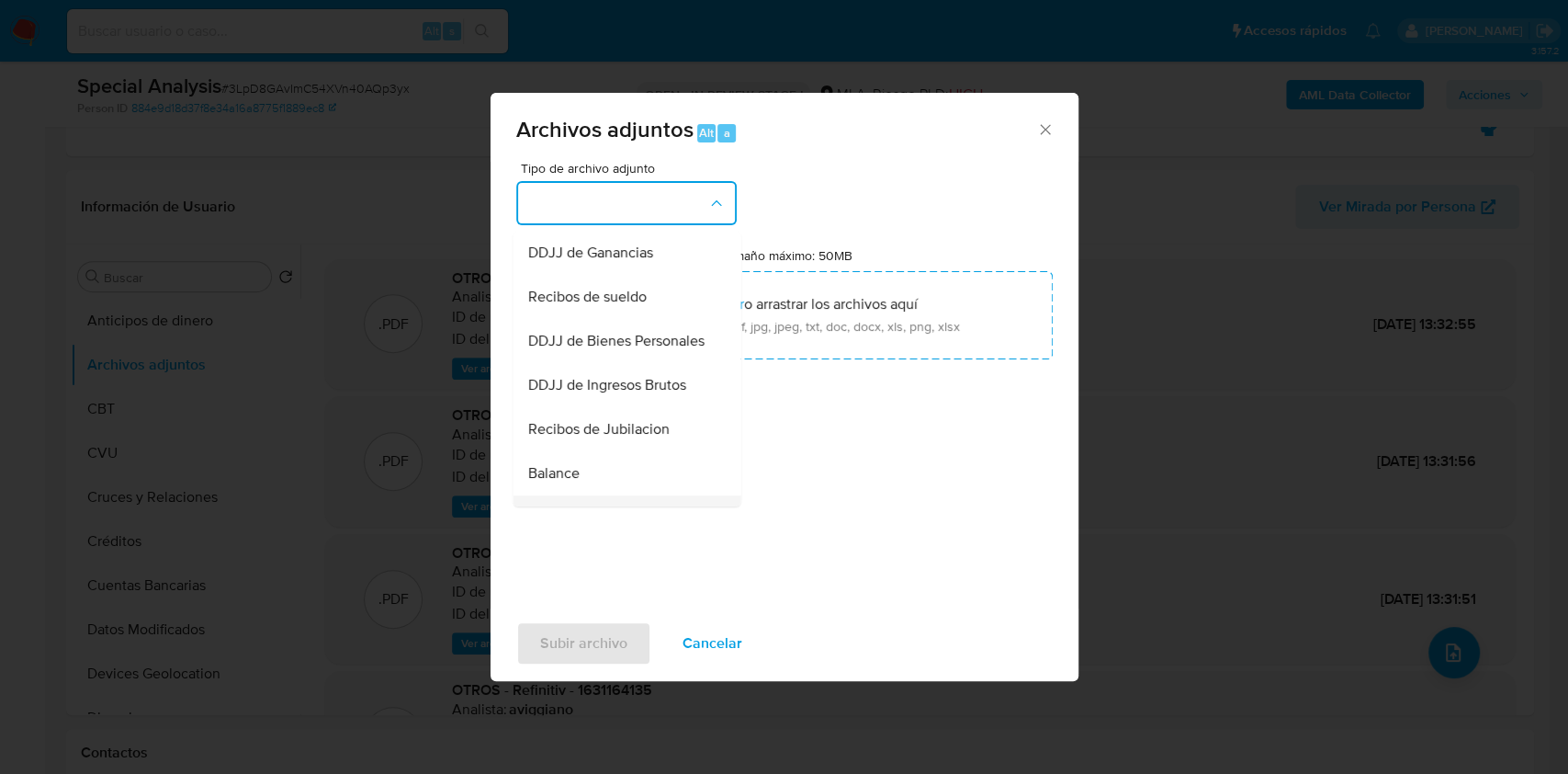
scroll to position [340, 0]
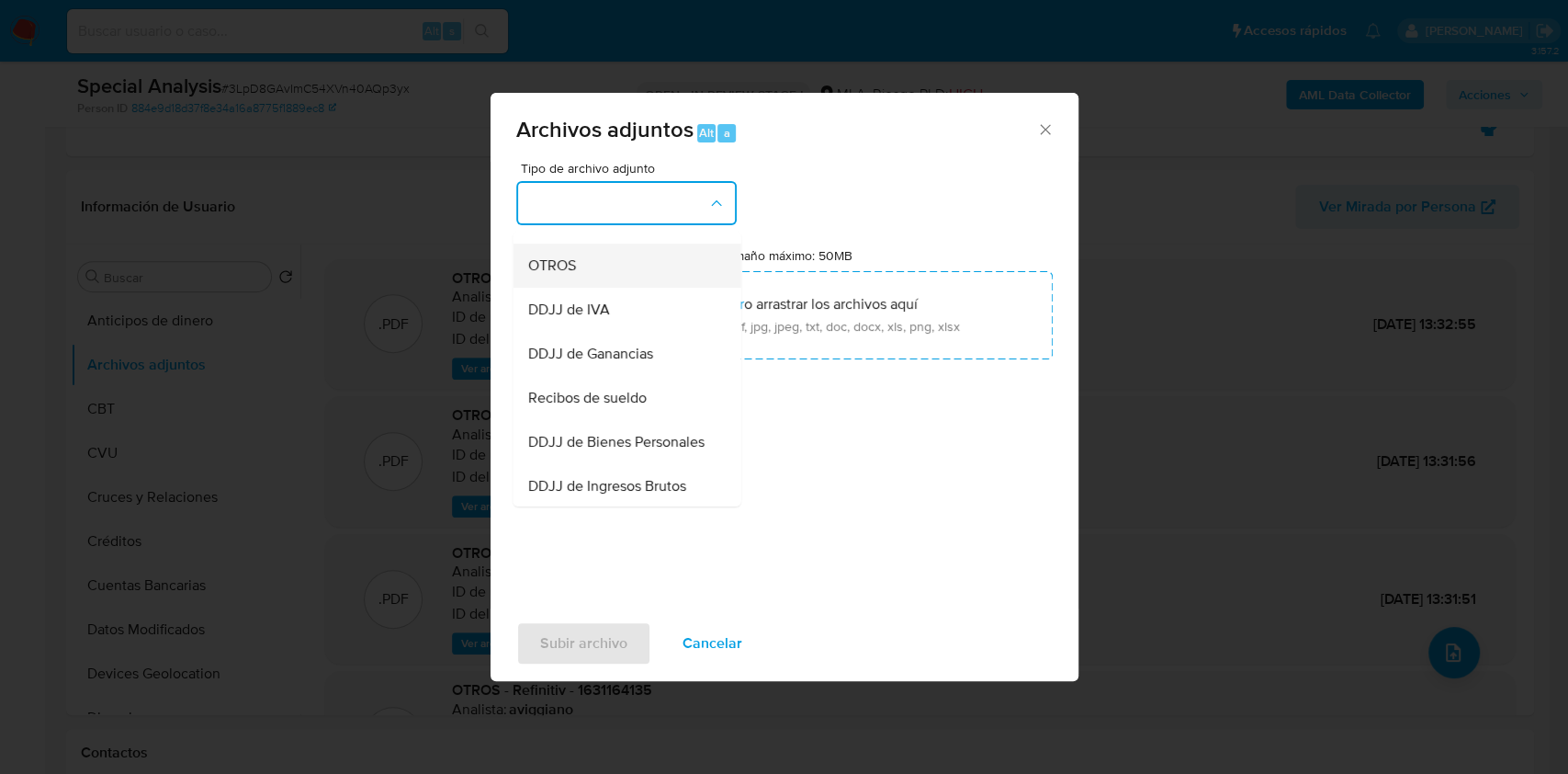
click at [550, 275] on span "OTROS" at bounding box center [551, 265] width 48 height 19
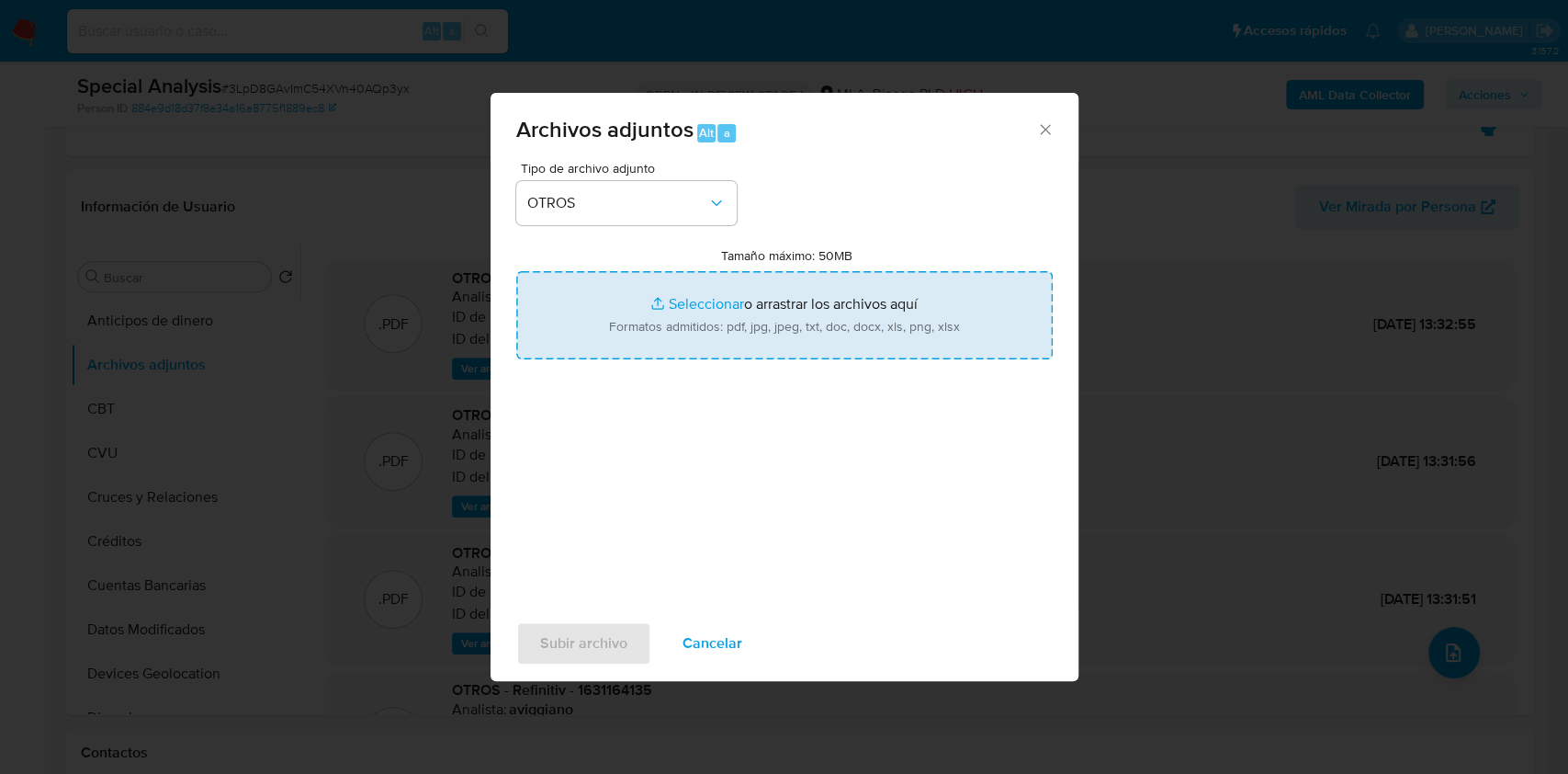
click at [646, 298] on input "Tamaño máximo: 50MB Seleccionar archivos" at bounding box center [784, 315] width 536 height 88
type input "C:\fakepath\RESUMEN GRUPO AGG.docx.pdf"
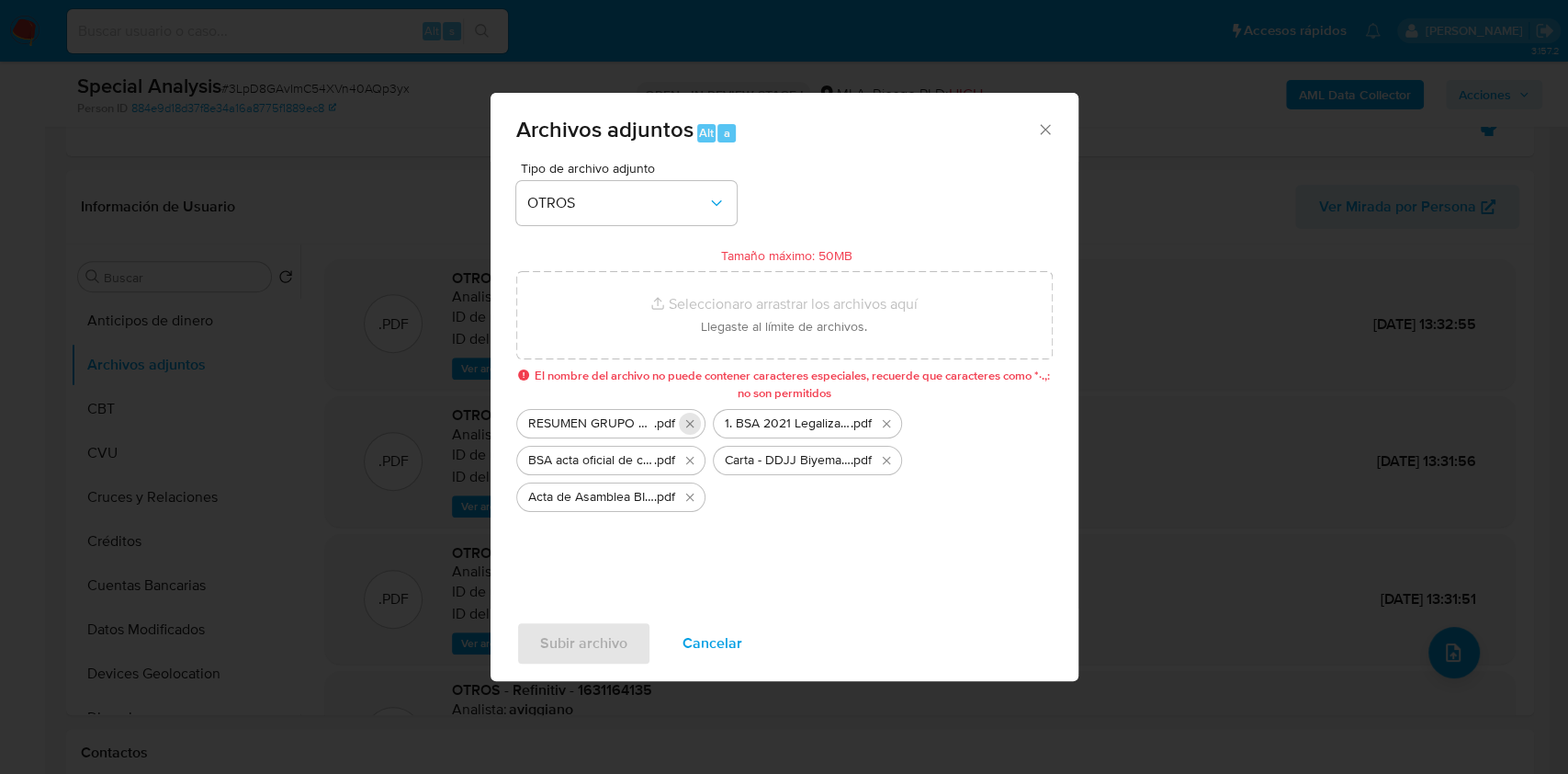
click at [683, 429] on icon "Eliminar RESUMEN GRUPO AGG.docx.pdf" at bounding box center [689, 423] width 15 height 15
click at [683, 429] on icon "Eliminar 1. BSA 2021 Legalizado y Firmado.pdf" at bounding box center [689, 423] width 15 height 15
click at [683, 429] on icon "Eliminar BSA acta oficial de cumplimiento.pdf" at bounding box center [689, 423] width 15 height 15
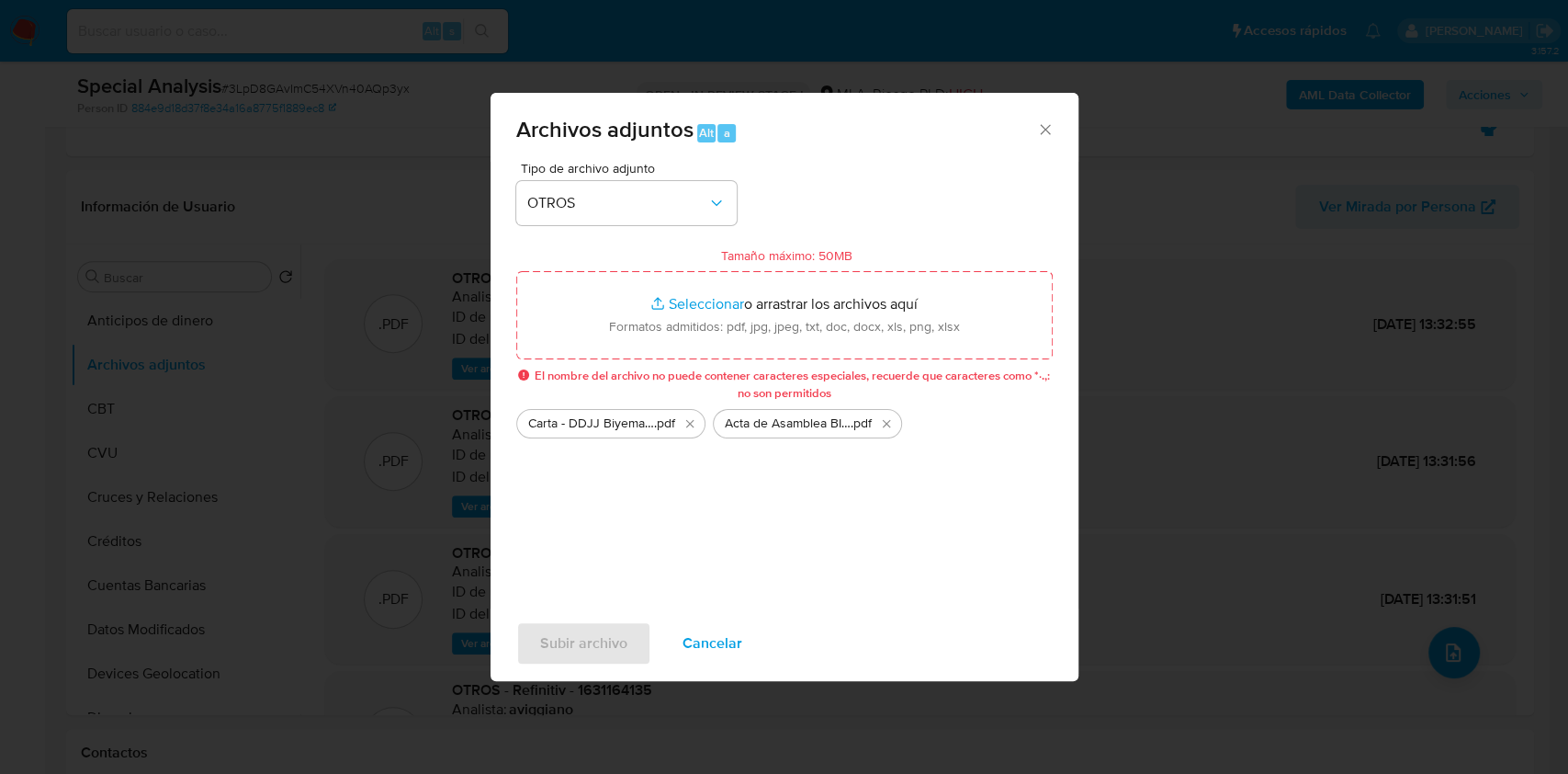
click at [683, 429] on icon "Eliminar Carta - DDJJ Biyemas (firmada).pdf" at bounding box center [689, 423] width 15 height 15
click at [683, 429] on icon "Eliminar Acta de Asamblea BIYEMAS (12-05-22) Autoridades + EECC.pdf" at bounding box center [689, 423] width 15 height 15
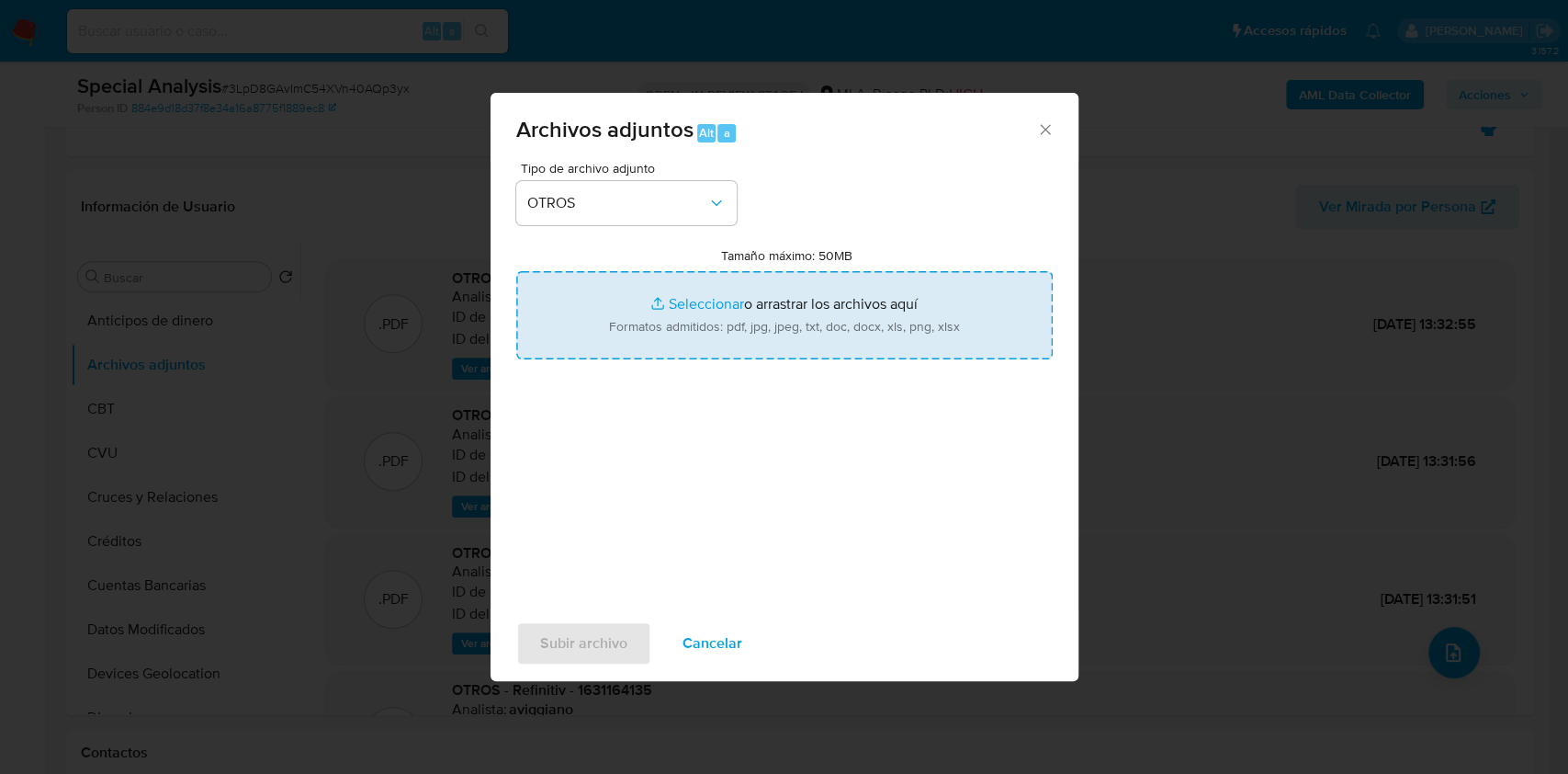
click at [700, 312] on input "Tamaño máximo: 50MB Seleccionar archivos" at bounding box center [784, 315] width 536 height 88
type input "C:\fakepath\RESUMEN GRUPO AGG.docx.pdf"
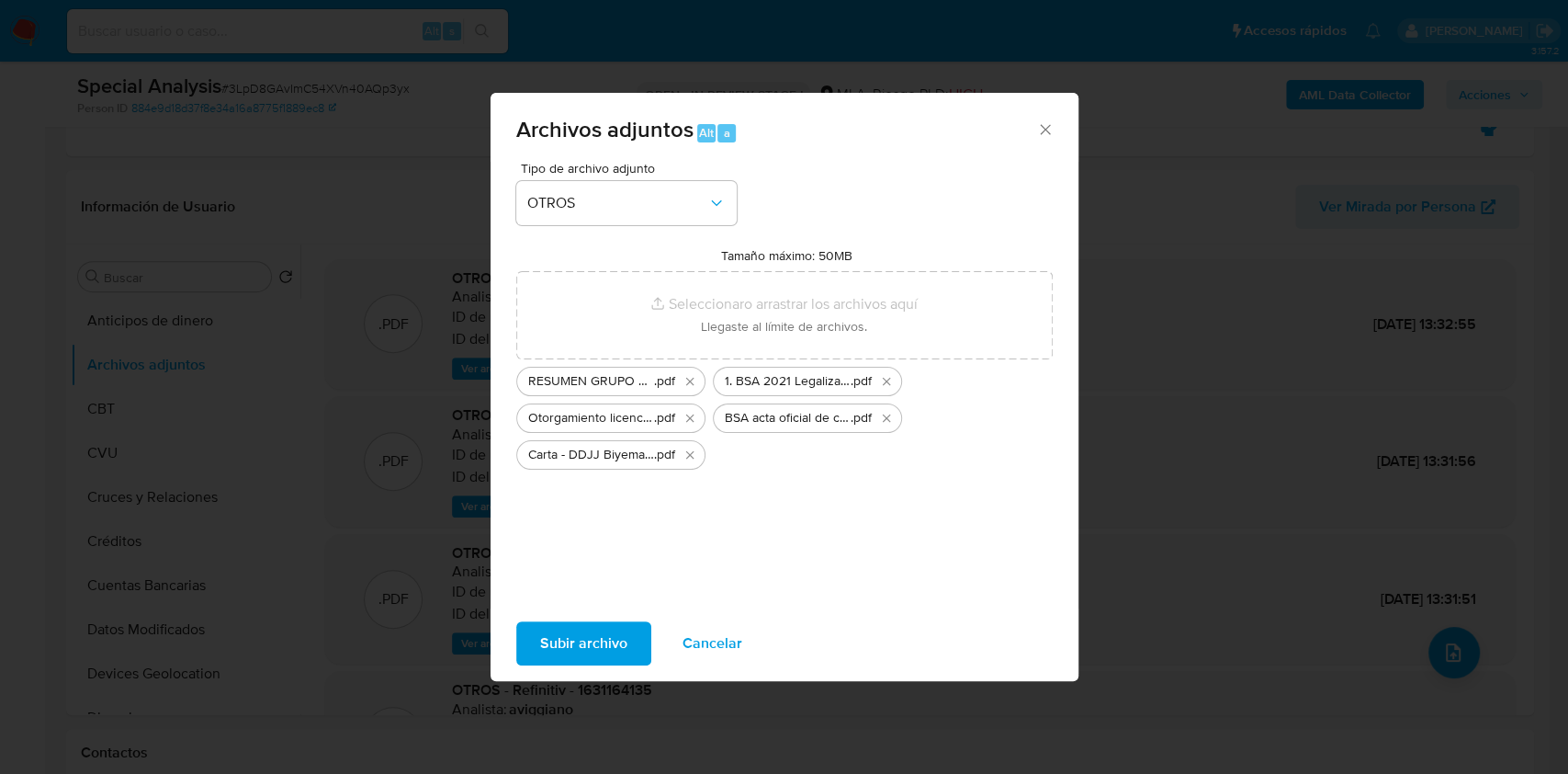
click at [576, 636] on span "Subir archivo" at bounding box center [583, 643] width 87 height 40
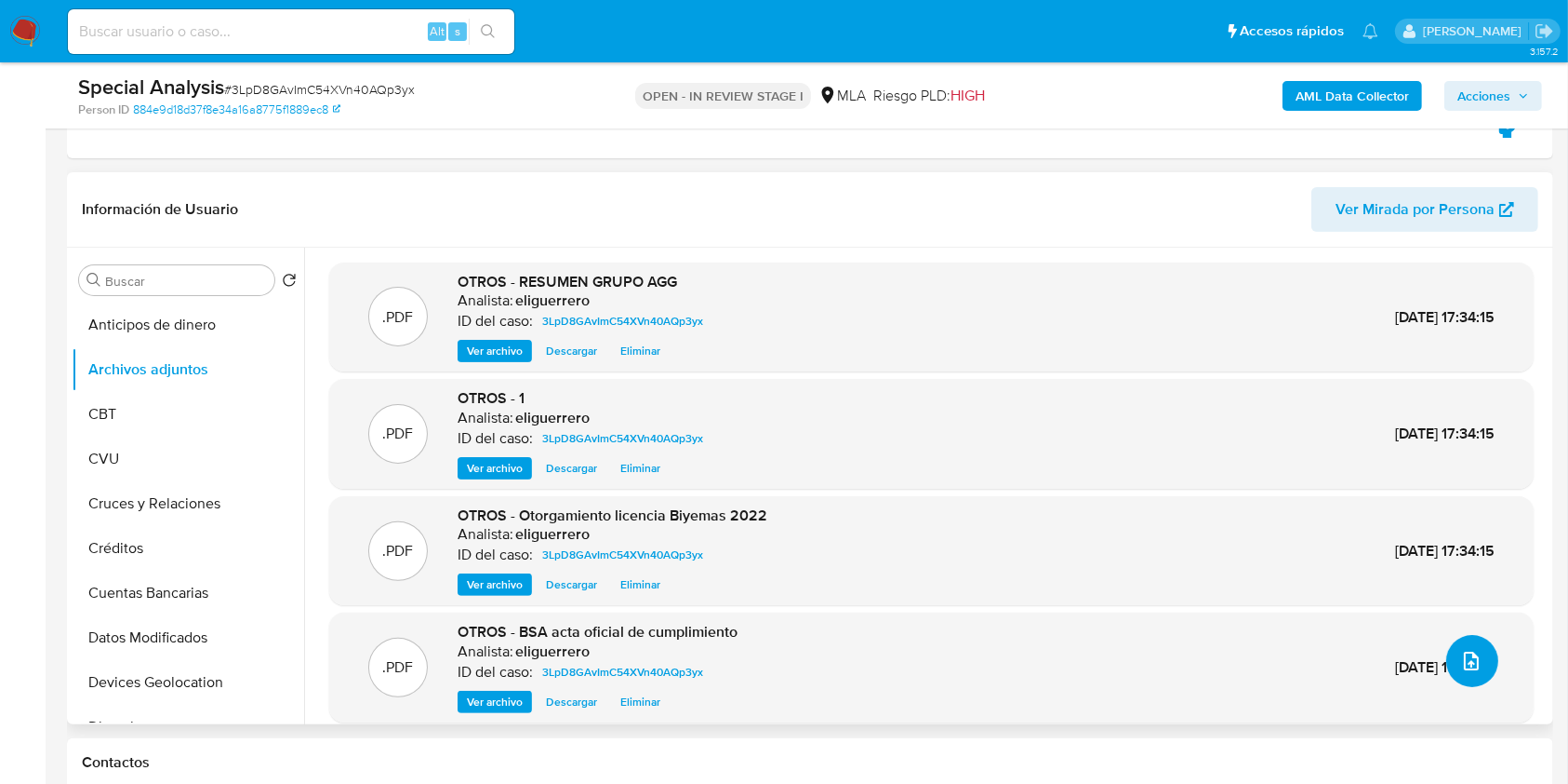
click at [1461, 664] on icon "upload-file" at bounding box center [1472, 661] width 22 height 22
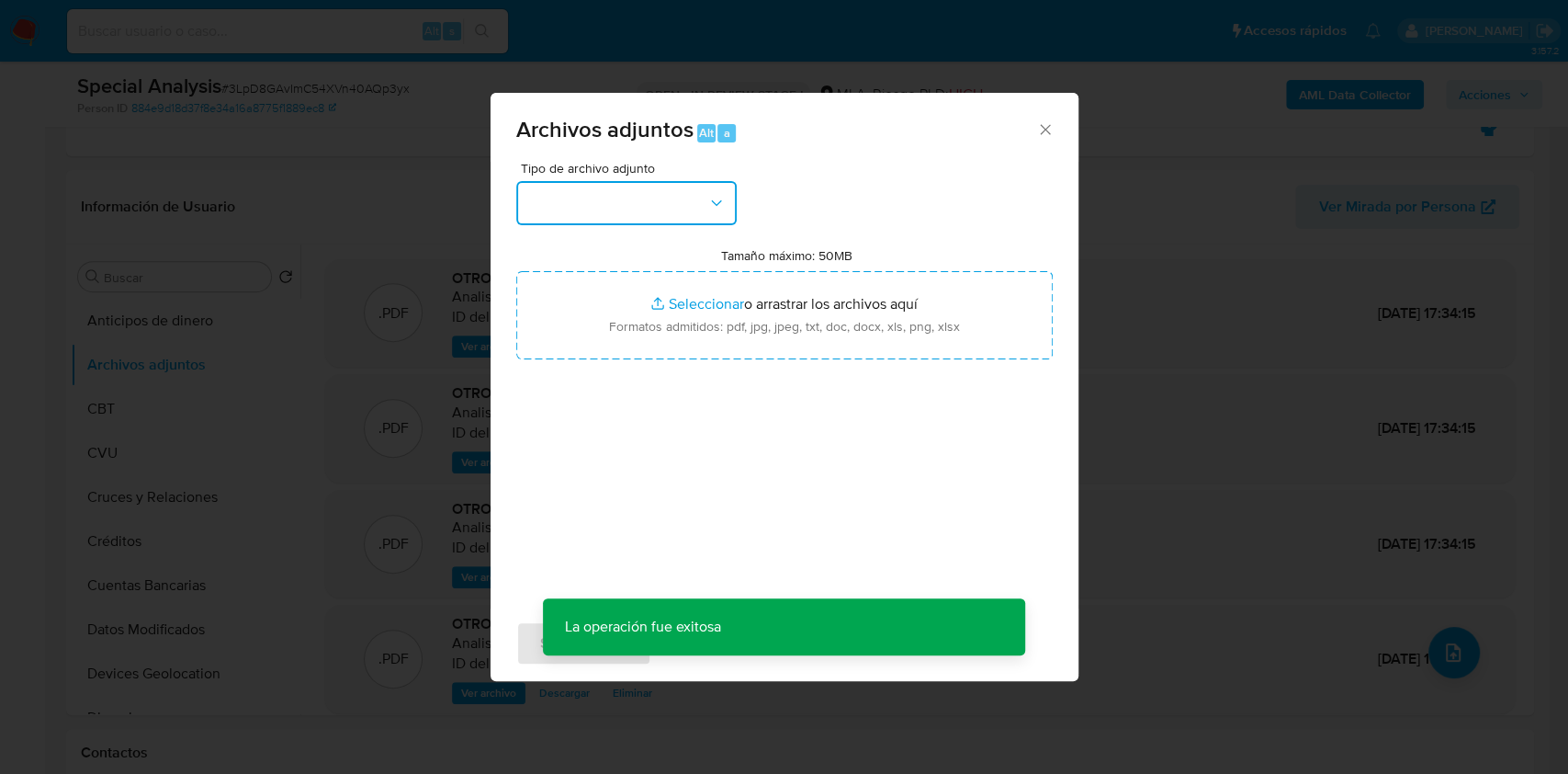
click at [657, 209] on button "button" at bounding box center [626, 203] width 221 height 44
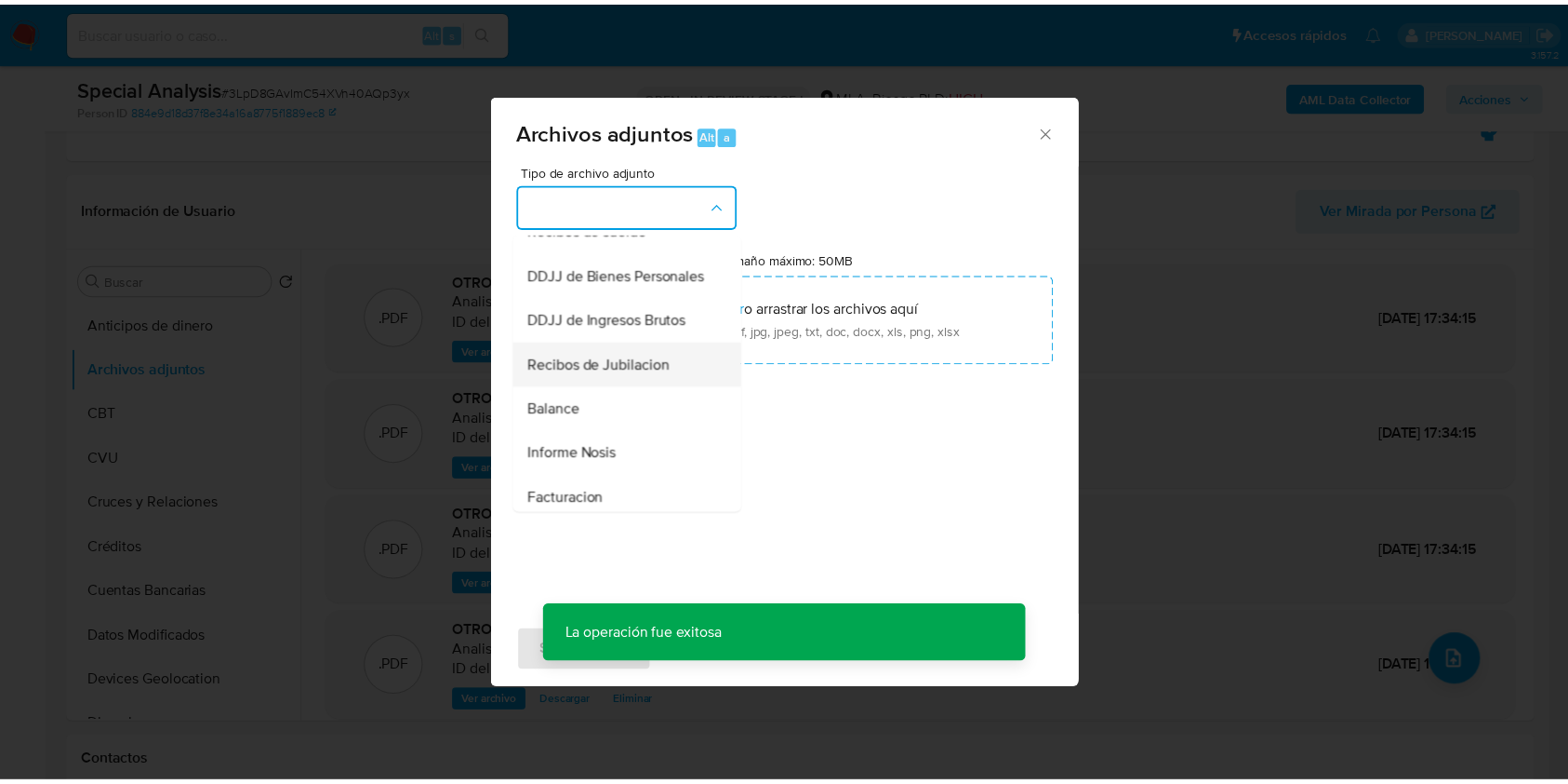
scroll to position [496, 0]
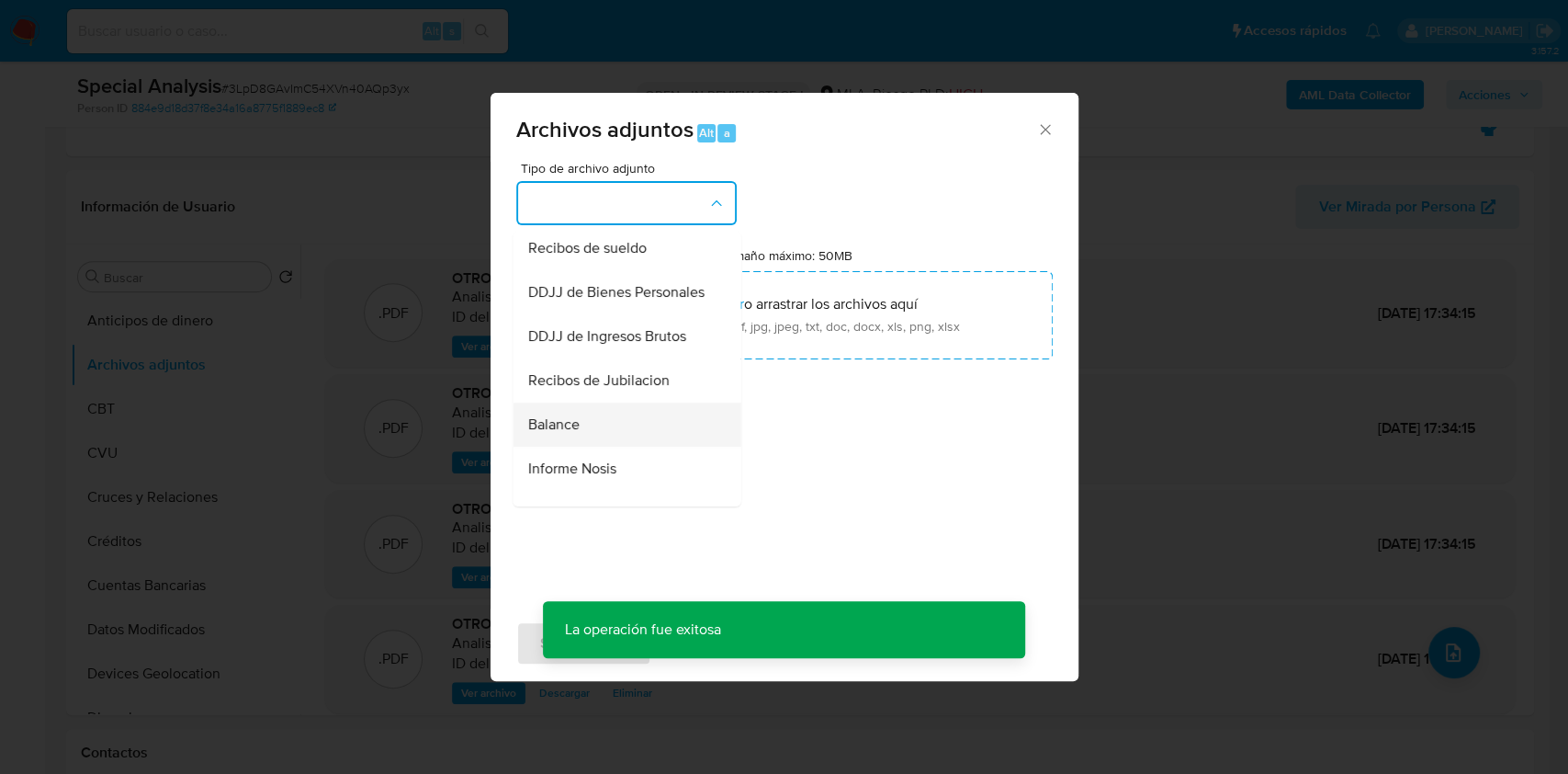
click at [584, 446] on div "Balance" at bounding box center [621, 424] width 187 height 44
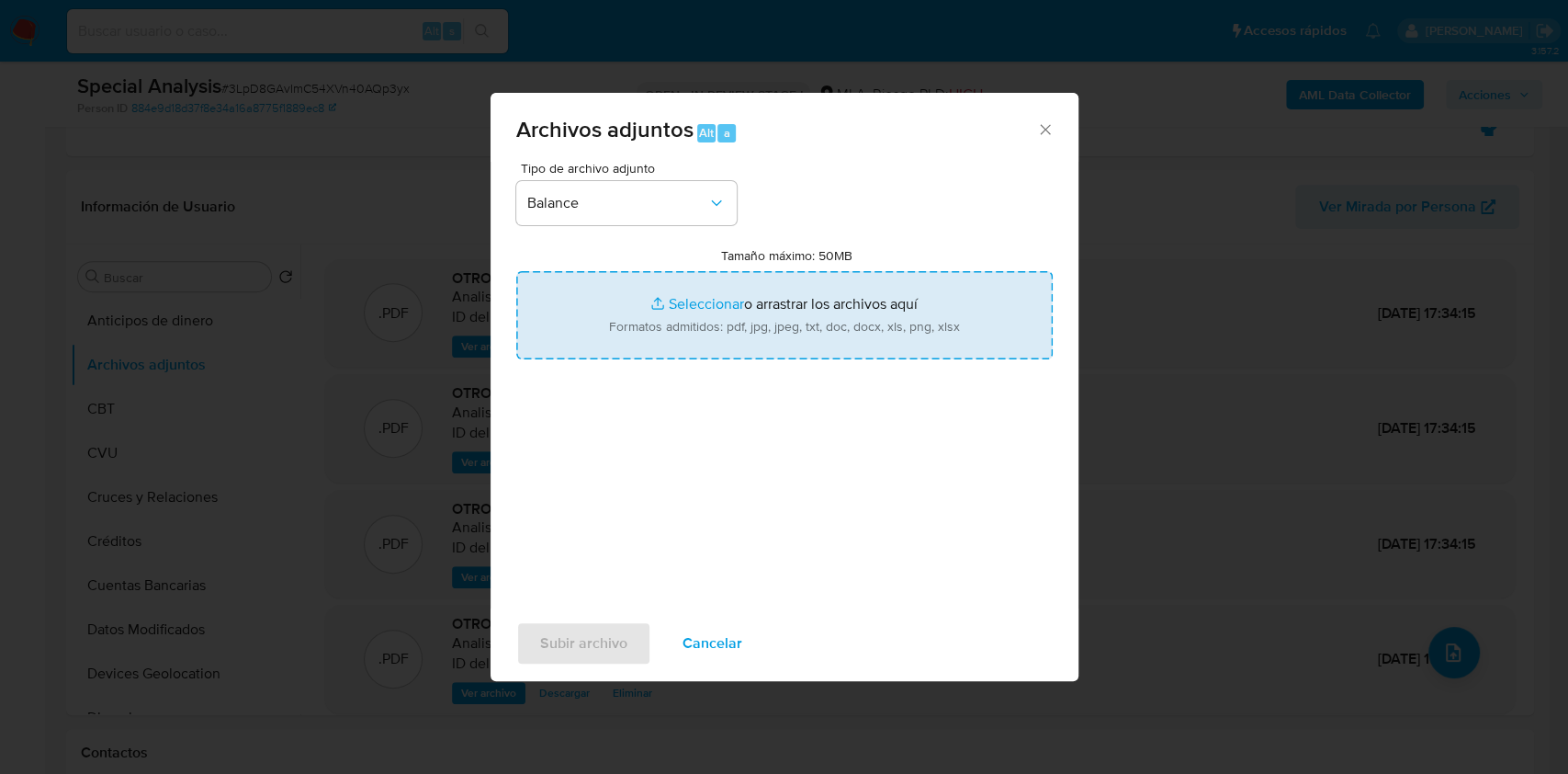
click at [714, 310] on input "Tamaño máximo: 50MB Seleccionar archivos" at bounding box center [784, 315] width 536 height 88
type input "C:\fakepath\EECC BSA al 31.12.2022.pdf"
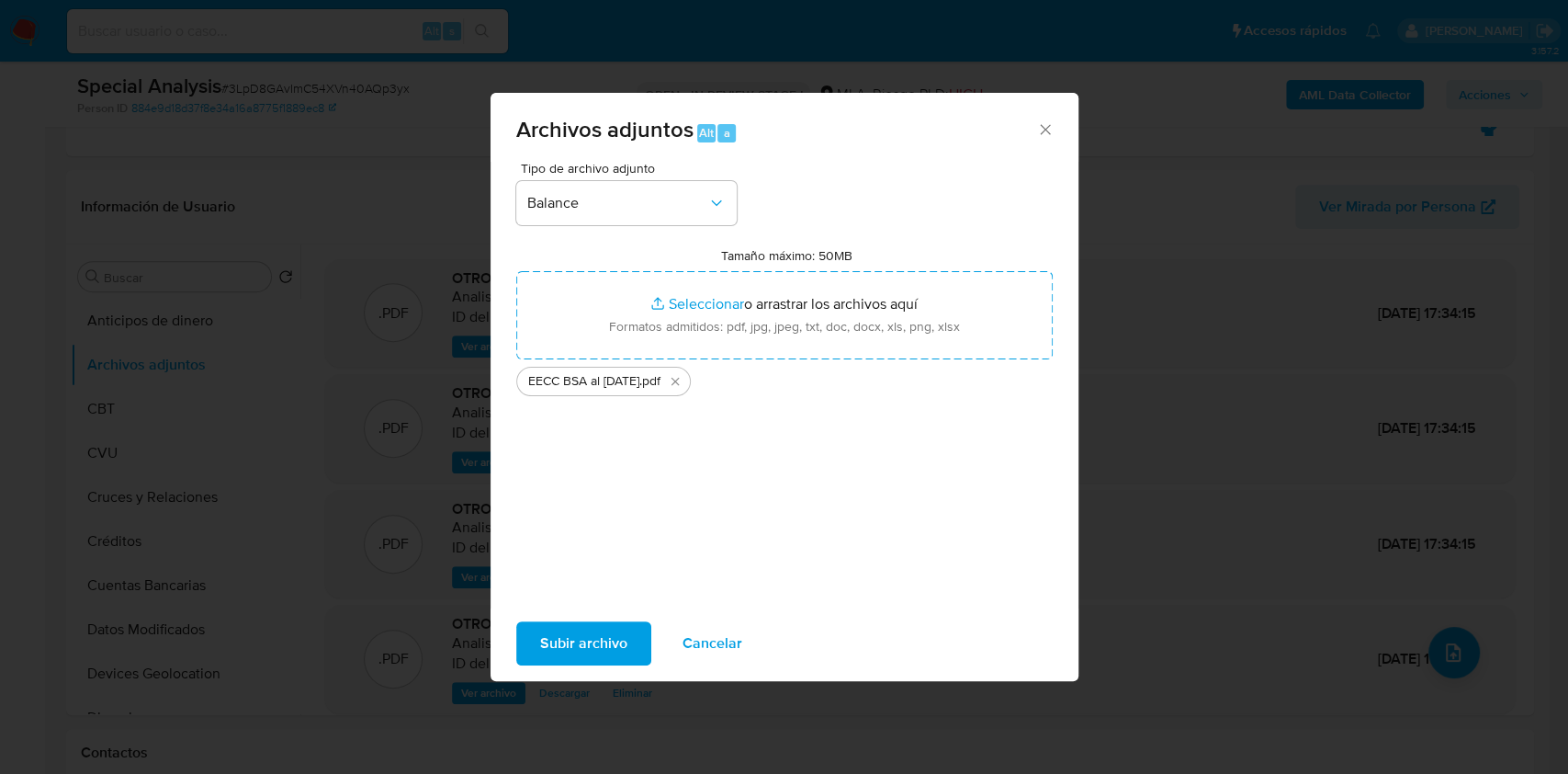
click at [600, 641] on span "Subir archivo" at bounding box center [583, 643] width 87 height 40
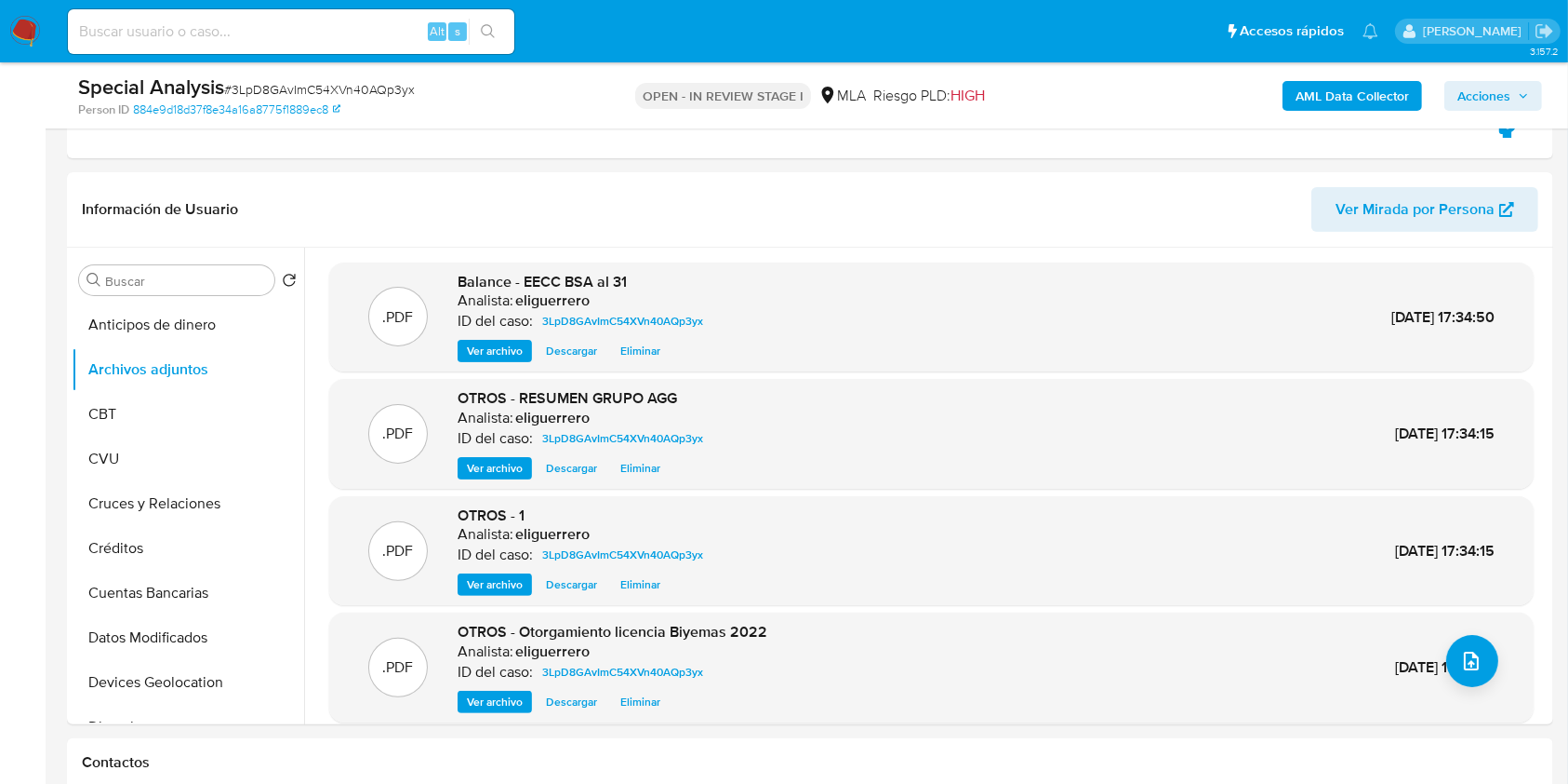
click at [1492, 103] on span "Acciones" at bounding box center [1484, 95] width 53 height 30
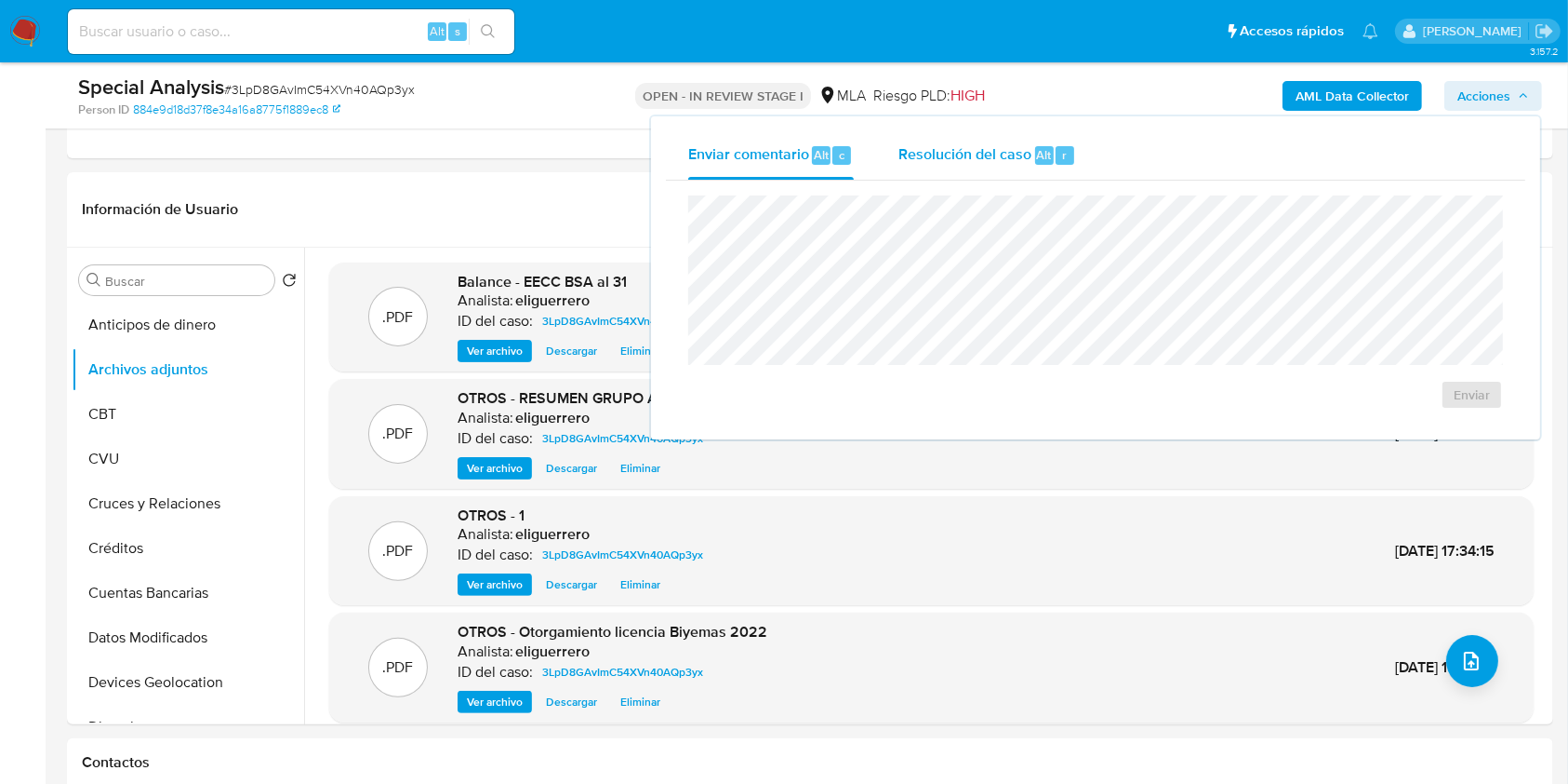
click at [1000, 150] on span "Resolución del caso" at bounding box center [965, 154] width 133 height 22
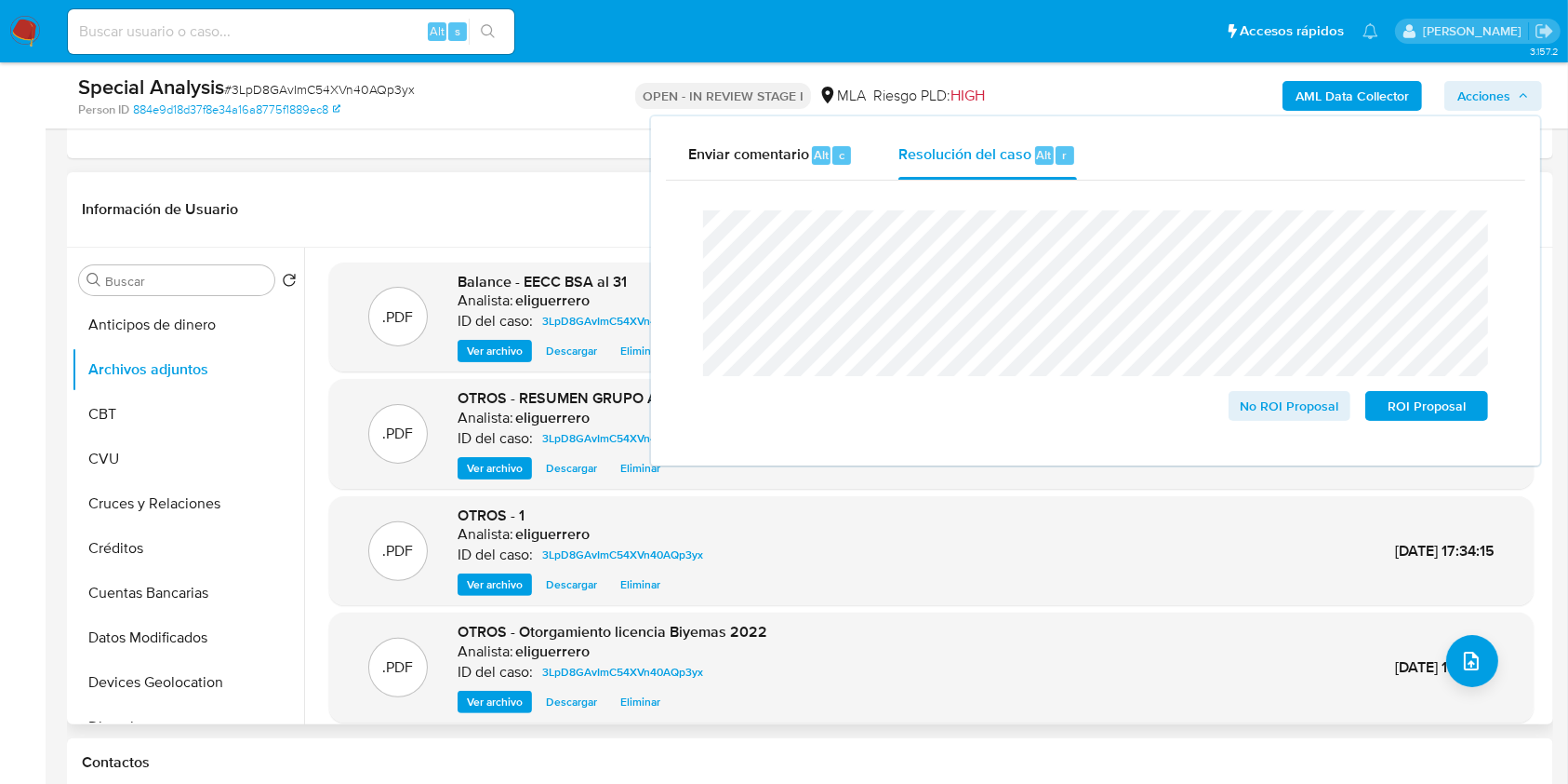
click at [487, 583] on span "Ver archivo" at bounding box center [495, 584] width 56 height 19
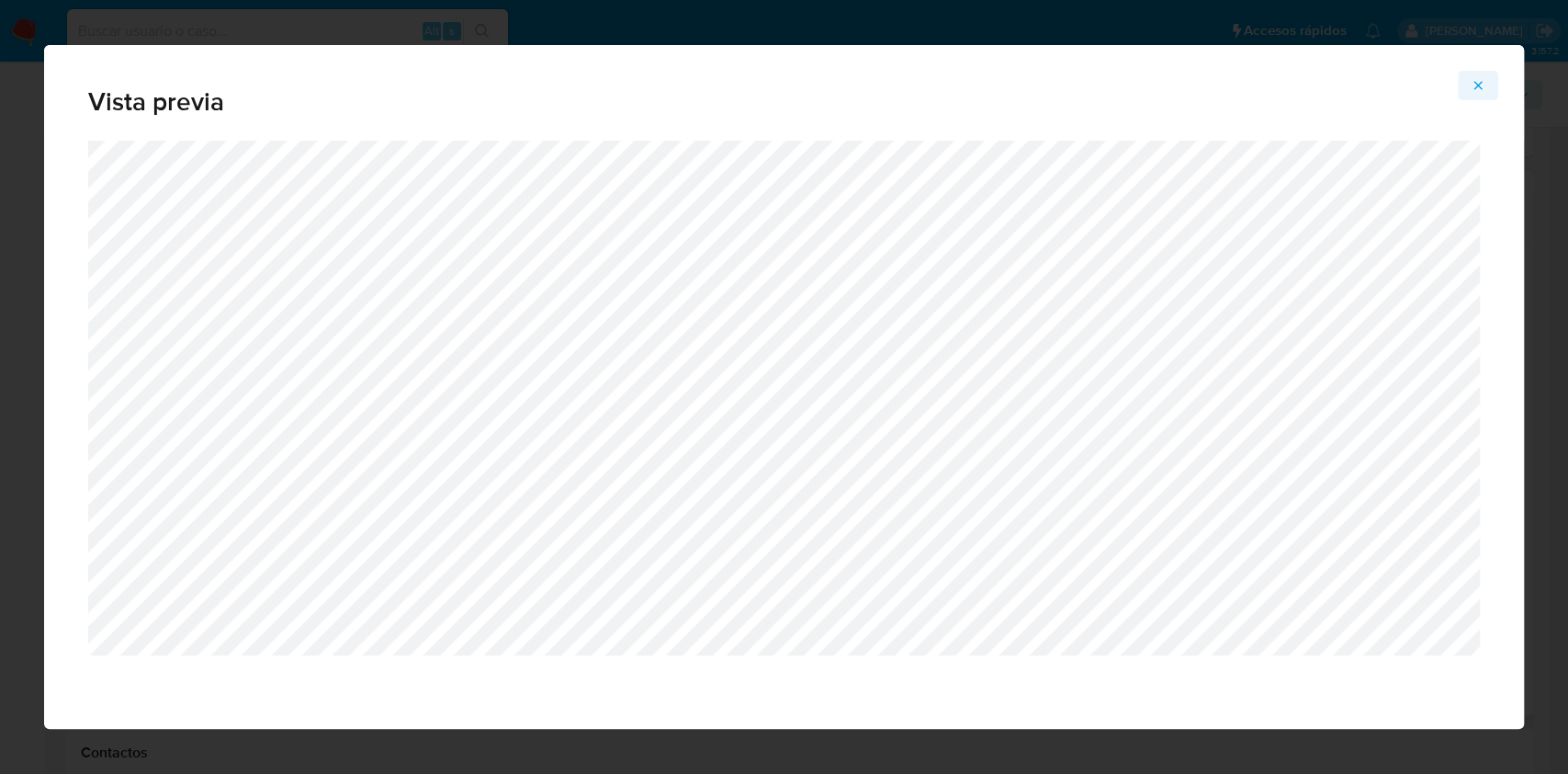
click at [1476, 84] on icon "Attachment preview" at bounding box center [1478, 85] width 15 height 15
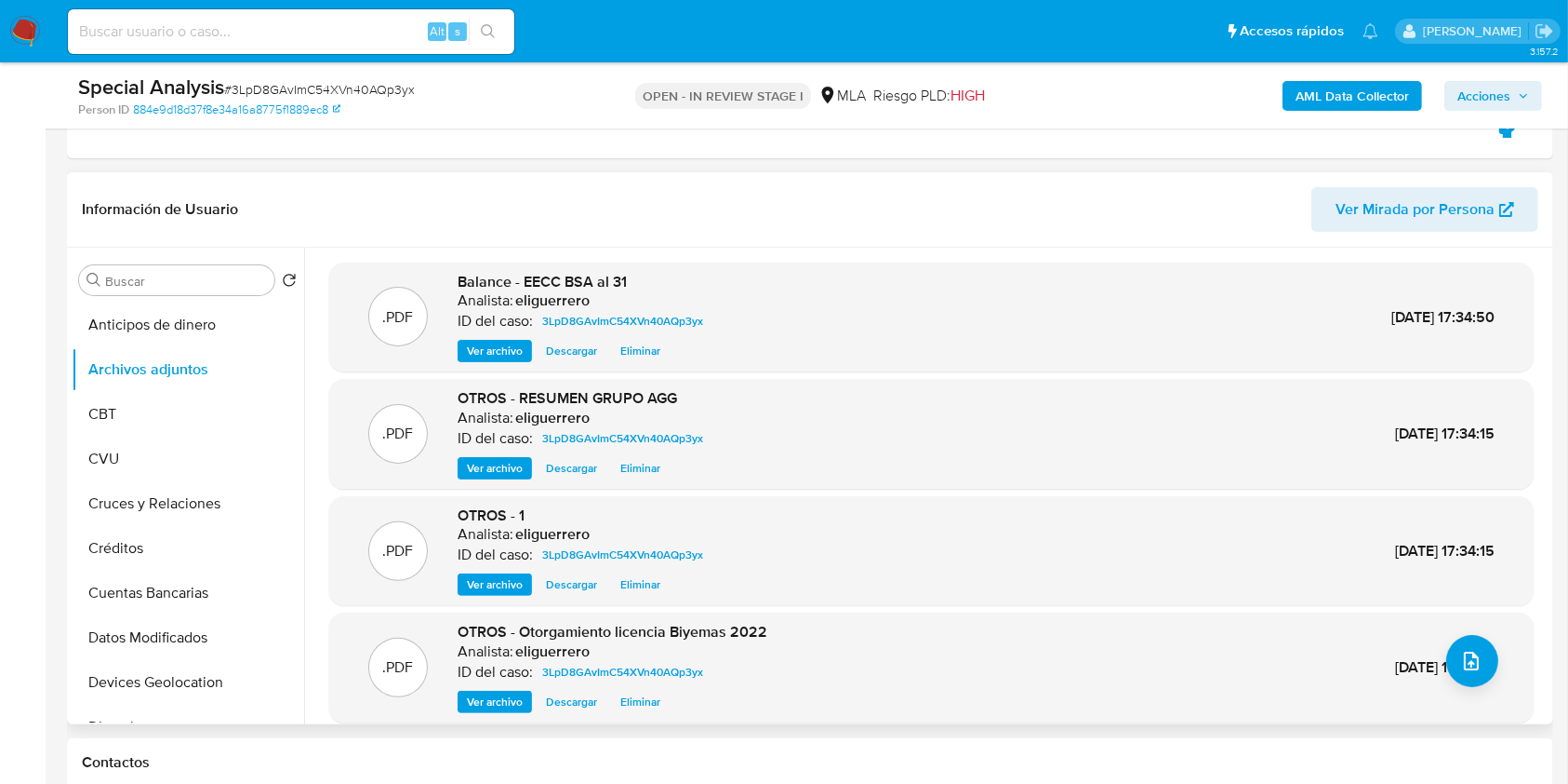
click at [506, 351] on span "Ver archivo" at bounding box center [495, 351] width 56 height 19
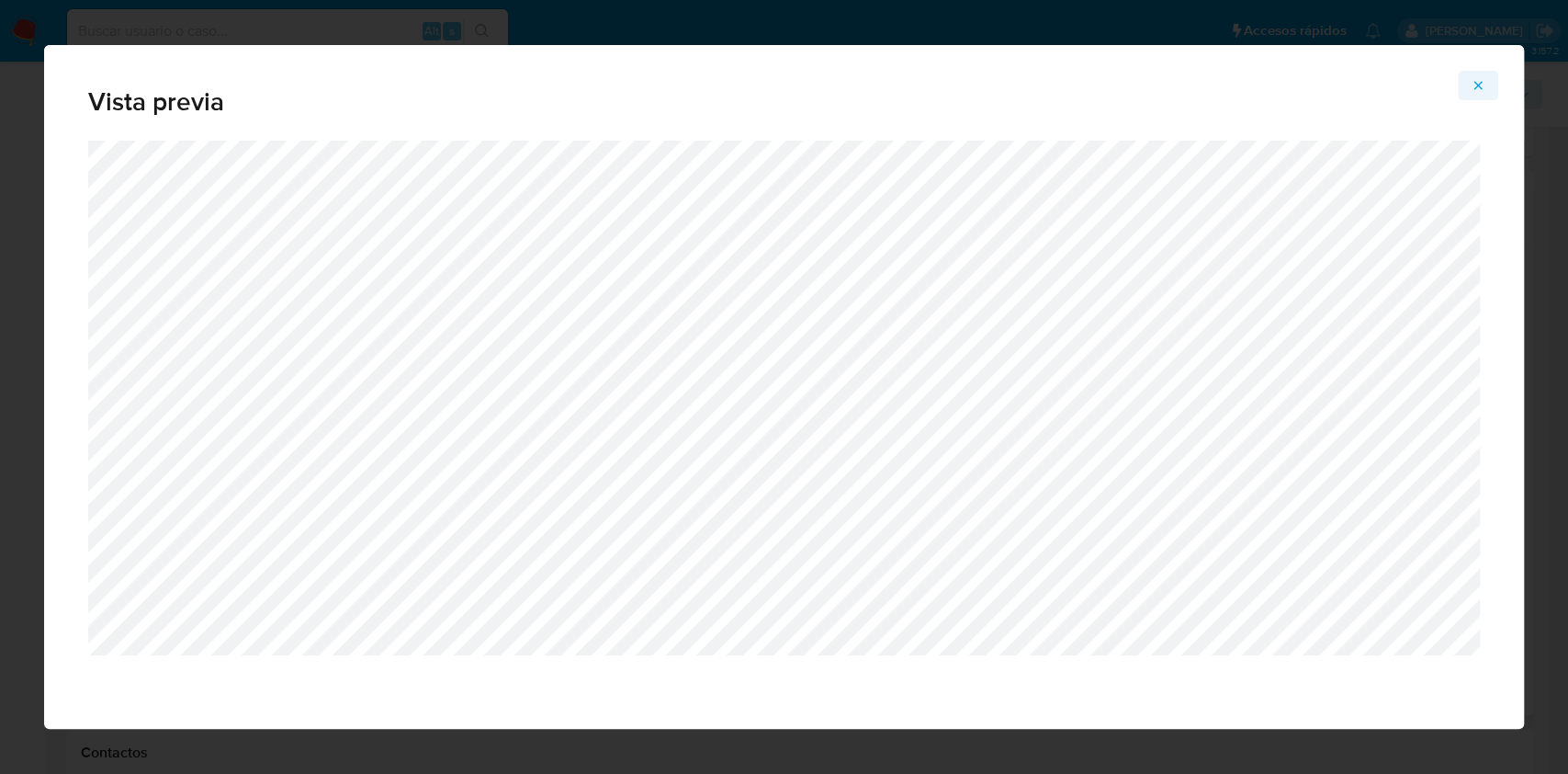
click at [1476, 89] on icon "Attachment preview" at bounding box center [1478, 85] width 15 height 15
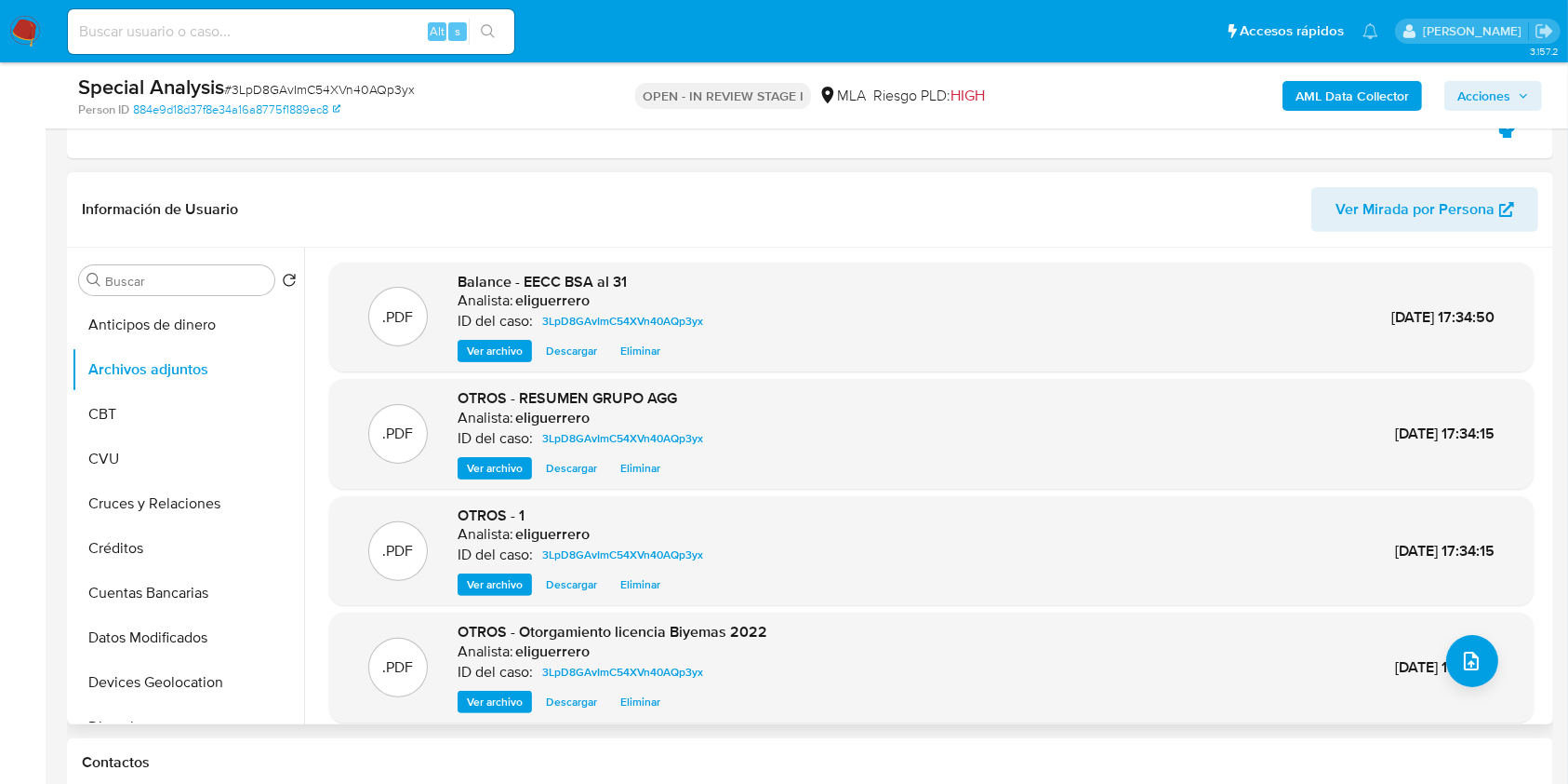
click at [1509, 93] on span "Acciones" at bounding box center [1484, 95] width 53 height 30
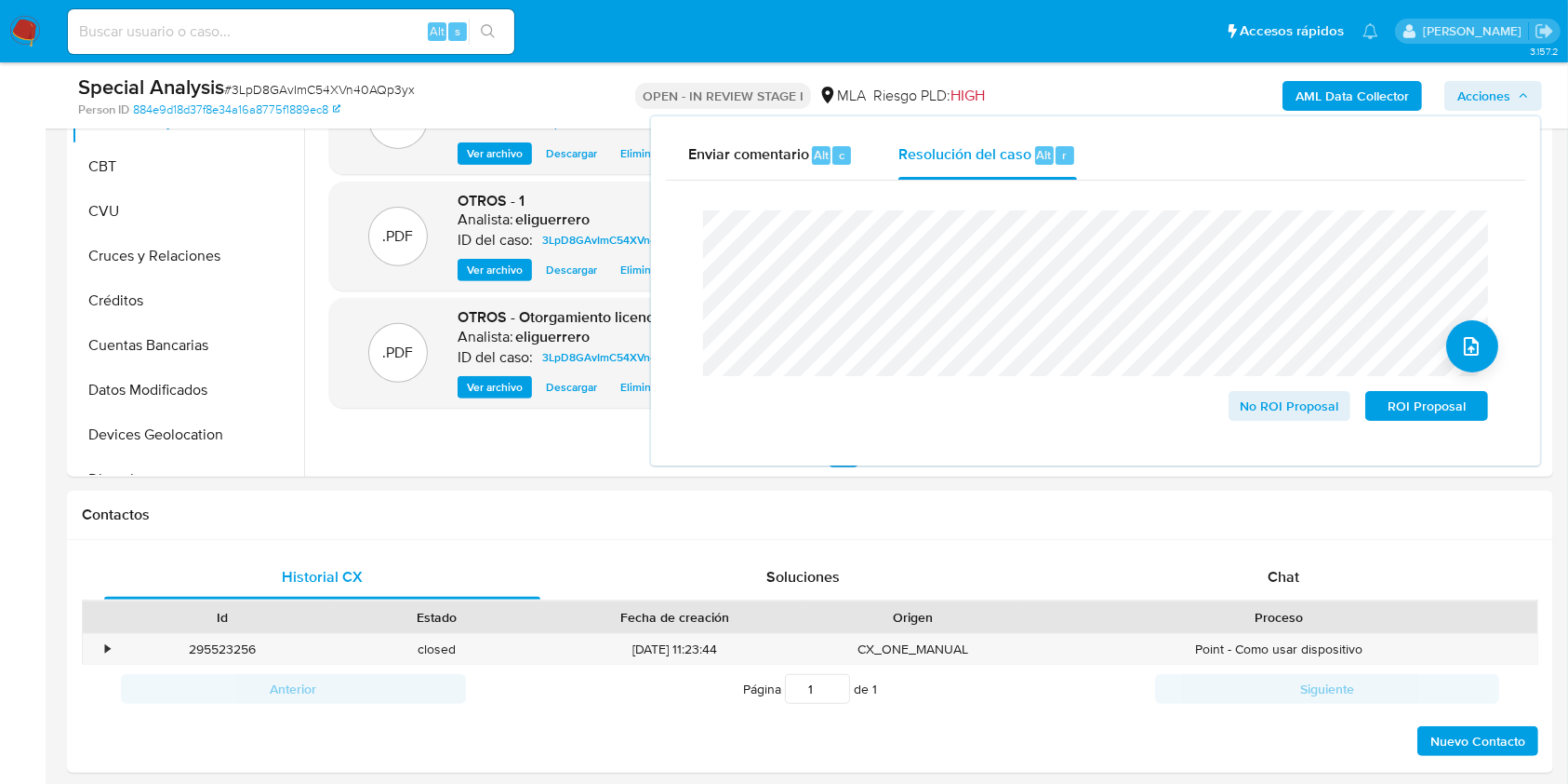
scroll to position [373, 0]
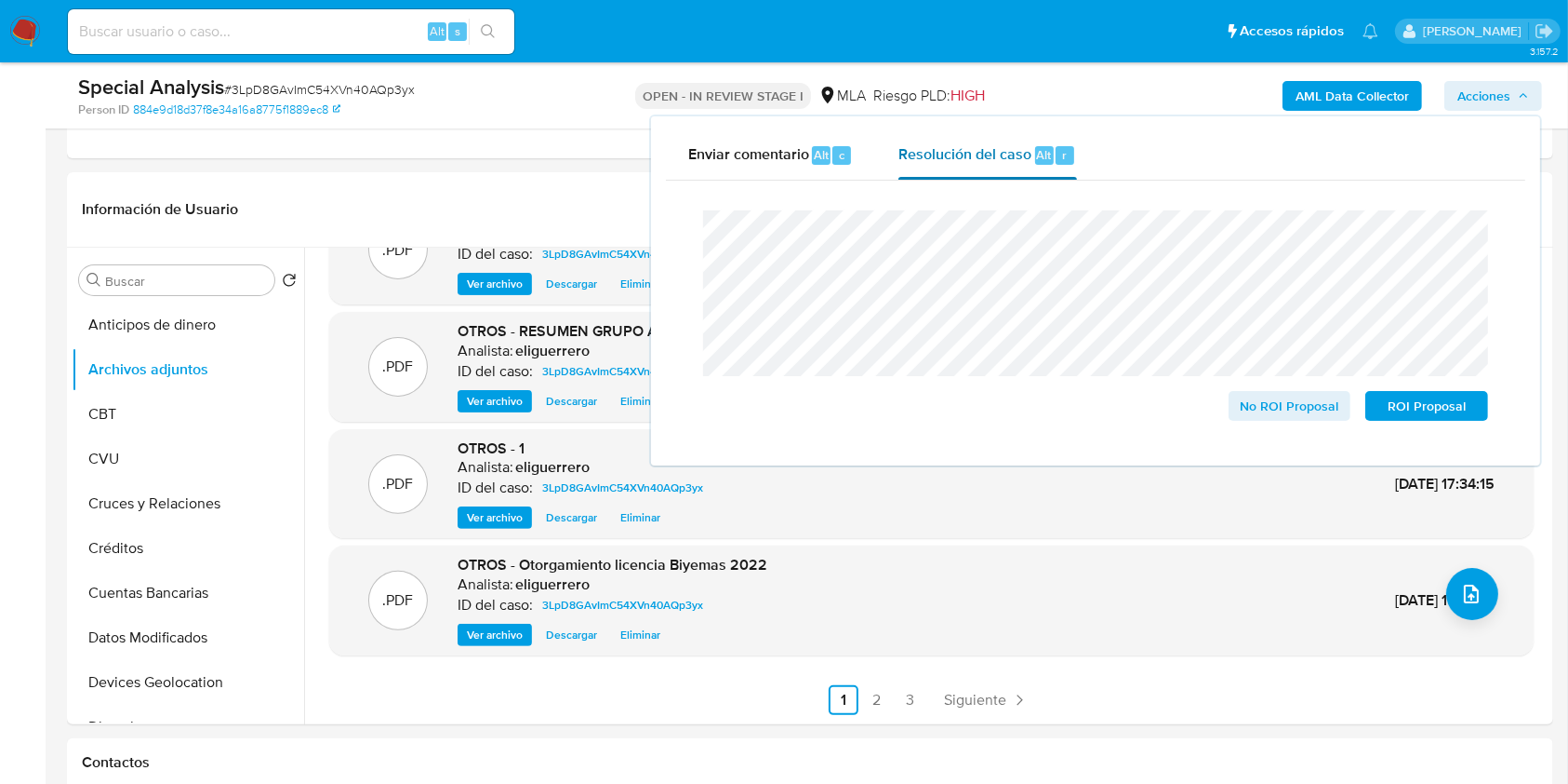
click at [1009, 155] on span "Resolución del caso" at bounding box center [965, 154] width 133 height 22
click at [1489, 98] on span "Acciones" at bounding box center [1484, 95] width 53 height 30
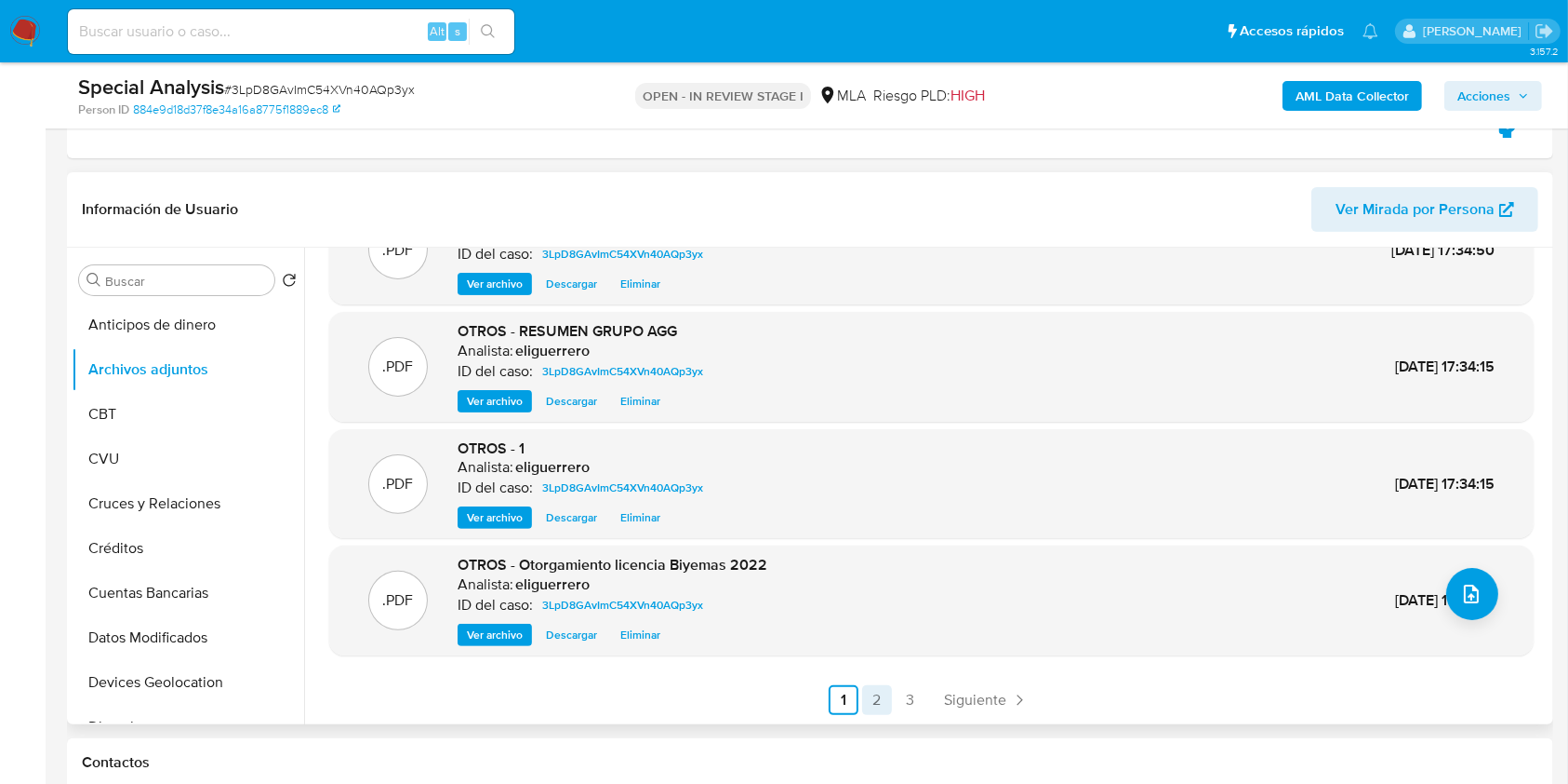
click at [874, 702] on link "2" at bounding box center [877, 700] width 30 height 30
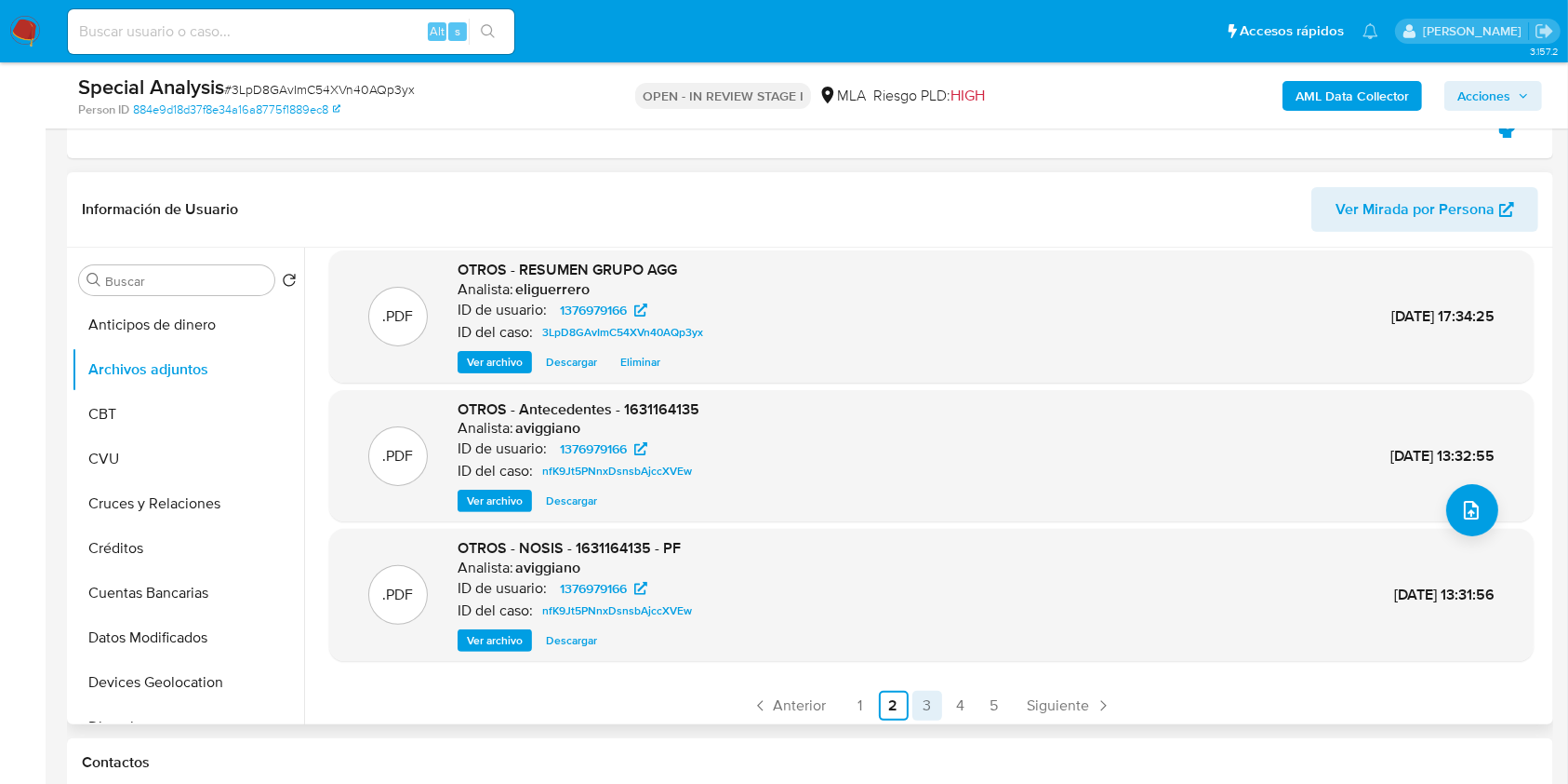
scroll to position [156, 0]
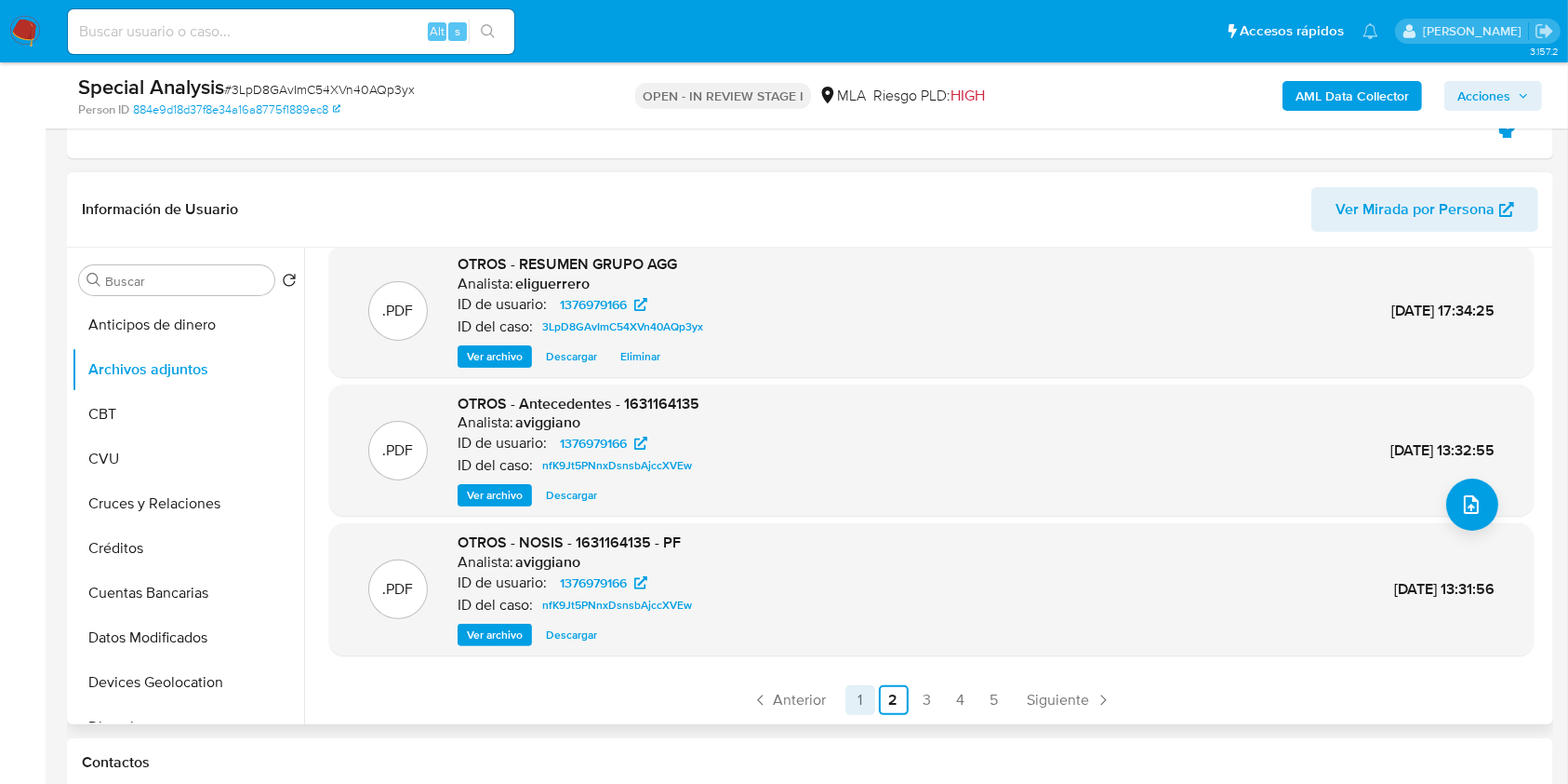
click at [850, 701] on link "1" at bounding box center [860, 700] width 30 height 30
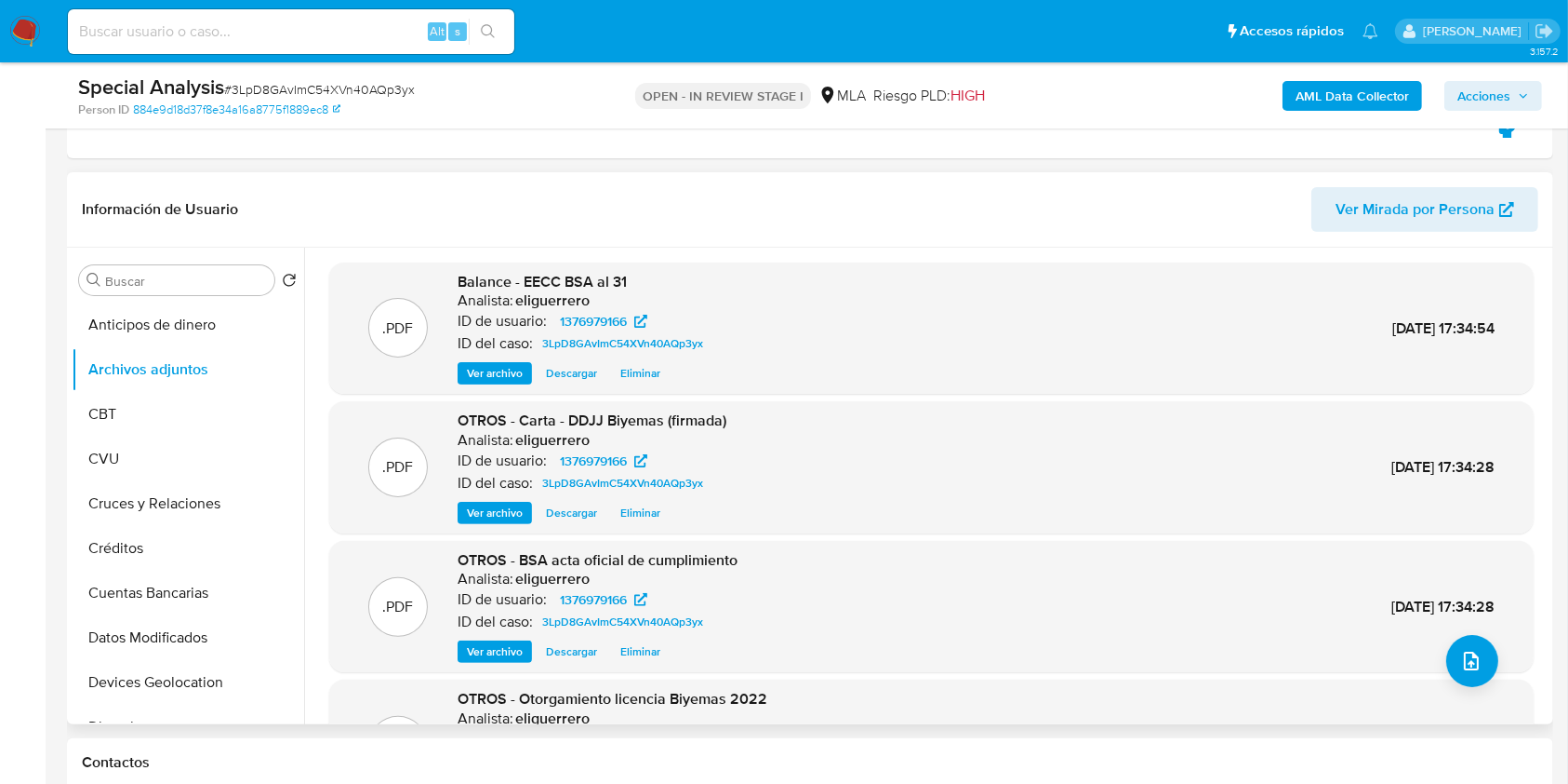
scroll to position [124, 0]
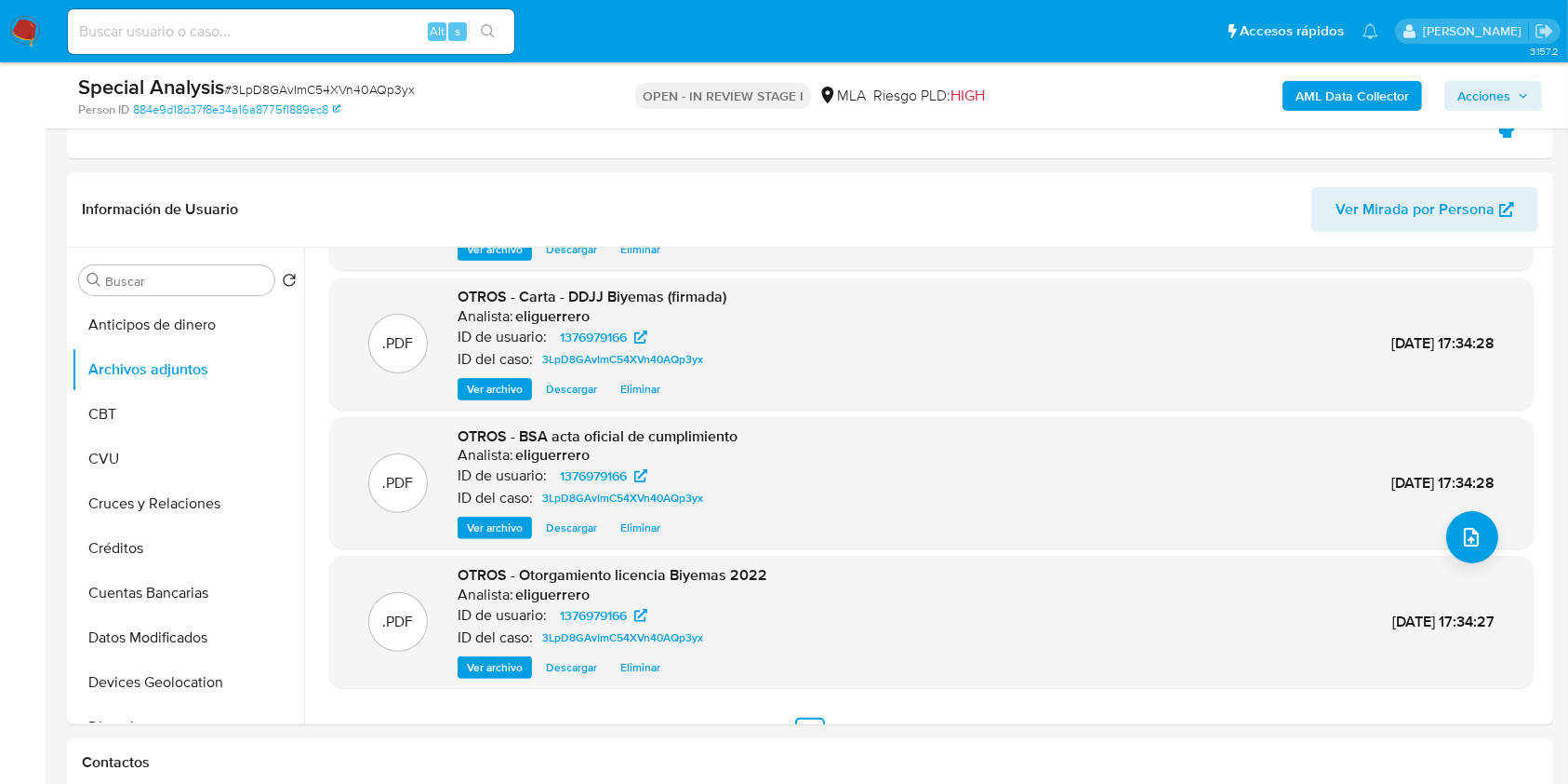
click at [1475, 87] on span "Acciones" at bounding box center [1484, 95] width 53 height 30
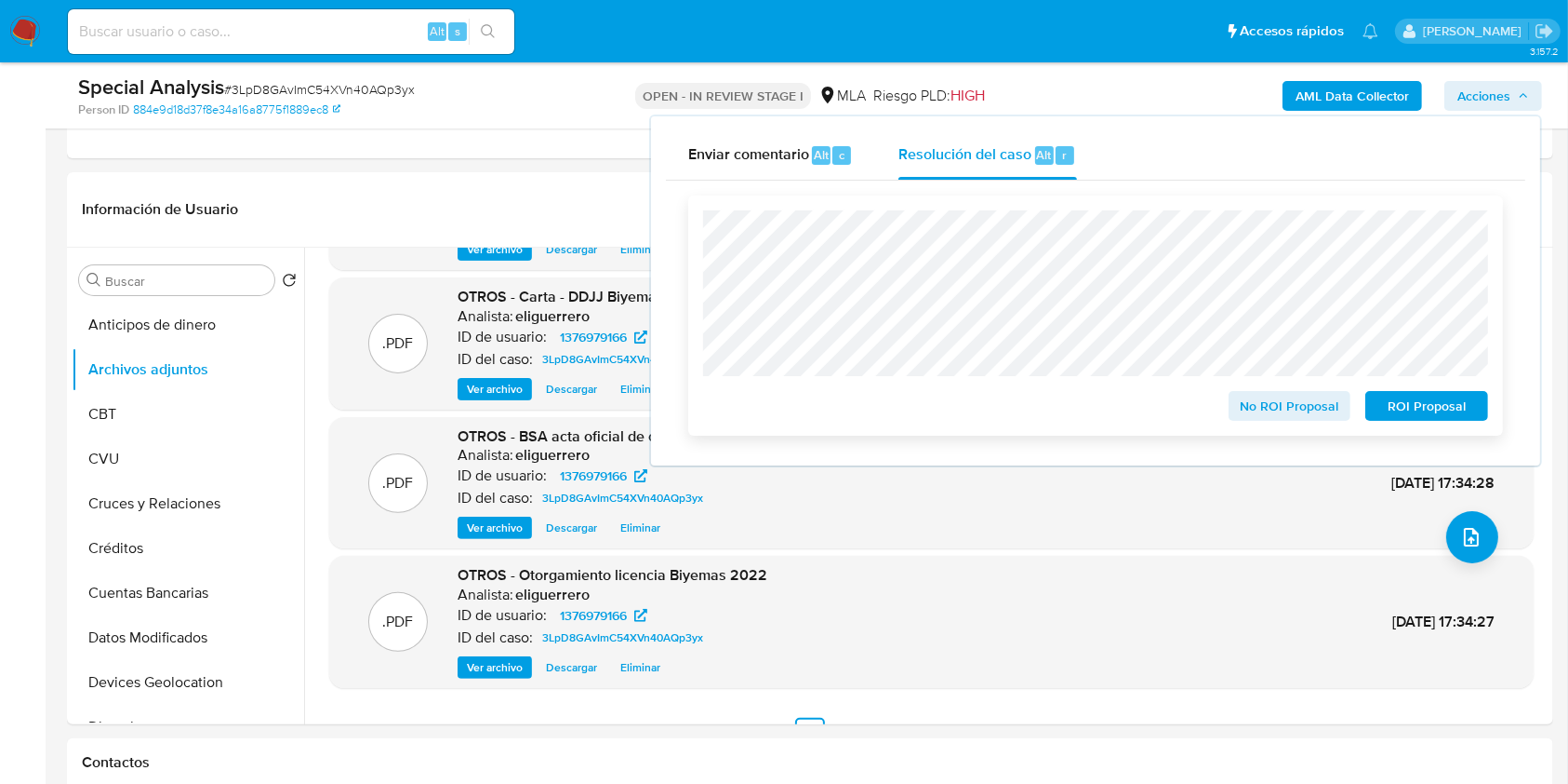
click at [1288, 419] on span "No ROI Proposal" at bounding box center [1290, 405] width 96 height 26
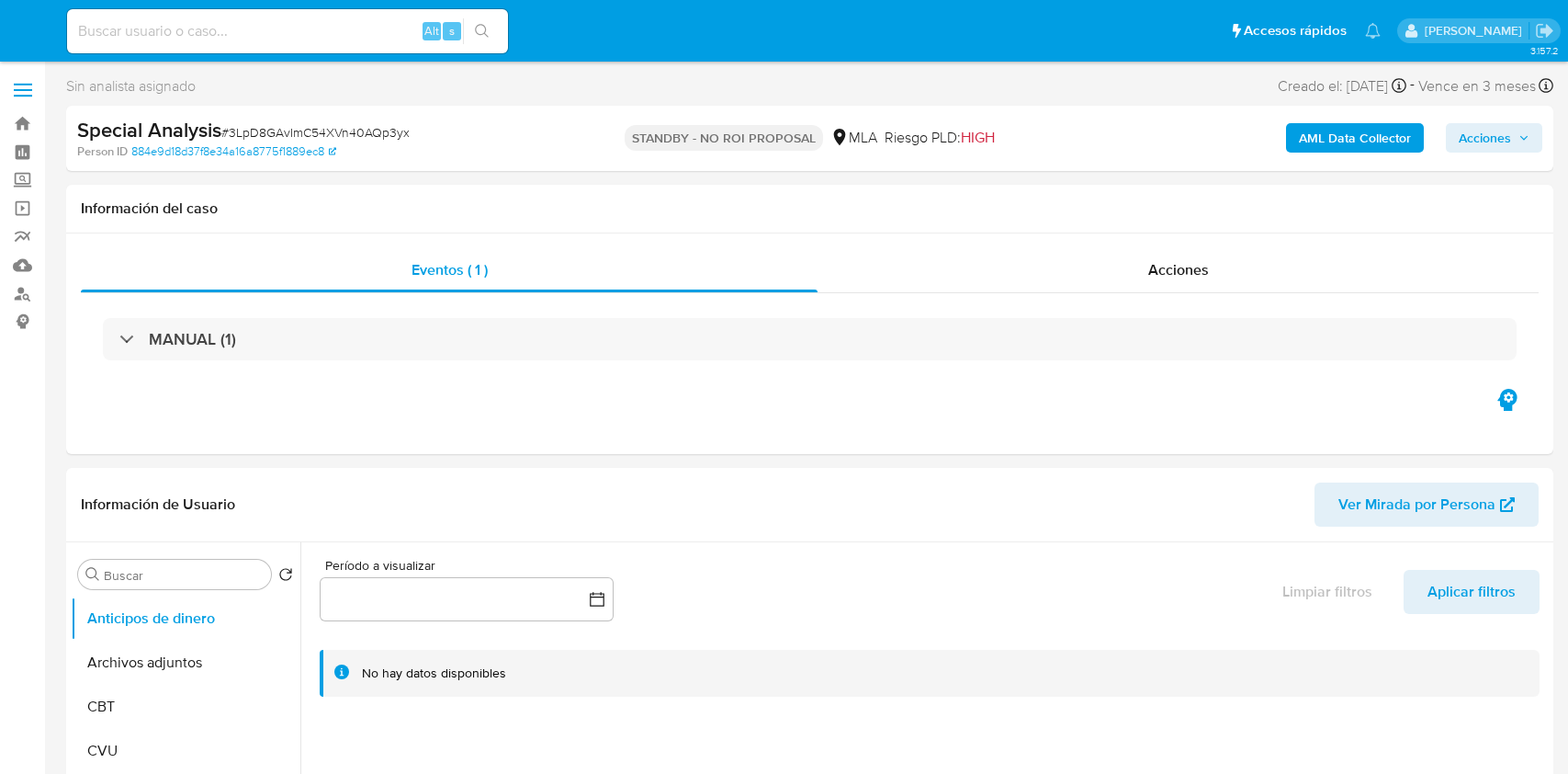
select select "10"
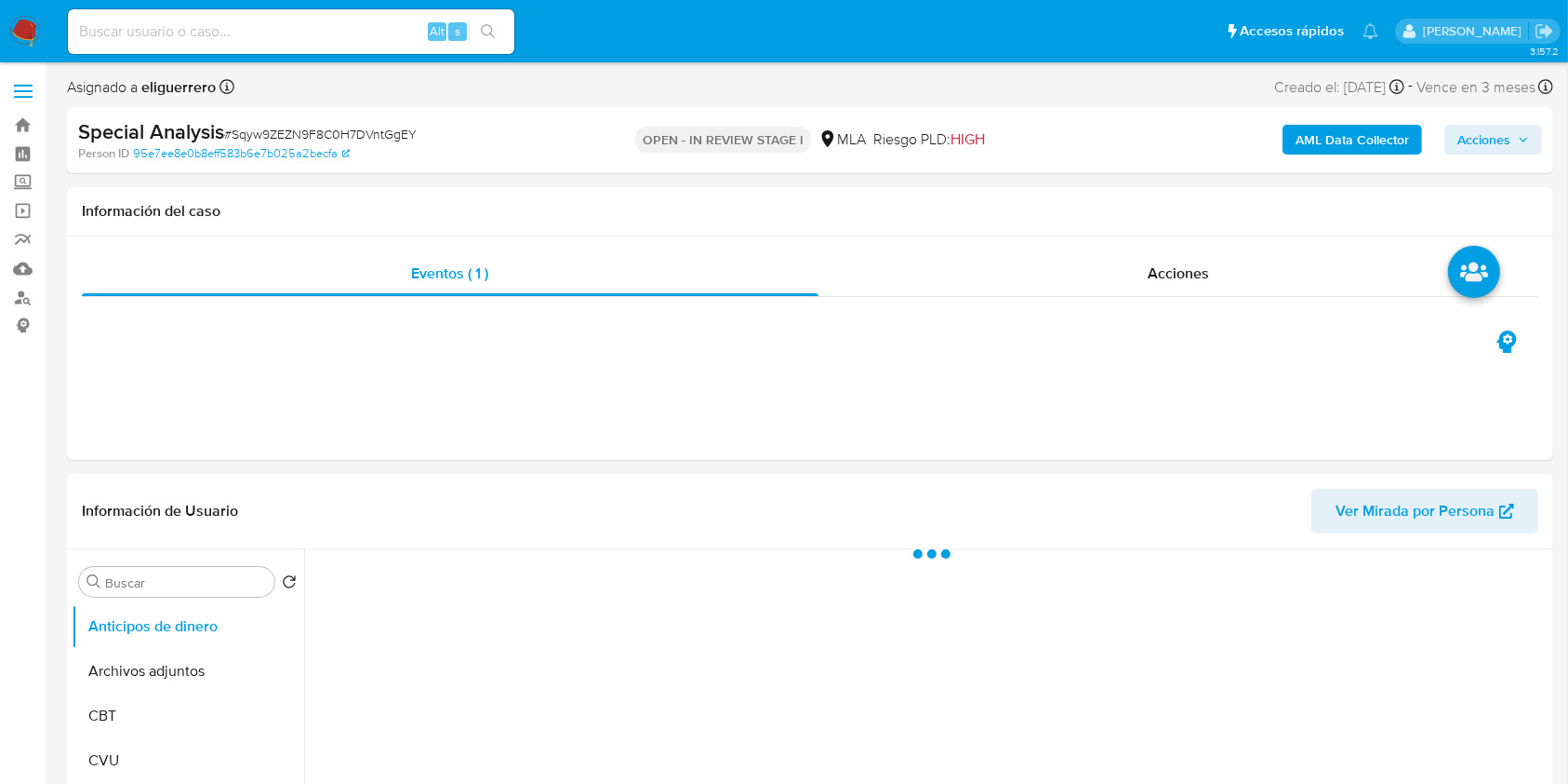
select select "10"
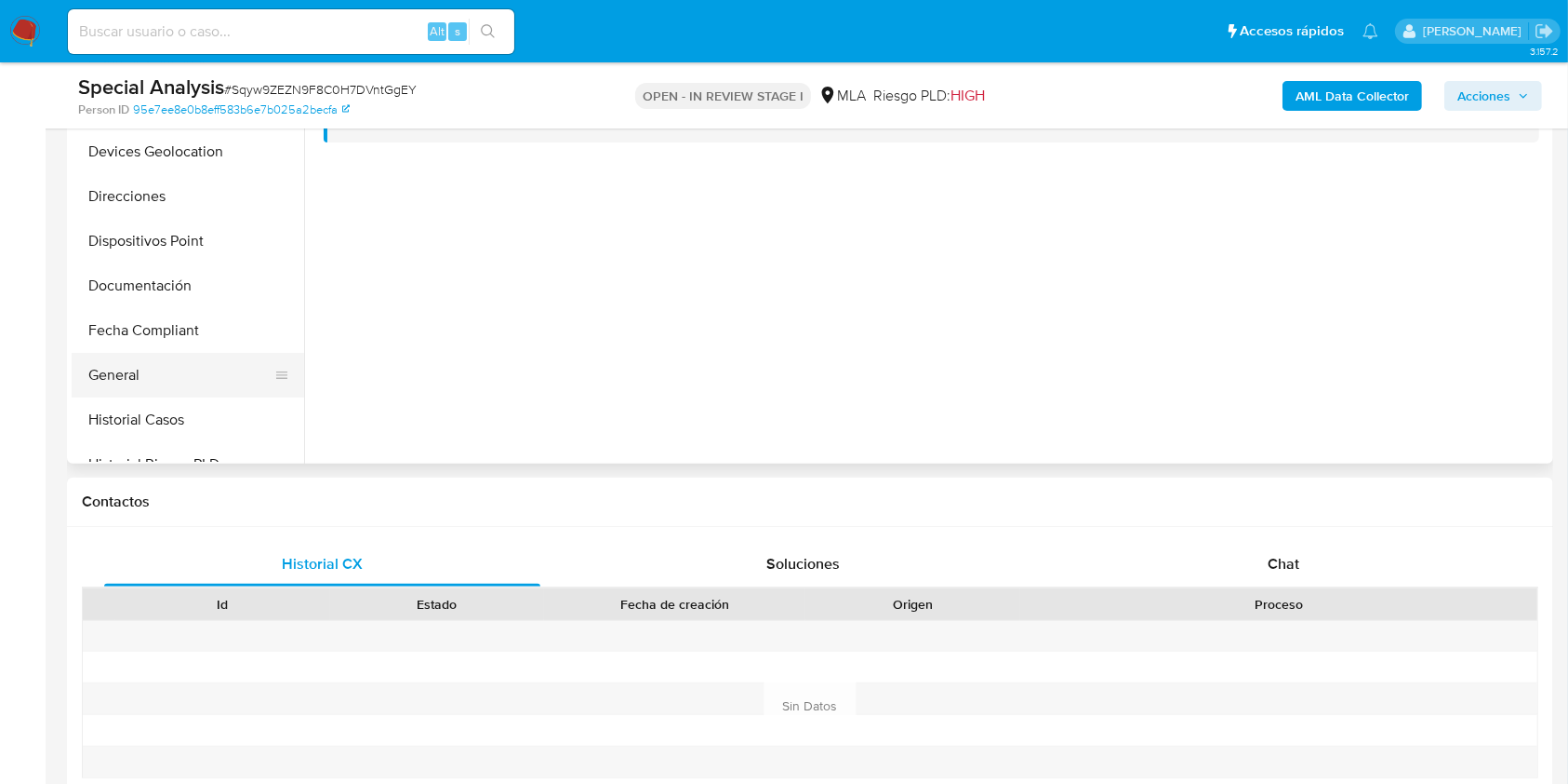
scroll to position [247, 0]
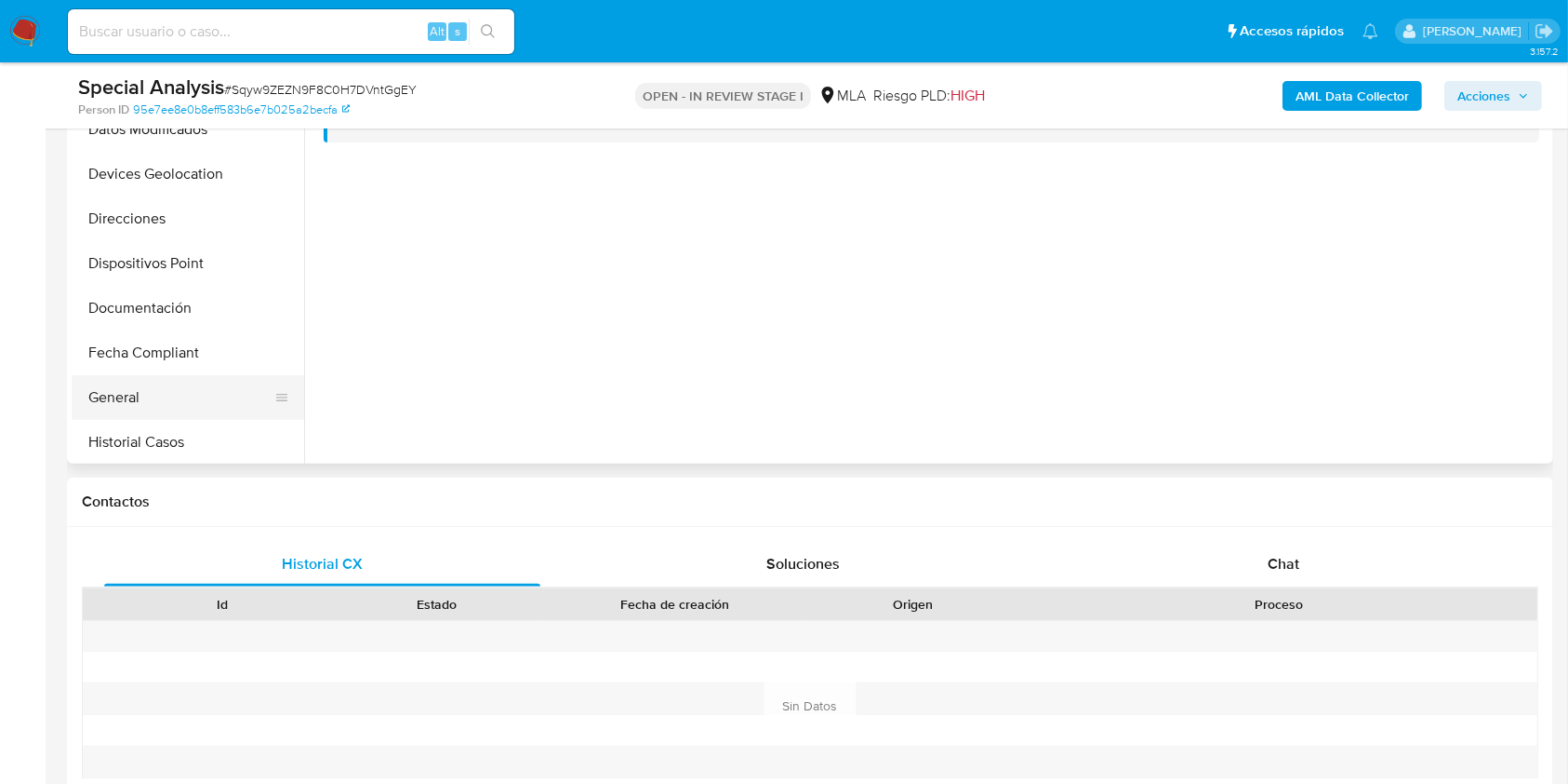
click at [156, 376] on button "General" at bounding box center [180, 397] width 217 height 45
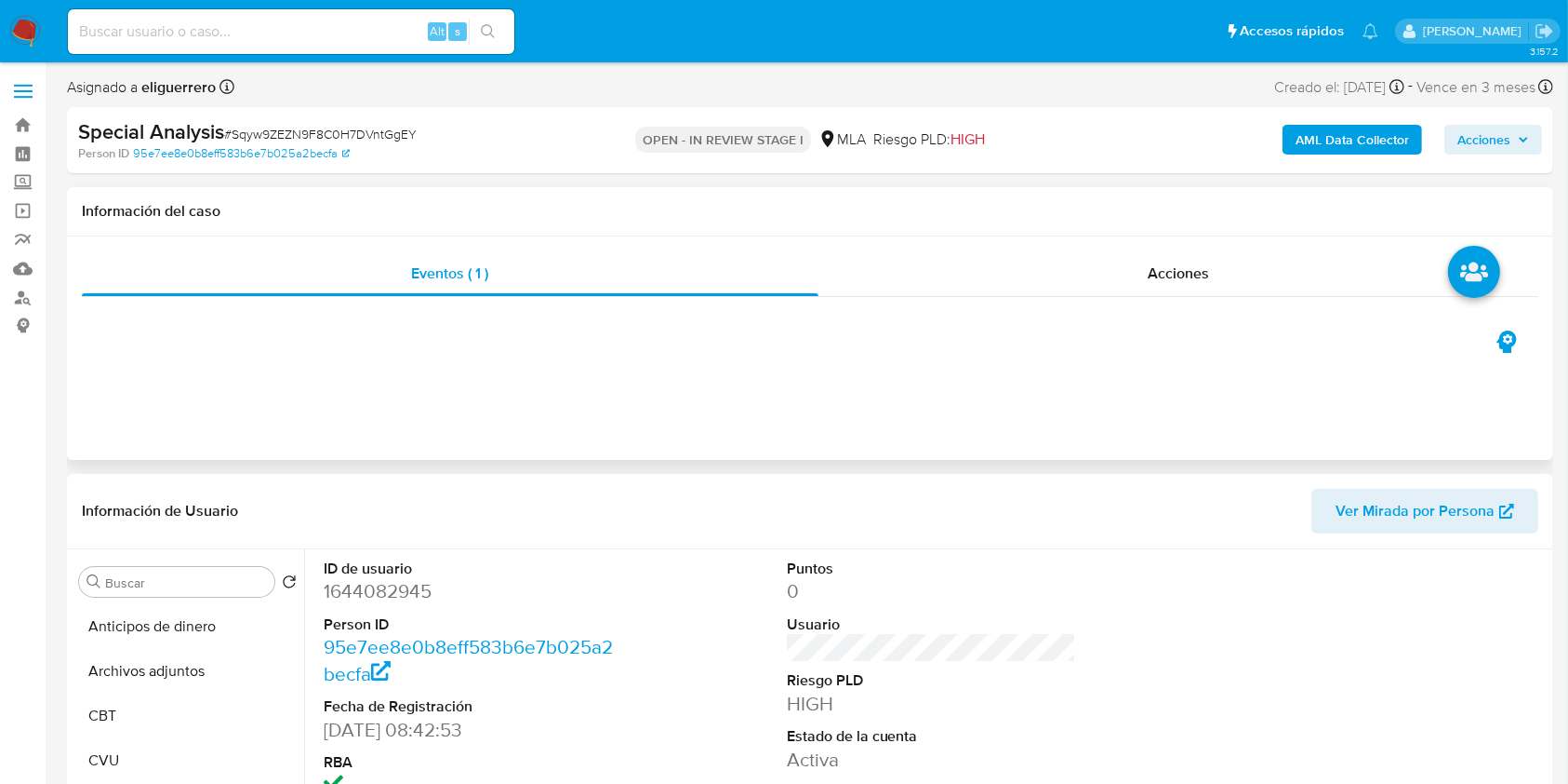
scroll to position [0, 0]
click at [174, 671] on button "Archivos adjuntos" at bounding box center [180, 671] width 217 height 45
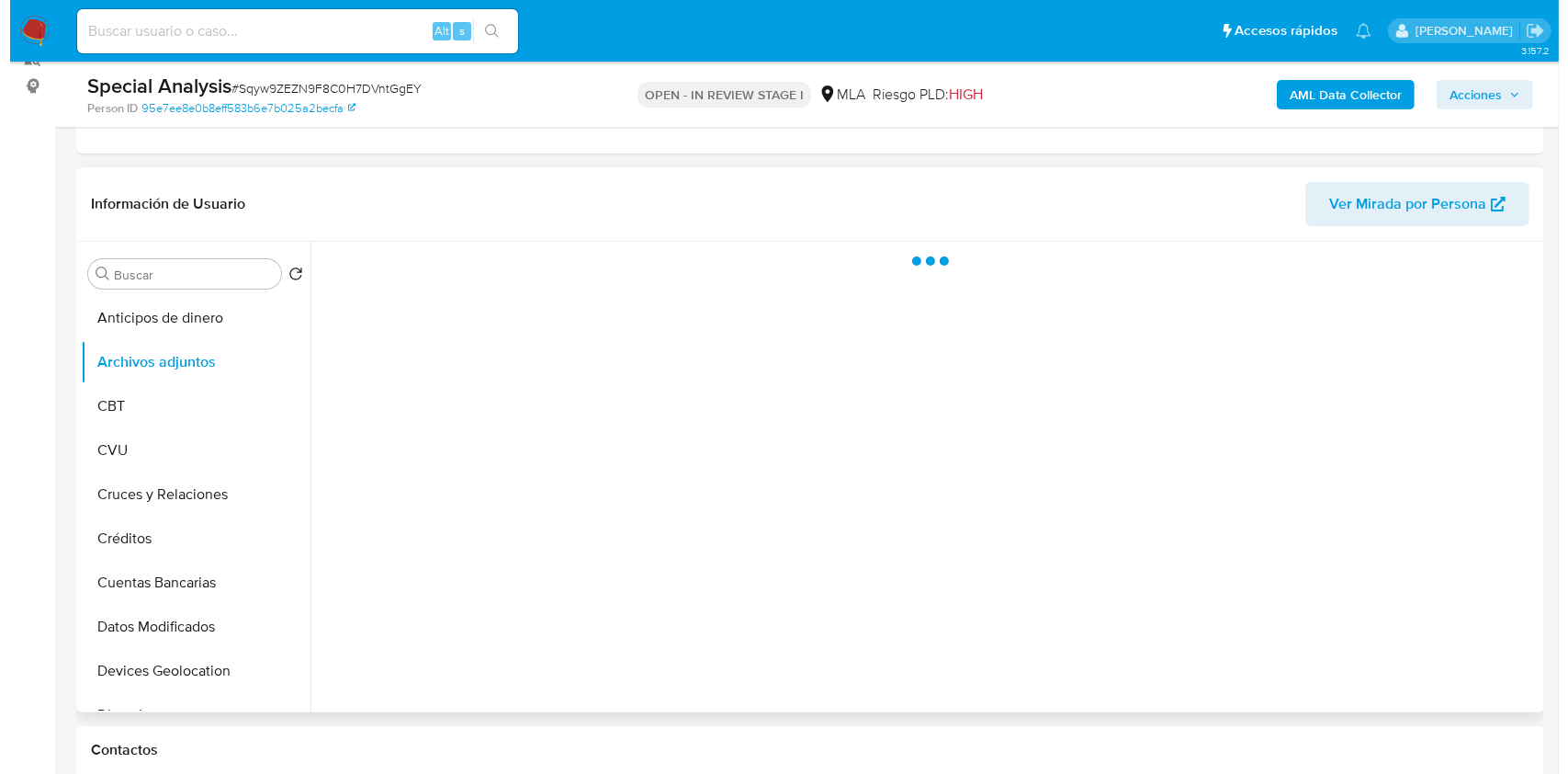
scroll to position [368, 0]
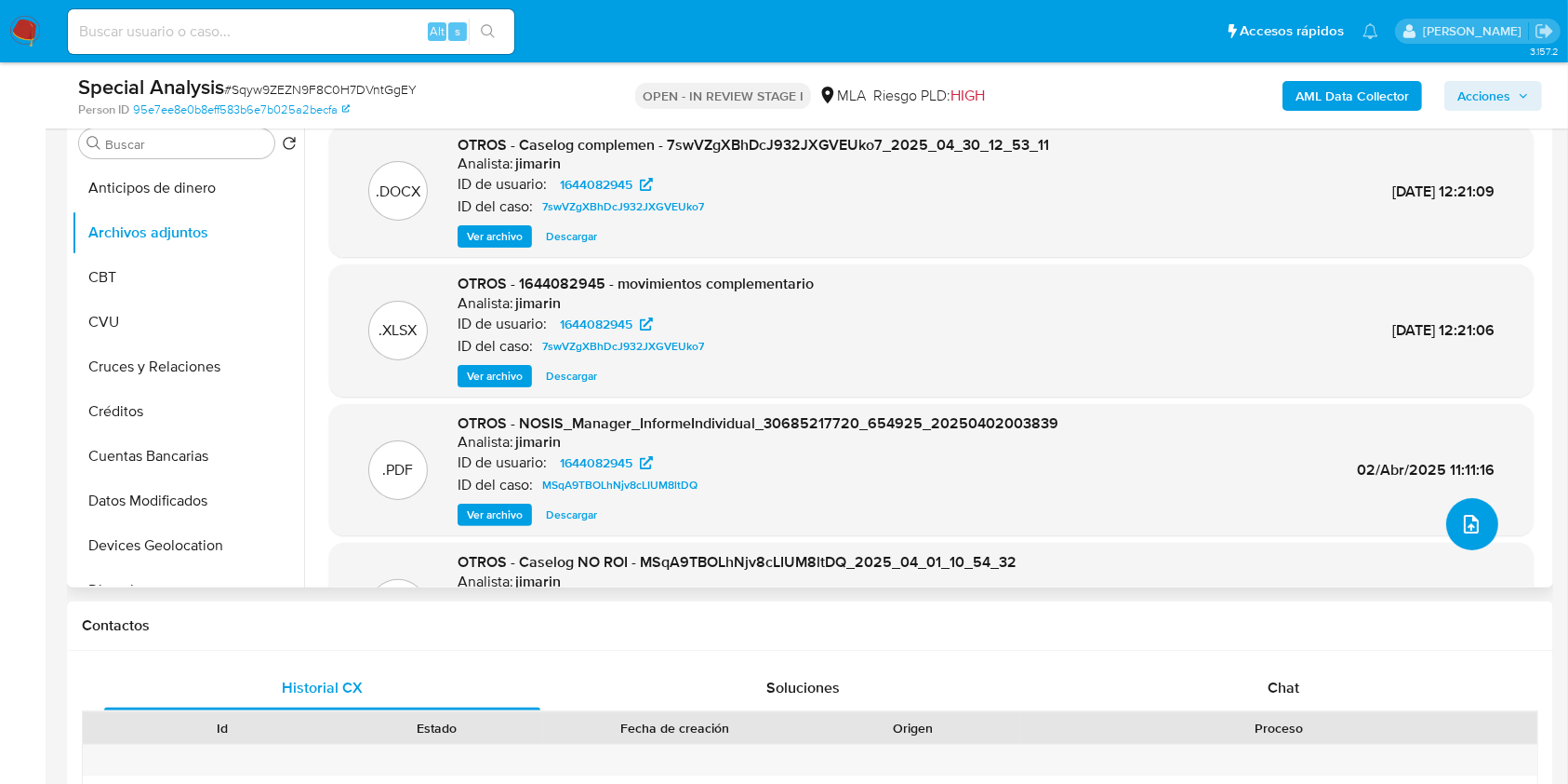
click at [1464, 530] on icon "upload-file" at bounding box center [1472, 524] width 22 height 22
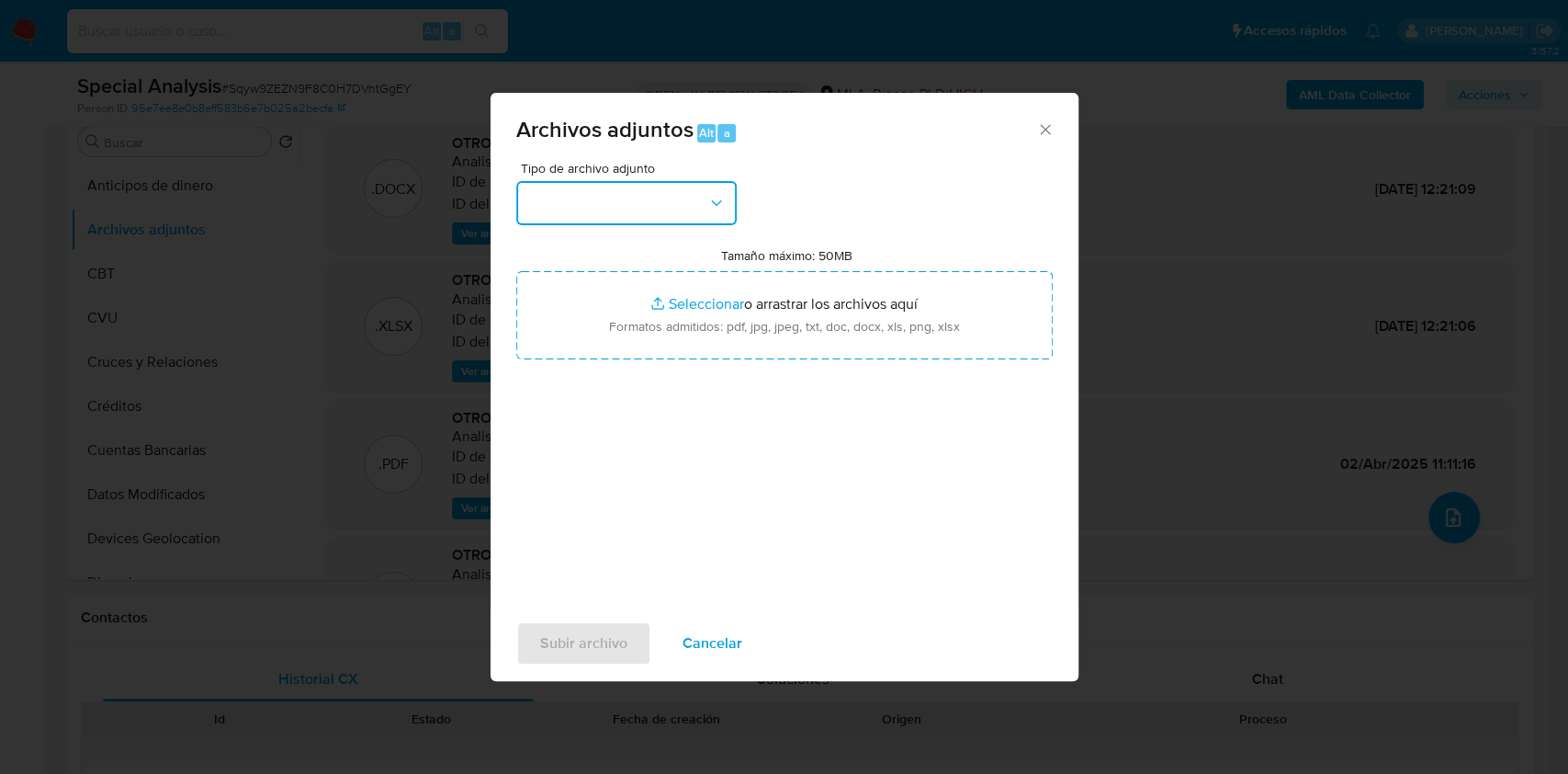
click at [715, 205] on icon "button" at bounding box center [716, 203] width 19 height 19
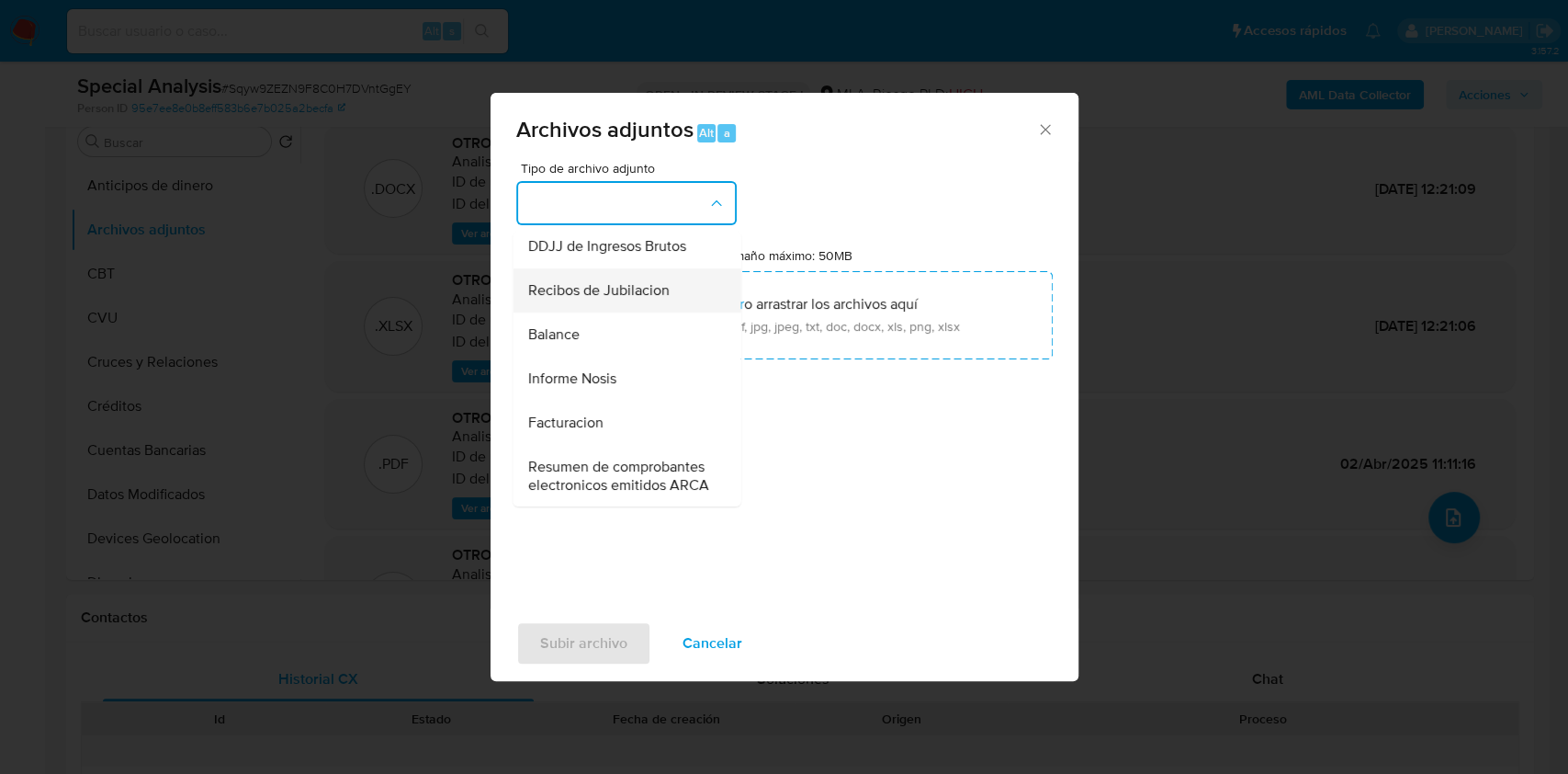
scroll to position [612, 0]
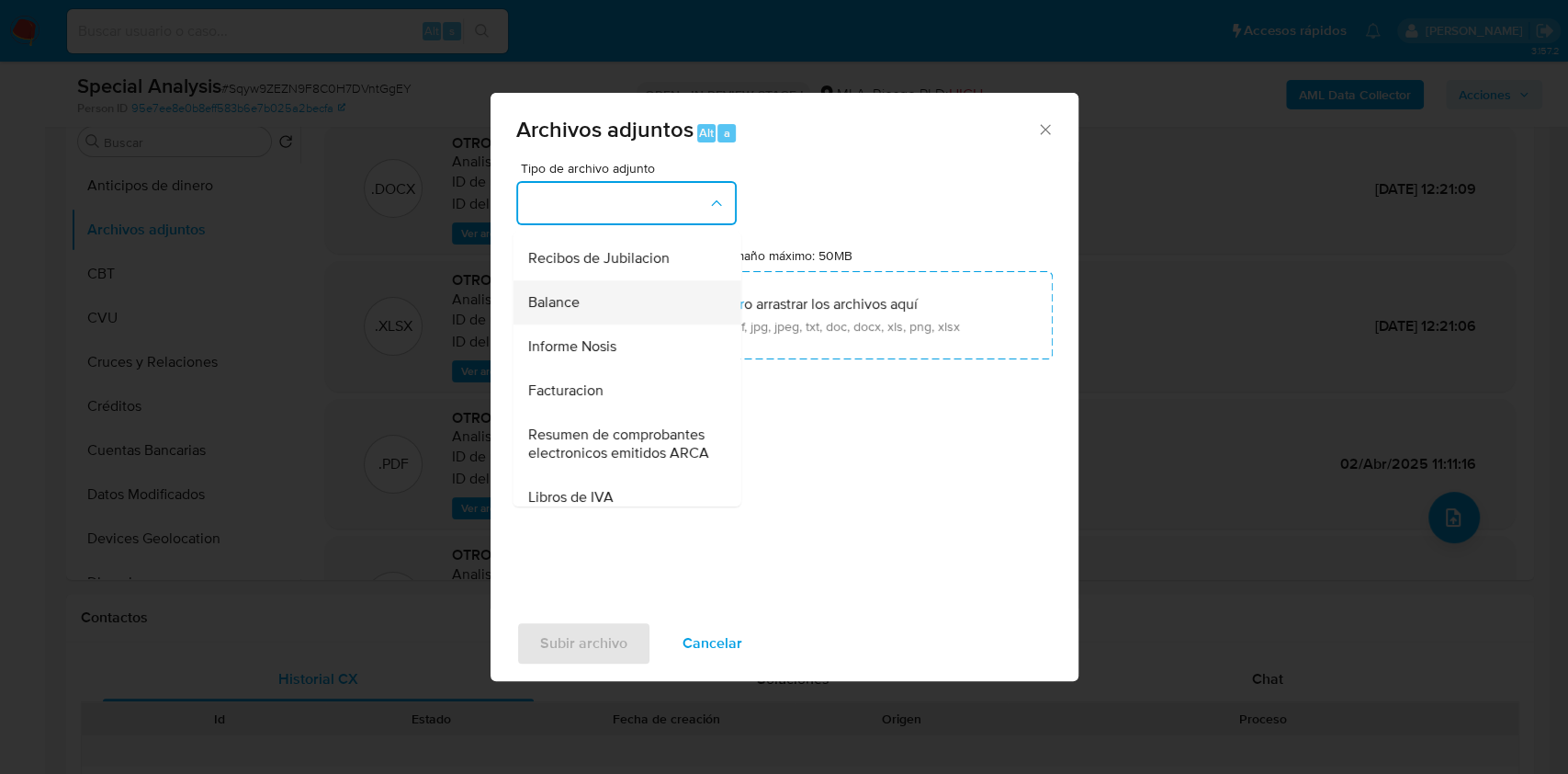
click at [571, 312] on span "Balance" at bounding box center [553, 302] width 51 height 19
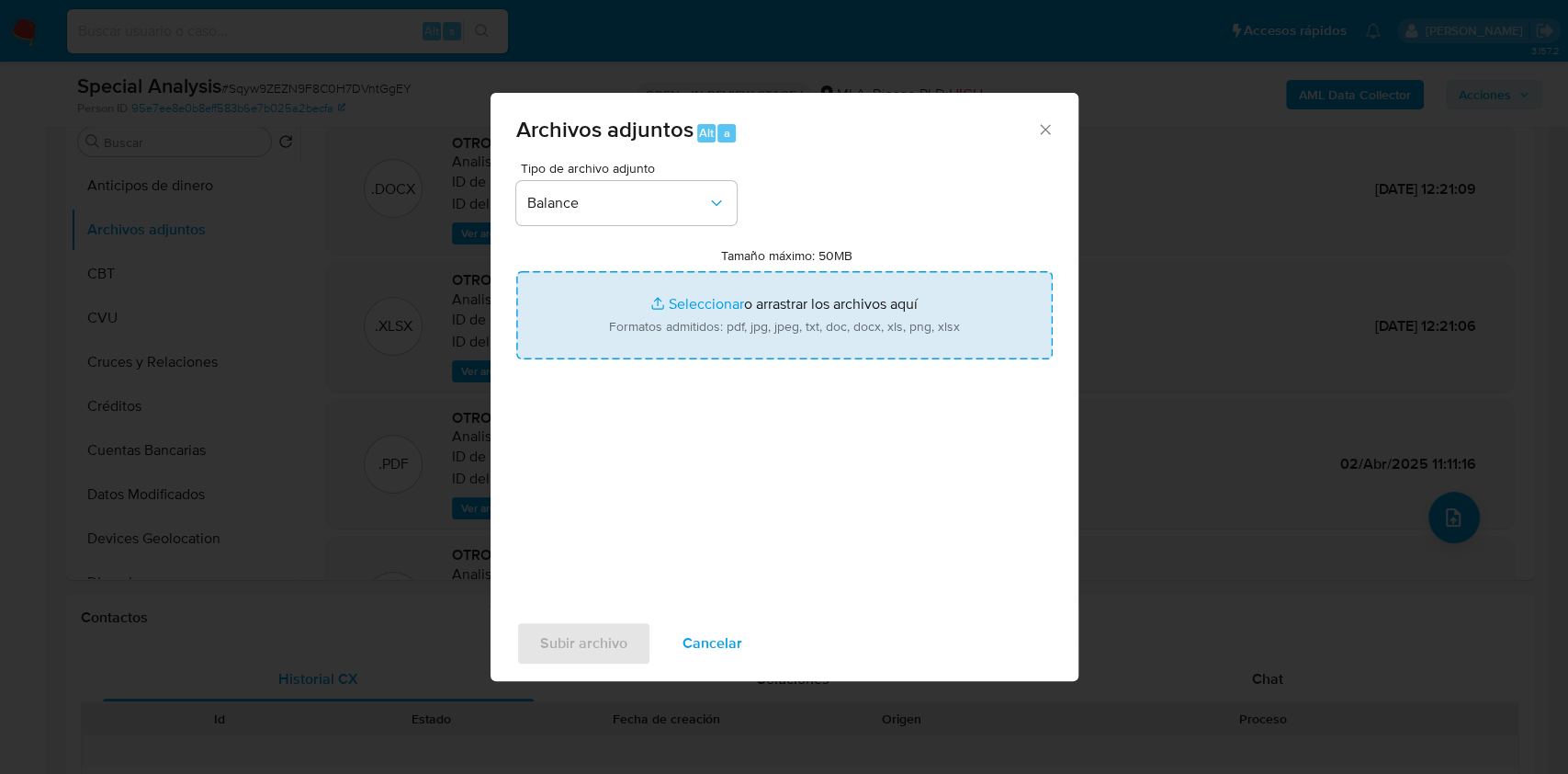
click at [687, 322] on input "Tamaño máximo: 50MB Seleccionar archivos" at bounding box center [784, 315] width 536 height 88
type input "C:\fakepath\EECC KSA al [DATE].pdf"
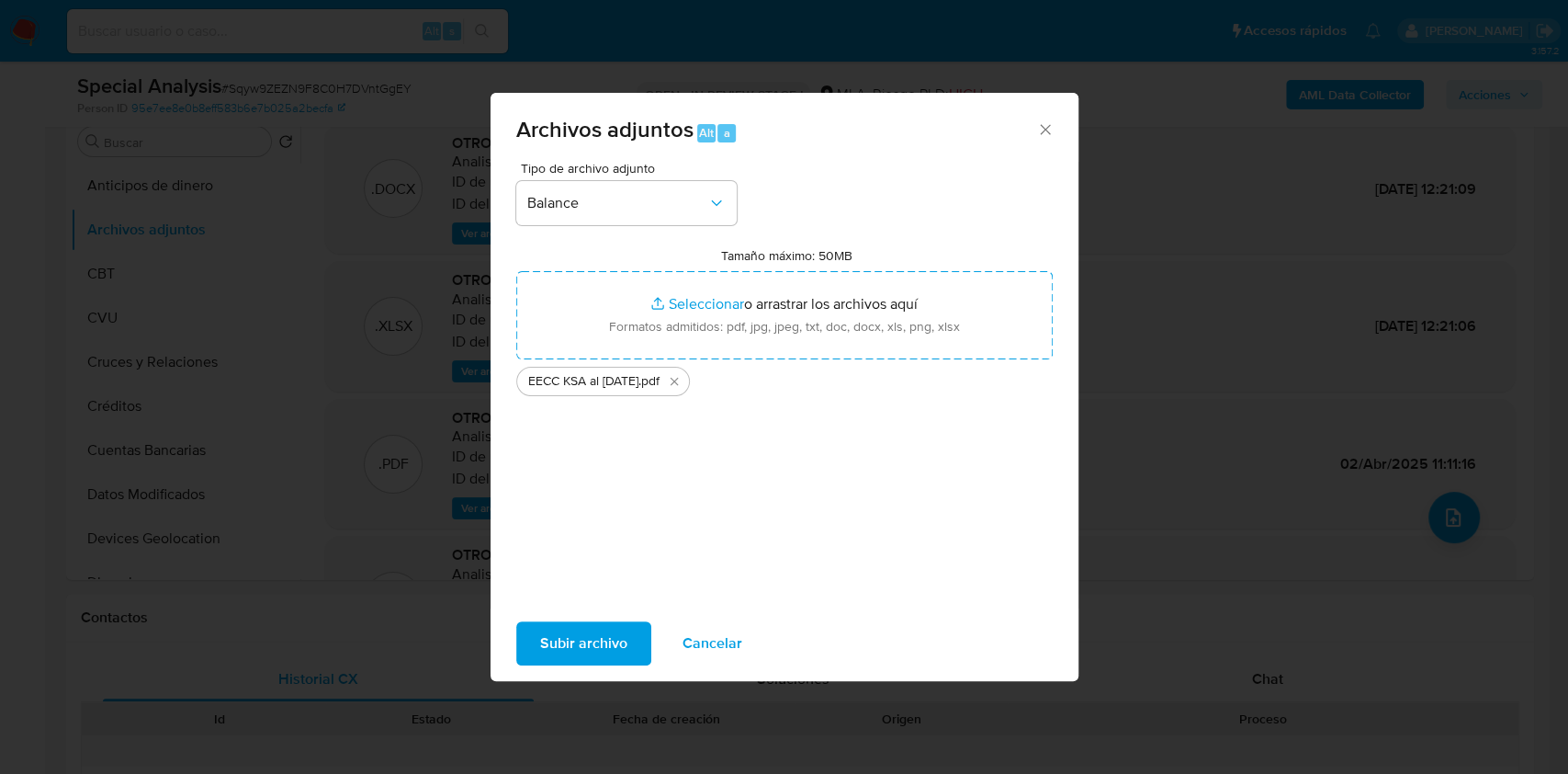
click at [600, 646] on span "Subir archivo" at bounding box center [583, 643] width 87 height 40
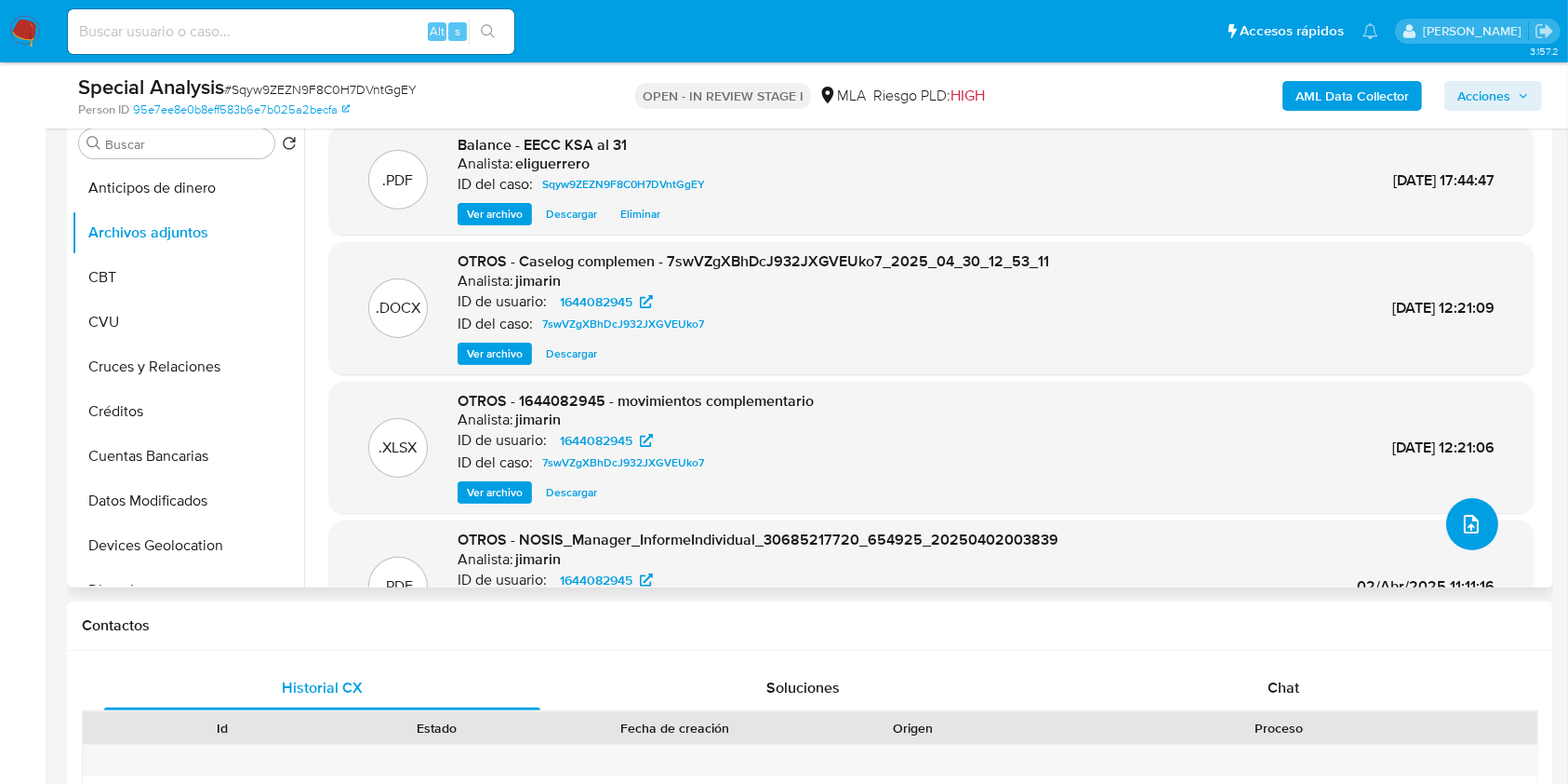
click at [1461, 518] on icon "upload-file" at bounding box center [1472, 524] width 22 height 22
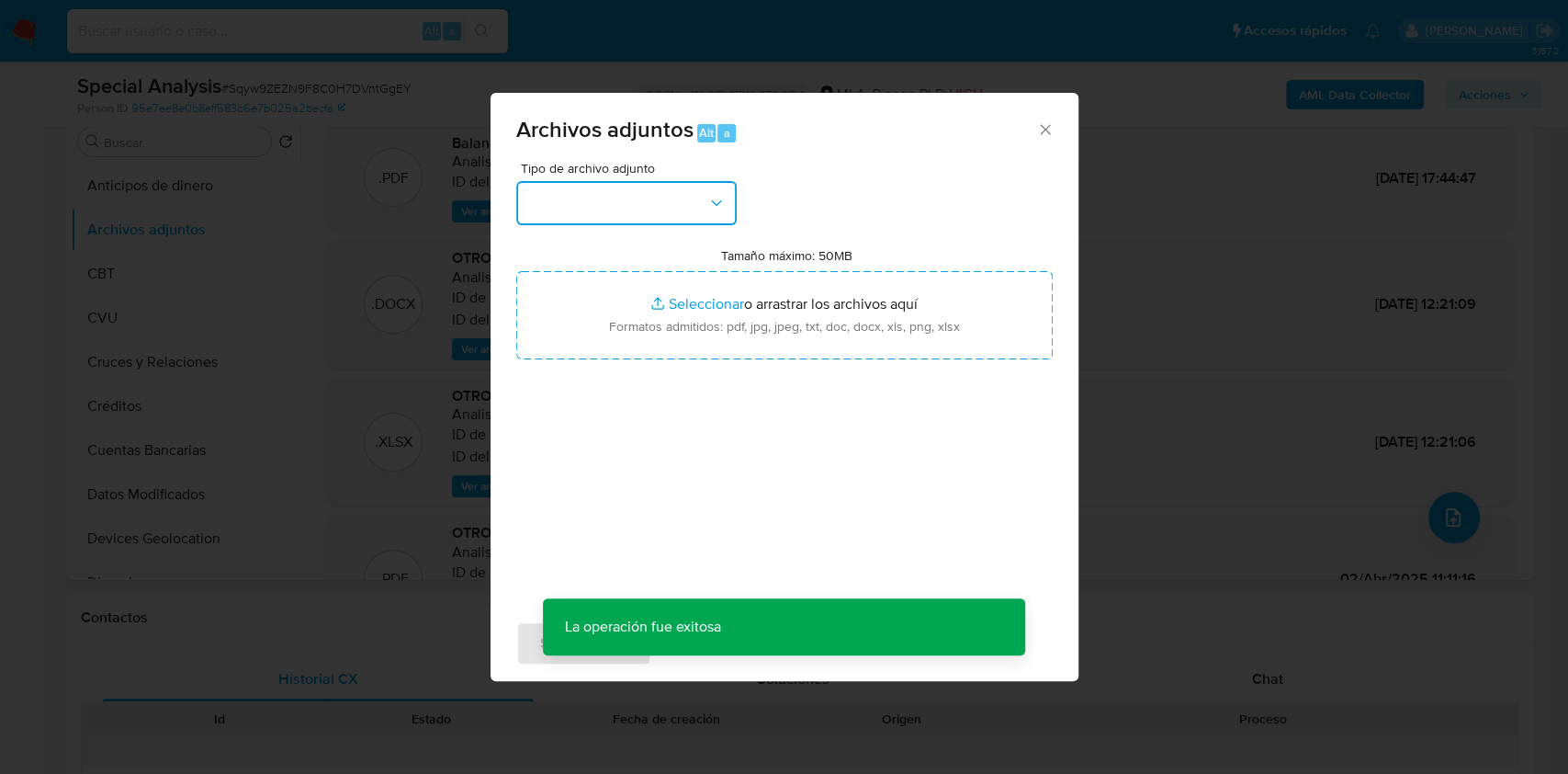
click at [617, 217] on button "button" at bounding box center [626, 203] width 221 height 44
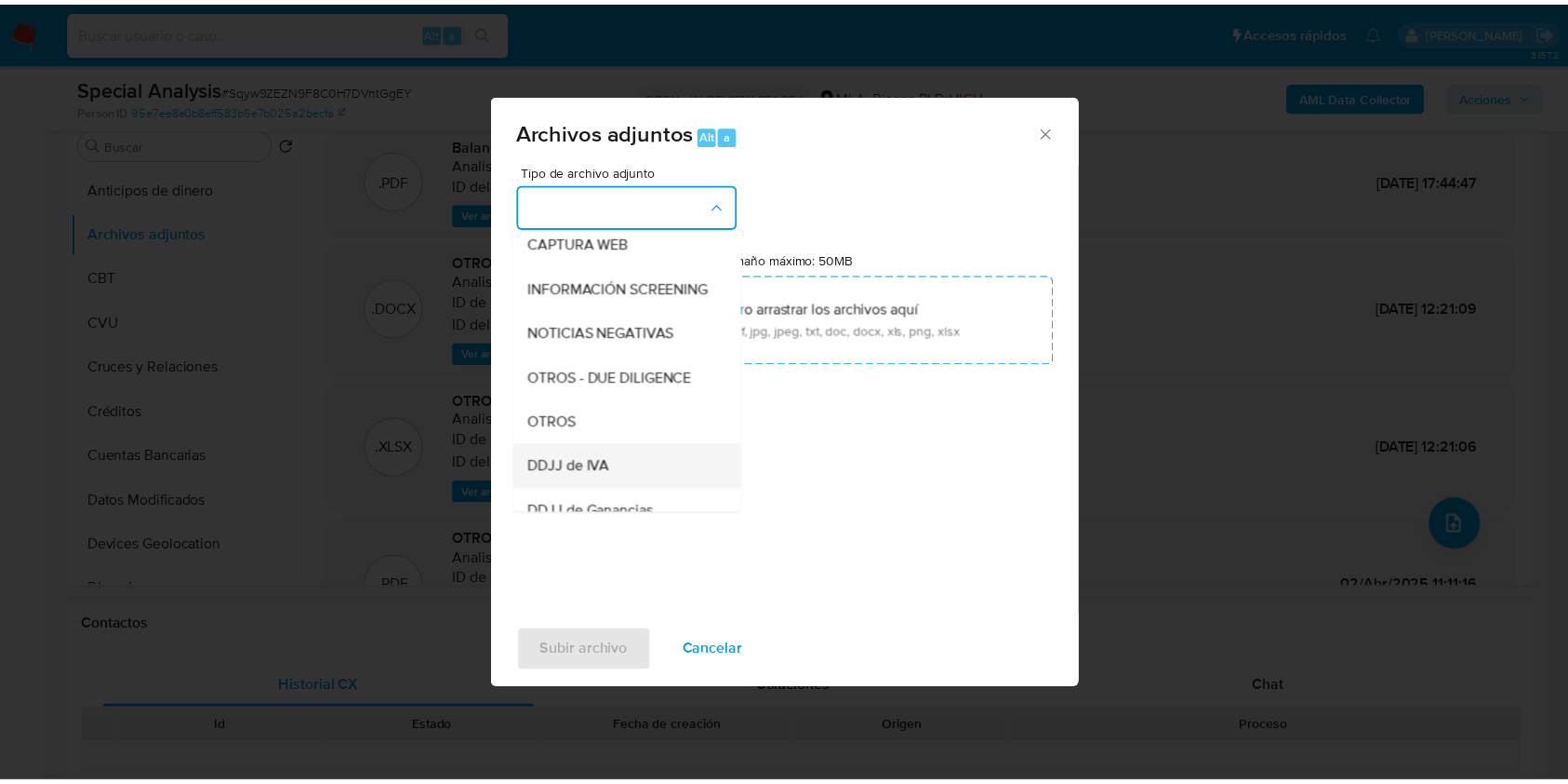
scroll to position [221, 0]
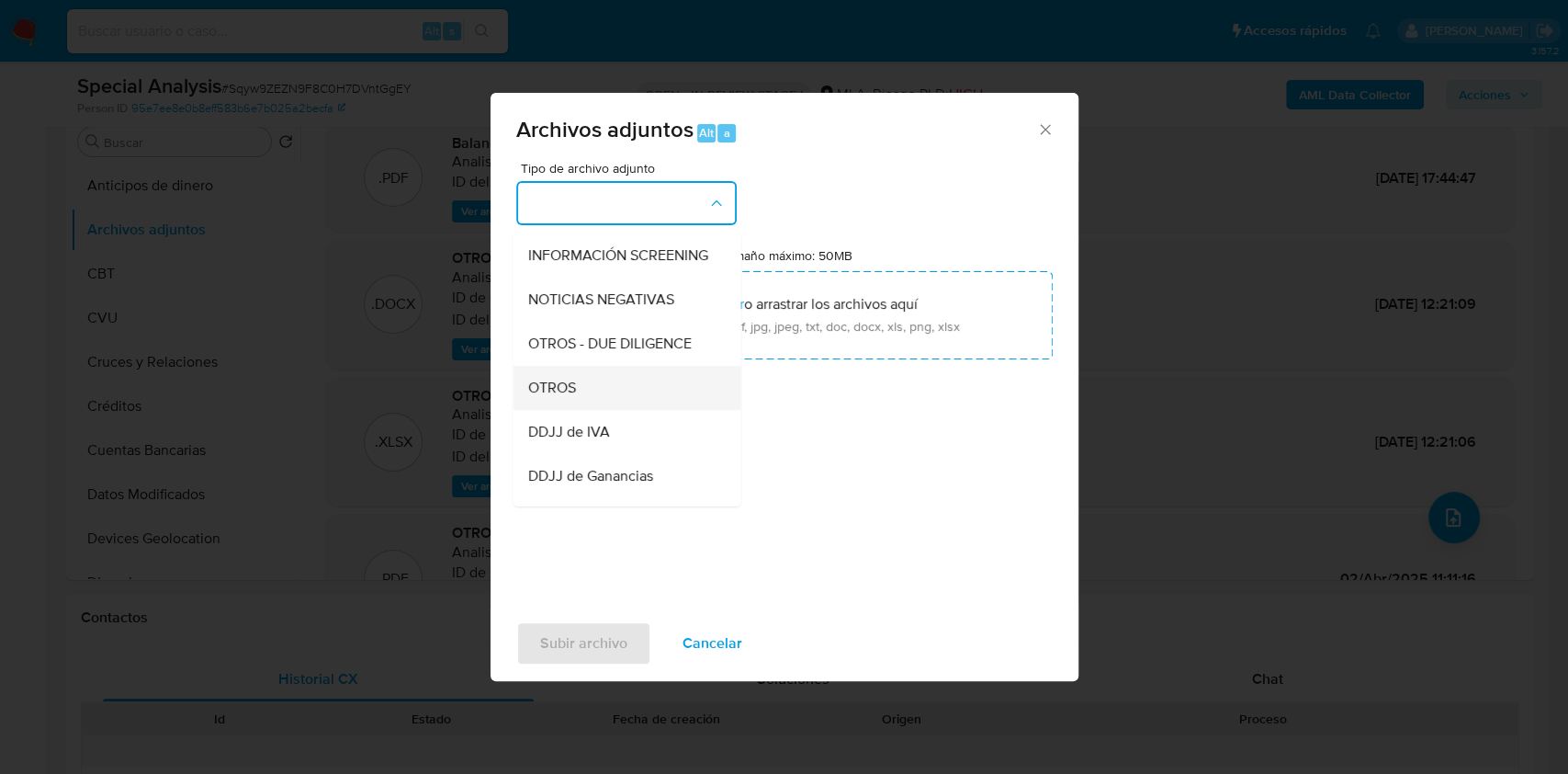
click at [569, 393] on span "OTROS" at bounding box center [551, 387] width 48 height 19
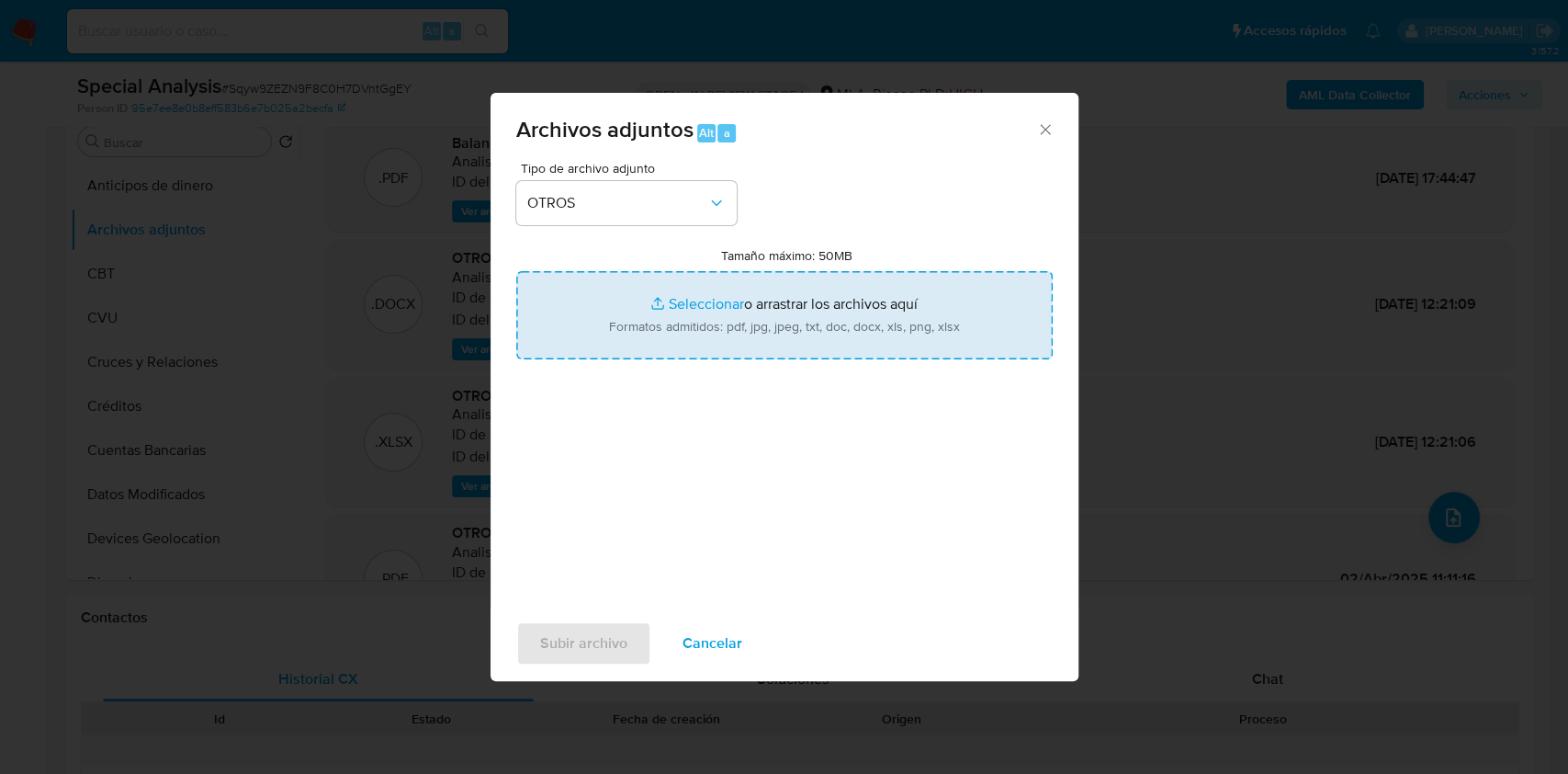
click at [699, 311] on input "Tamaño máximo: 50MB Seleccionar archivos" at bounding box center [784, 315] width 536 height 88
type input "C:\fakepath\DDJJ BENEFICIARIOS FINALES - Kandiko [DATE] (1).pdf"
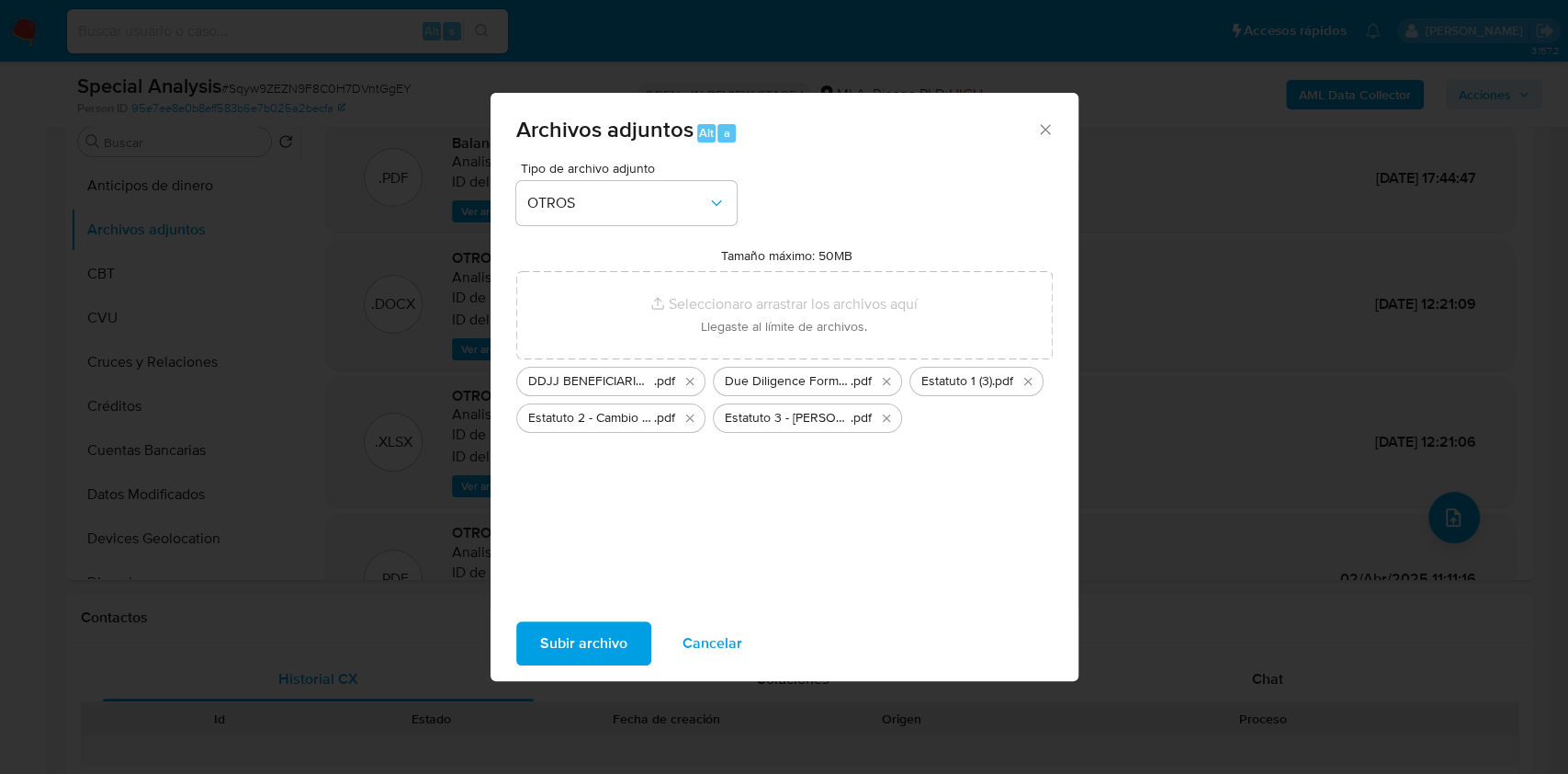
click at [592, 640] on span "Subir archivo" at bounding box center [583, 643] width 87 height 40
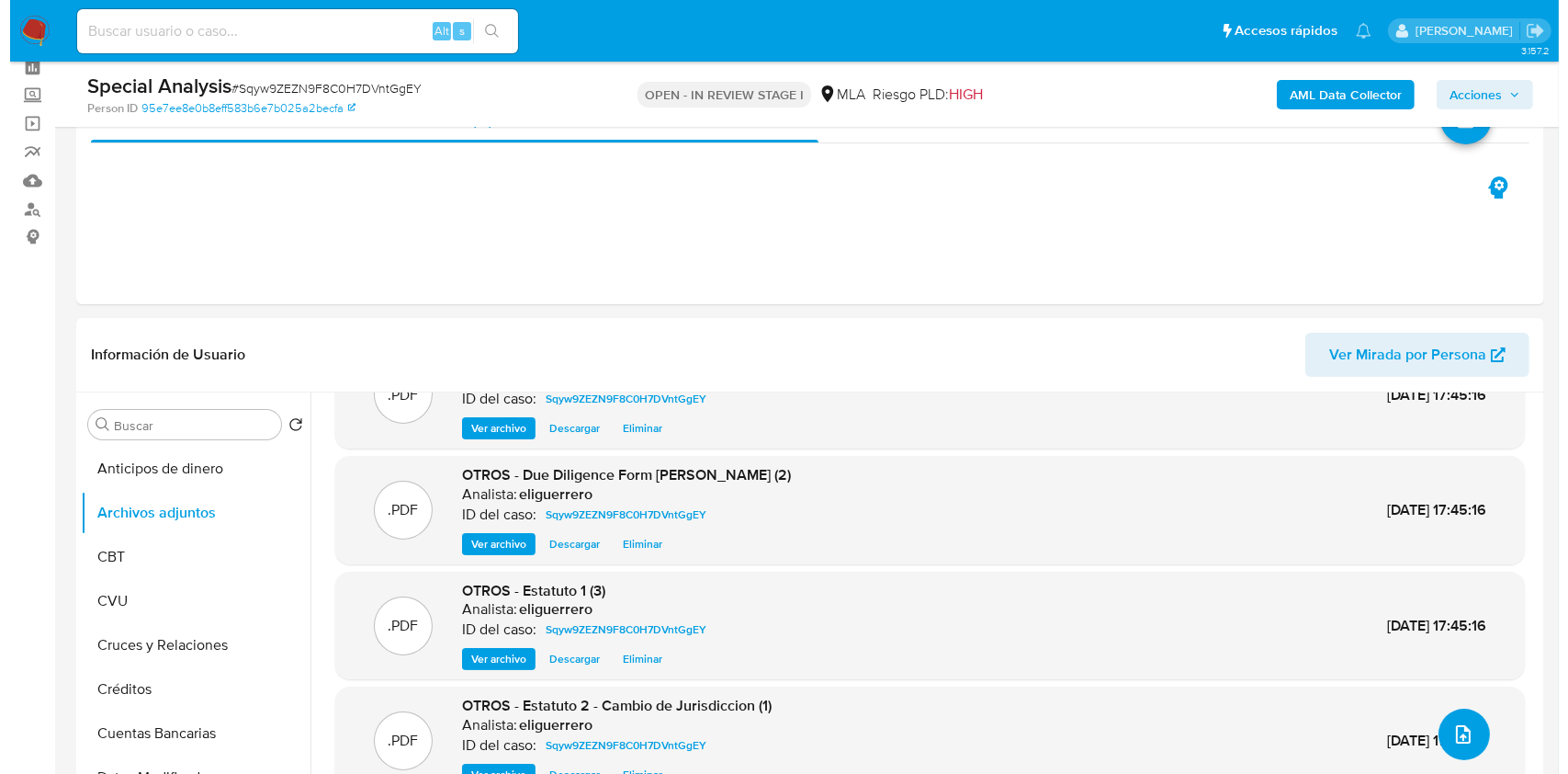
scroll to position [123, 0]
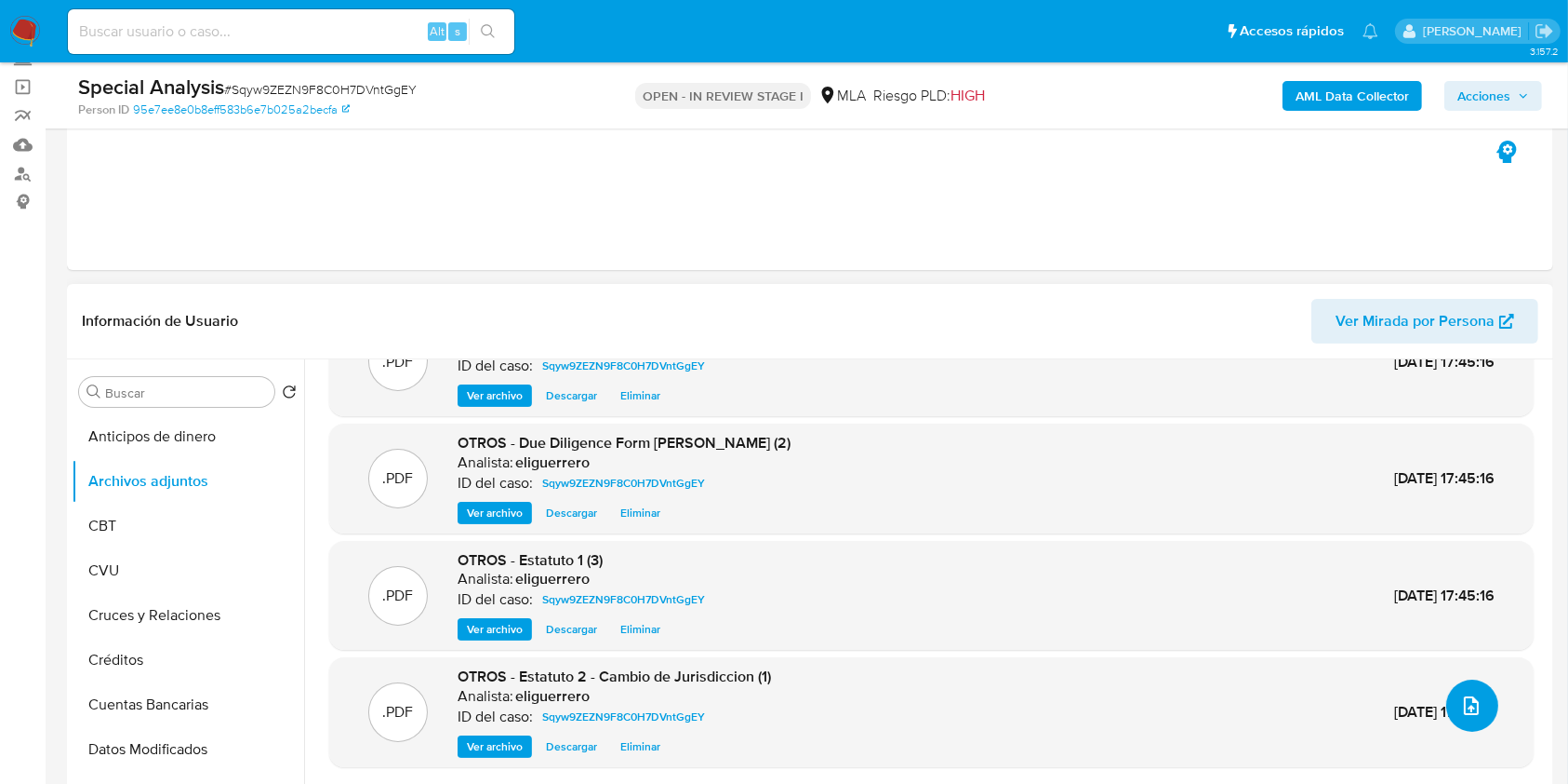
click at [1461, 705] on icon "upload-file" at bounding box center [1472, 706] width 22 height 22
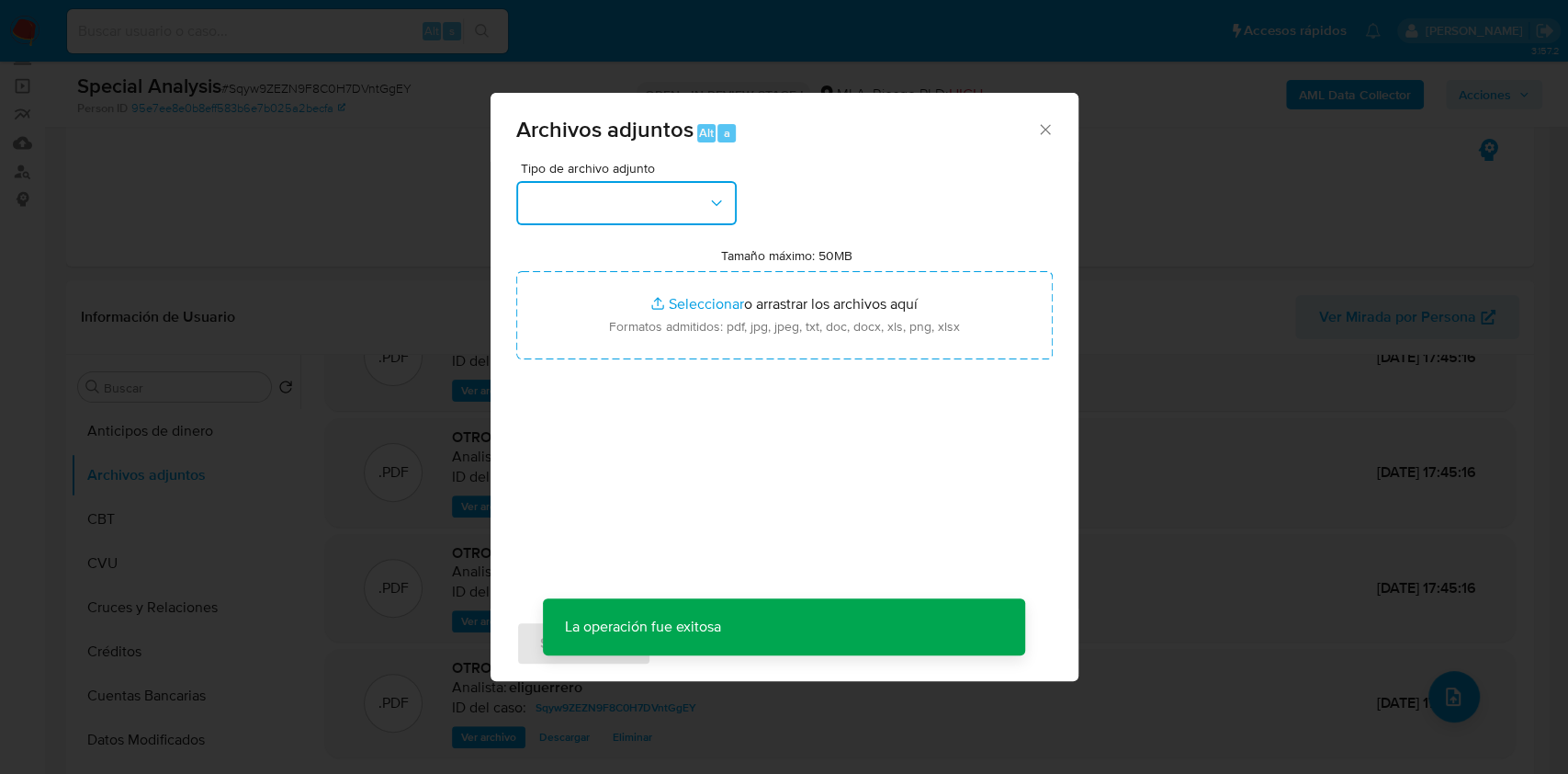
click at [667, 220] on button "button" at bounding box center [626, 203] width 221 height 44
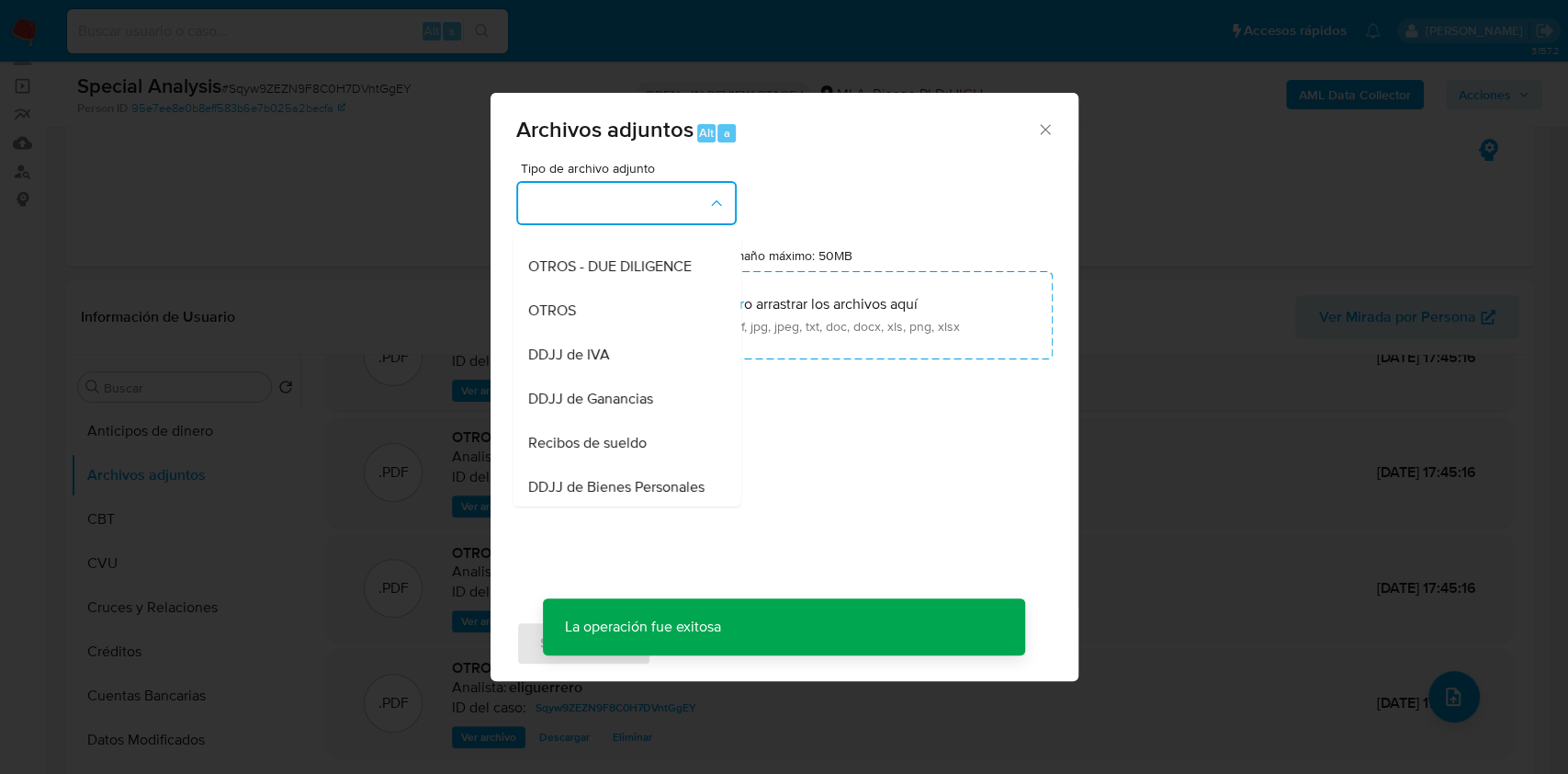
scroll to position [244, 0]
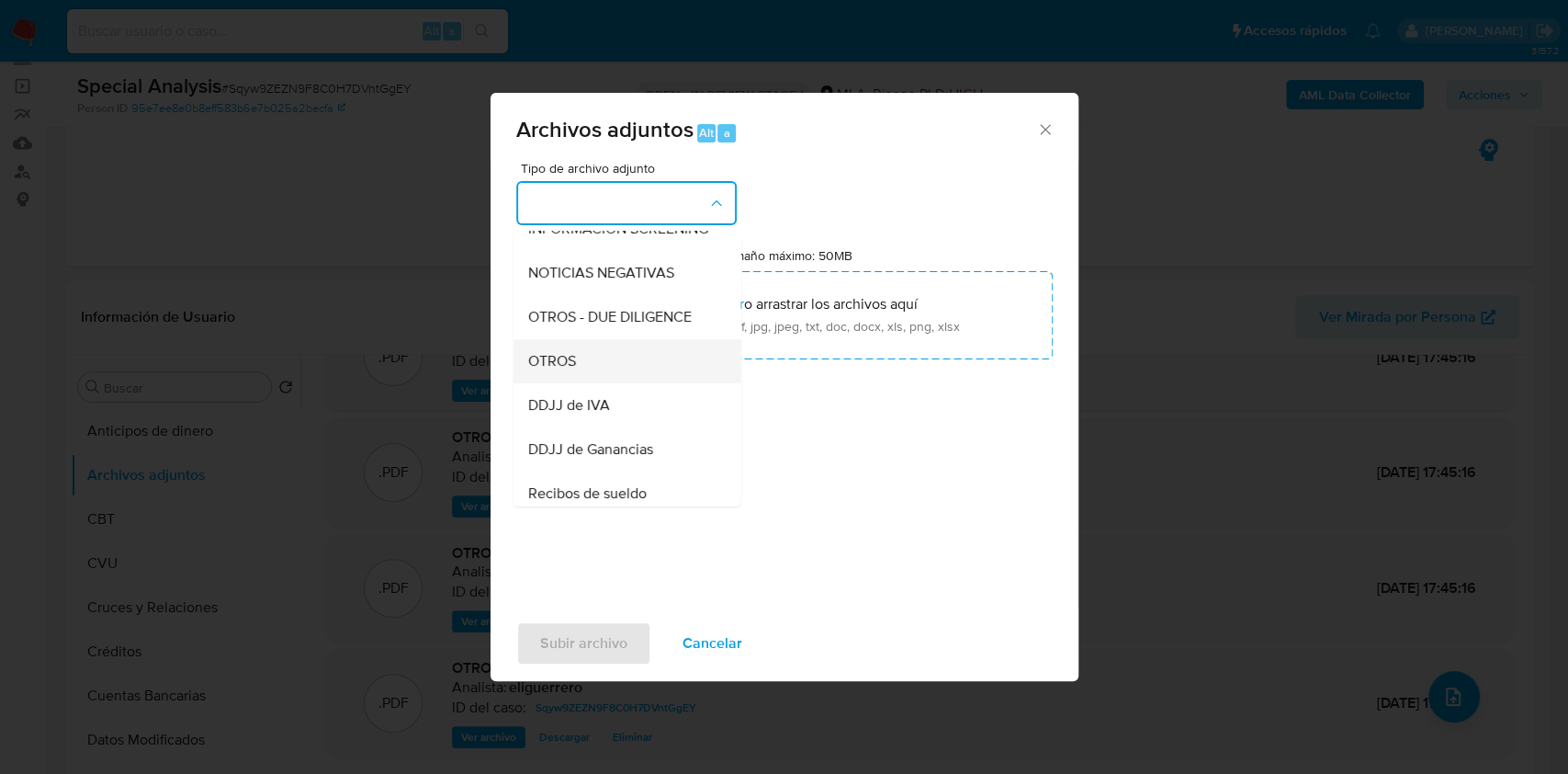
click at [595, 382] on div "OTROS" at bounding box center [621, 361] width 187 height 44
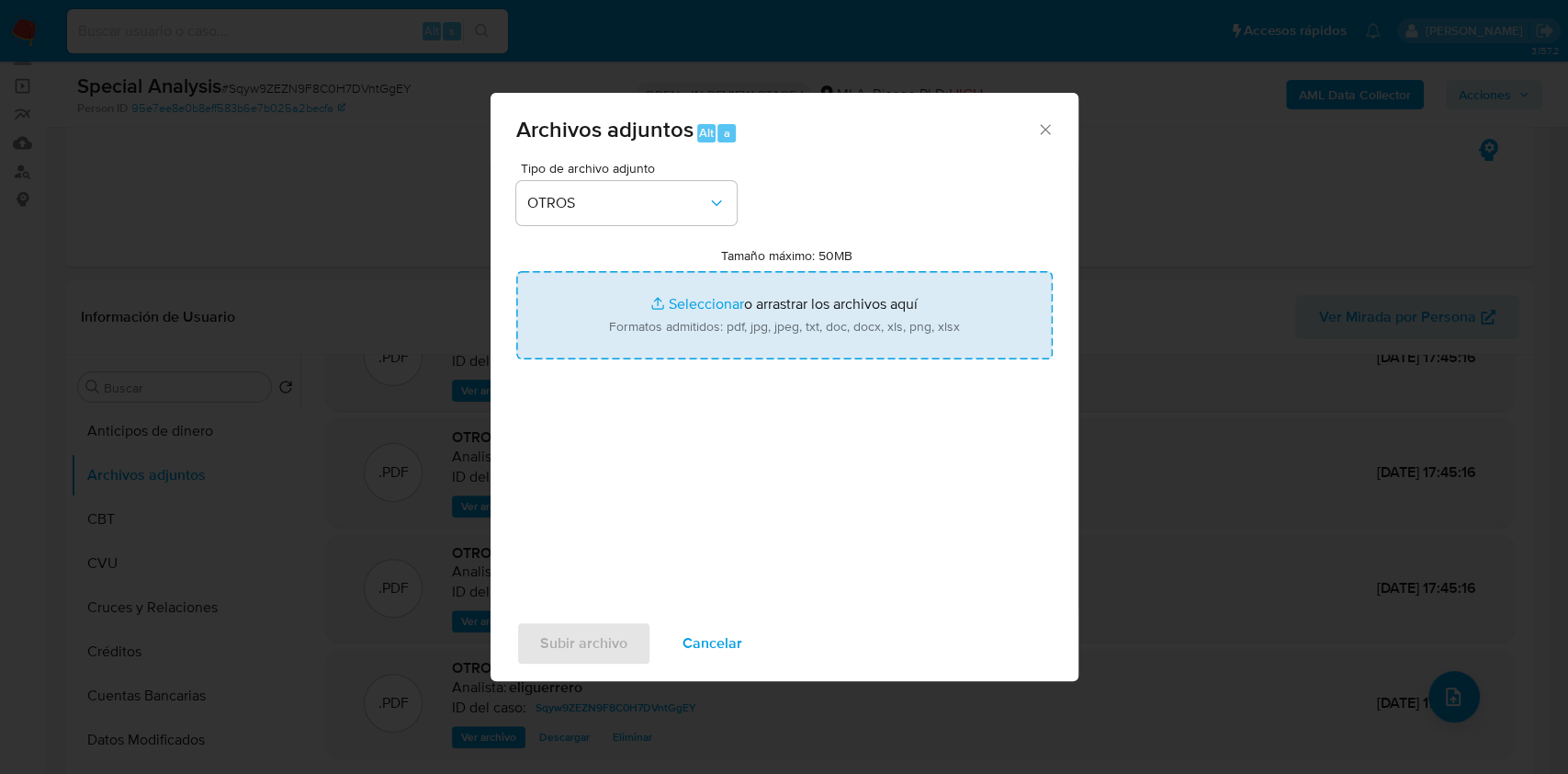
click at [728, 298] on input "Tamaño máximo: 50MB Seleccionar archivos" at bounding box center [784, 315] width 536 height 88
type input "C:\fakepath\Estatuto 4 - Reforma Objeto.pdf"
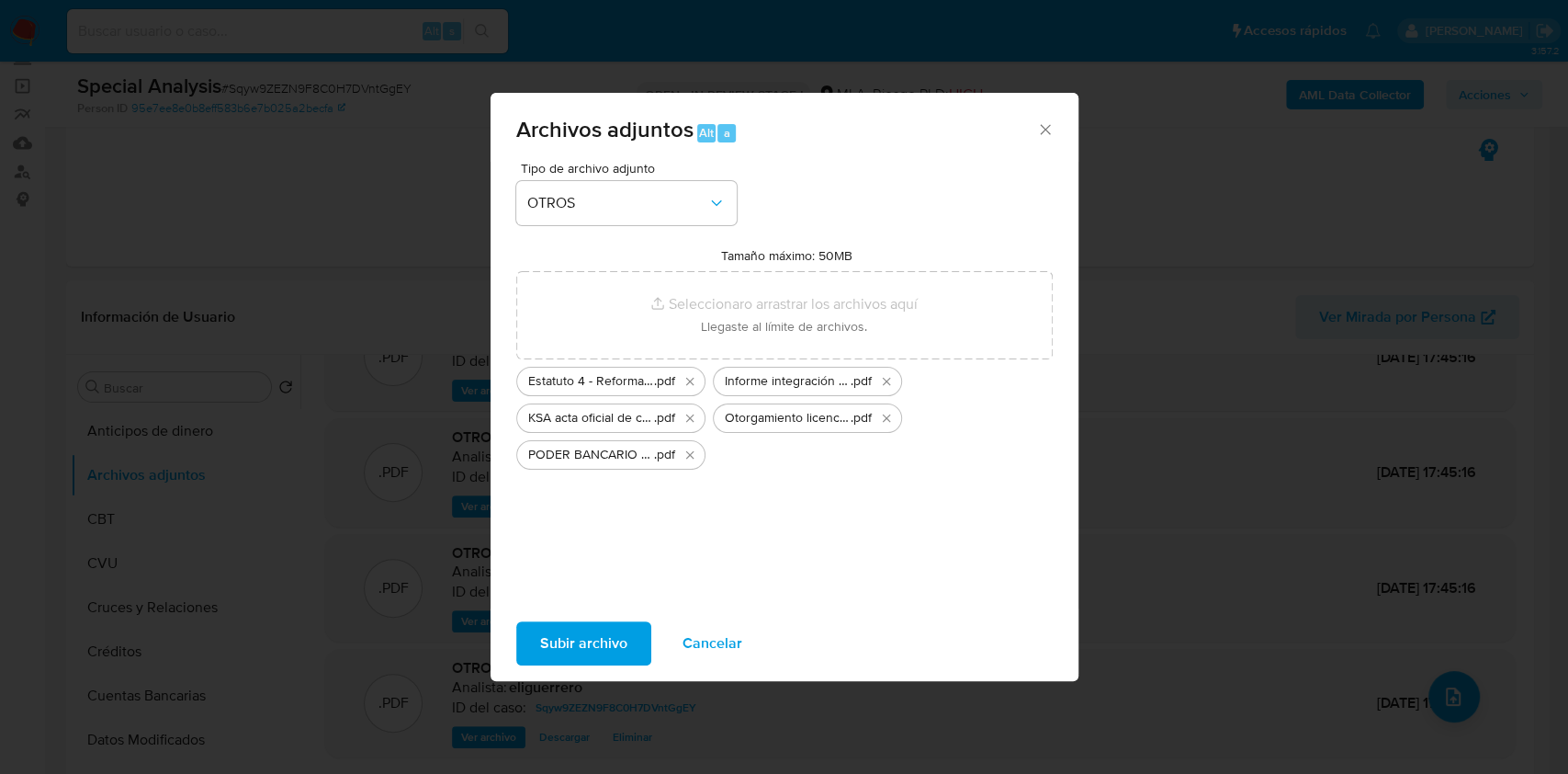
click at [588, 637] on span "Subir archivo" at bounding box center [583, 643] width 87 height 40
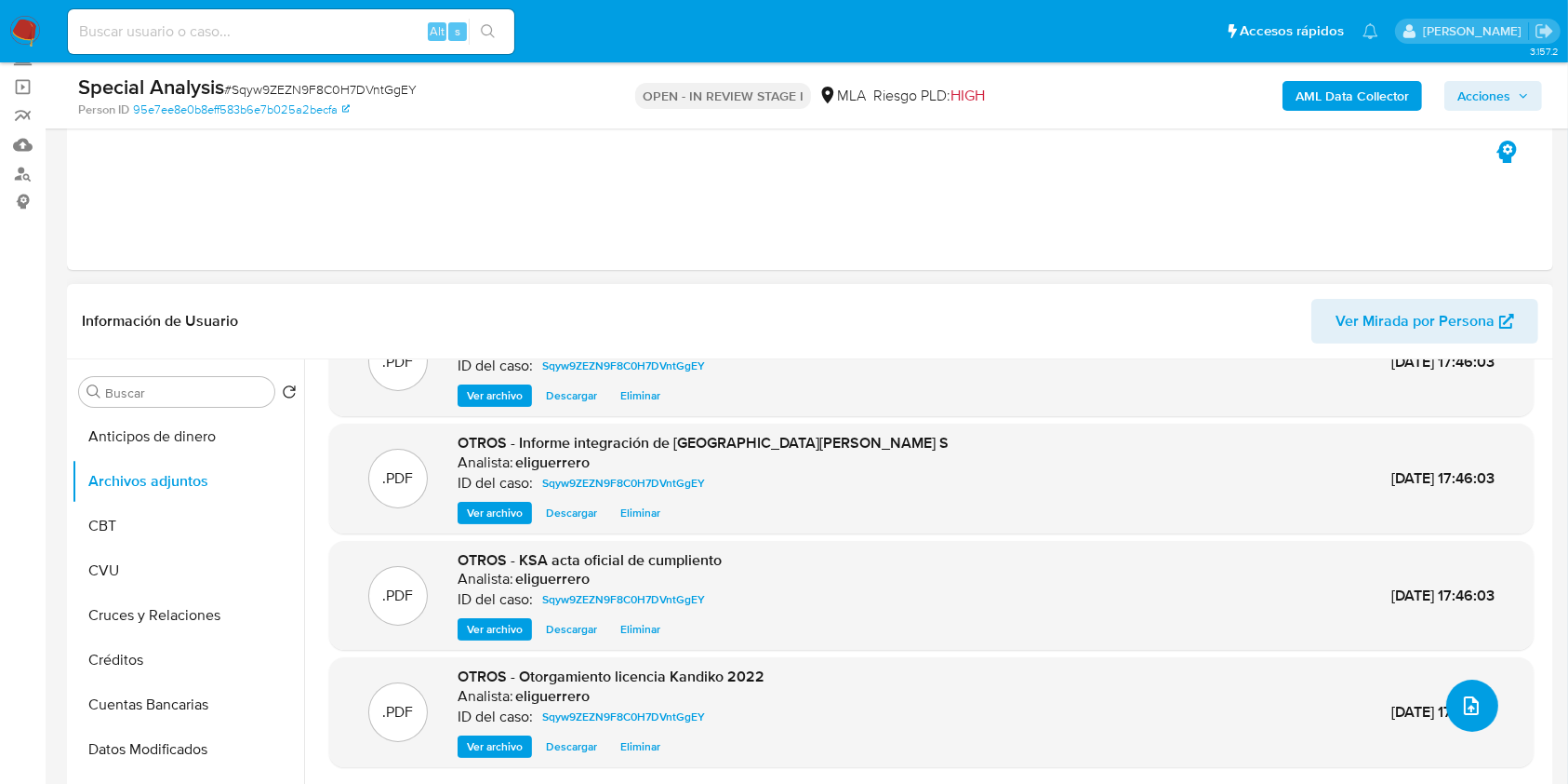
click at [1461, 696] on icon "upload-file" at bounding box center [1472, 706] width 22 height 22
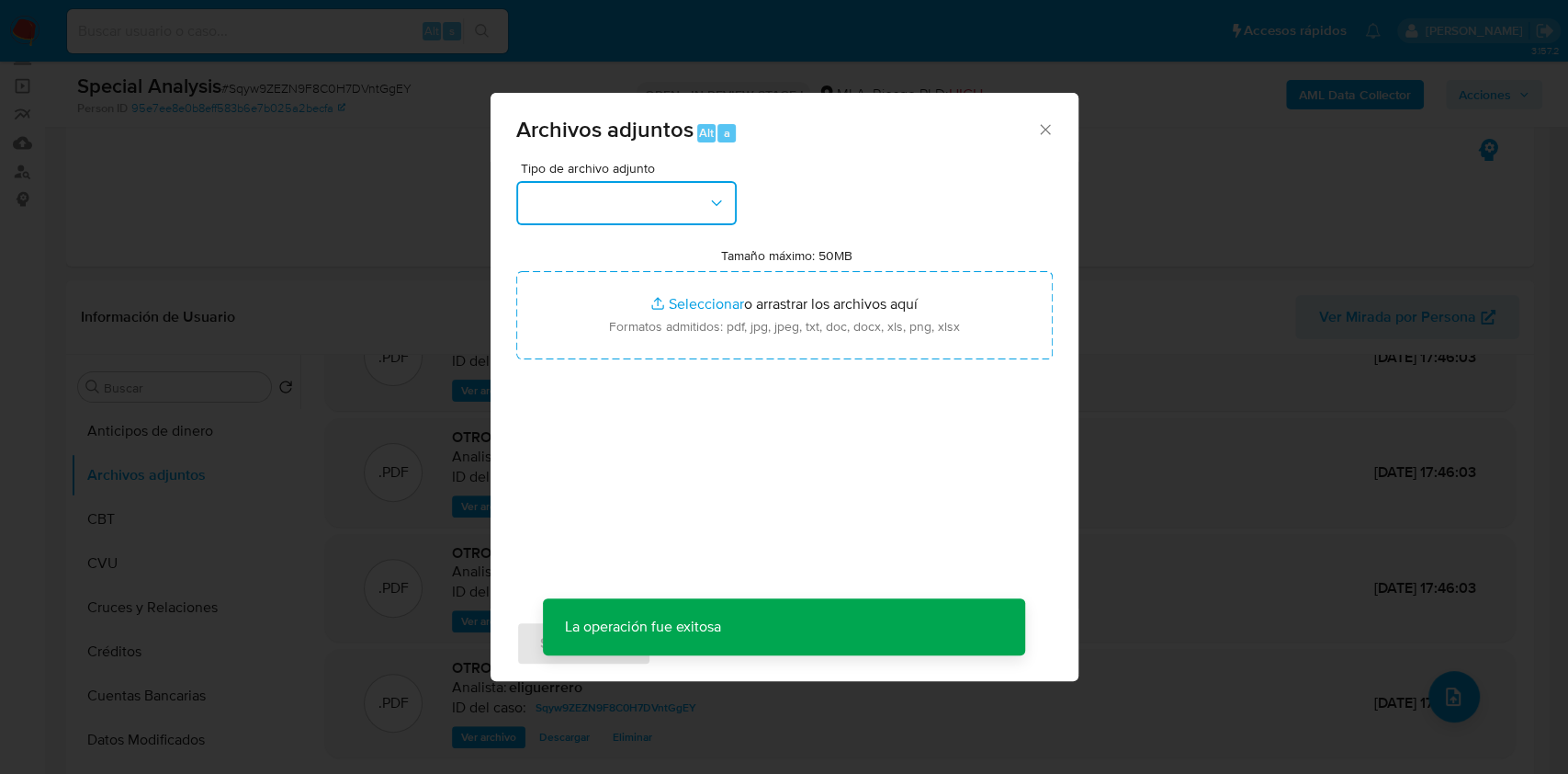
click at [645, 216] on button "button" at bounding box center [626, 203] width 221 height 44
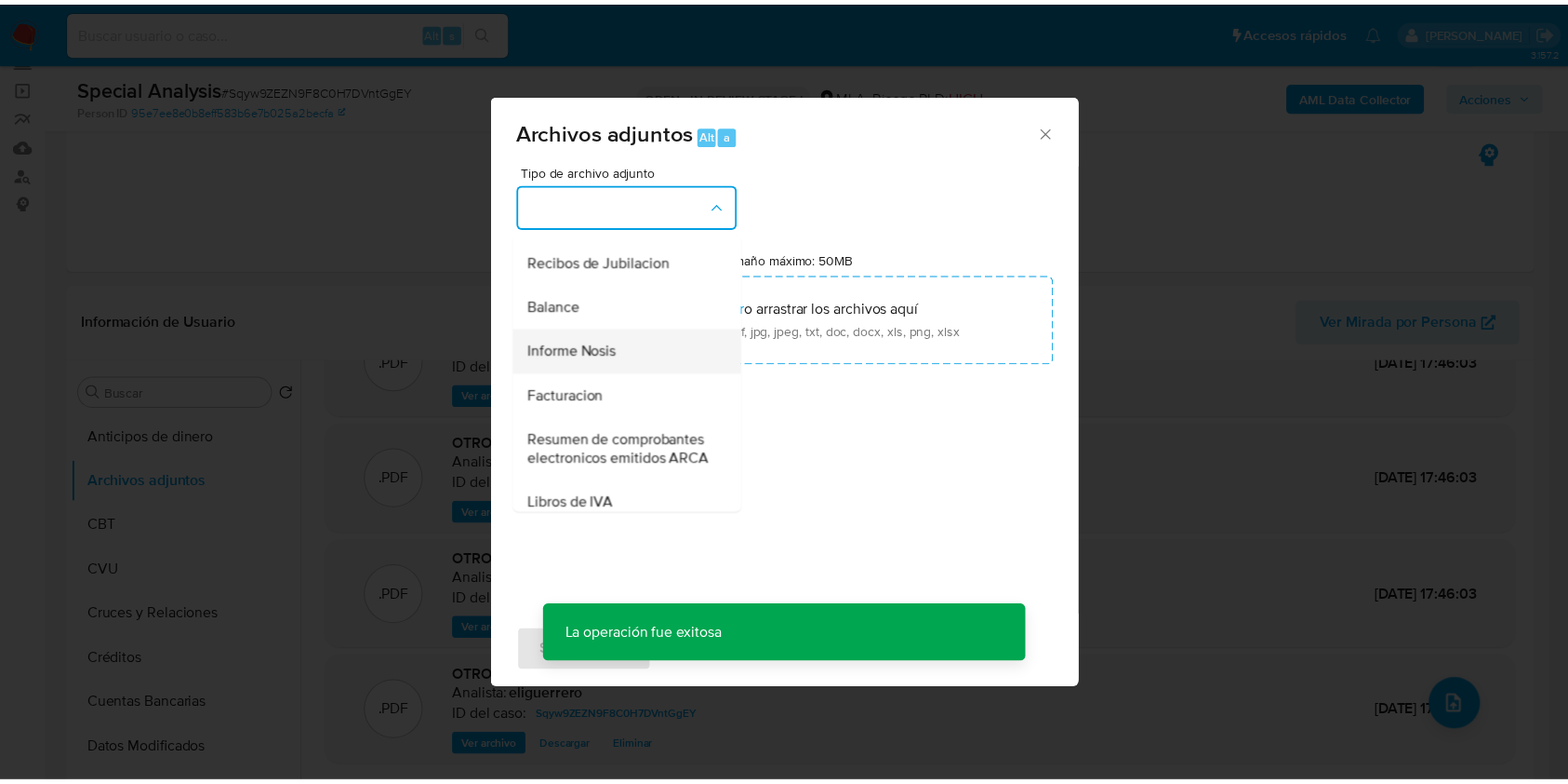
scroll to position [373, 0]
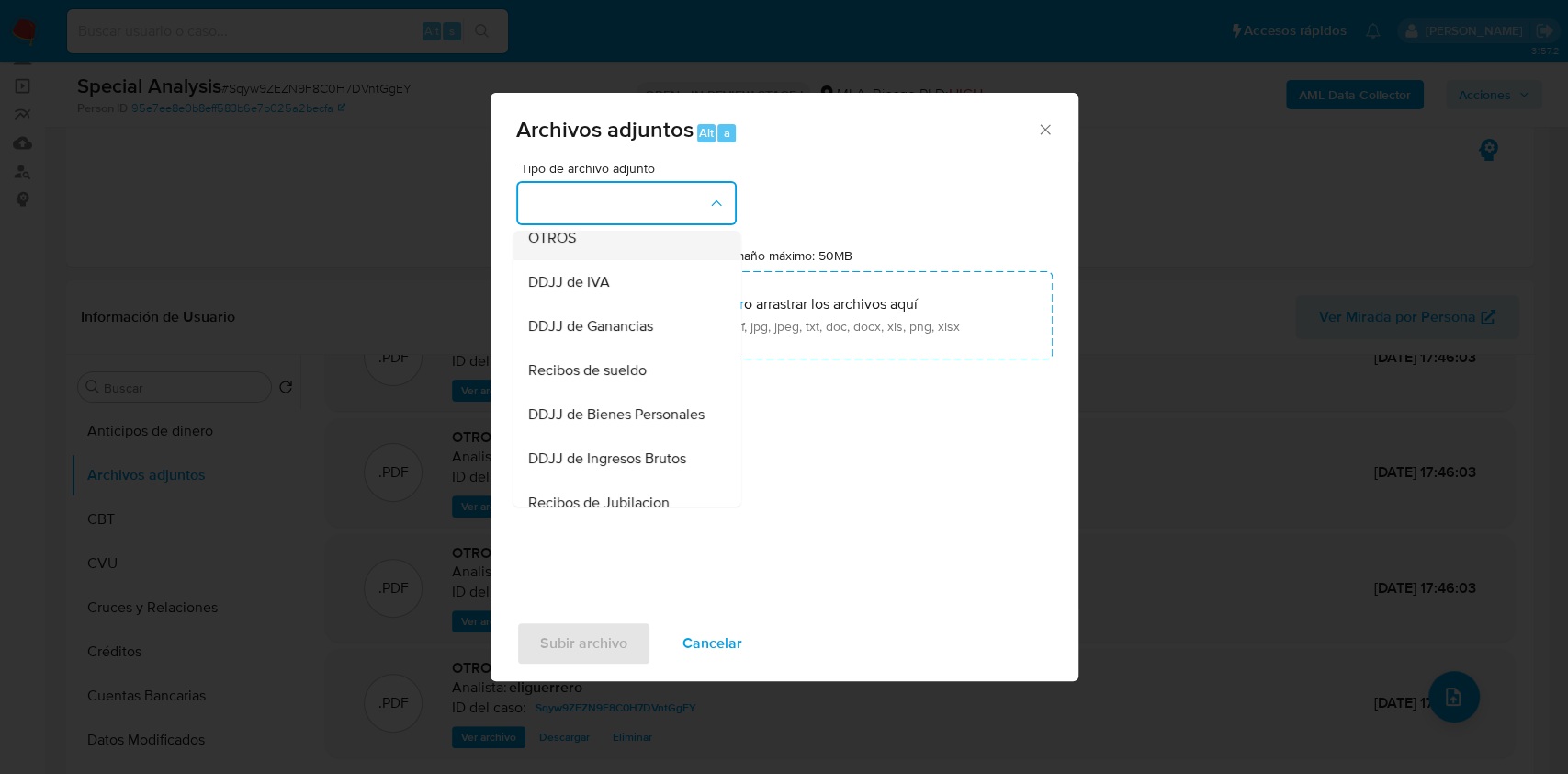
click at [567, 247] on span "OTROS" at bounding box center [551, 237] width 48 height 19
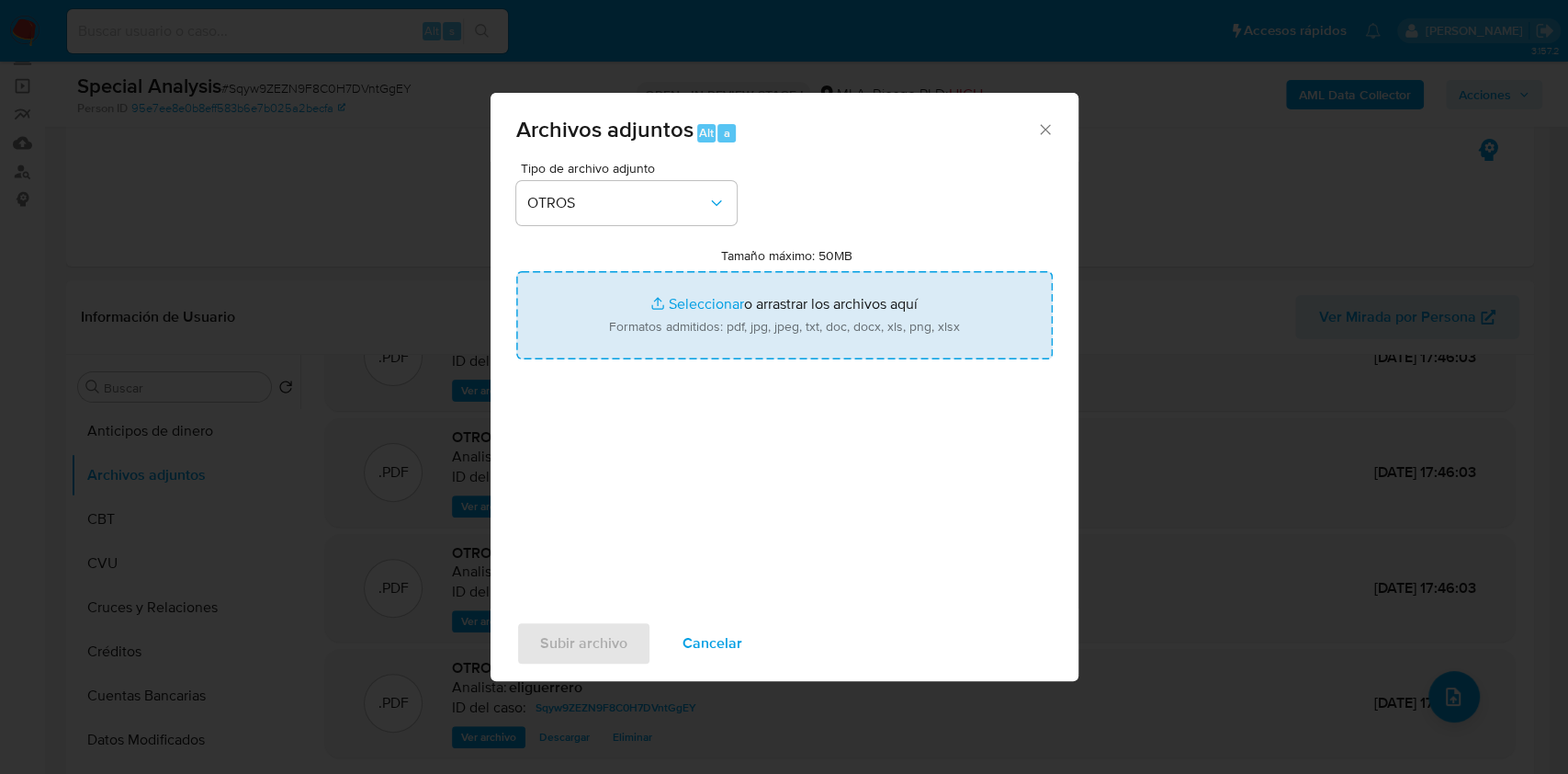
click at [641, 307] on input "Tamaño máximo: 50MB Seleccionar archivos" at bounding box center [784, 315] width 536 height 88
type input "C:\fakepath\REVOCACION KANDINKO SA PODER ESPECIAL BANCARIO 11052018_0000.pdf"
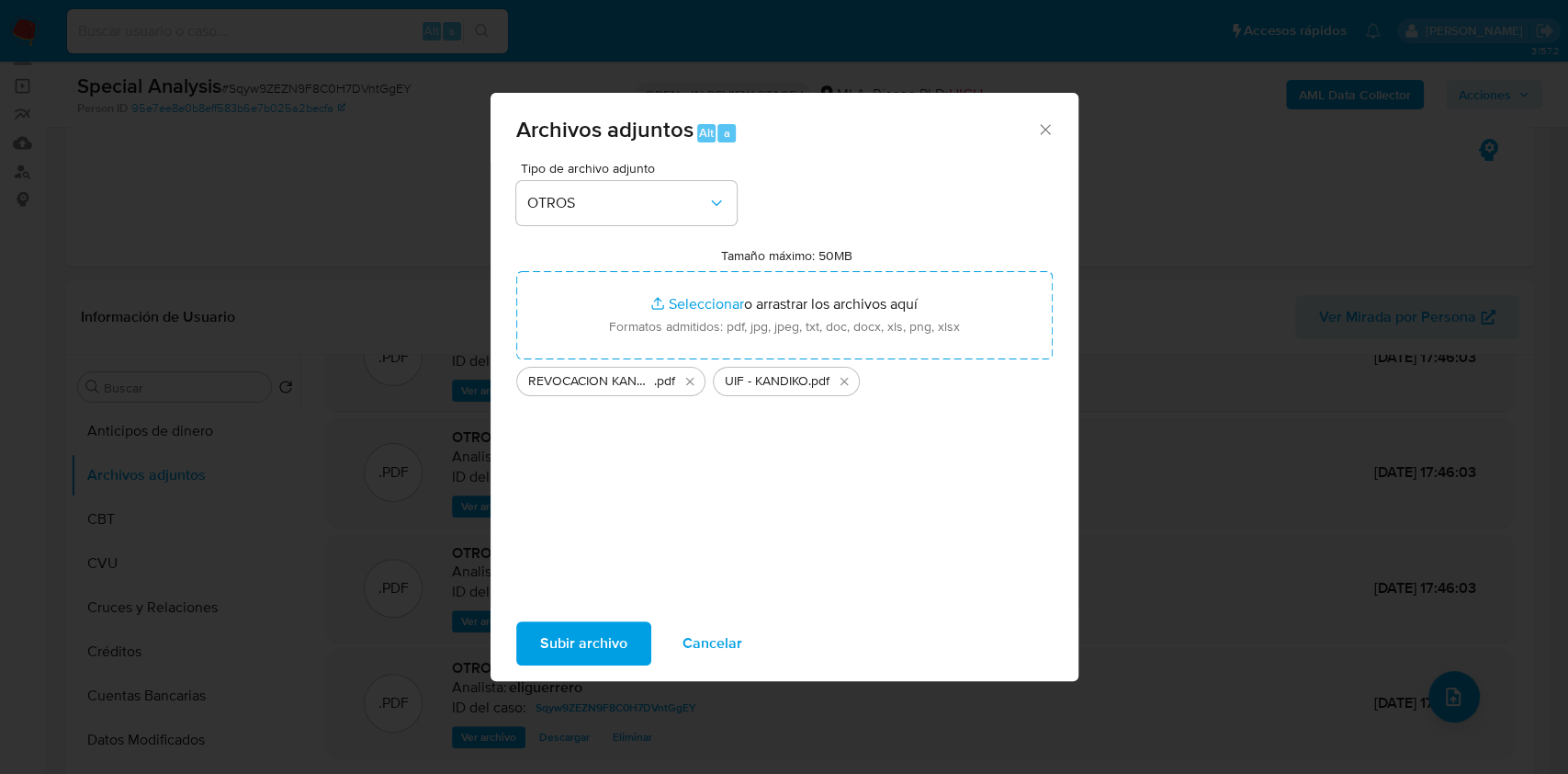
click at [536, 631] on button "Subir archivo" at bounding box center [583, 643] width 135 height 44
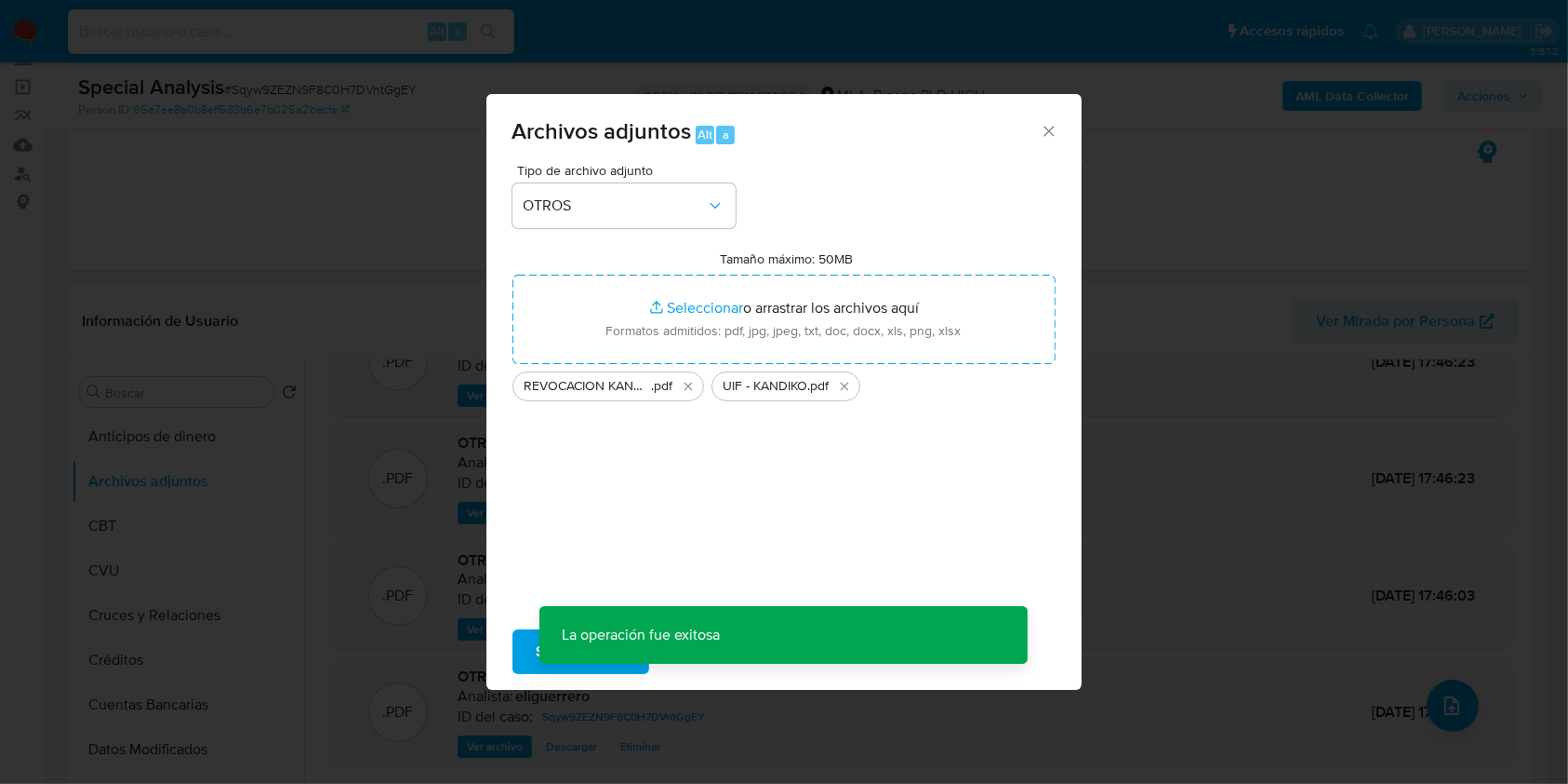
click at [1065, 125] on div "Special Analysis # Sqyw9ZEZN9F8C0H7DVntGgEY Person ID 95e7ee8e0b8eff583b6e7b025…" at bounding box center [809, 95] width 1487 height 67
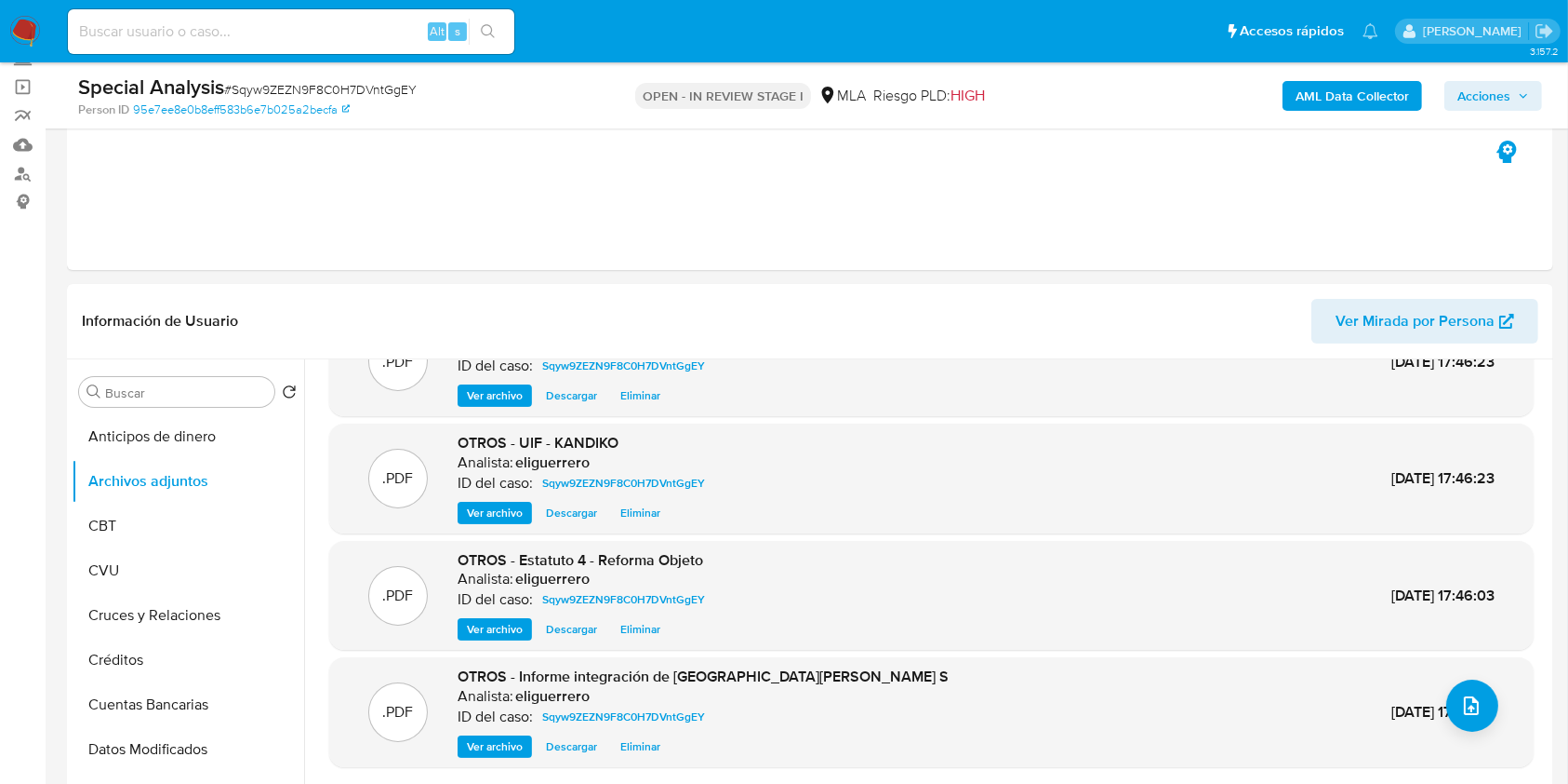
click at [1475, 83] on span "Acciones" at bounding box center [1484, 95] width 53 height 30
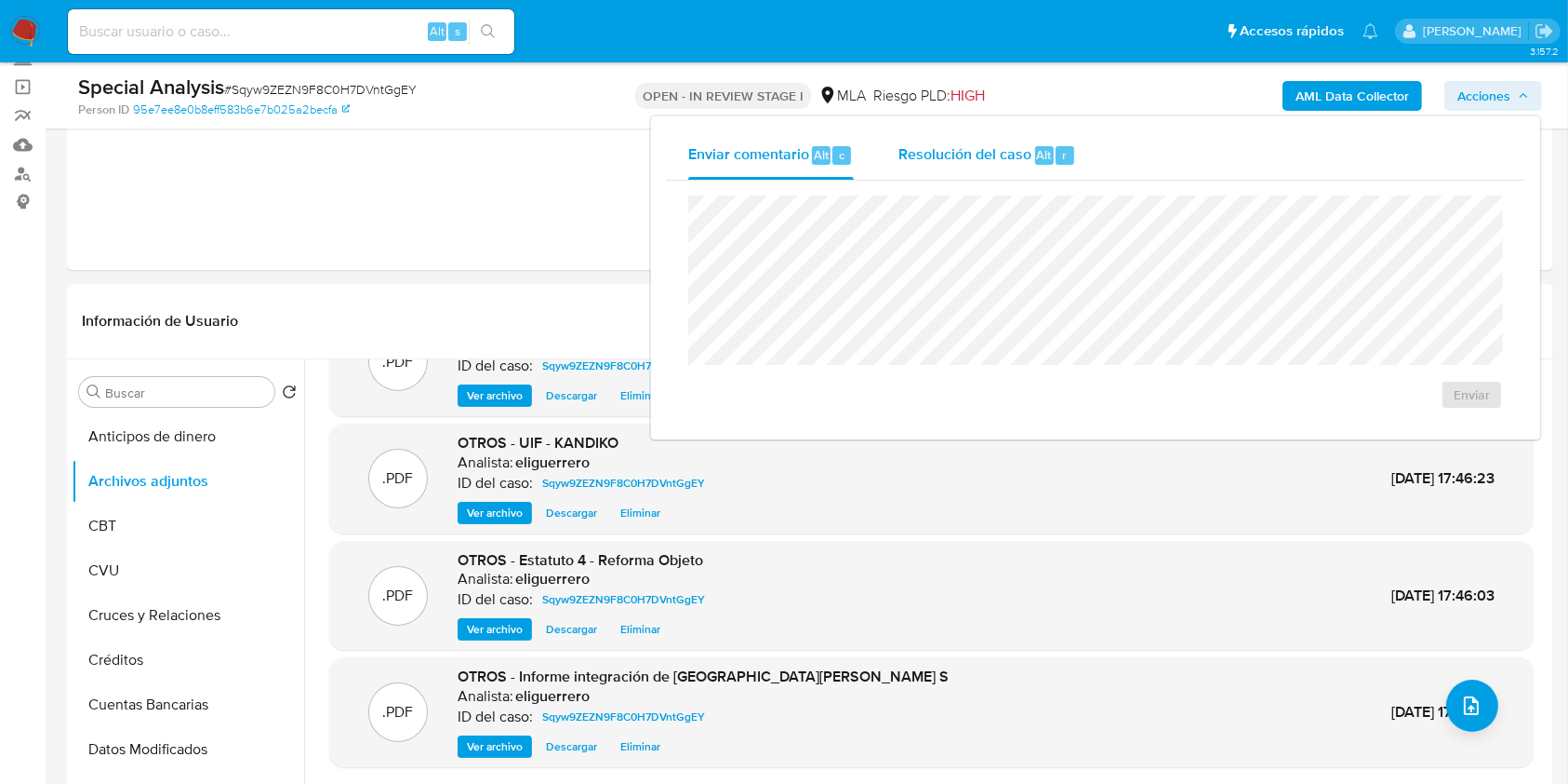
click at [956, 141] on div "Resolución del caso Alt r" at bounding box center [987, 155] width 178 height 49
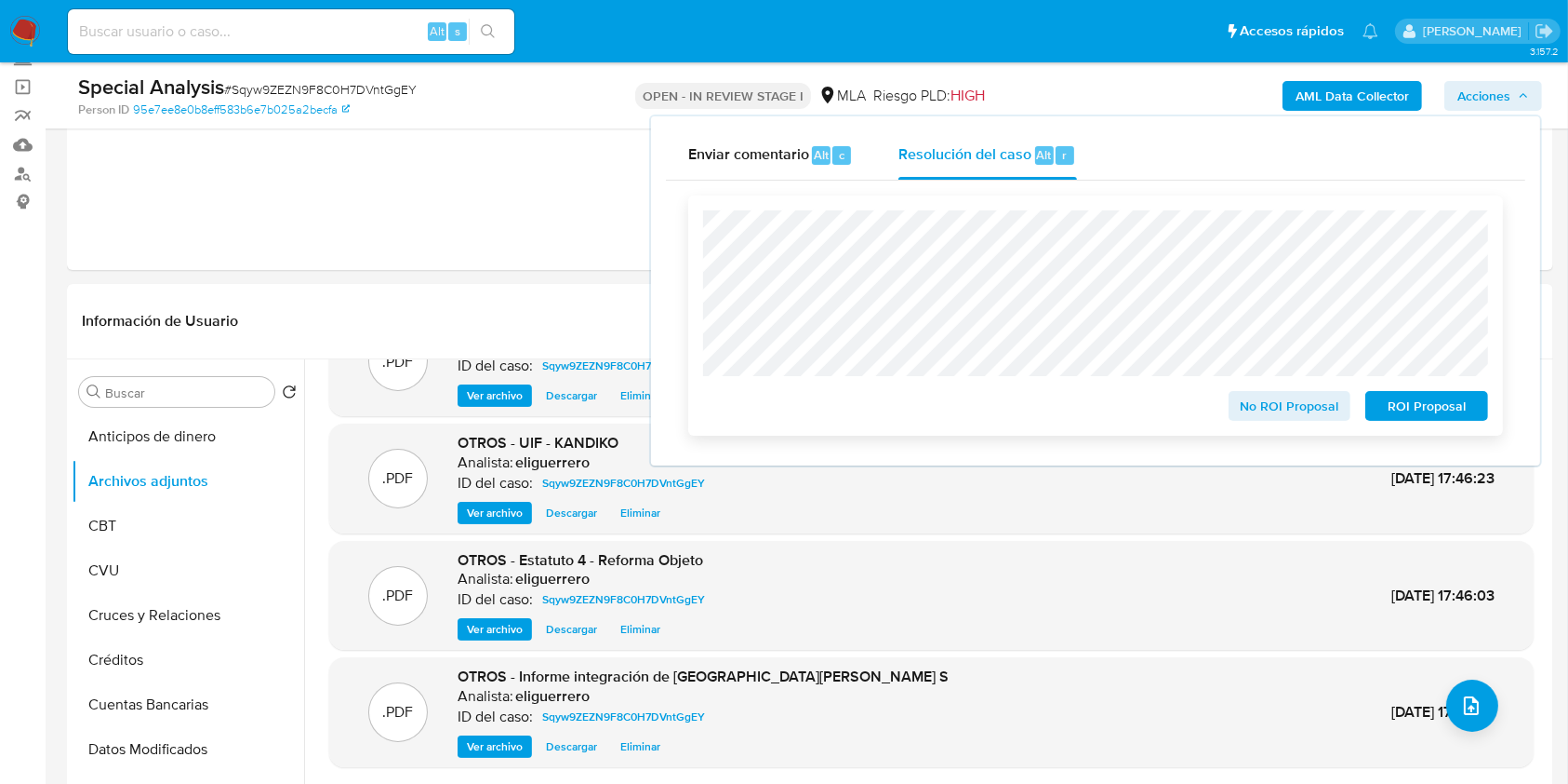
click at [1316, 411] on span "No ROI Proposal" at bounding box center [1290, 405] width 96 height 26
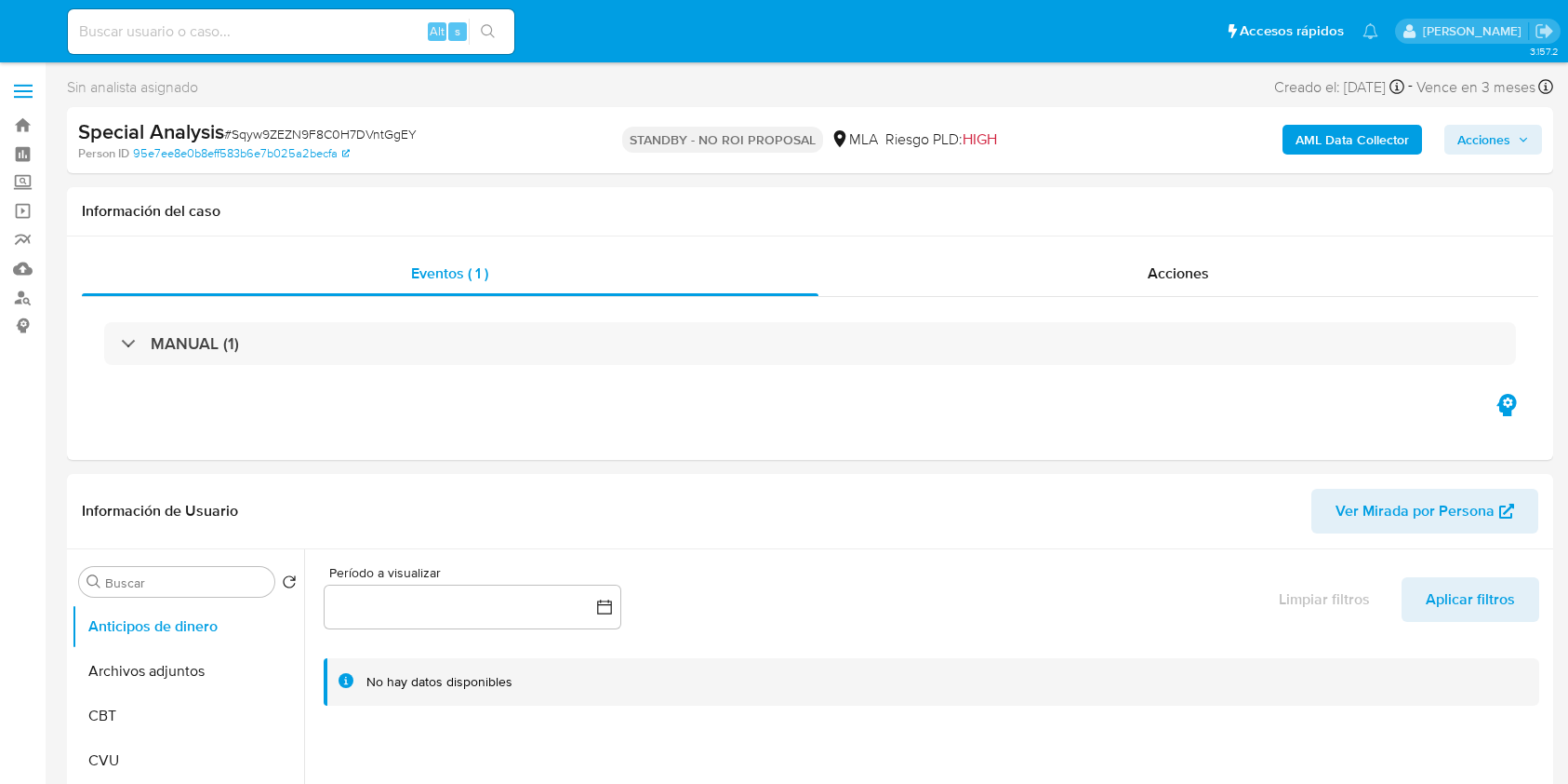
select select "10"
